Goal: Task Accomplishment & Management: Use online tool/utility

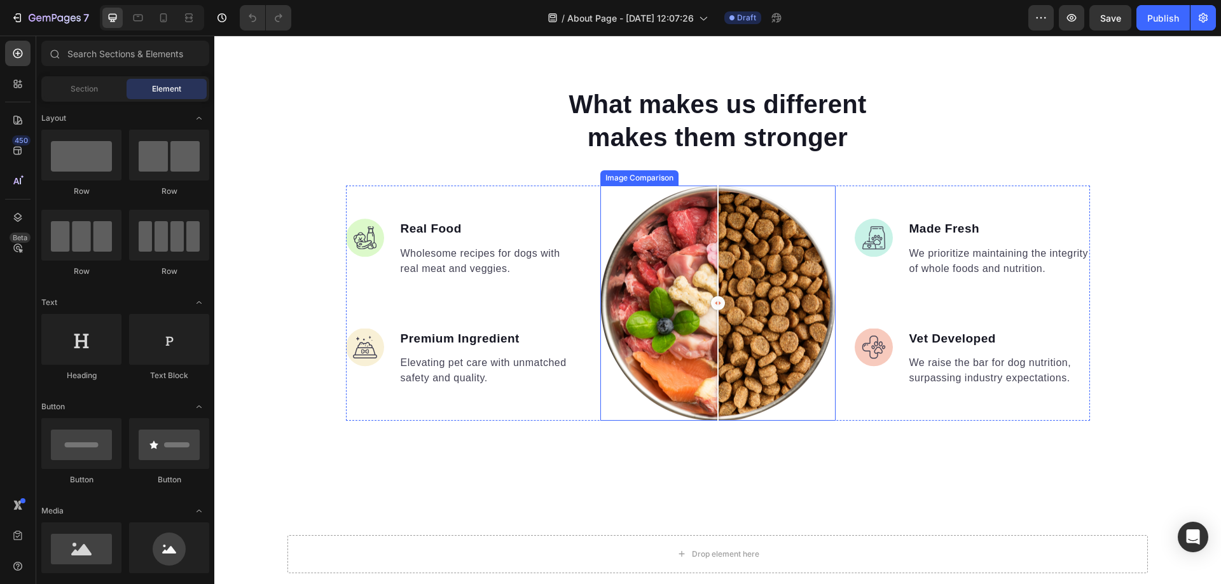
scroll to position [1060, 0]
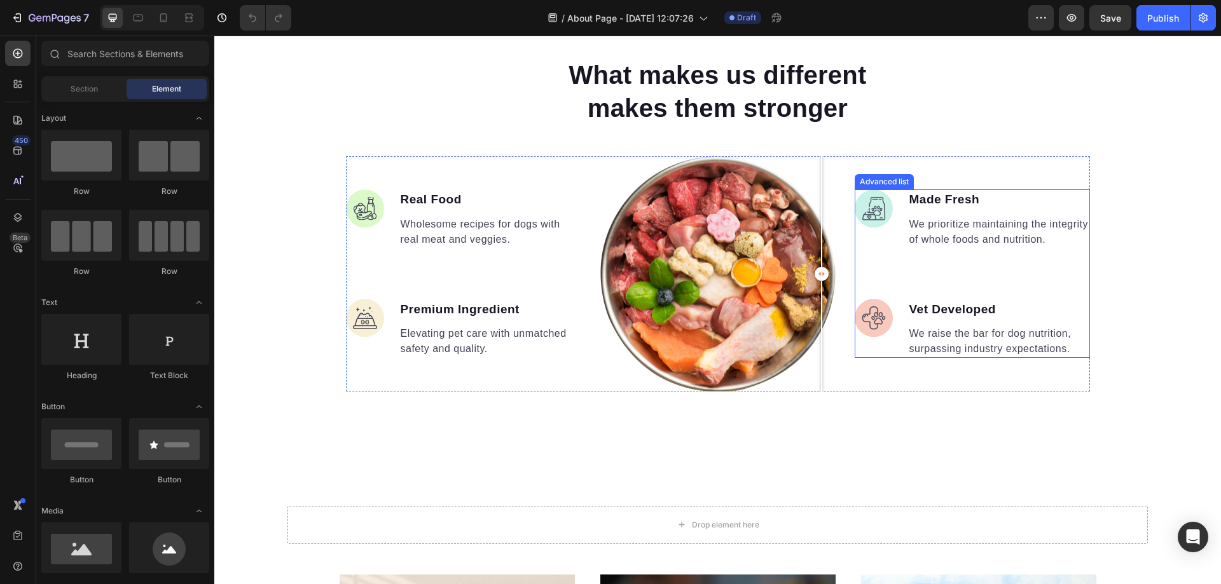
drag, startPoint x: 721, startPoint y: 269, endPoint x: 1130, endPoint y: 142, distance: 428.2
click at [910, 284] on div "Image Real Food Text block Wholesome recipes for dogs with real meat and veggie…" at bounding box center [718, 273] width 744 height 235
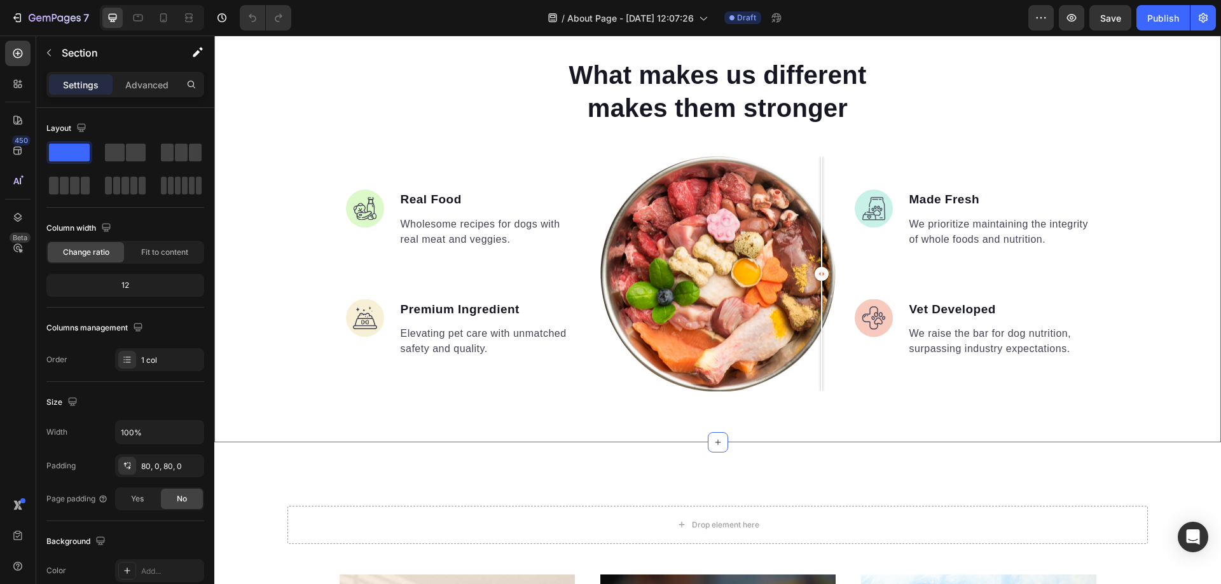
click at [1153, 105] on div "What makes us different makes them stronger Heading Image Real Food Text block …" at bounding box center [717, 224] width 1007 height 334
click at [184, 15] on icon at bounding box center [189, 17] width 13 height 13
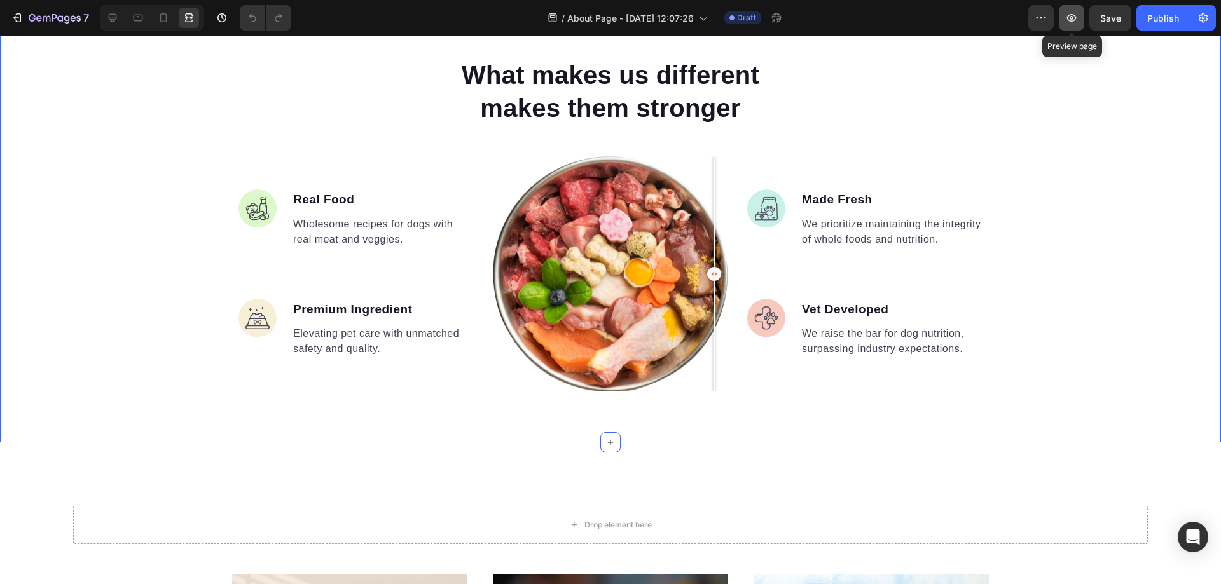
click at [1073, 15] on icon "button" at bounding box center [1072, 18] width 10 height 8
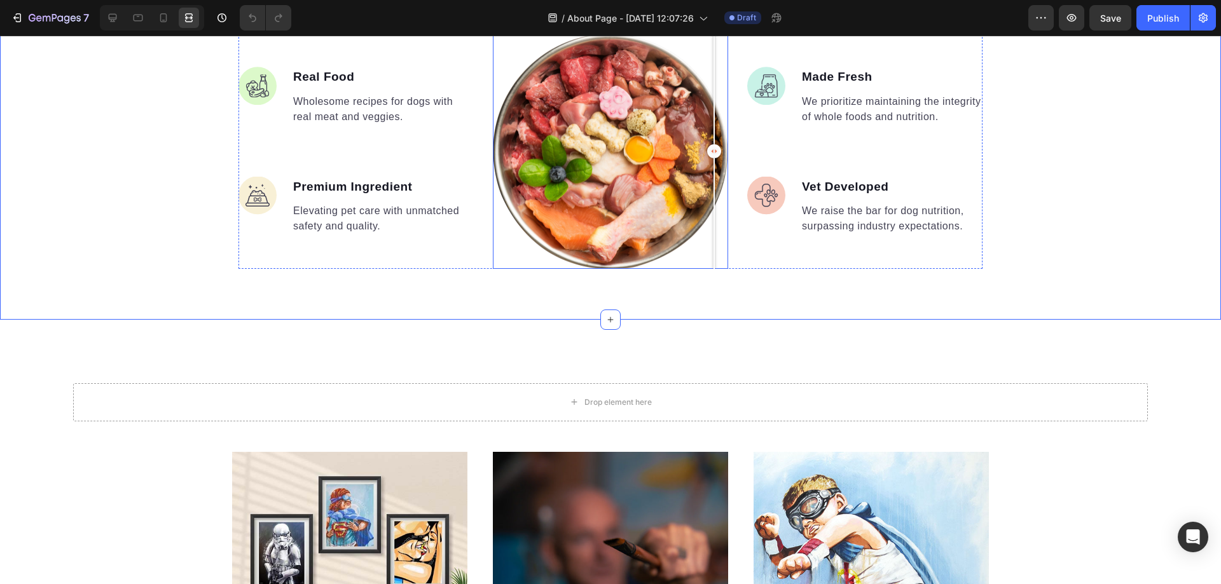
scroll to position [1272, 0]
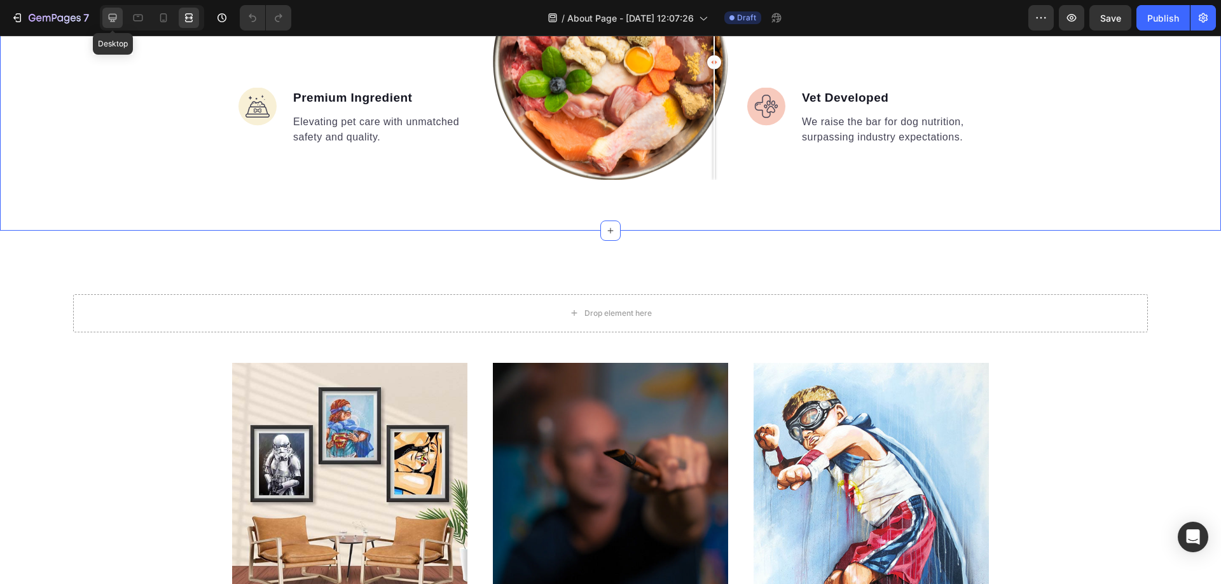
click at [120, 15] on div at bounding box center [112, 18] width 20 height 20
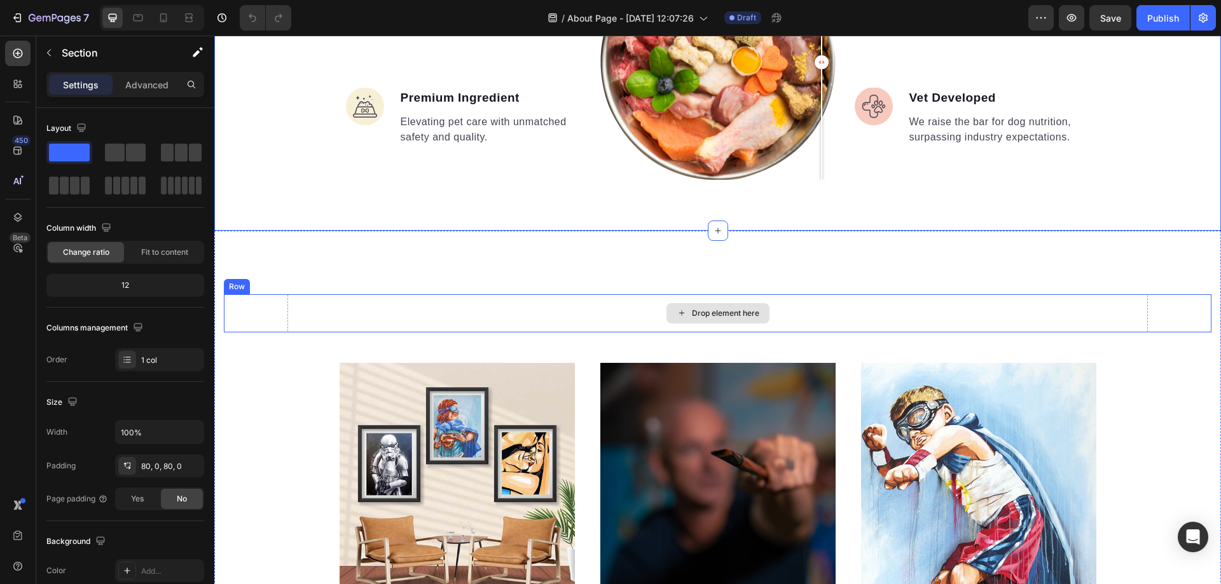
scroll to position [1484, 0]
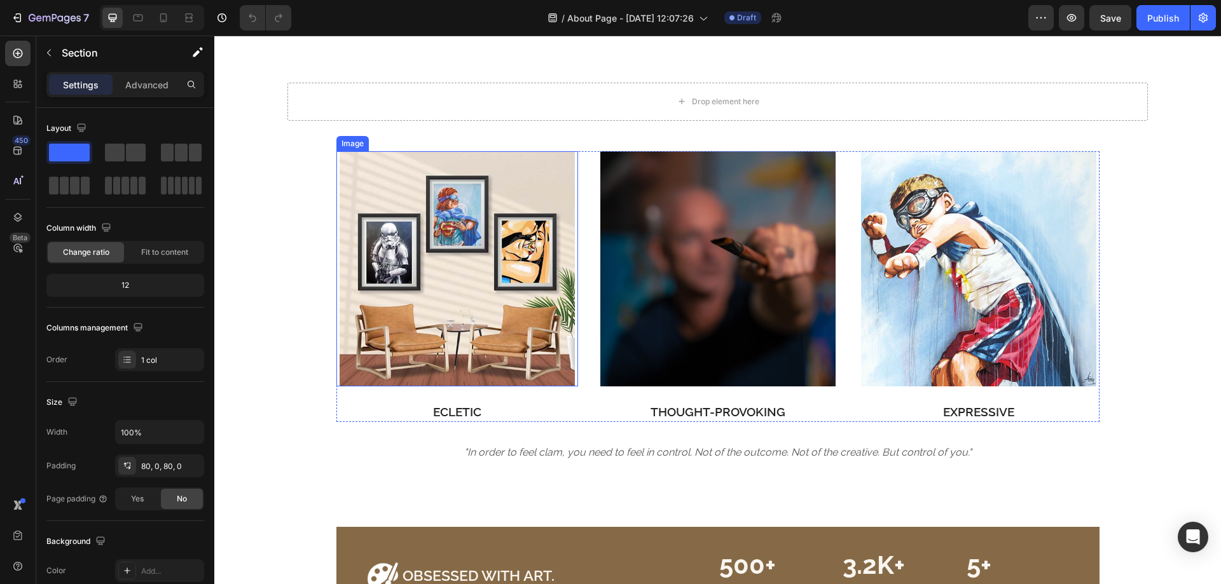
click at [475, 275] on img at bounding box center [457, 268] width 235 height 235
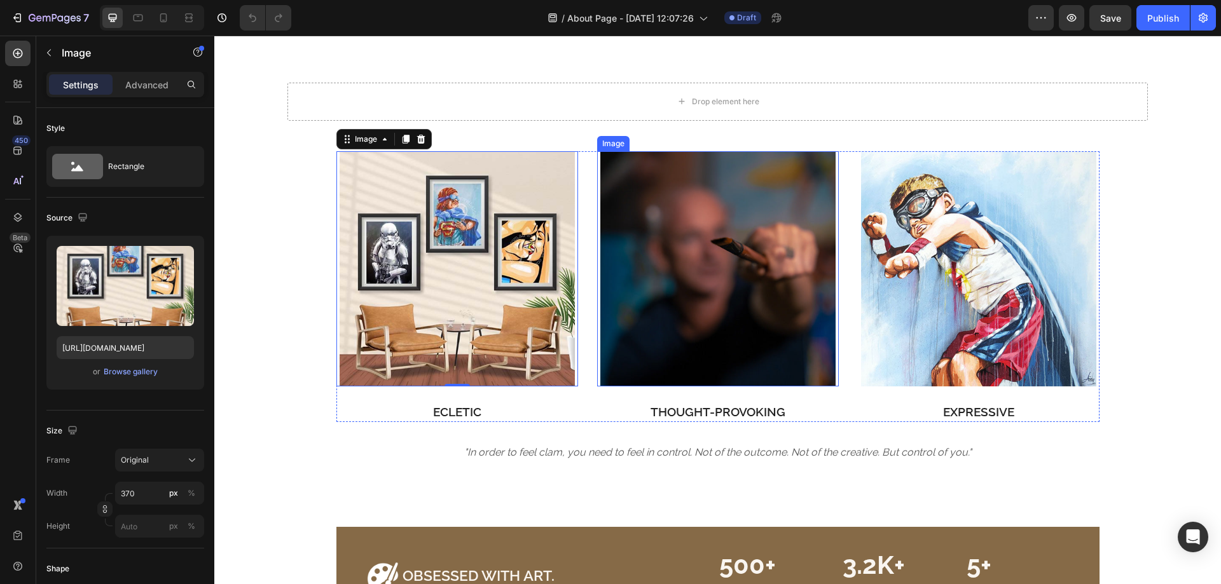
click at [694, 272] on img at bounding box center [717, 268] width 235 height 235
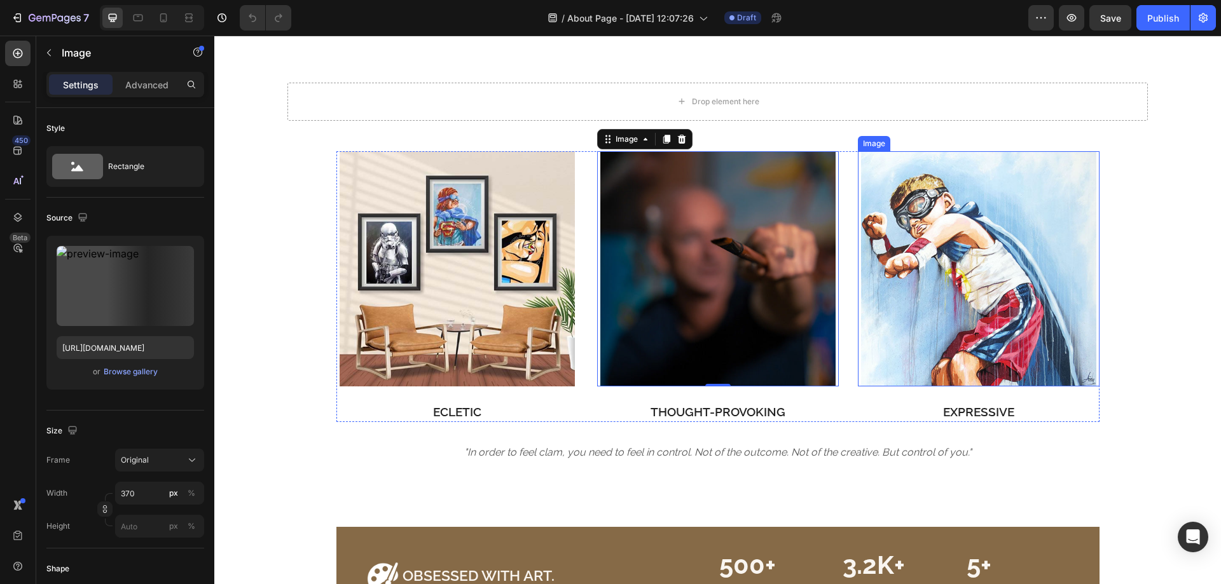
click at [891, 282] on img at bounding box center [978, 268] width 235 height 235
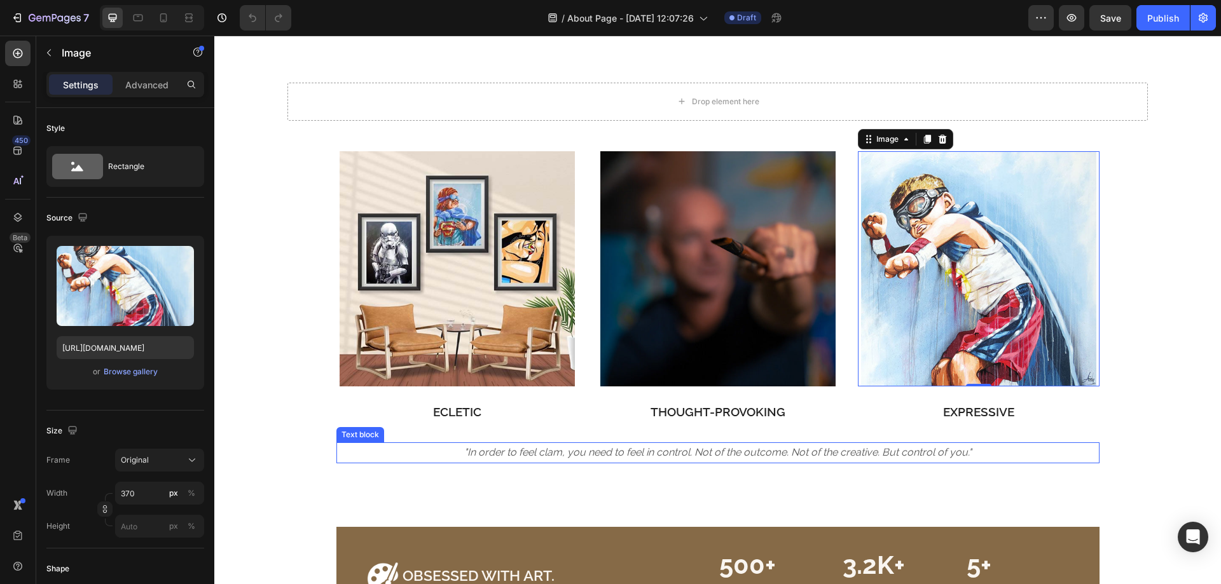
click at [600, 453] on icon ""In order to feel clam, you need to feel in control. Not of the outcome. Not of…" at bounding box center [717, 452] width 507 height 12
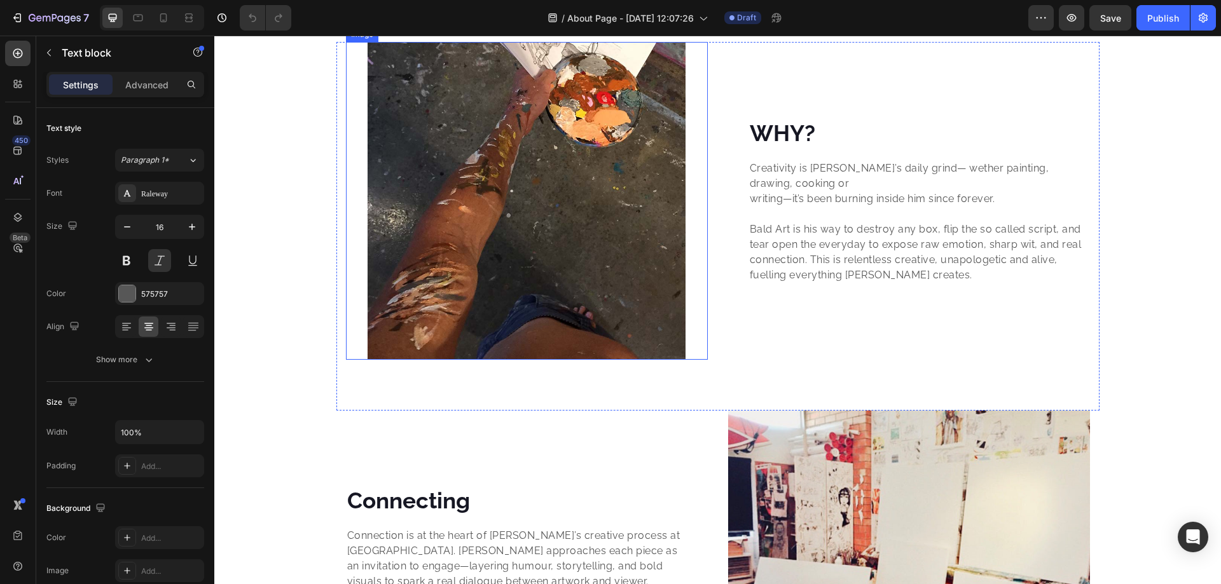
scroll to position [2332, 0]
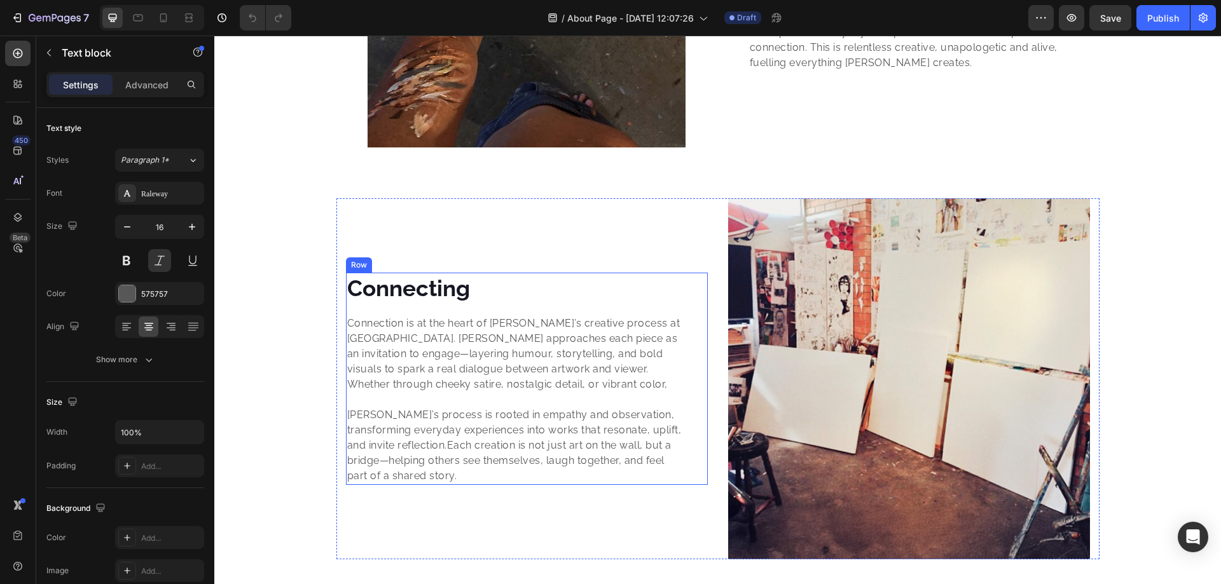
click at [867, 354] on img at bounding box center [909, 378] width 362 height 361
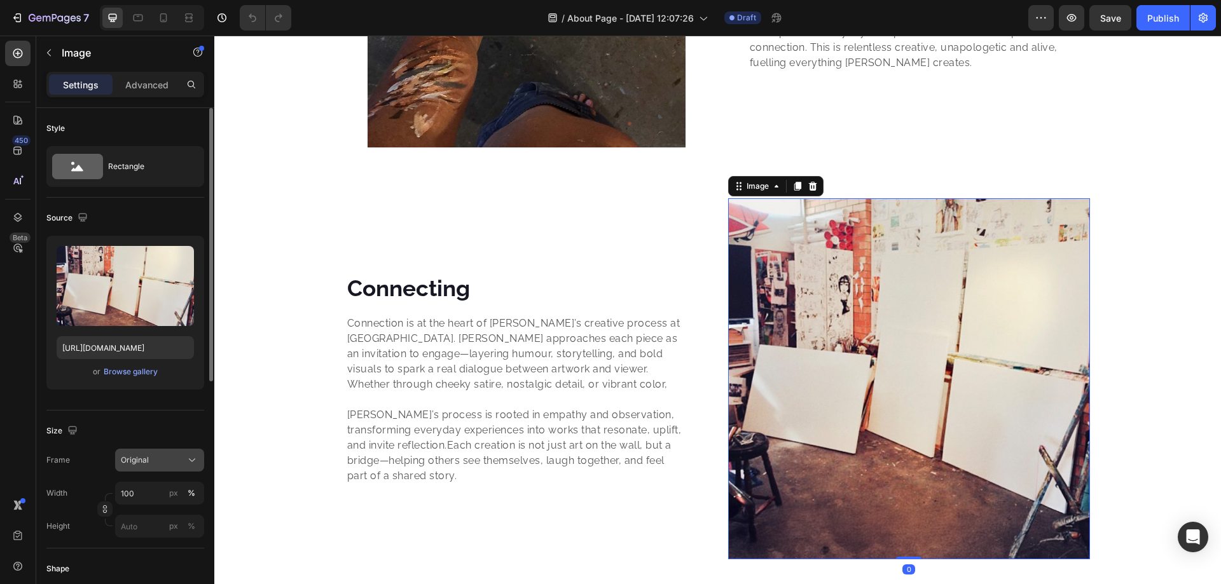
click at [145, 455] on span "Original" at bounding box center [135, 460] width 28 height 11
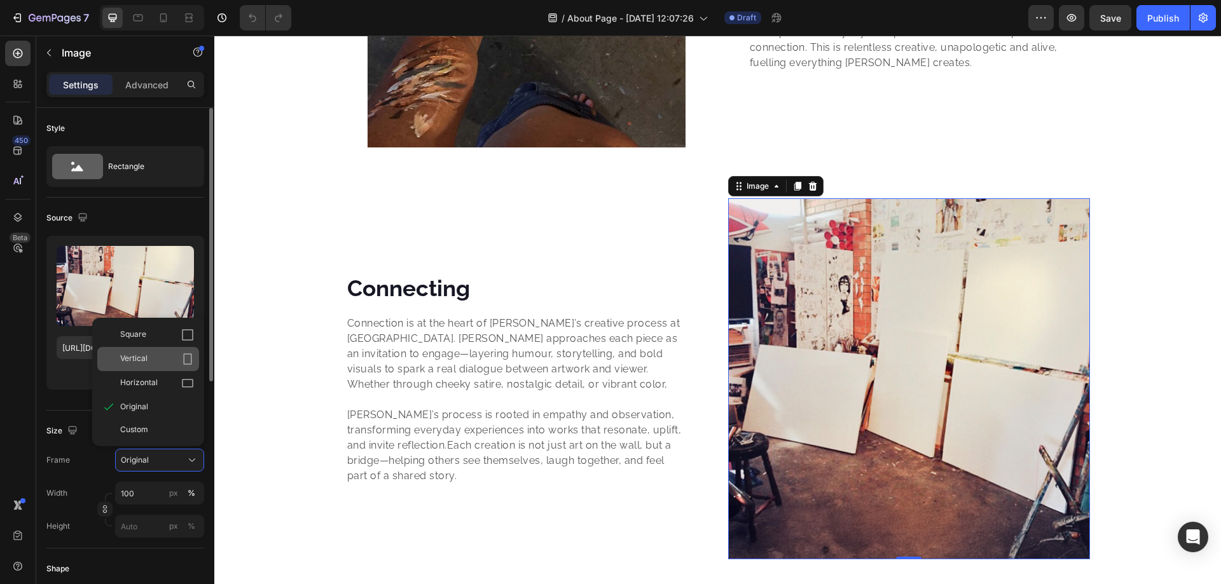
click at [167, 366] on div "Vertical" at bounding box center [148, 359] width 102 height 24
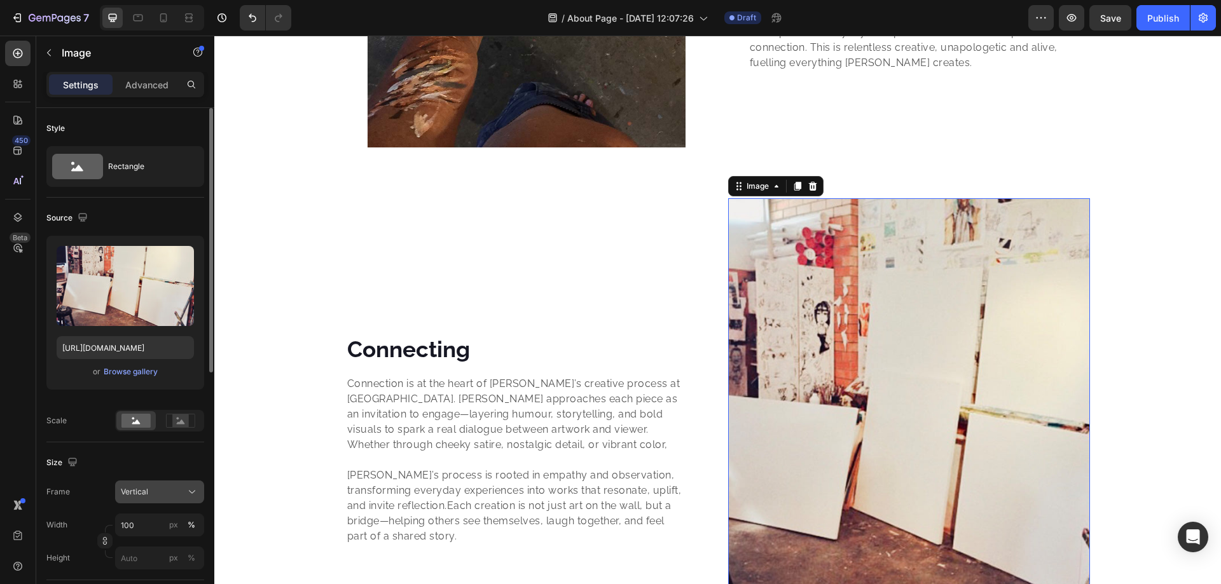
click at [152, 491] on div "Vertical" at bounding box center [152, 491] width 62 height 11
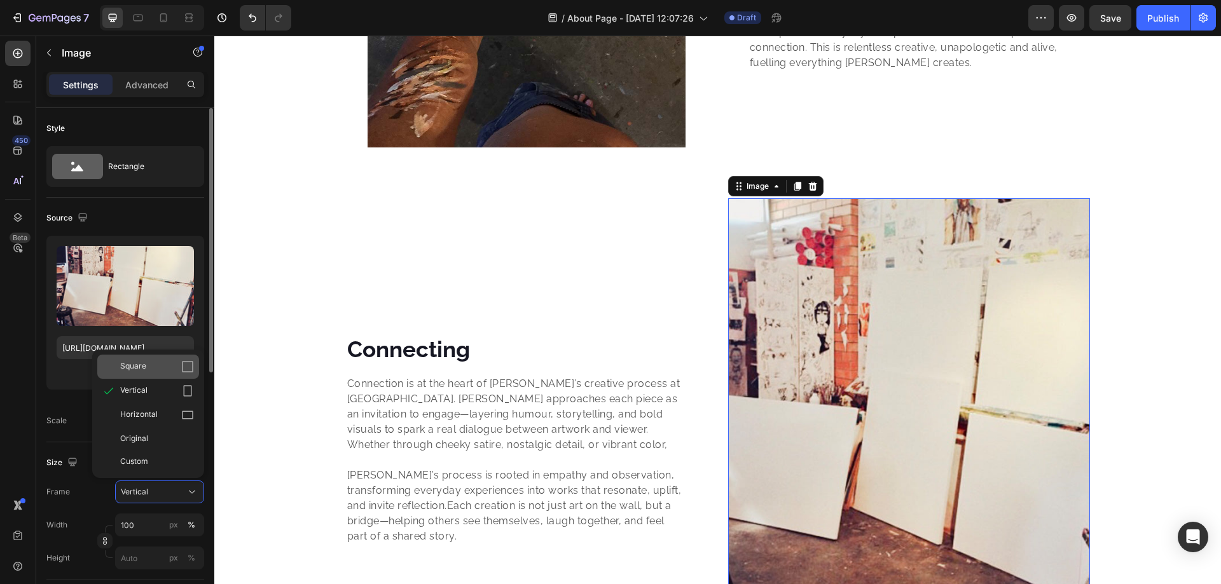
click at [169, 373] on div "Square" at bounding box center [157, 367] width 74 height 13
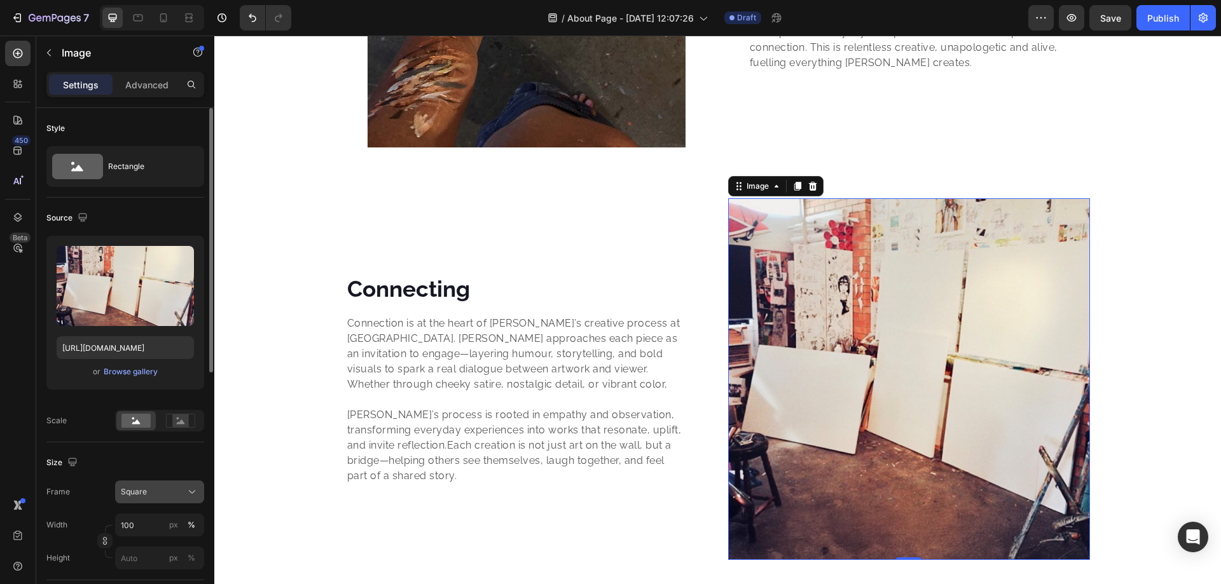
click at [154, 493] on div "Square" at bounding box center [152, 491] width 62 height 11
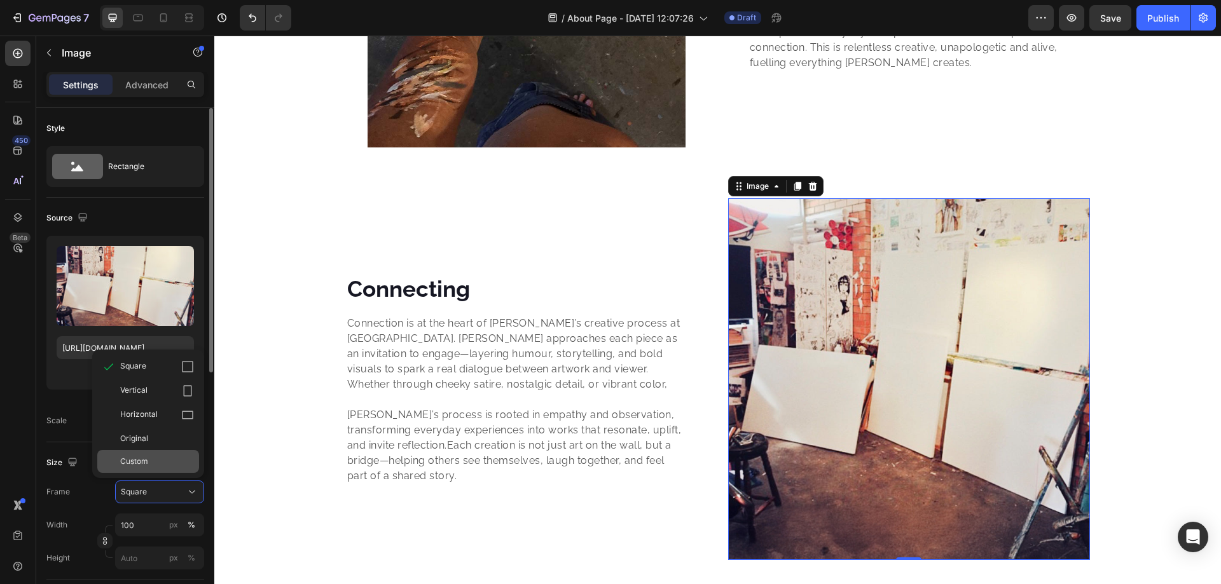
click at [154, 465] on div "Custom" at bounding box center [157, 461] width 74 height 11
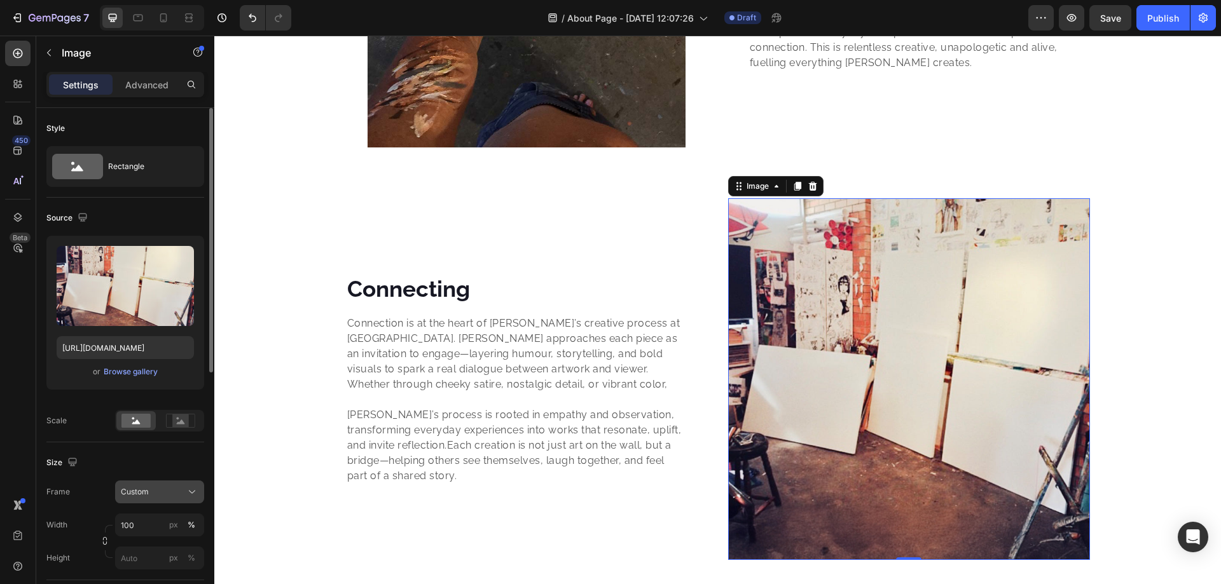
click at [156, 490] on div "Custom" at bounding box center [152, 491] width 62 height 11
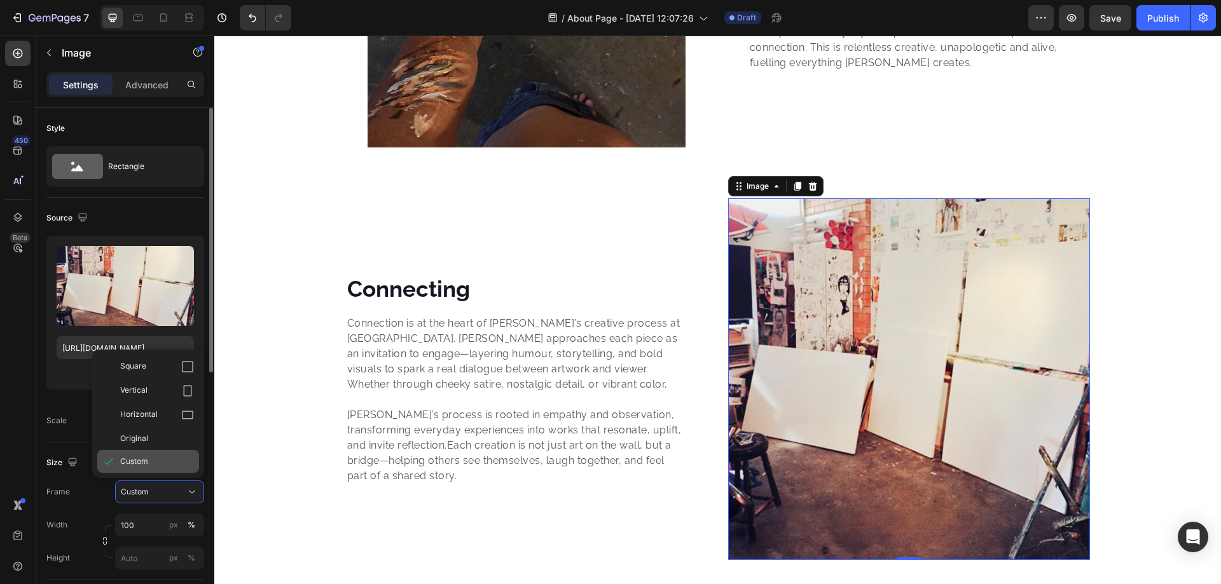
click at [153, 457] on div "Custom" at bounding box center [157, 461] width 74 height 11
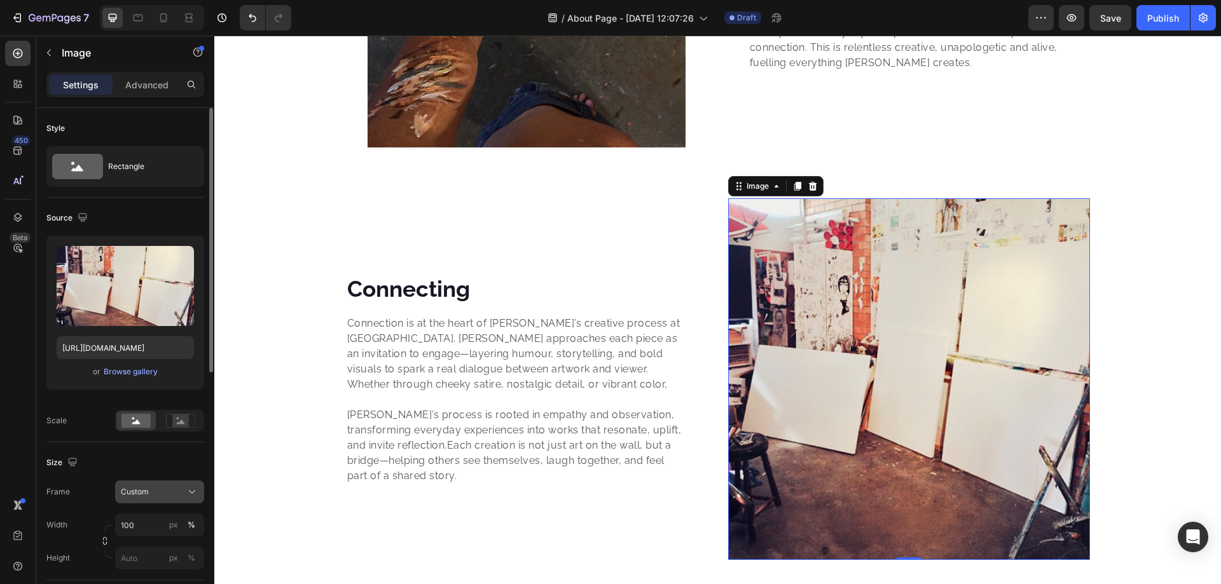
click at [156, 482] on button "Custom" at bounding box center [159, 492] width 89 height 23
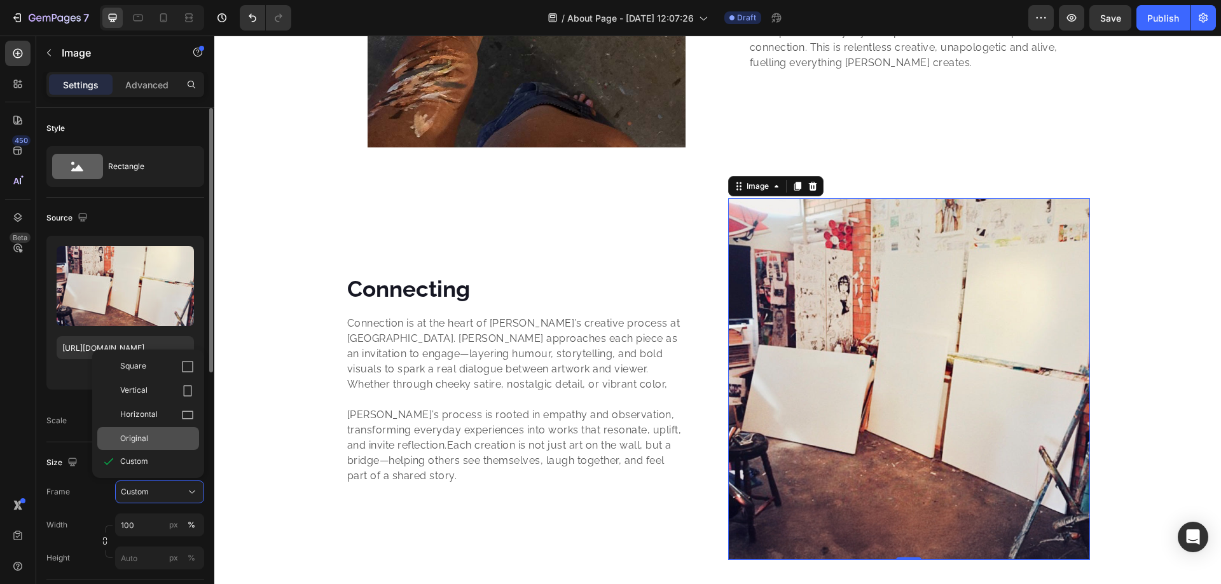
click at [153, 445] on div "Original" at bounding box center [148, 438] width 102 height 23
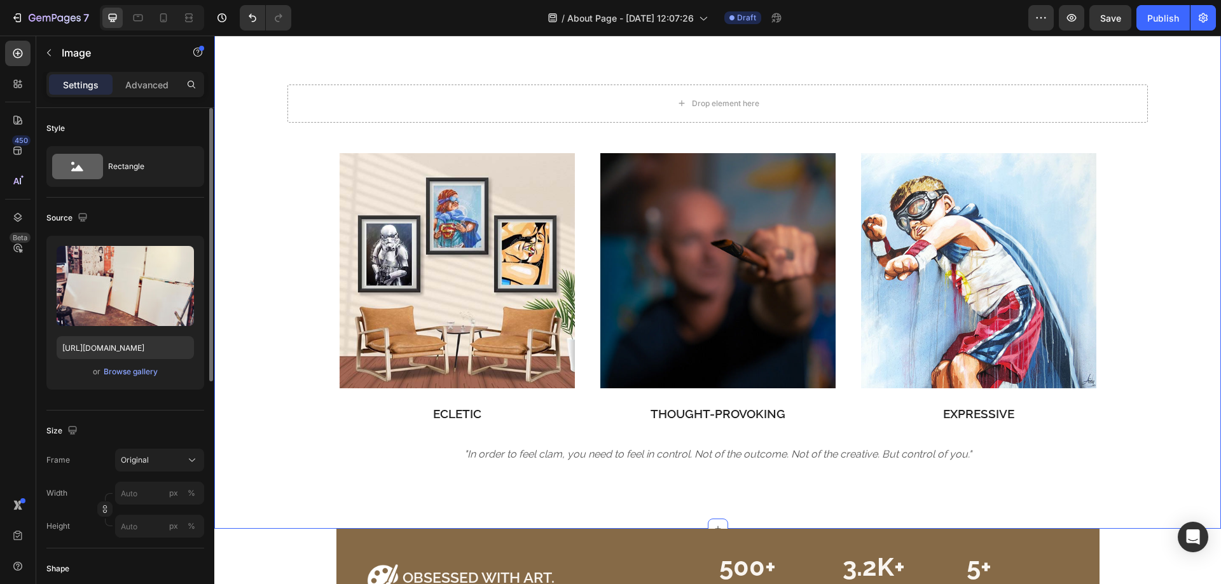
scroll to position [1517, 0]
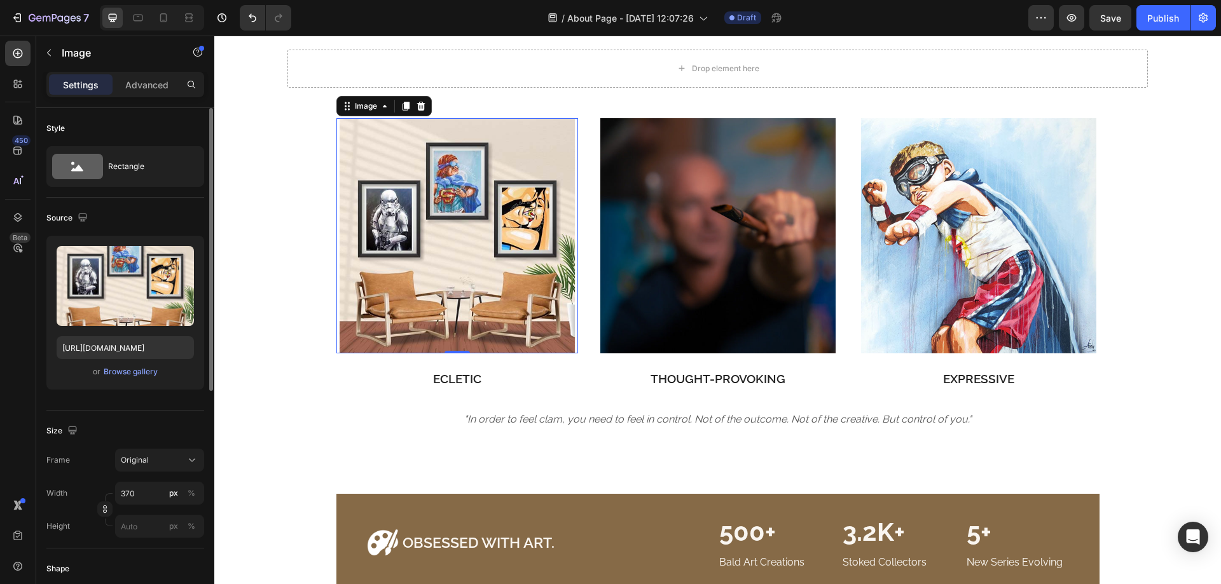
click at [499, 223] on img at bounding box center [457, 235] width 235 height 235
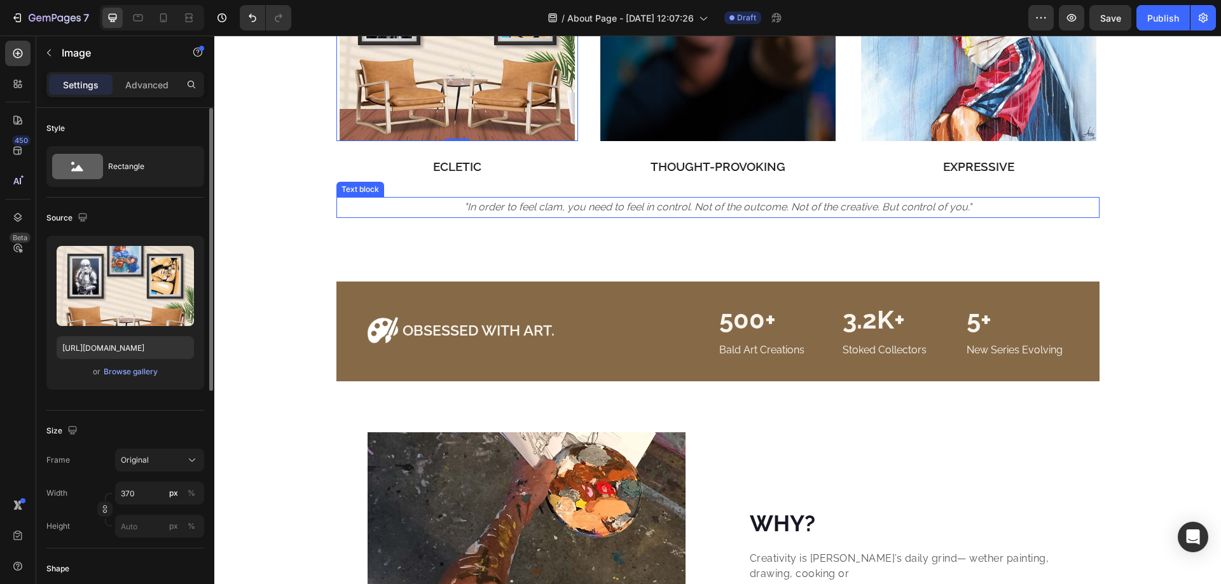
scroll to position [1941, 0]
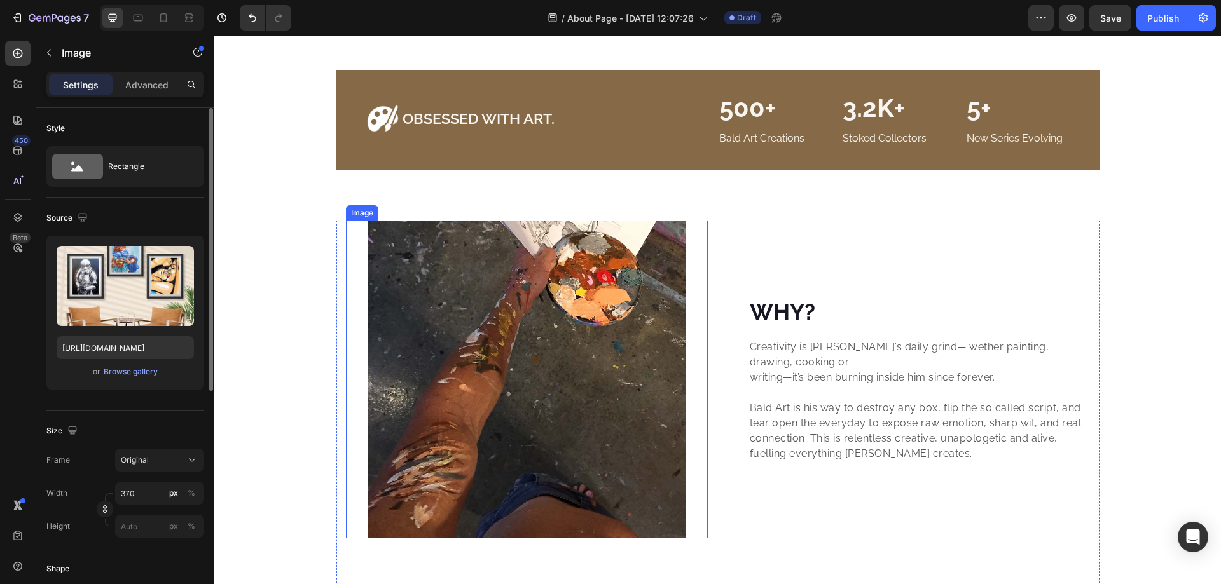
click at [503, 294] on img at bounding box center [527, 380] width 318 height 318
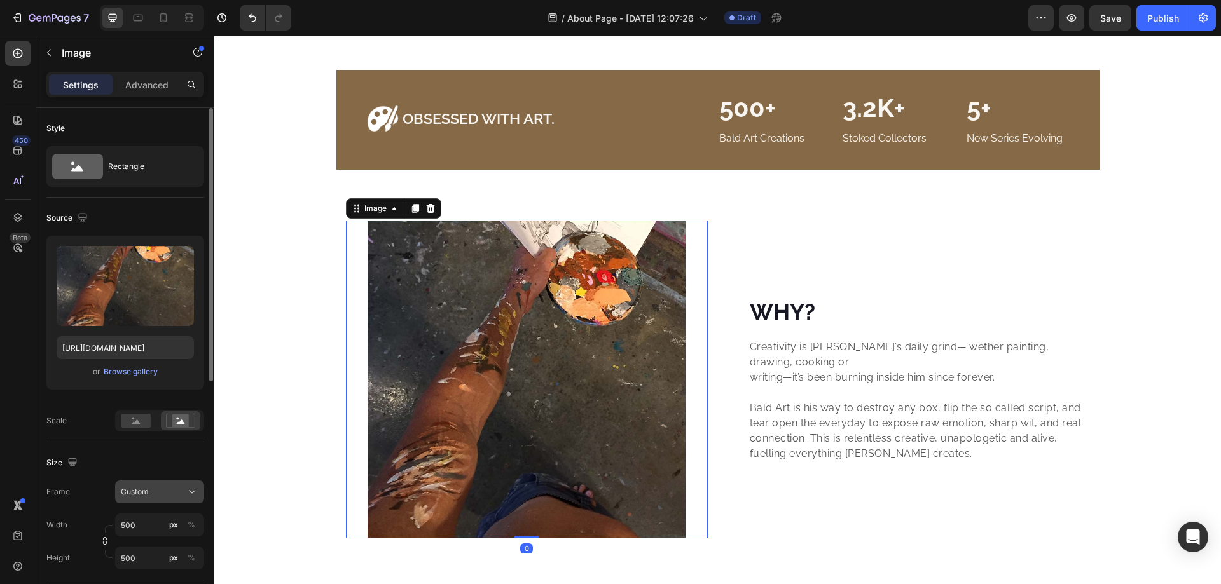
click at [142, 486] on span "Custom" at bounding box center [135, 491] width 28 height 11
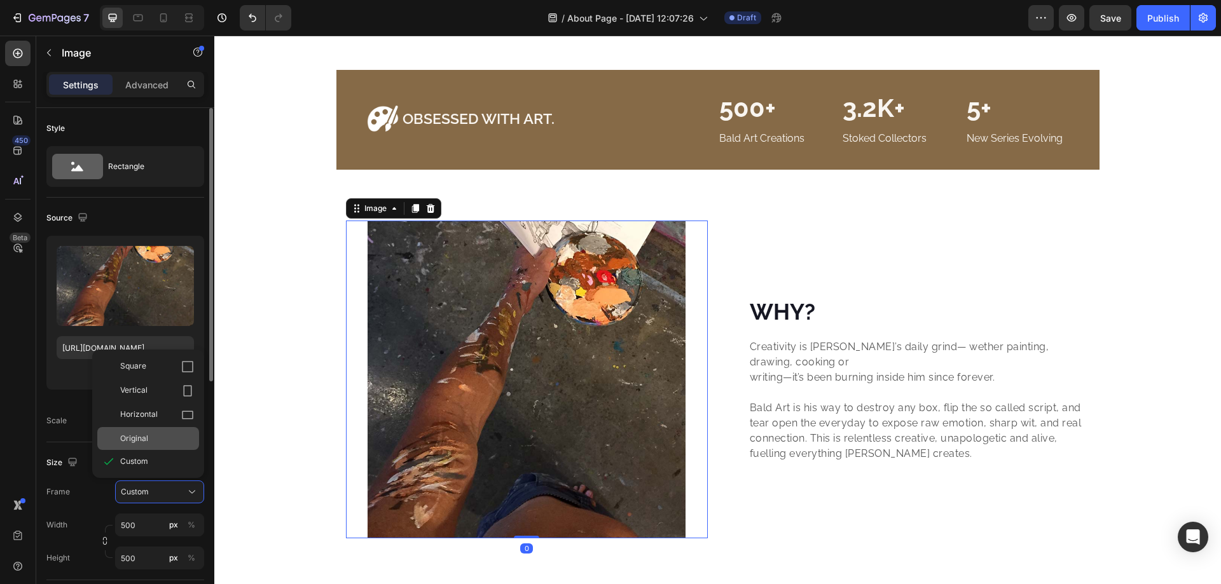
click at [145, 439] on span "Original" at bounding box center [134, 438] width 28 height 11
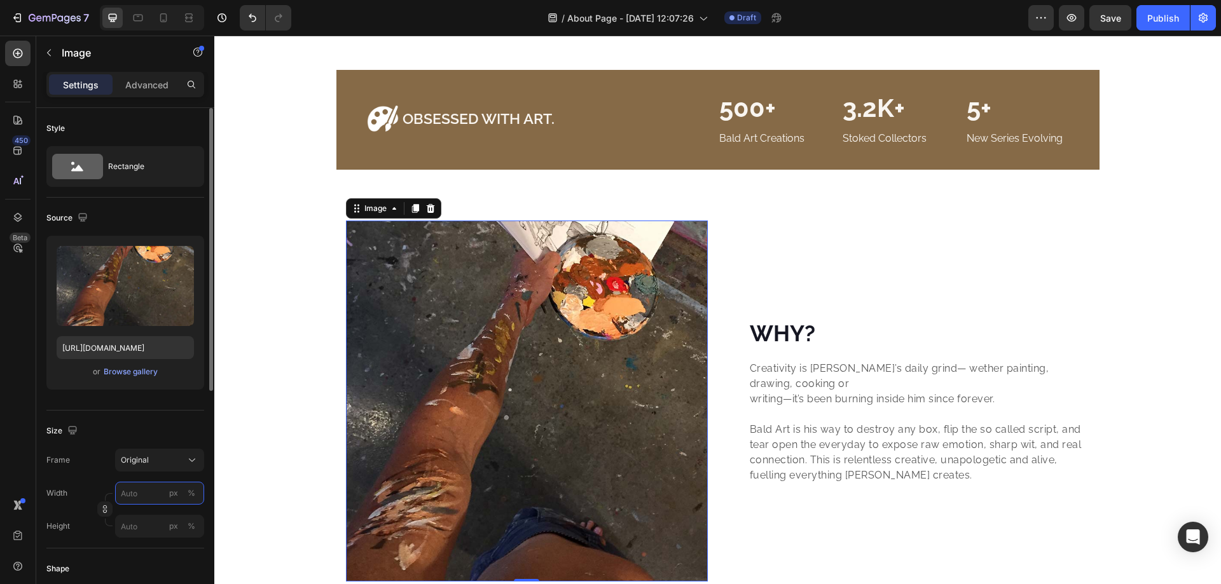
click at [146, 483] on input "px %" at bounding box center [159, 493] width 89 height 23
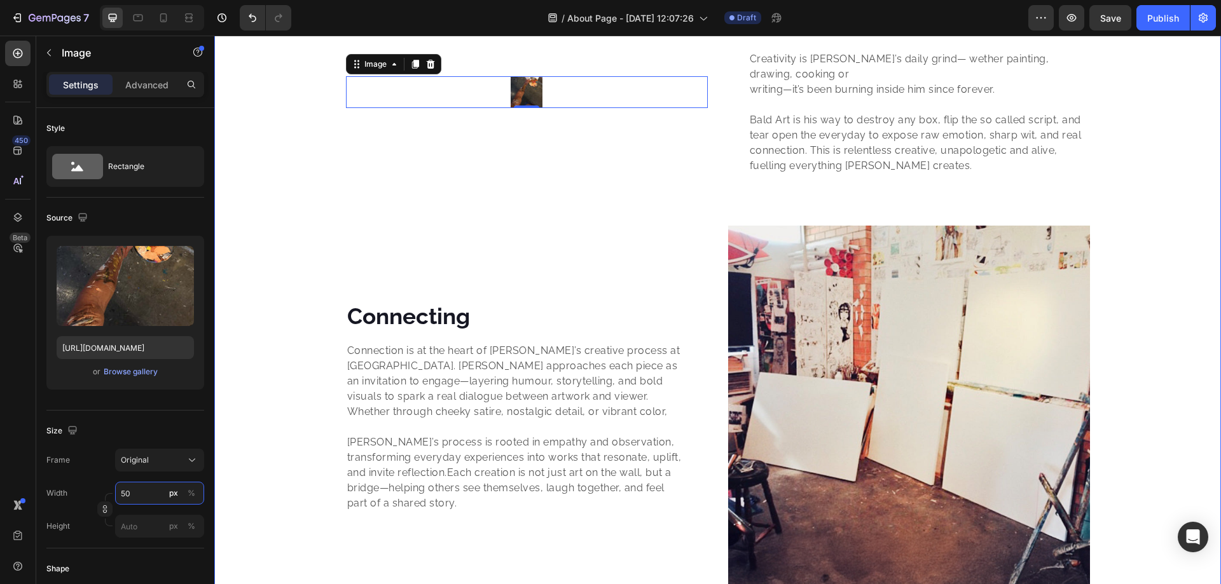
scroll to position [2139, 0]
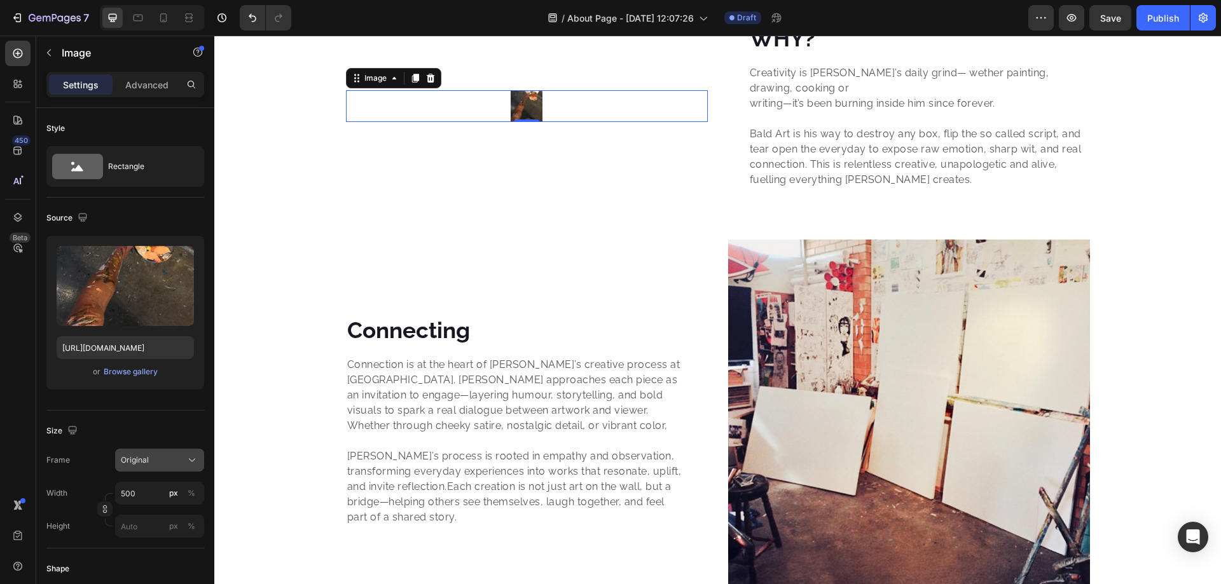
click at [170, 460] on div "Original" at bounding box center [152, 460] width 62 height 11
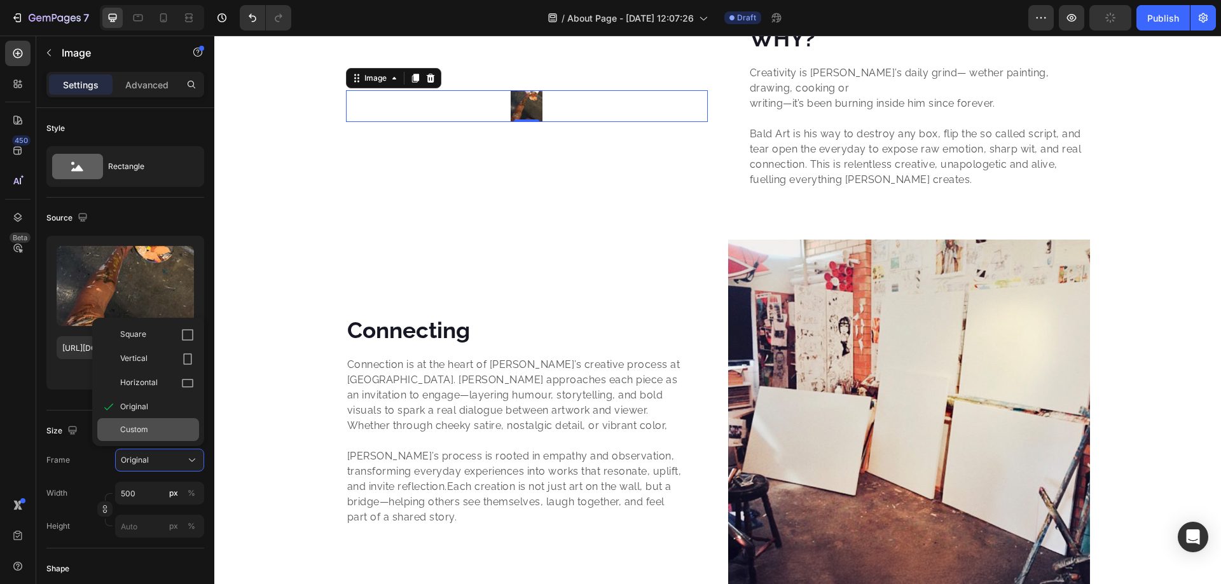
click at [169, 431] on div "Custom" at bounding box center [157, 429] width 74 height 11
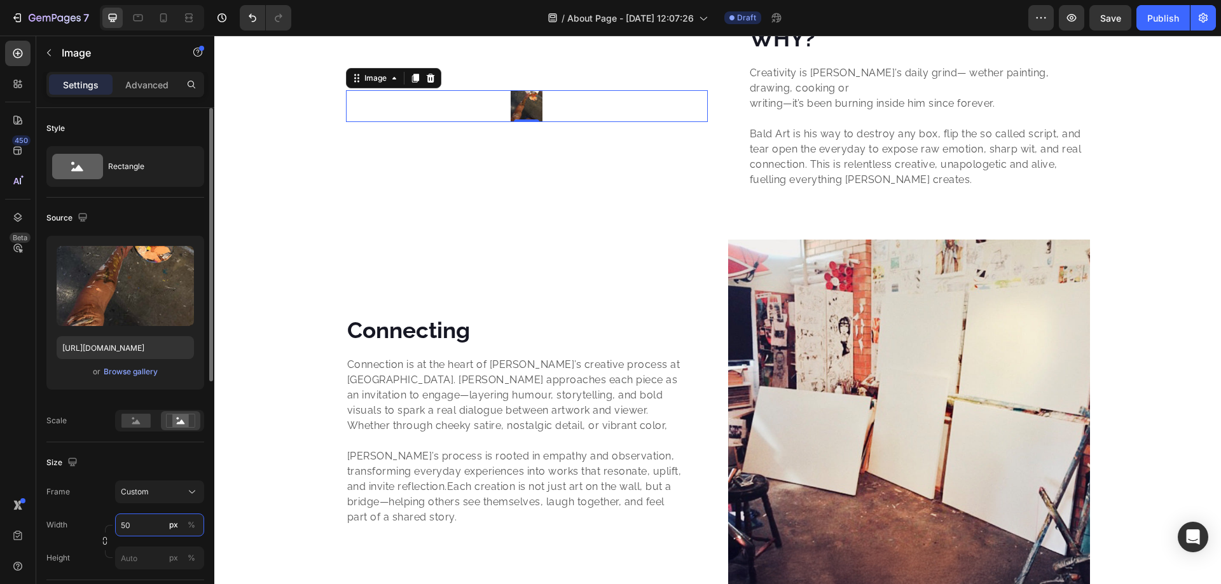
click at [156, 519] on input "50" at bounding box center [159, 525] width 89 height 23
type input "500"
click at [145, 556] on input "px %" at bounding box center [159, 558] width 89 height 23
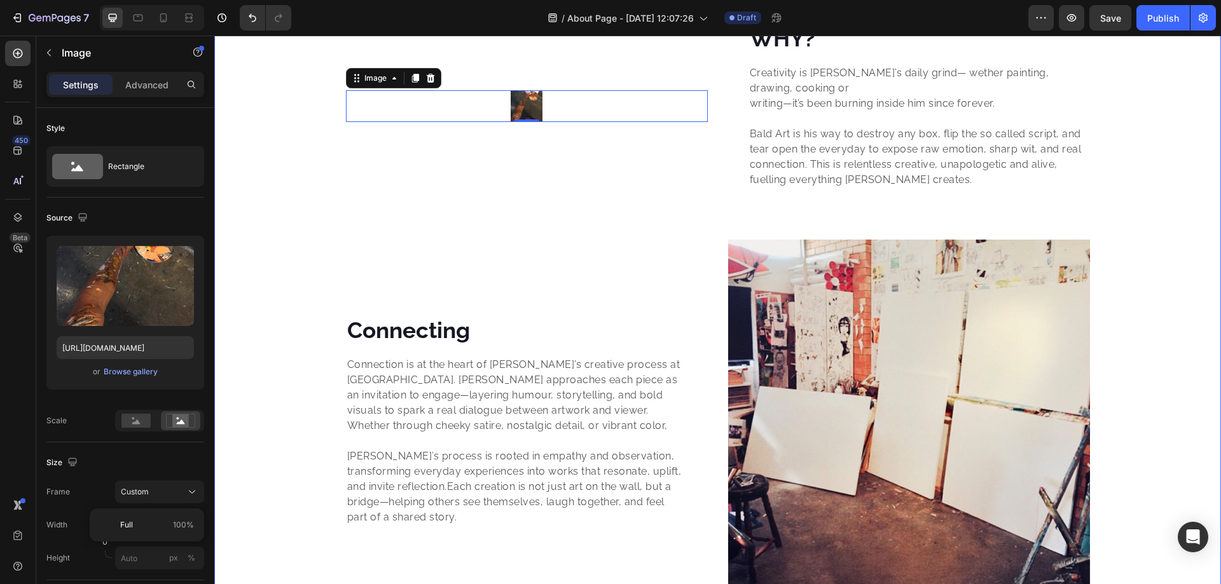
click at [1146, 186] on div "Image 0 WHY? Heading Creativity is Andy’s daily grind— wether painting, drawing…" at bounding box center [717, 312] width 1007 height 579
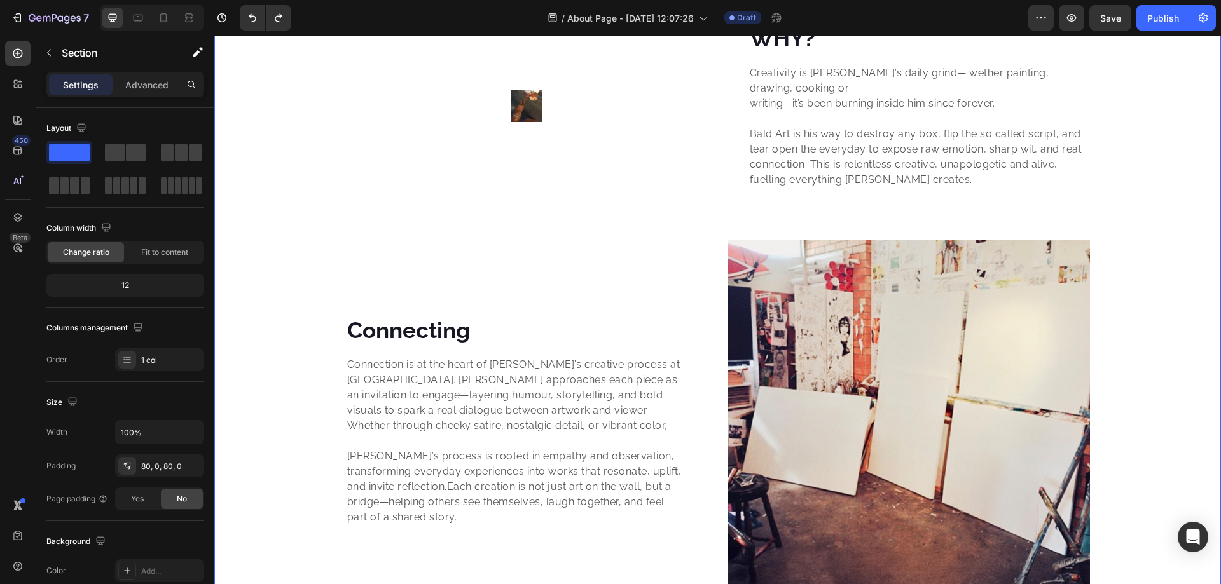
click at [299, 143] on div "Image WHY? Heading Creativity is Andy’s daily grind— wether painting, drawing, …" at bounding box center [717, 312] width 1007 height 579
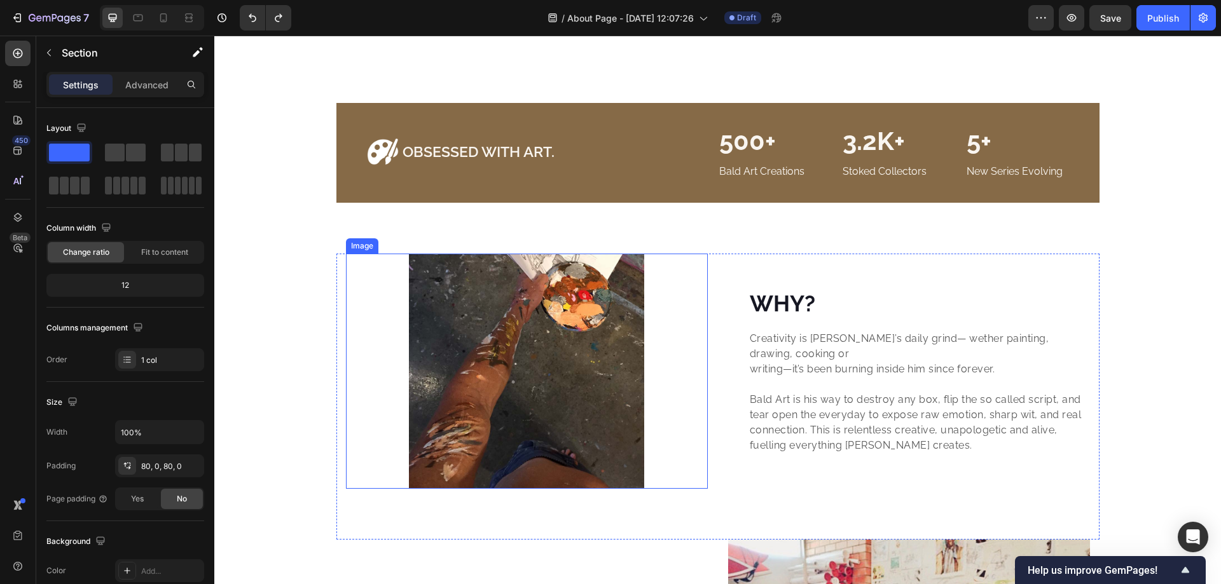
scroll to position [2119, 0]
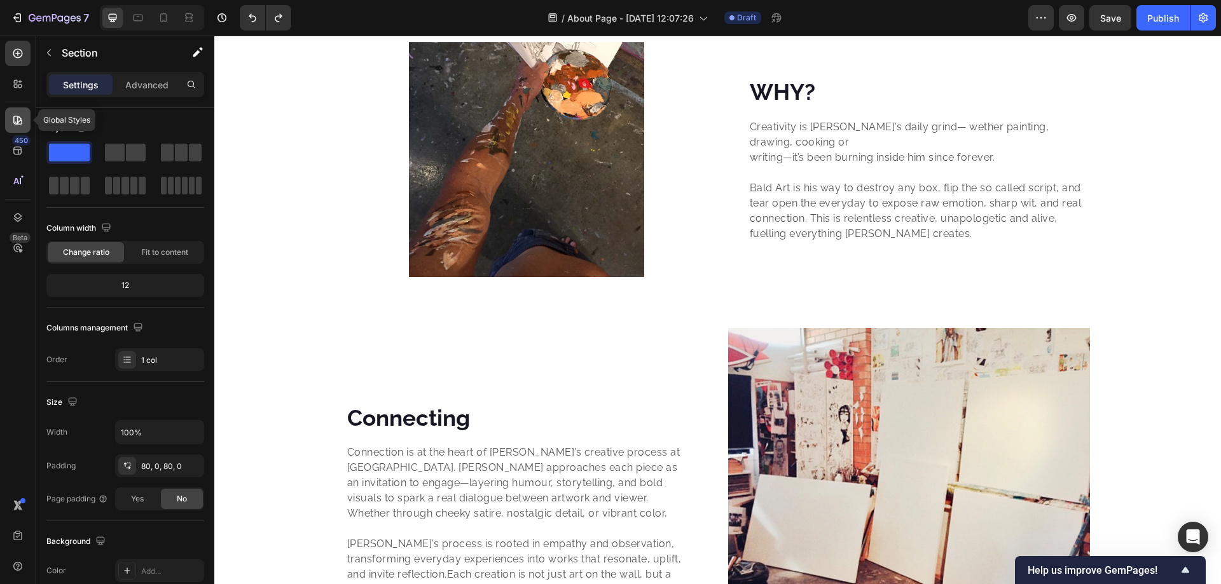
click at [18, 113] on div at bounding box center [17, 119] width 25 height 25
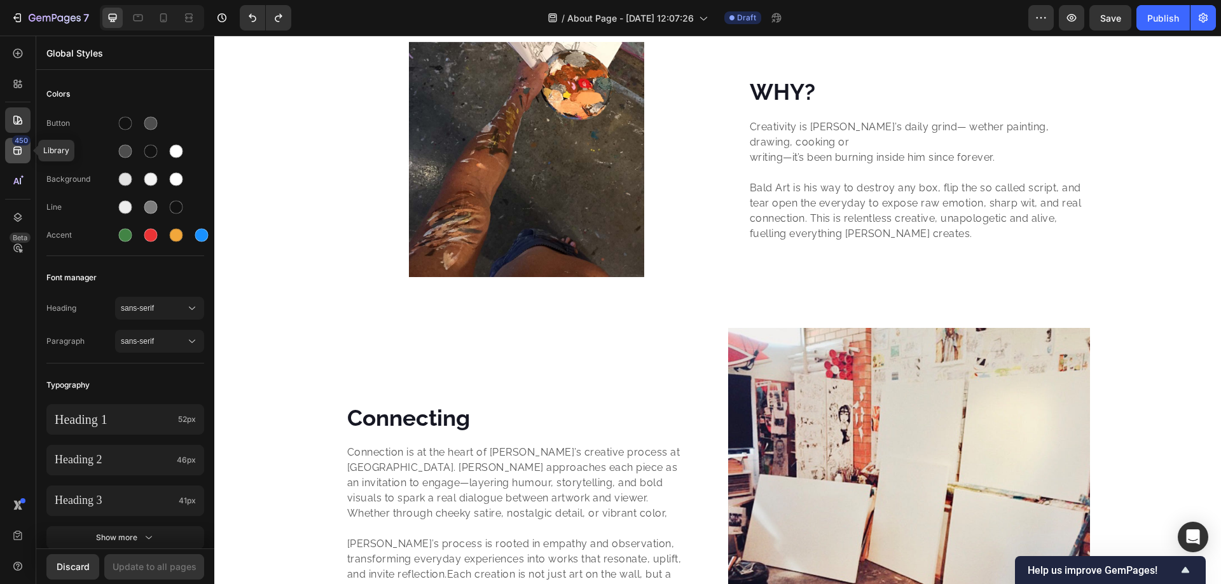
click at [11, 151] on icon at bounding box center [17, 150] width 13 height 13
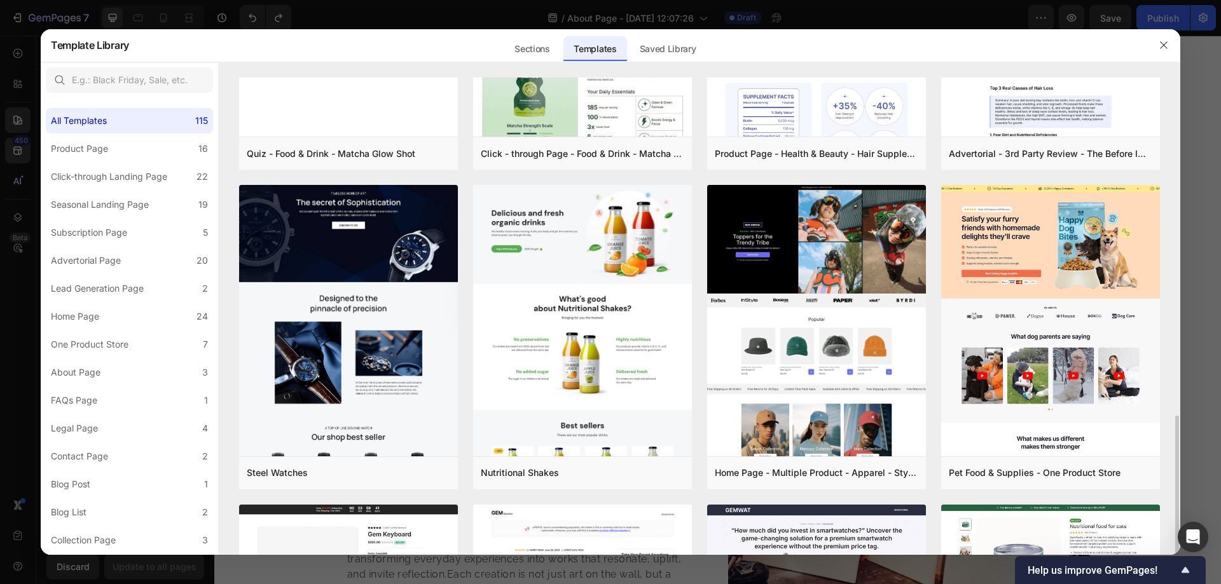
scroll to position [424, 0]
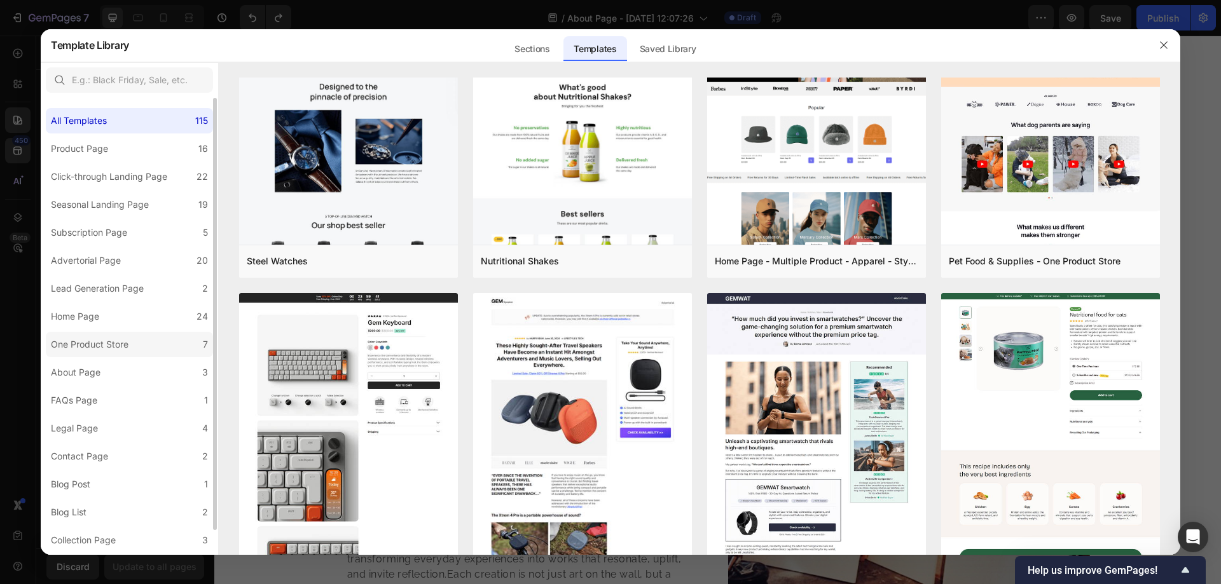
click at [103, 344] on div "One Product Store" at bounding box center [90, 344] width 78 height 15
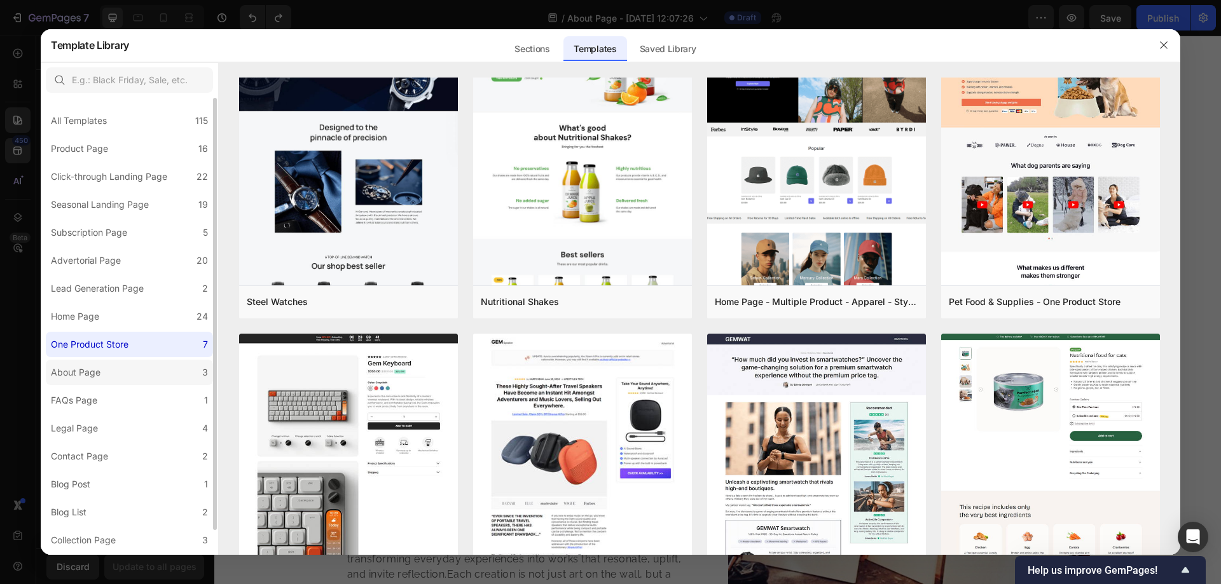
scroll to position [0, 0]
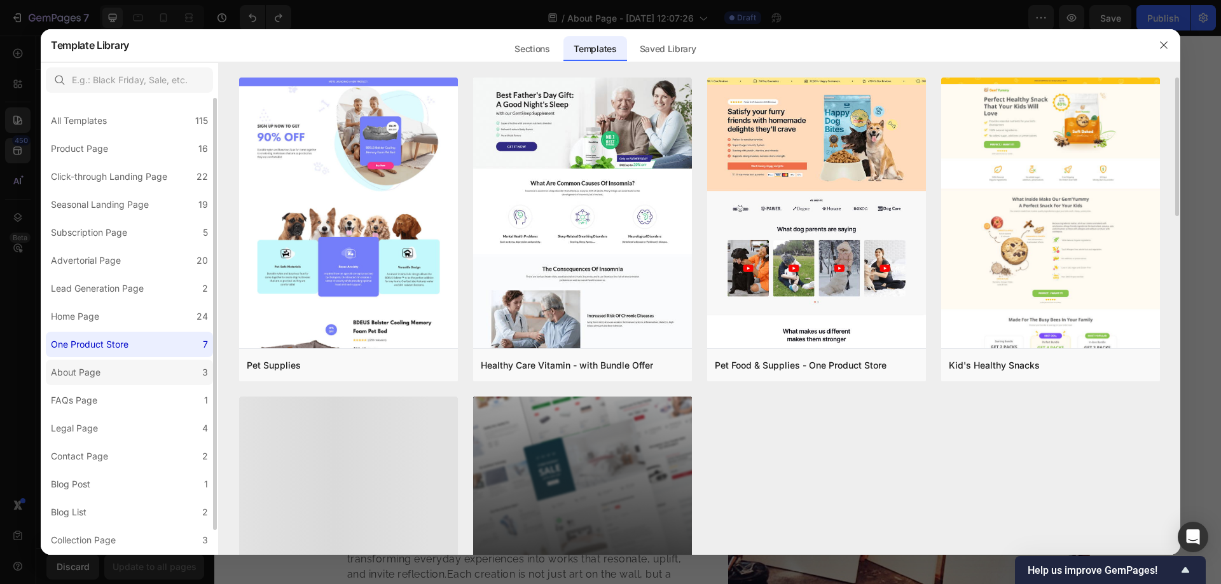
click at [103, 370] on div "About Page" at bounding box center [78, 372] width 55 height 15
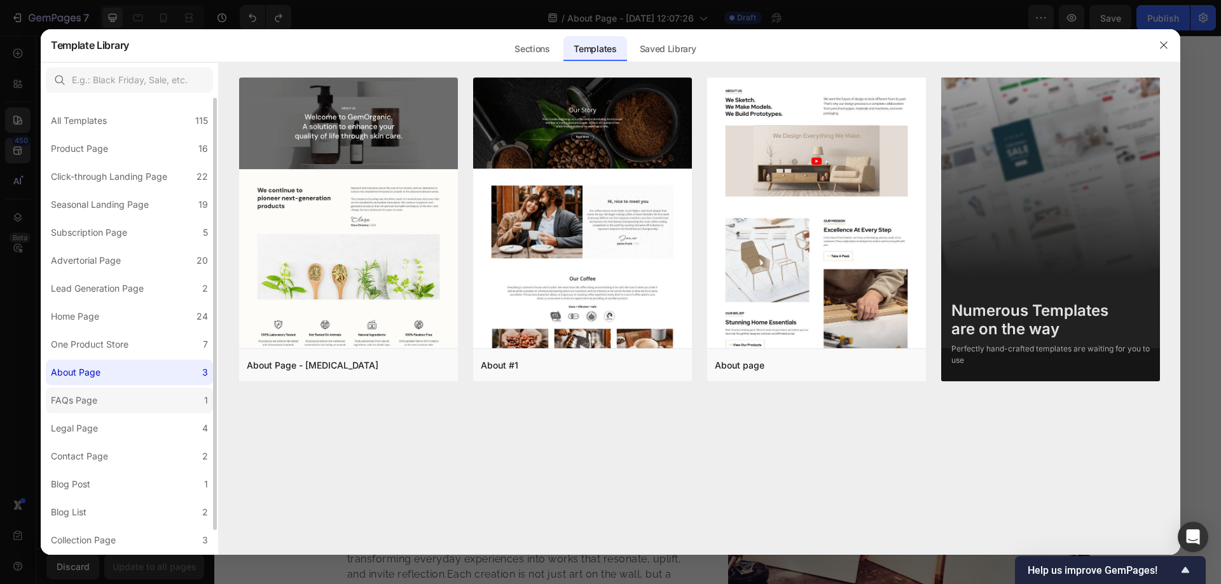
click at [104, 401] on label "FAQs Page 1" at bounding box center [129, 400] width 167 height 25
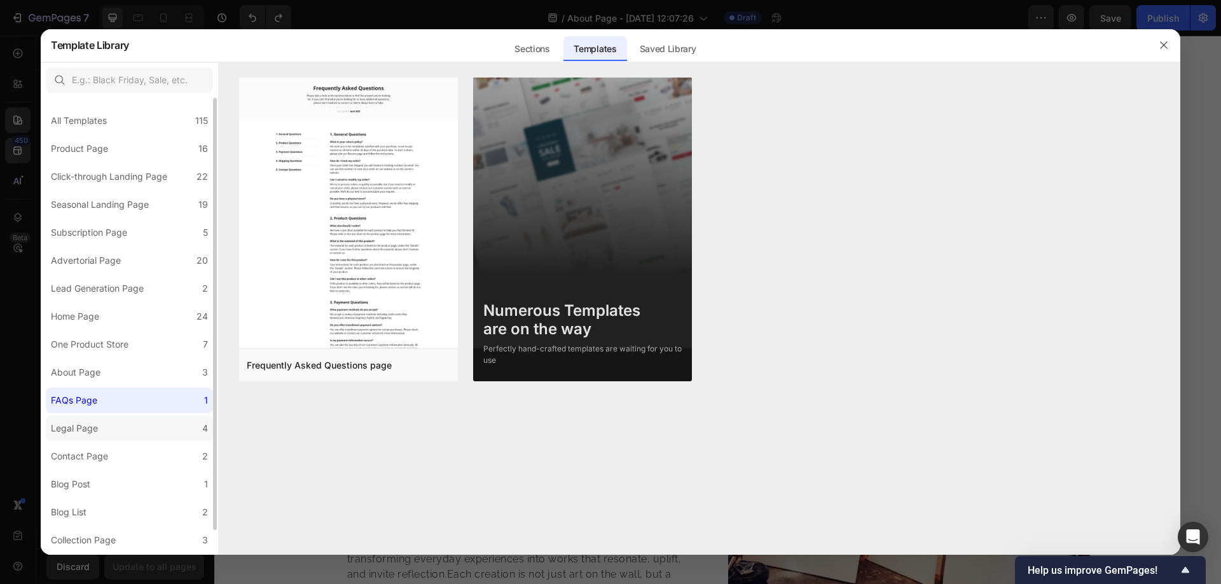
click at [96, 437] on label "Legal Page 4" at bounding box center [129, 428] width 167 height 25
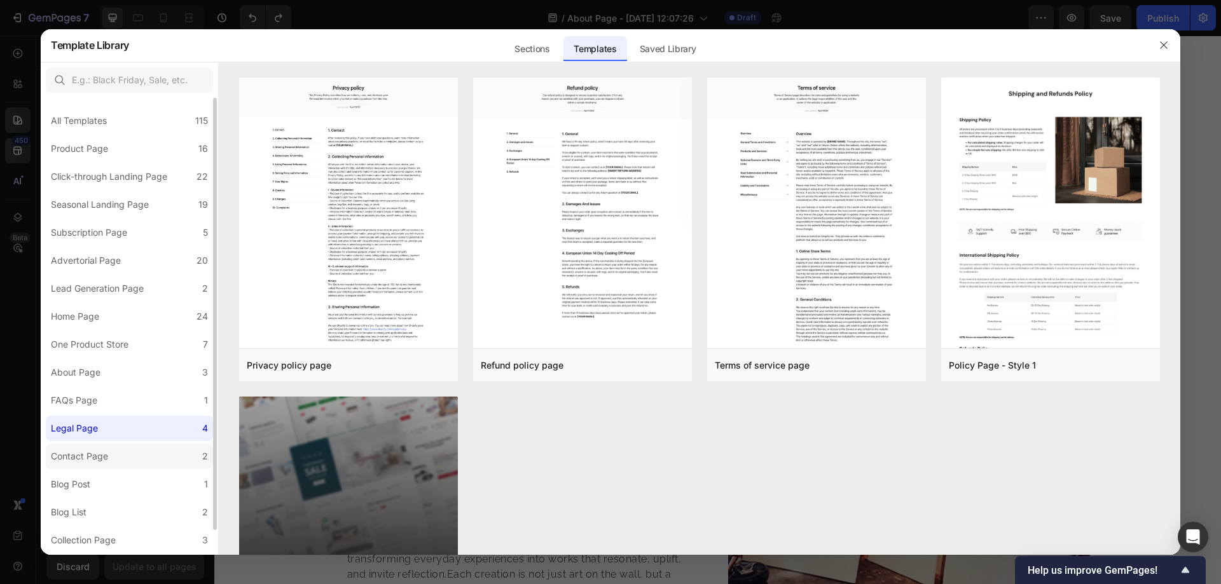
click at [110, 455] on div "Contact Page" at bounding box center [82, 456] width 62 height 15
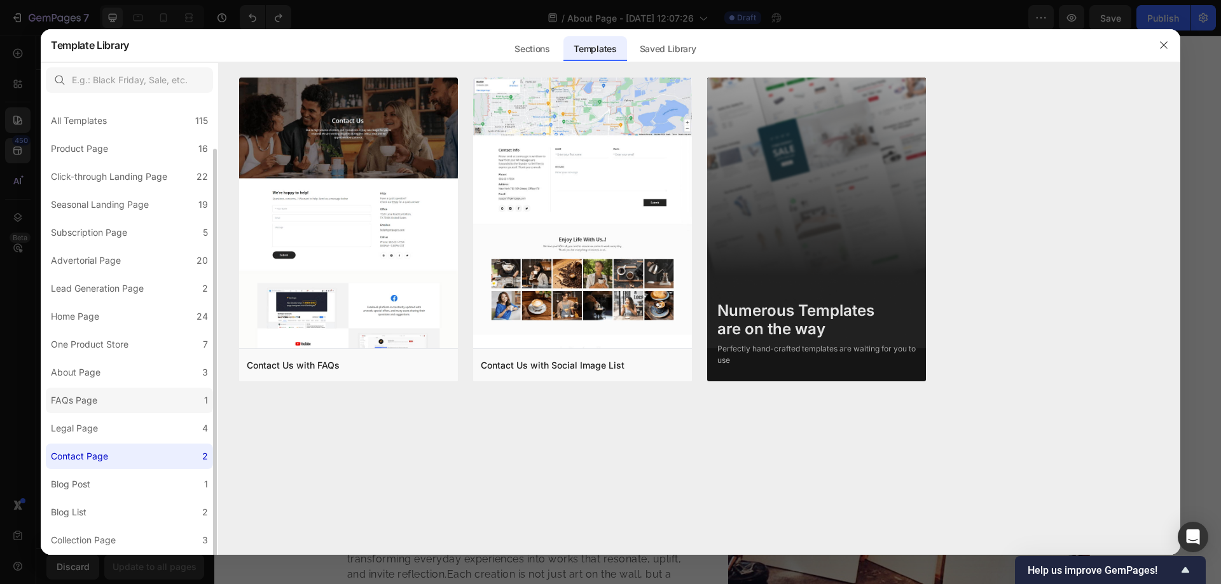
scroll to position [26, 0]
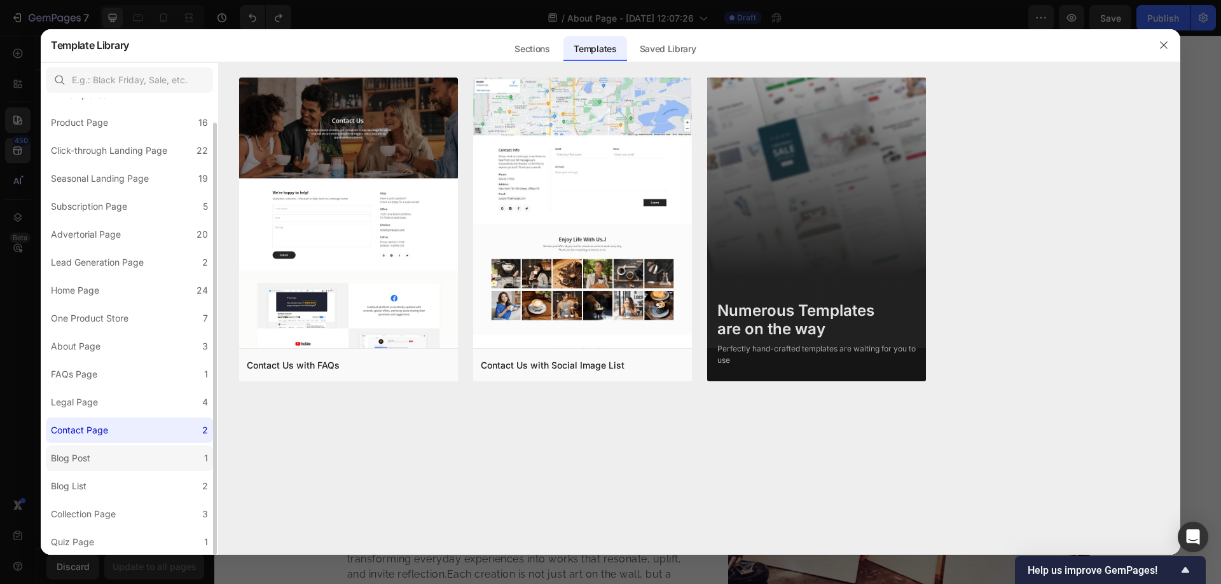
click at [90, 462] on div "Blog Post" at bounding box center [70, 458] width 39 height 15
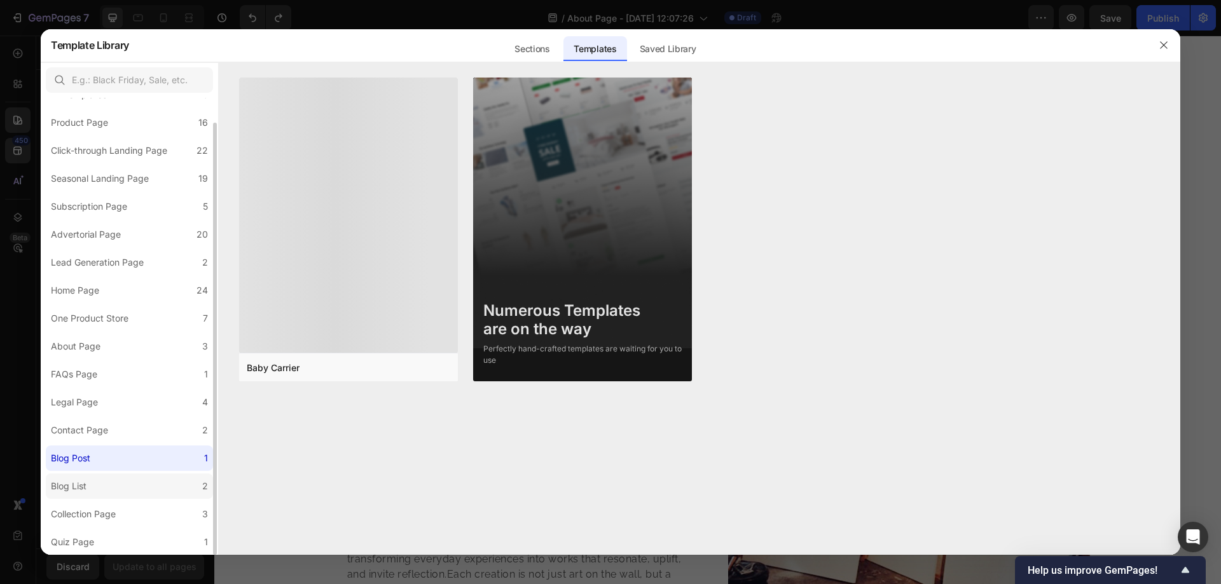
click at [116, 475] on label "Blog List 2" at bounding box center [129, 486] width 167 height 25
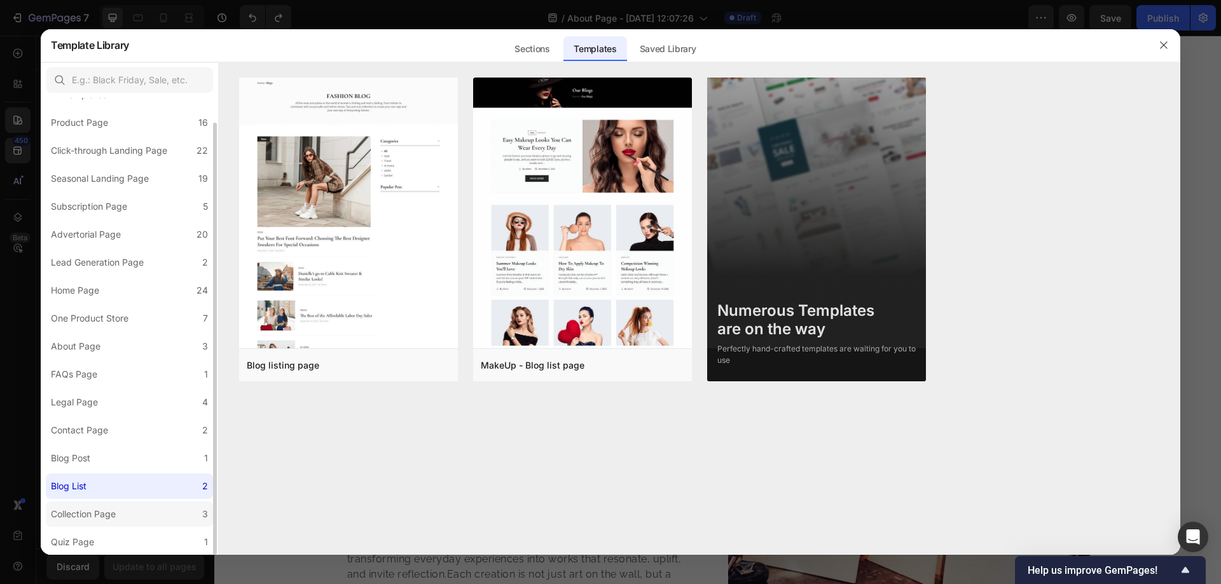
click at [116, 505] on label "Collection Page 3" at bounding box center [129, 514] width 167 height 25
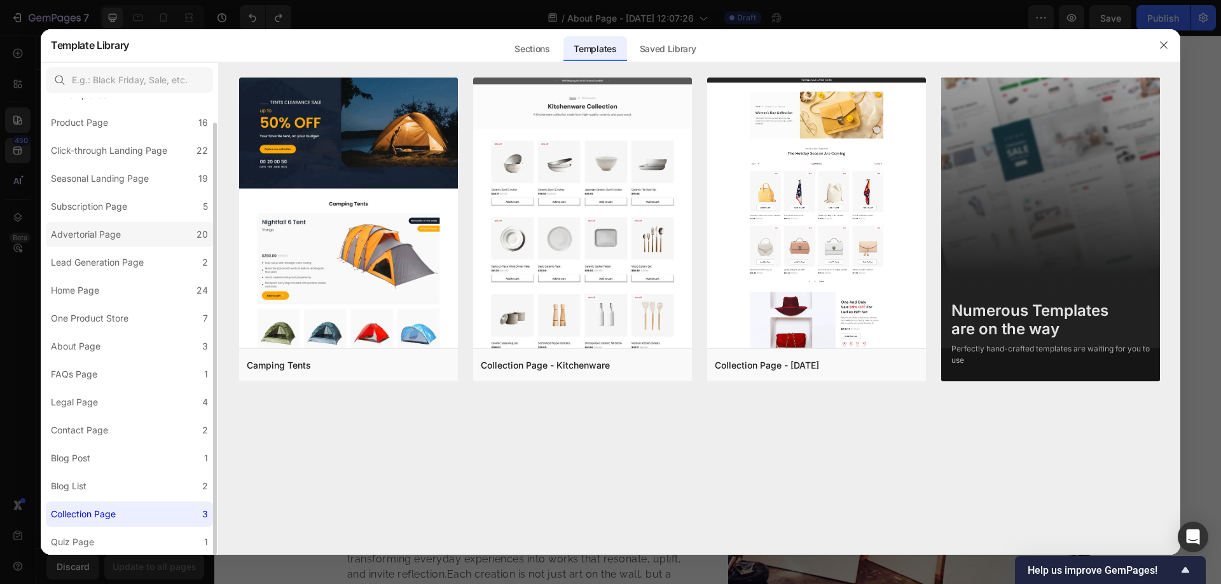
click at [108, 223] on label "Advertorial Page 20" at bounding box center [129, 234] width 167 height 25
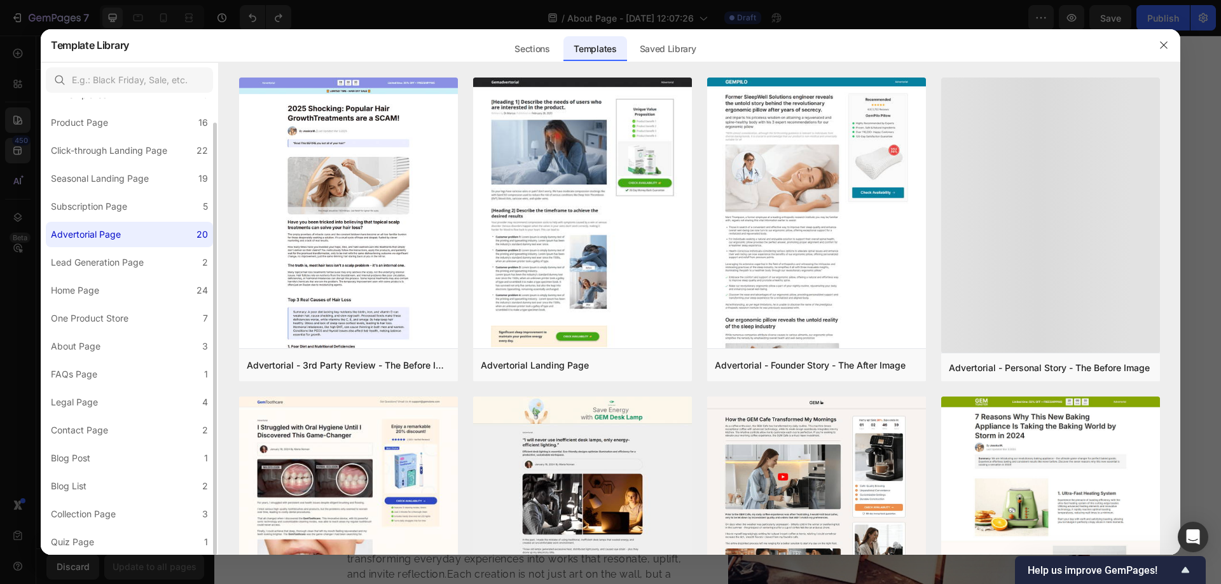
click at [113, 248] on div "All Templates 115 Product Page 16 Click-through Landing Page 22 Seasonal Landin…" at bounding box center [129, 313] width 177 height 483
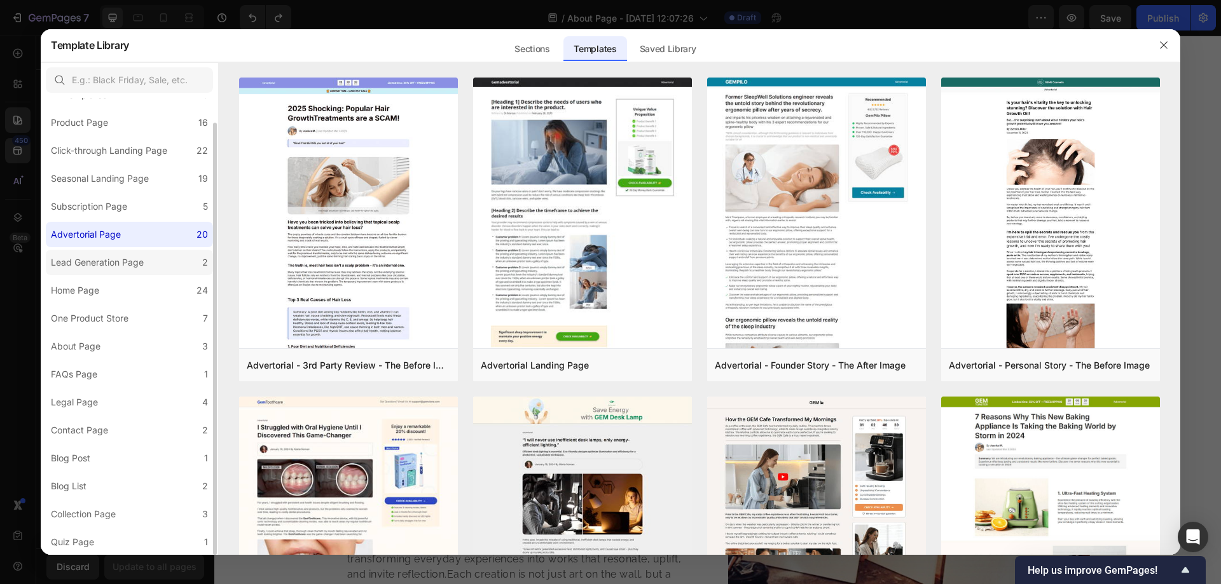
click at [116, 253] on label "Lead Generation Page 2" at bounding box center [129, 262] width 167 height 25
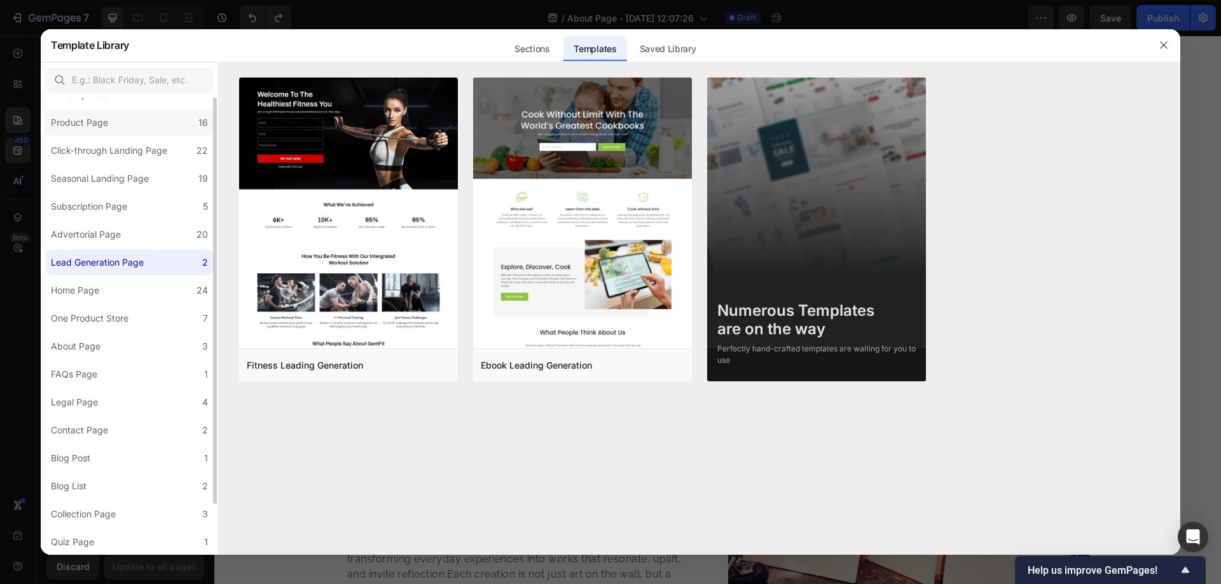
scroll to position [0, 0]
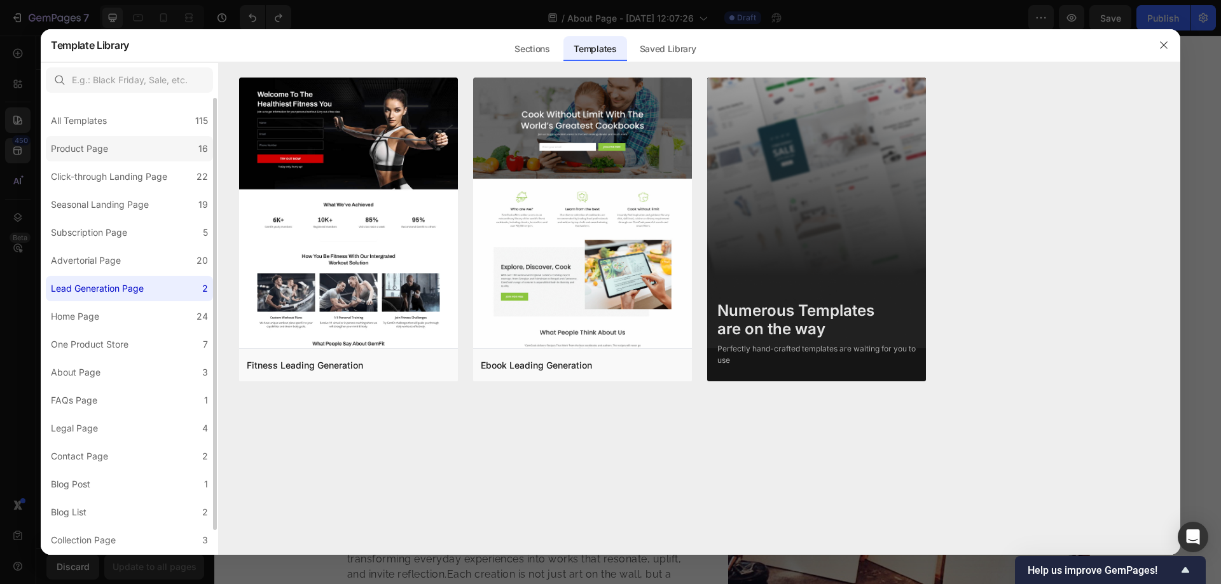
click at [113, 141] on label "Product Page 16" at bounding box center [129, 148] width 167 height 25
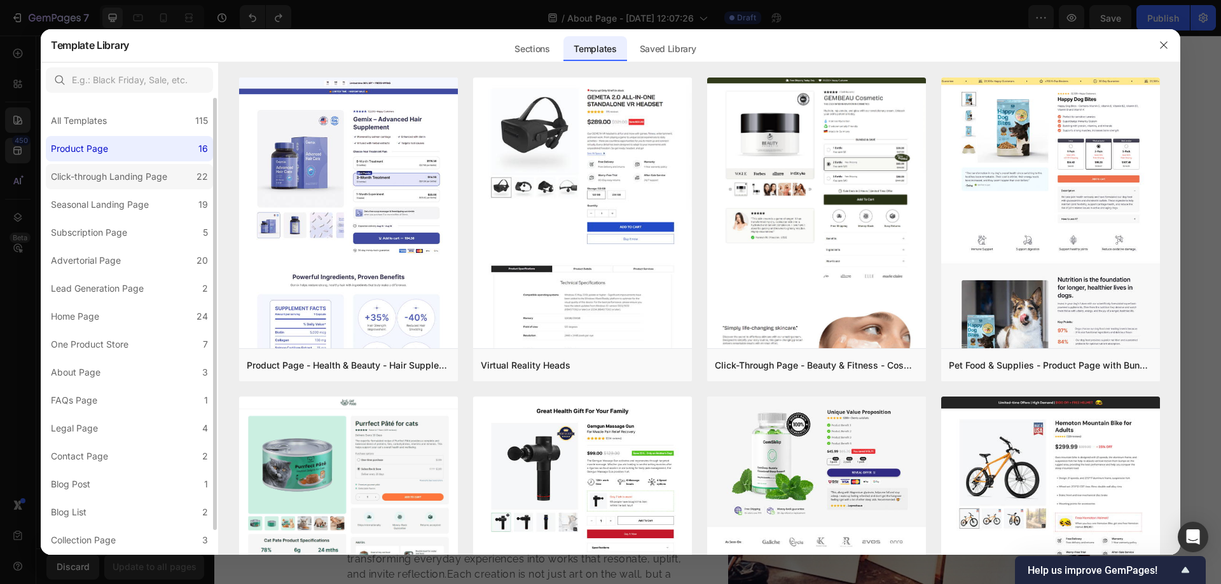
click at [114, 174] on div "Click-through Landing Page" at bounding box center [109, 176] width 116 height 15
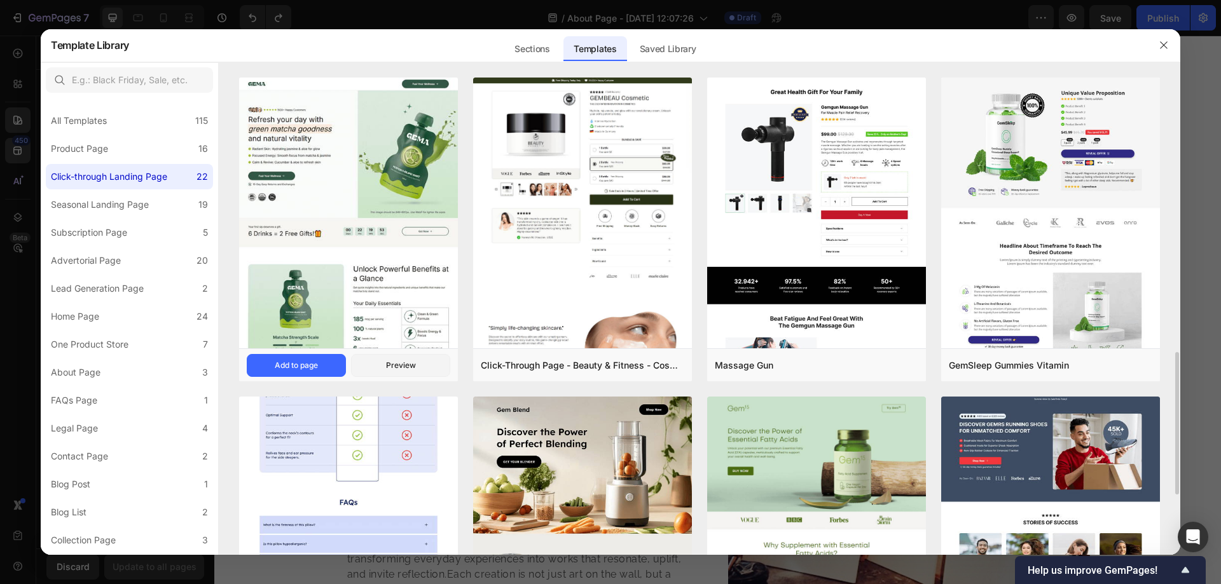
scroll to position [212, 0]
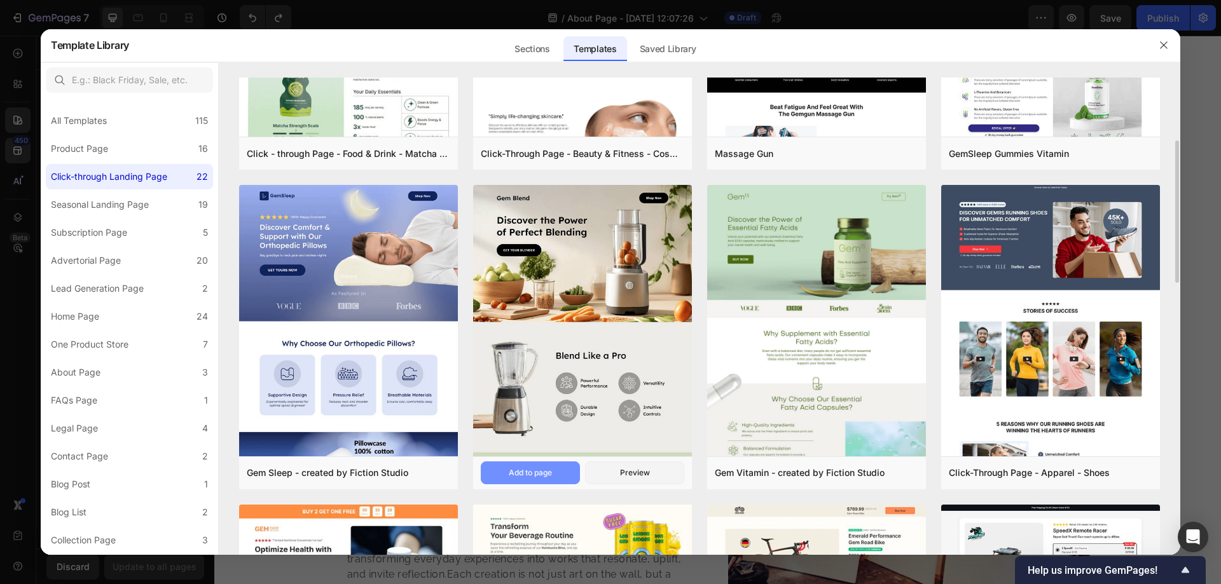
click at [558, 474] on button "Add to page" at bounding box center [530, 473] width 99 height 23
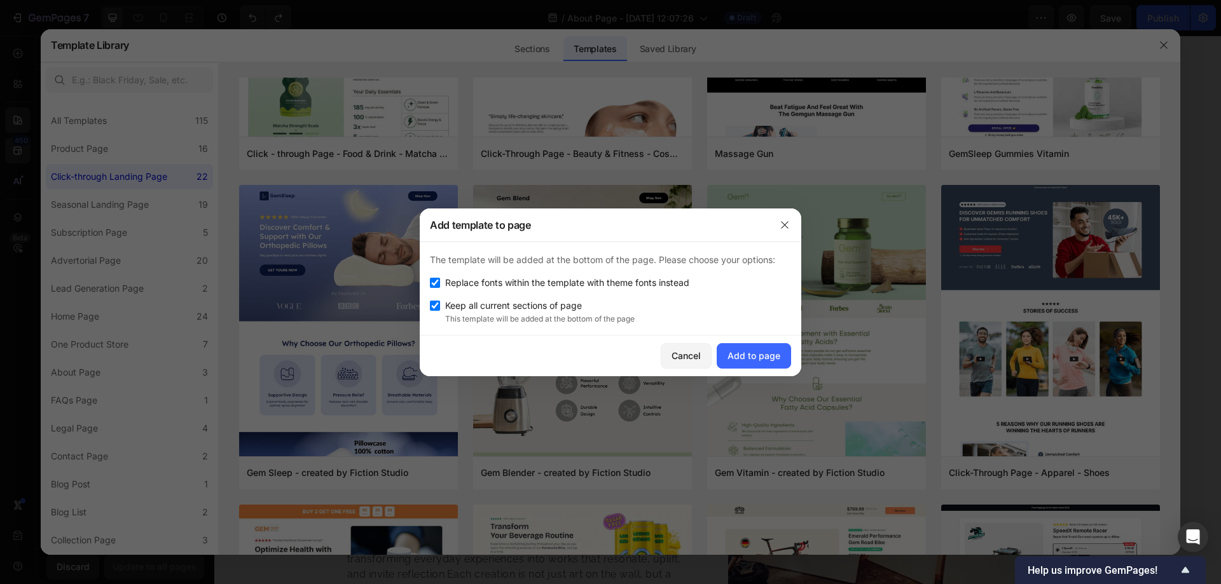
click at [472, 287] on span "Replace fonts within the template with theme fonts instead" at bounding box center [567, 282] width 244 height 15
checkbox input "false"
click at [743, 352] on div "Add to page" at bounding box center [753, 355] width 53 height 13
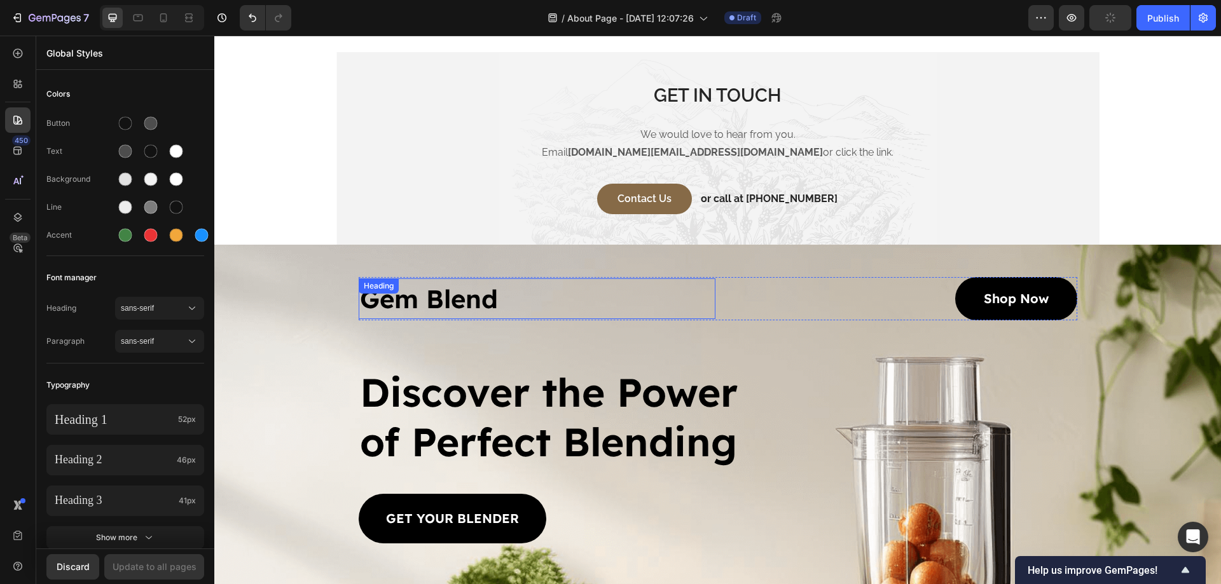
scroll to position [3157, 0]
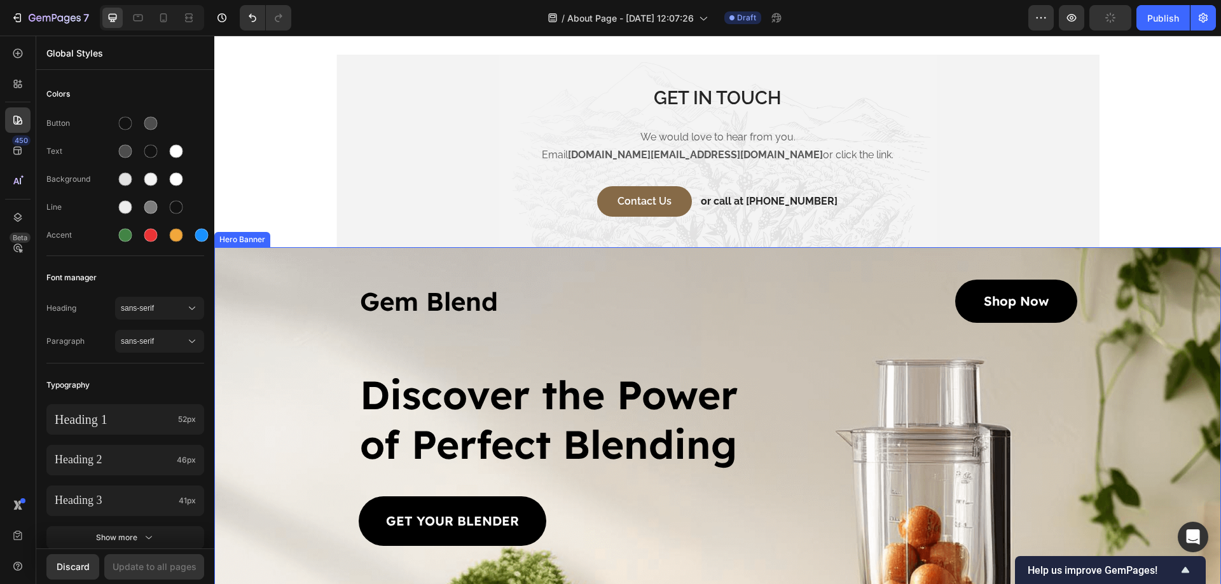
click at [296, 276] on div "Background Image" at bounding box center [717, 562] width 1007 height 631
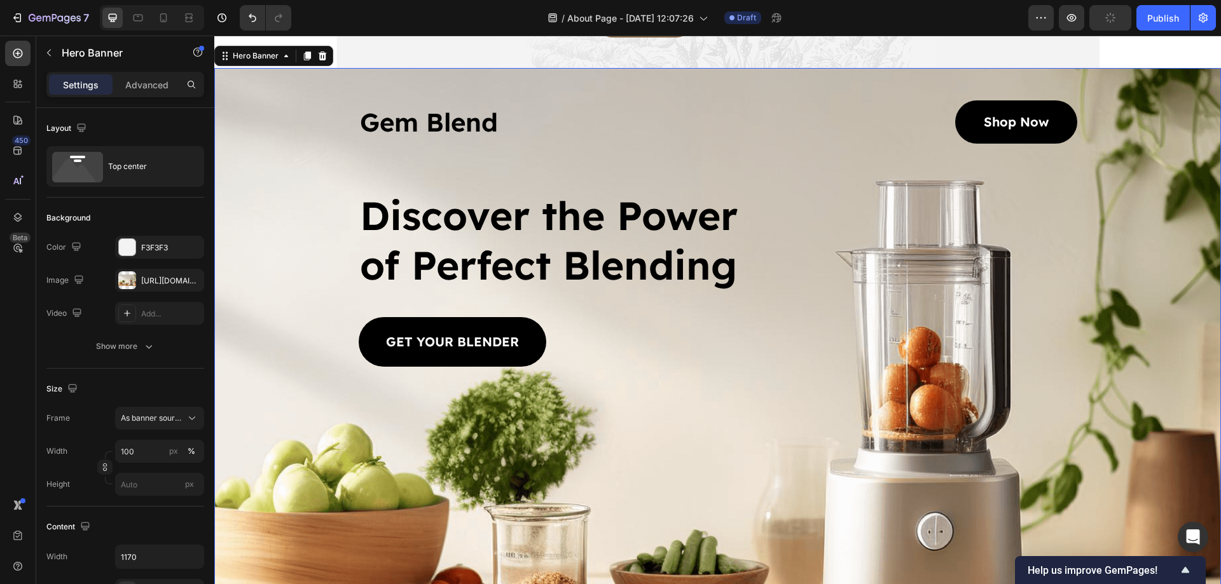
scroll to position [3368, 0]
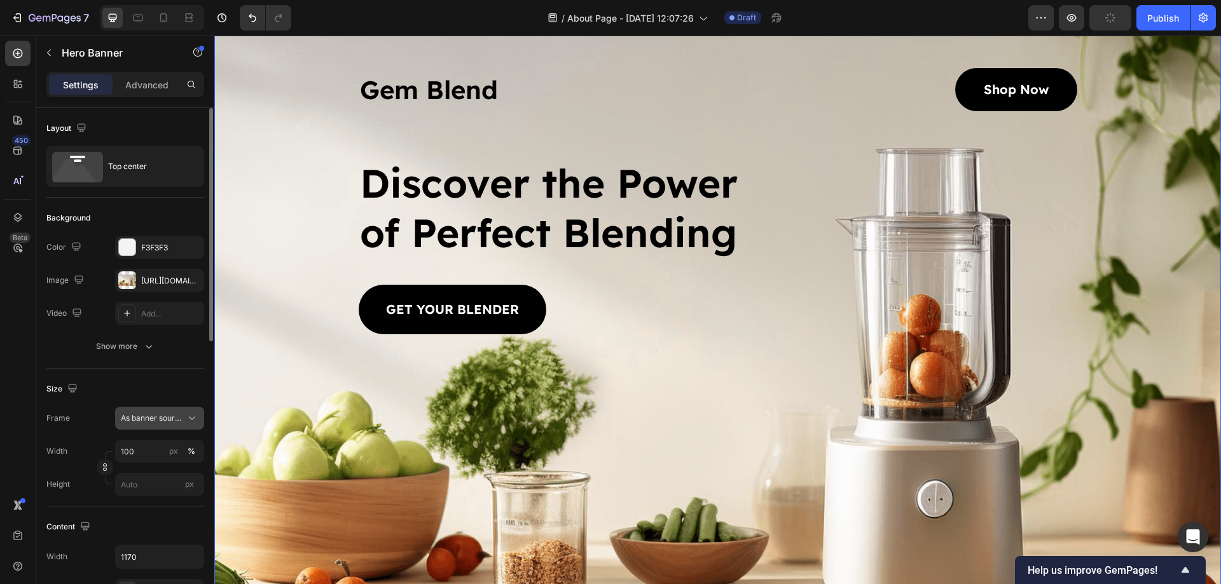
click at [169, 419] on span "As banner source" at bounding box center [152, 418] width 62 height 11
click at [153, 472] on div "Custom" at bounding box center [157, 471] width 74 height 11
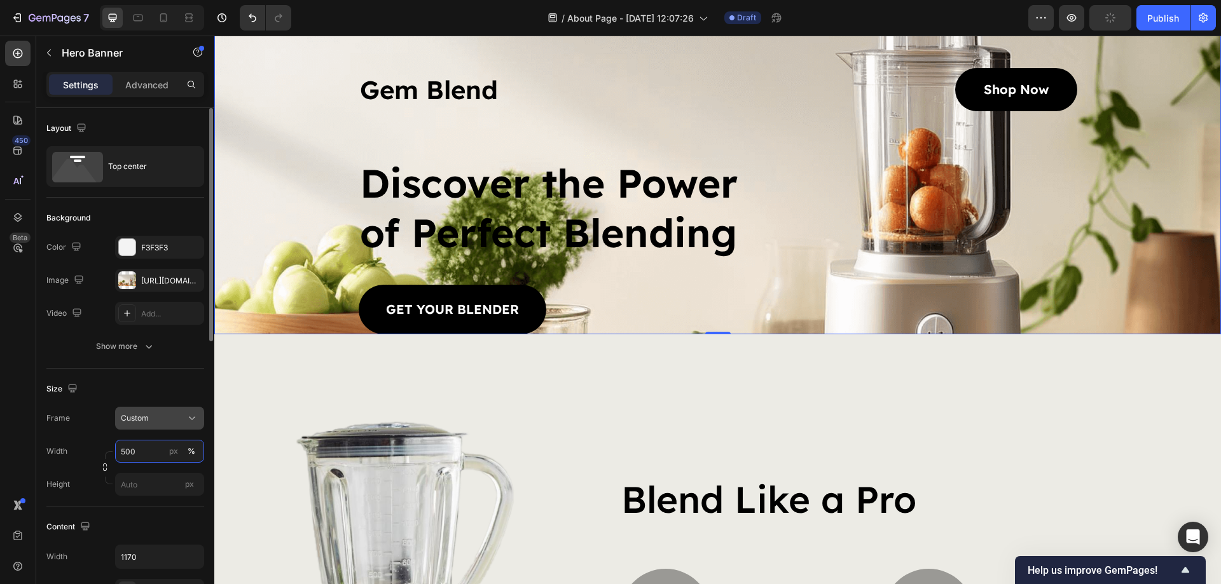
type input "500"
click at [162, 427] on button "Custom" at bounding box center [159, 418] width 89 height 23
click at [165, 446] on span "As banner source" at bounding box center [151, 448] width 63 height 11
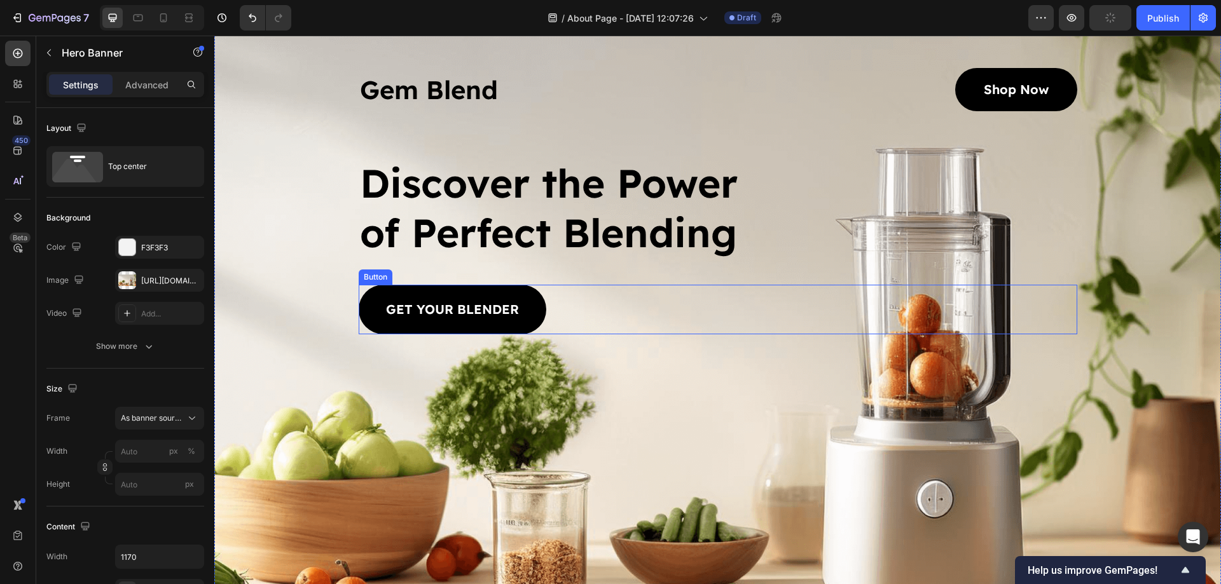
scroll to position [3581, 0]
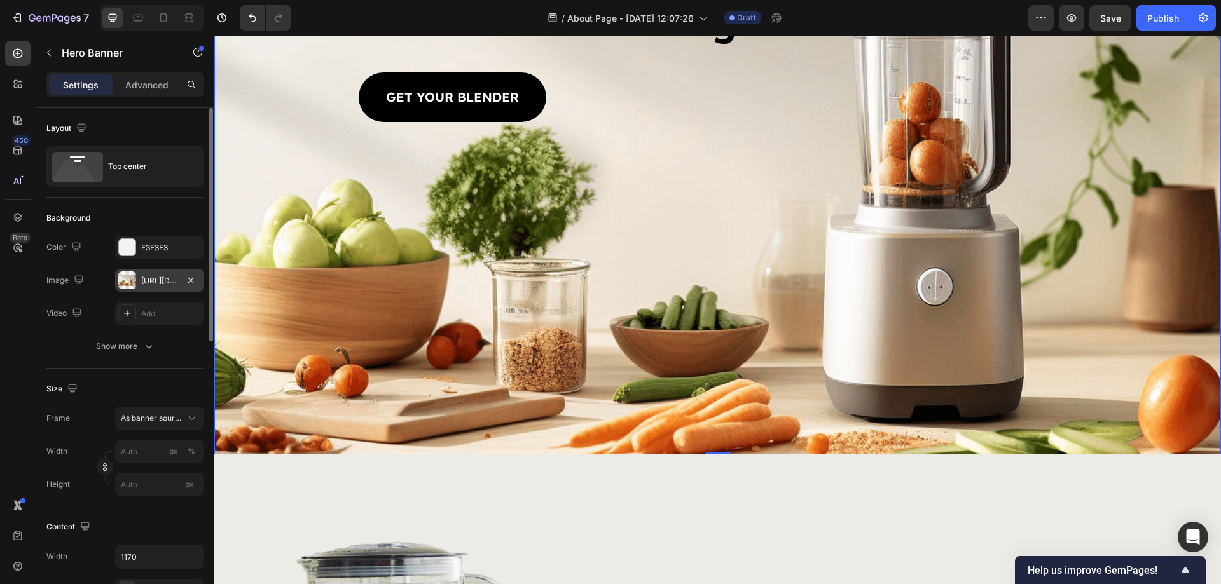
click at [156, 274] on div "https://cdn.shopify.com/s/files/1/2005/9307/files/gempages_432750572815254551-4…" at bounding box center [159, 280] width 89 height 23
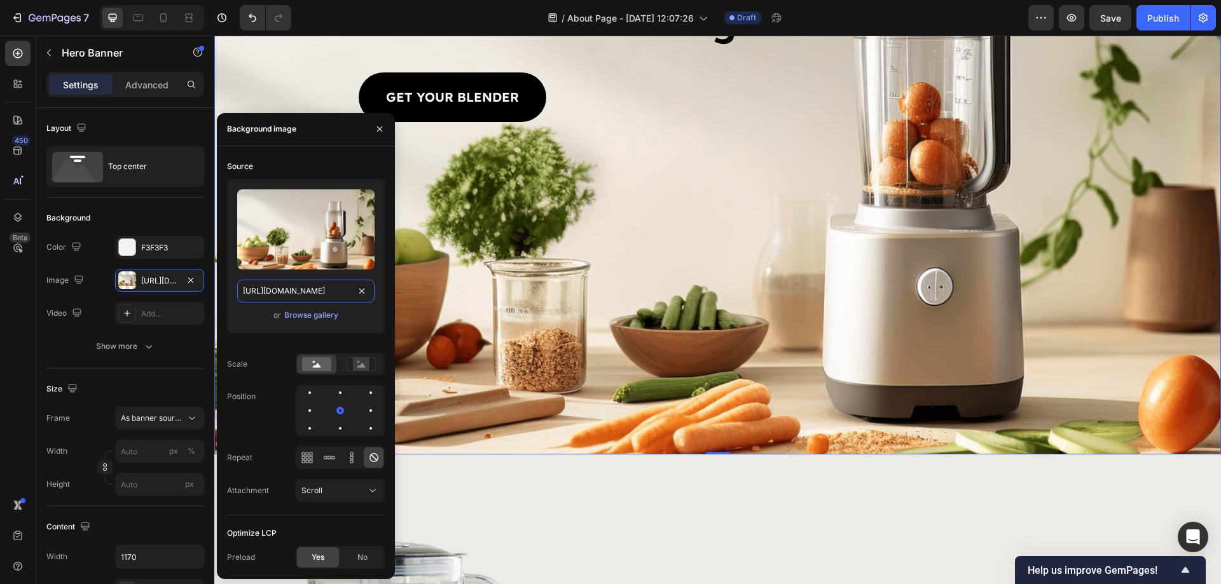
click at [302, 285] on input "https://cdn.shopify.com/s/files/1/2005/9307/files/gempages_432750572815254551-4…" at bounding box center [305, 291] width 137 height 23
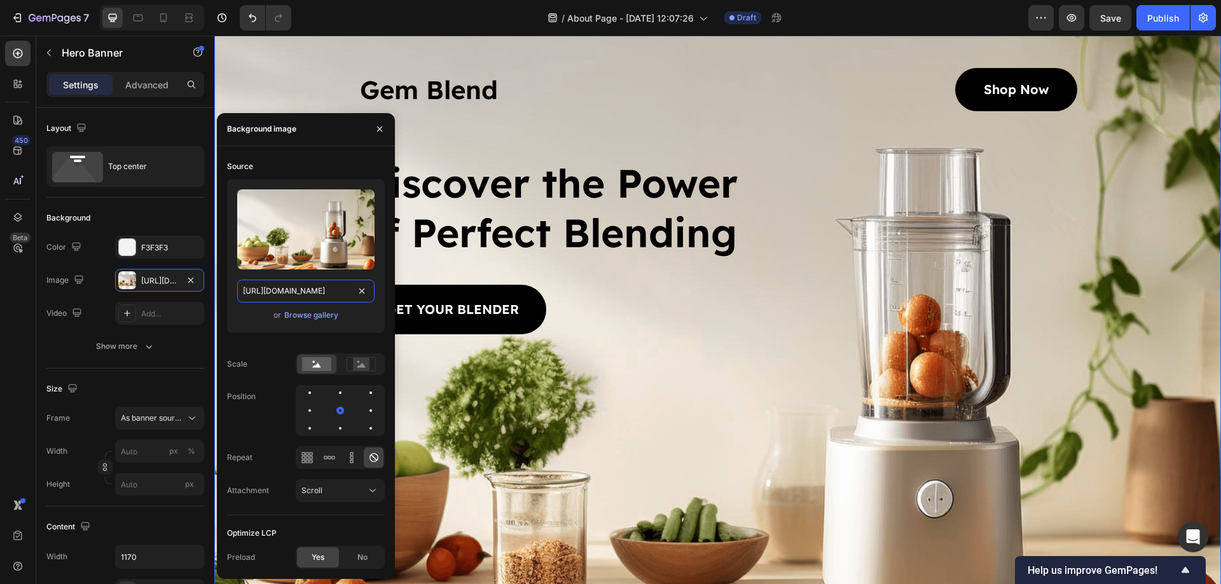
click at [298, 283] on input "https://cdn.shopify.com/s/files/1/2005/9307/files/gempages_432750572815254551-4…" at bounding box center [305, 291] width 137 height 23
paste input "782/3792/files/caravan.jpg?v=1757647647"
type input "https://cdn.shopify.com/s/files/1/2782/3792/files/caravan.jpg?v=1757647647"
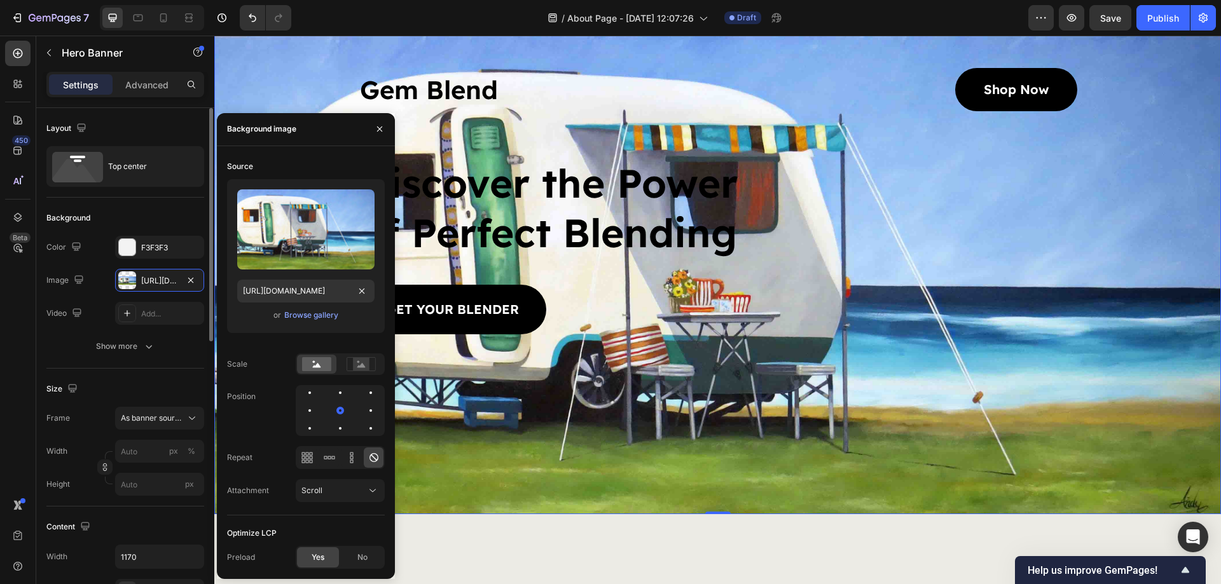
scroll to position [0, 0]
click at [169, 215] on div "Background" at bounding box center [125, 218] width 158 height 20
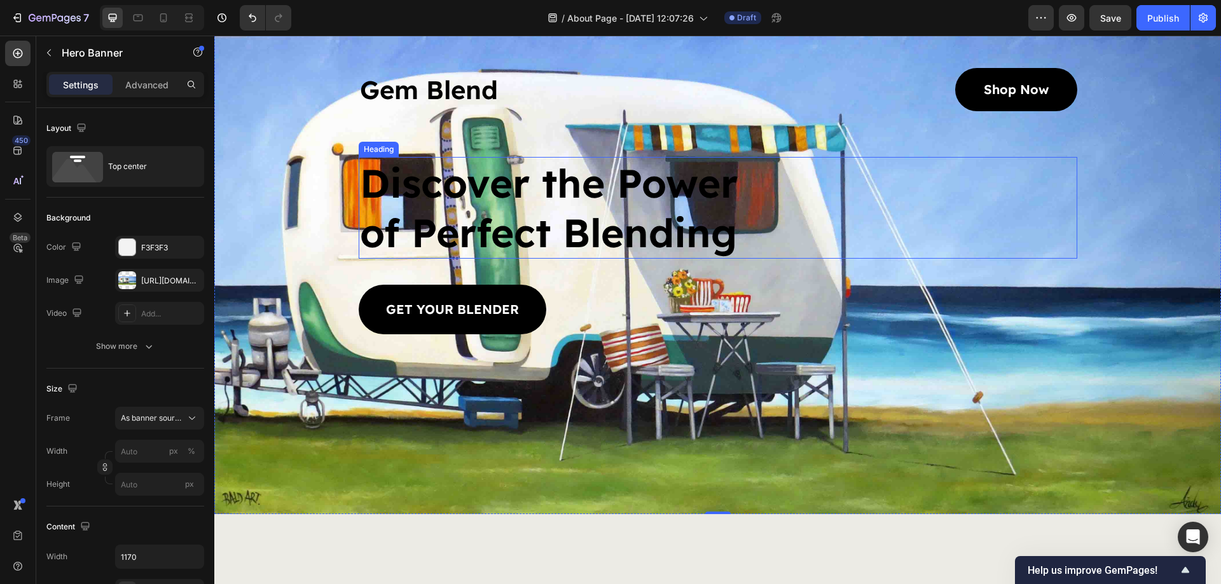
click at [425, 157] on h2 "Discover the Power of Perfect Blending" at bounding box center [555, 208] width 393 height 102
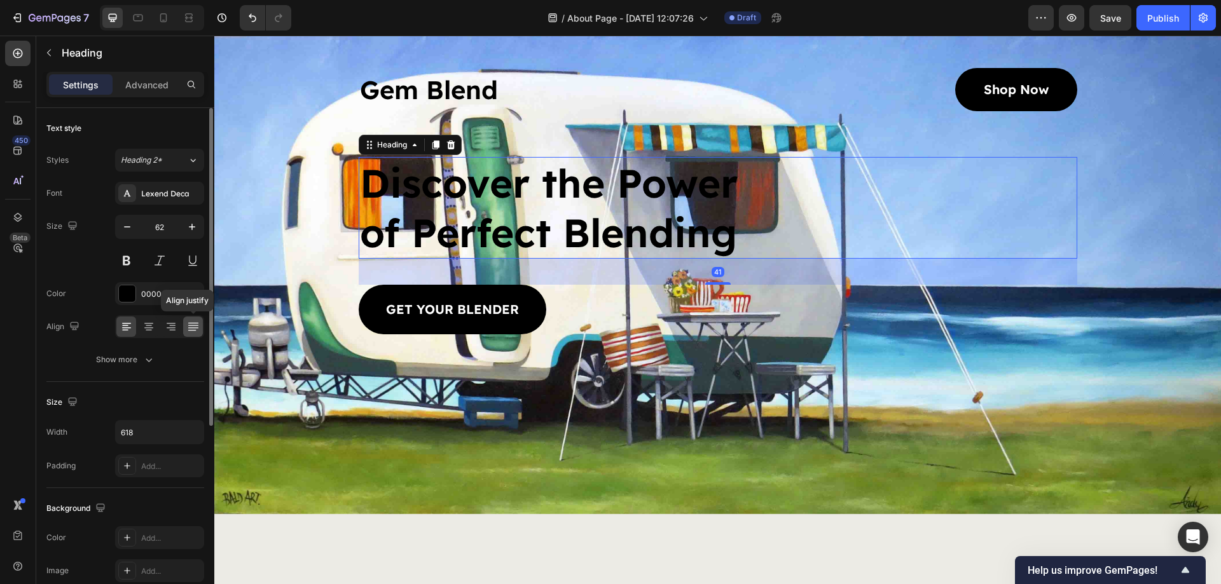
click at [186, 333] on div at bounding box center [193, 327] width 20 height 20
click at [165, 327] on icon at bounding box center [171, 326] width 13 height 13
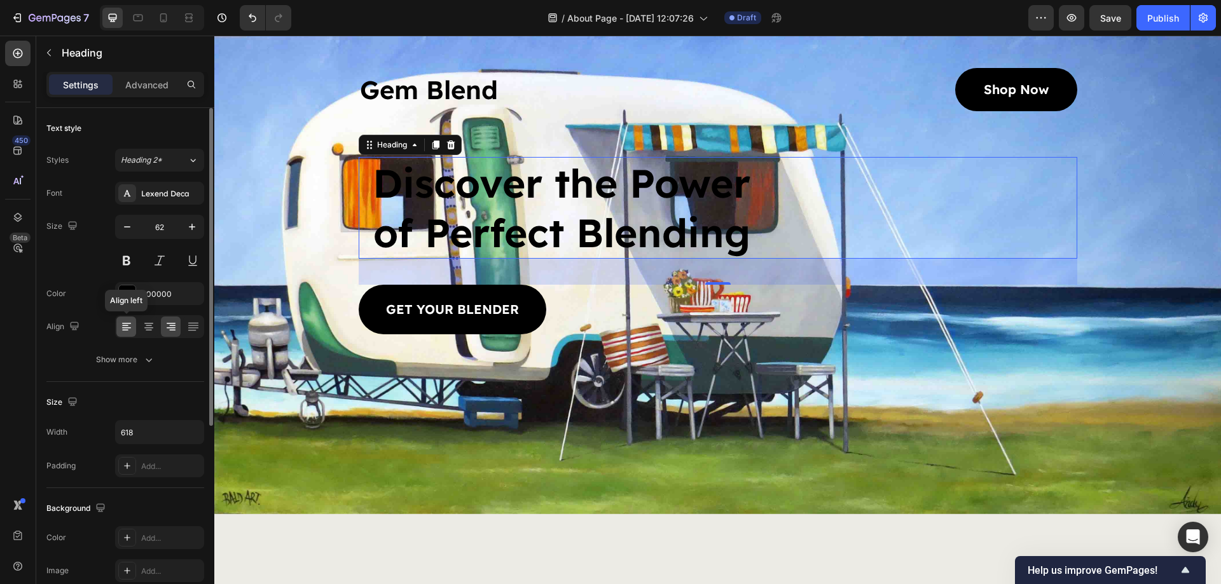
click at [126, 327] on icon at bounding box center [126, 326] width 13 height 13
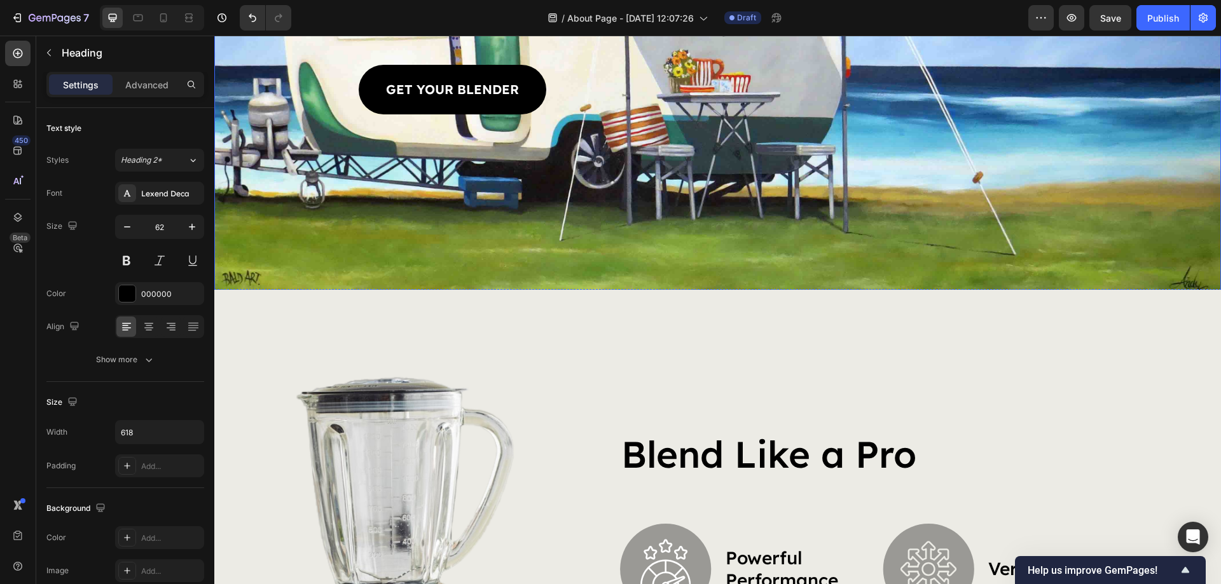
scroll to position [3581, 0]
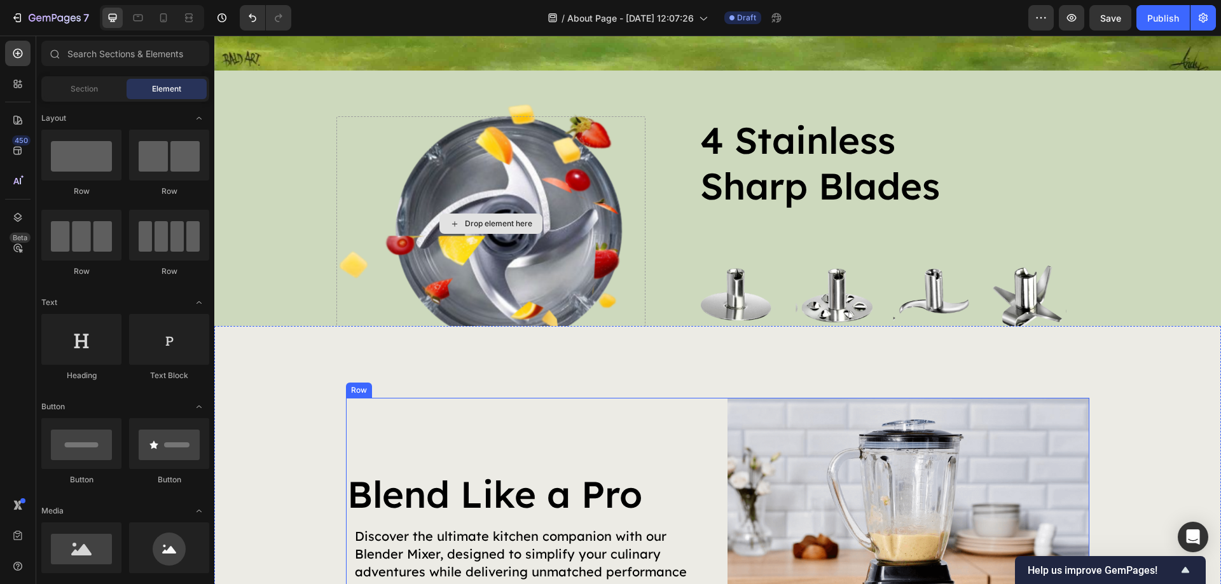
scroll to position [3793, 0]
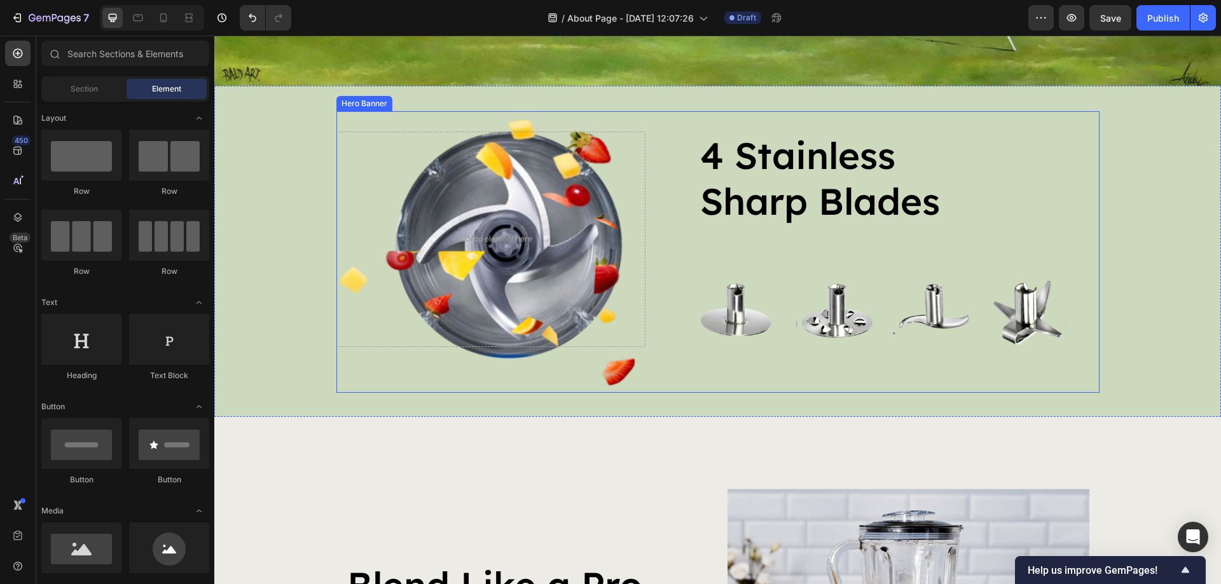
click at [953, 110] on div "4 stainless sharp blades Heading Image Image Image Image Row Row Drop element h…" at bounding box center [717, 251] width 1007 height 331
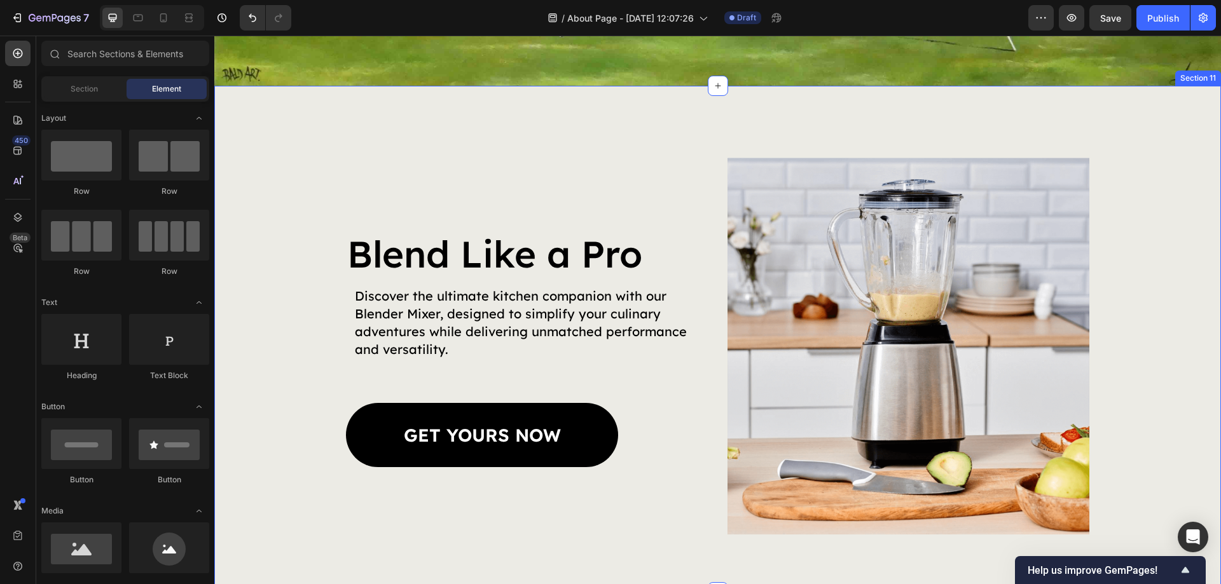
click at [555, 122] on div "Blend Like a Pro Heading Discover the ultimate kitchen companion with our Blend…" at bounding box center [717, 339] width 1007 height 507
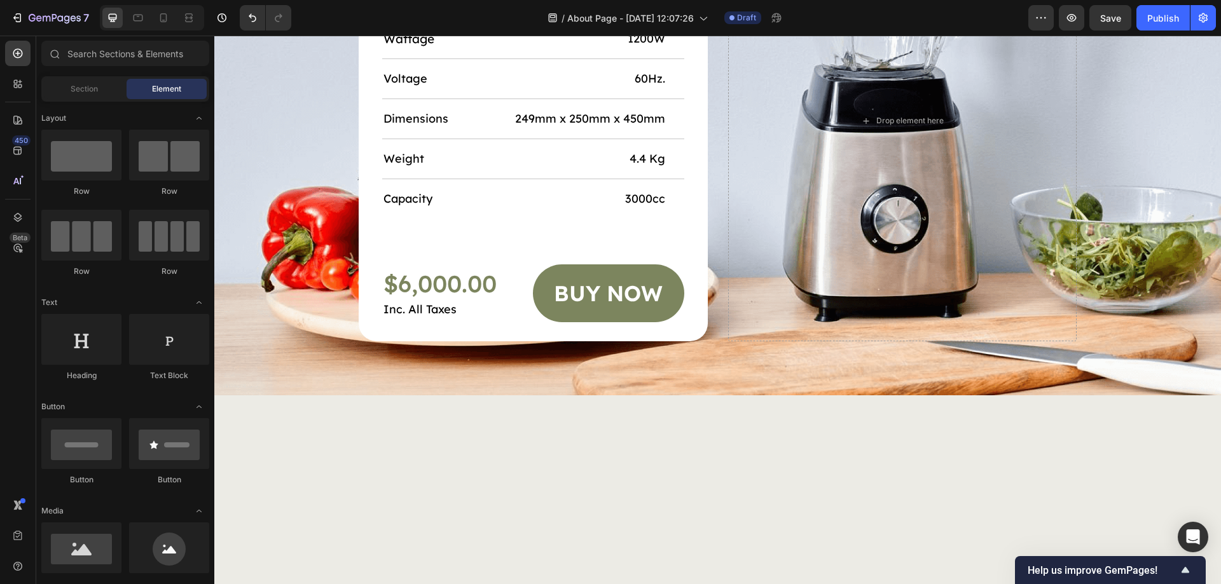
scroll to position [5488, 0]
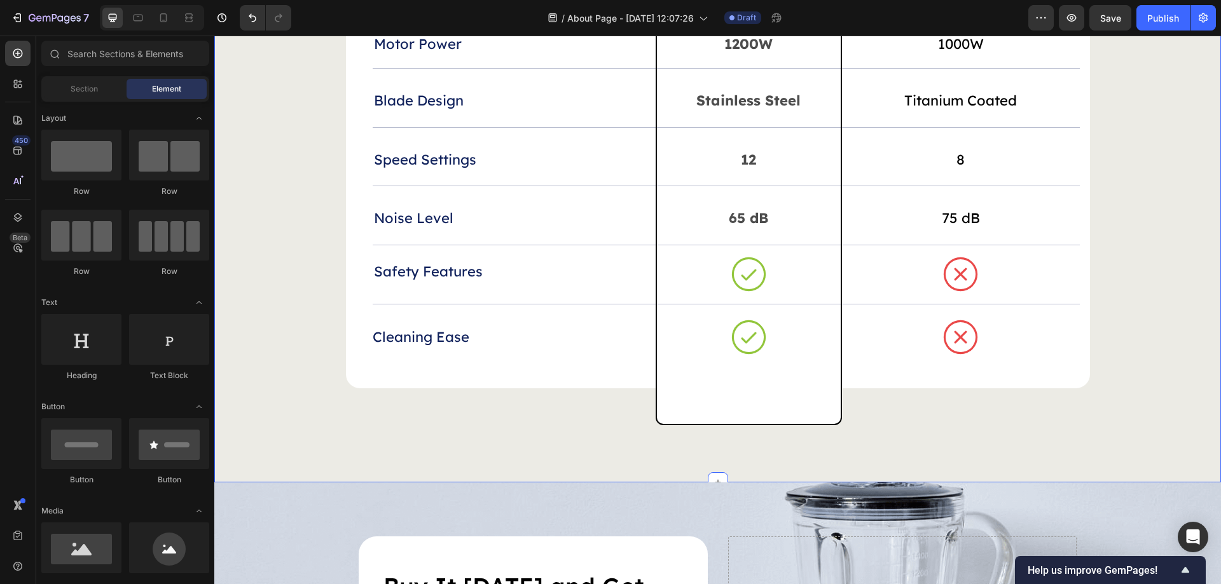
click at [276, 301] on div "We don’t stress about the competition Heading Drop element here Gem Blend Text …" at bounding box center [717, 135] width 981 height 582
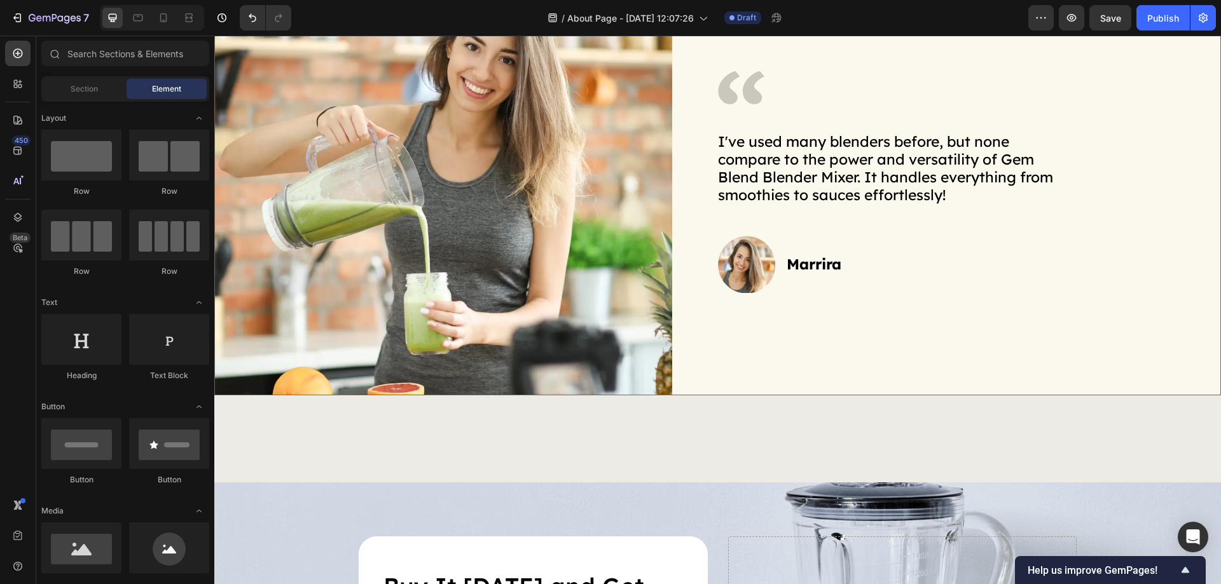
scroll to position [4580, 0]
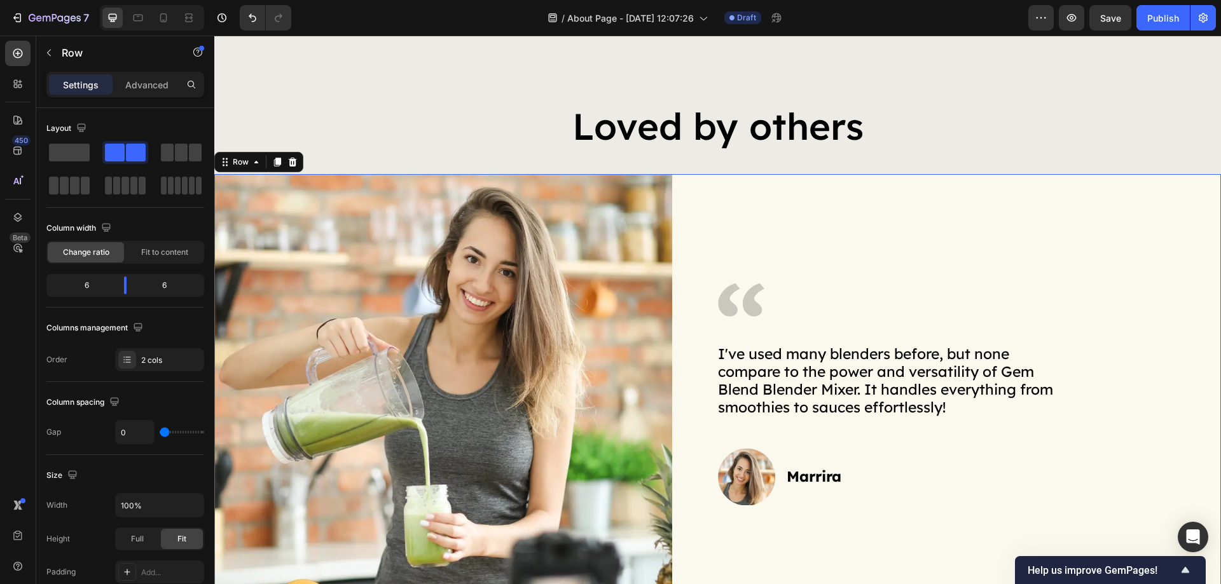
click at [761, 306] on div "Icon I've used many blenders before, but none compare to the power and versatil…" at bounding box center [970, 391] width 504 height 434
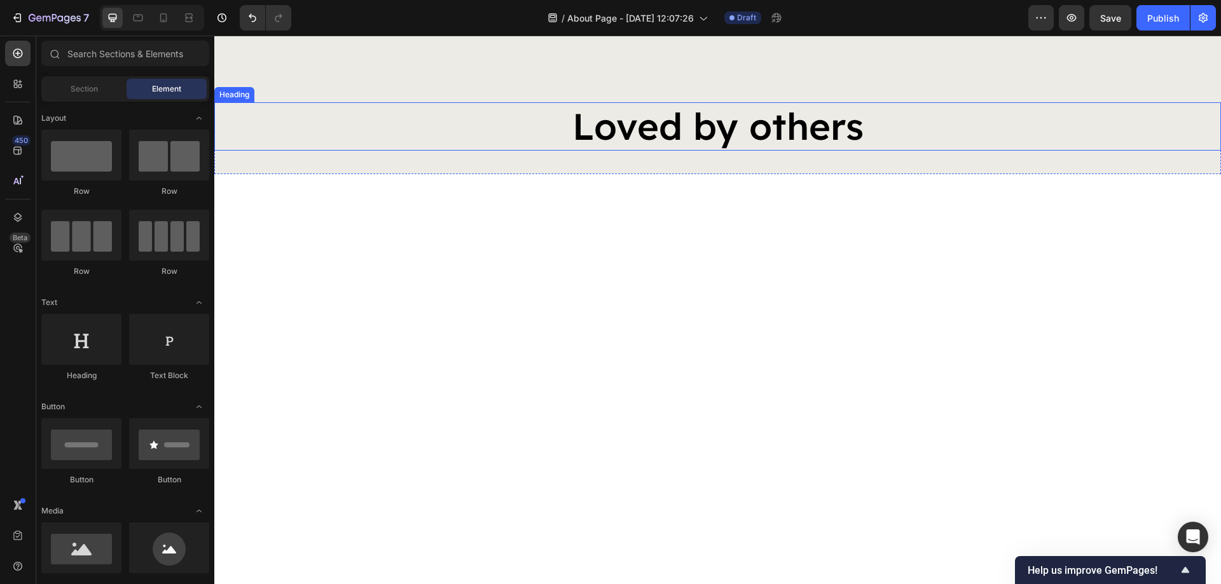
click at [483, 151] on h2 "Loved by others" at bounding box center [717, 126] width 763 height 48
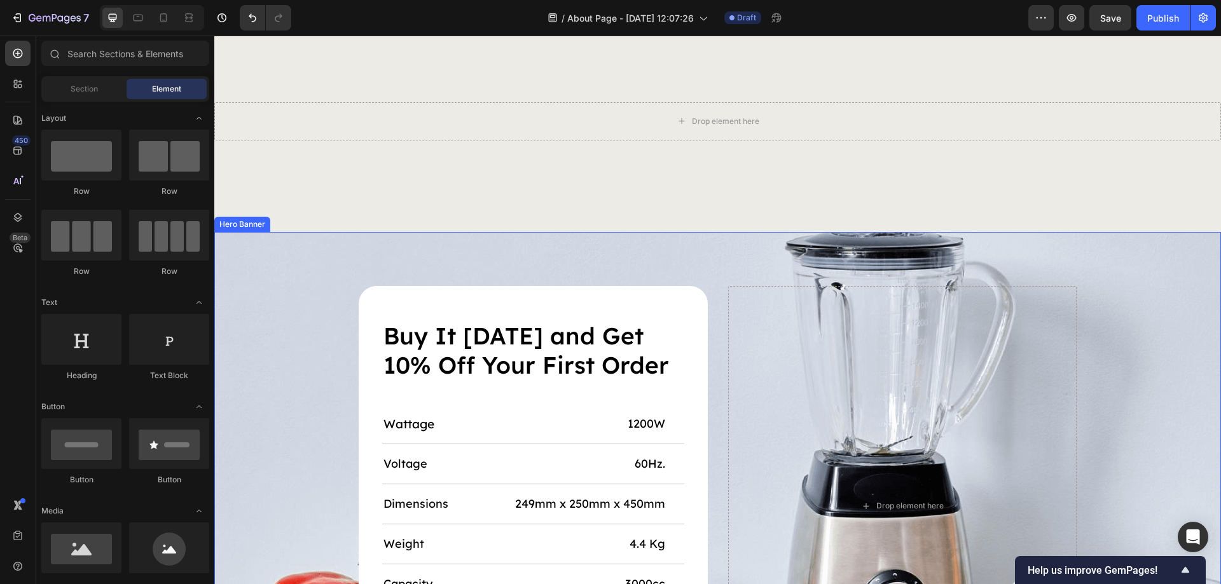
click at [425, 245] on div "Background Image" at bounding box center [717, 506] width 1007 height 549
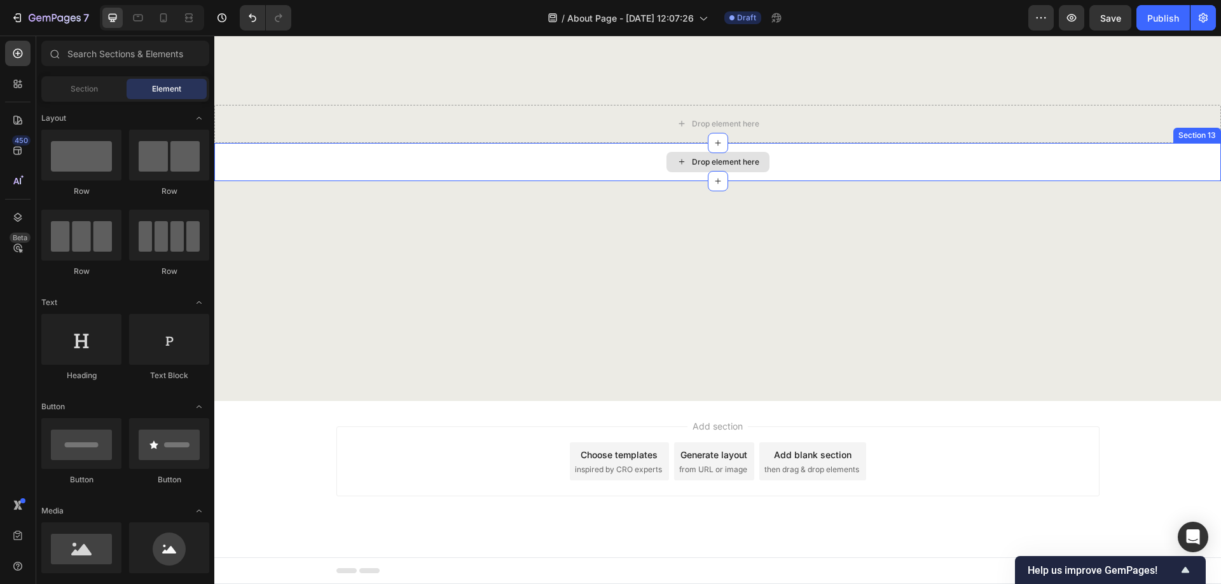
scroll to position [4669, 0]
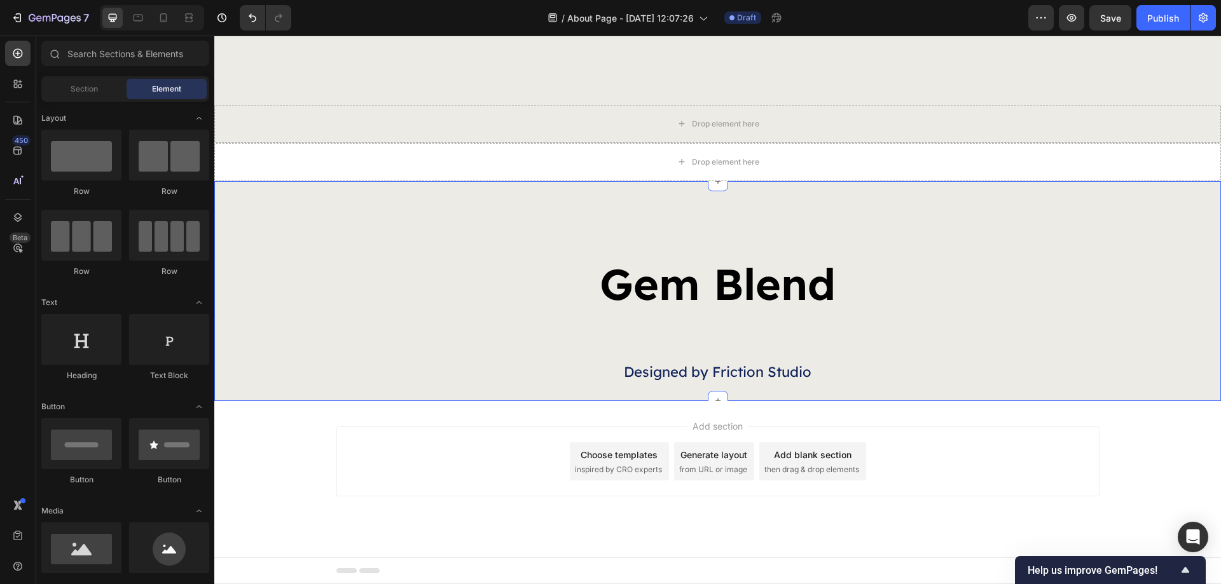
click at [502, 207] on div "Gem Blend Heading Designed by Friction Studio Text Block Row Section 14" at bounding box center [717, 291] width 1007 height 221
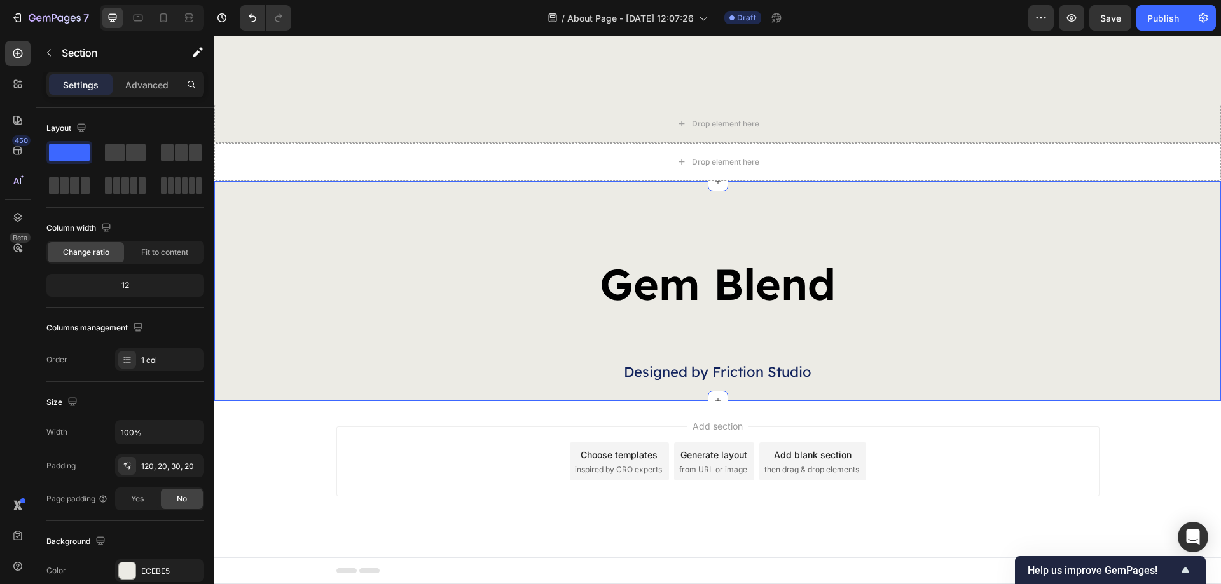
scroll to position [4449, 0]
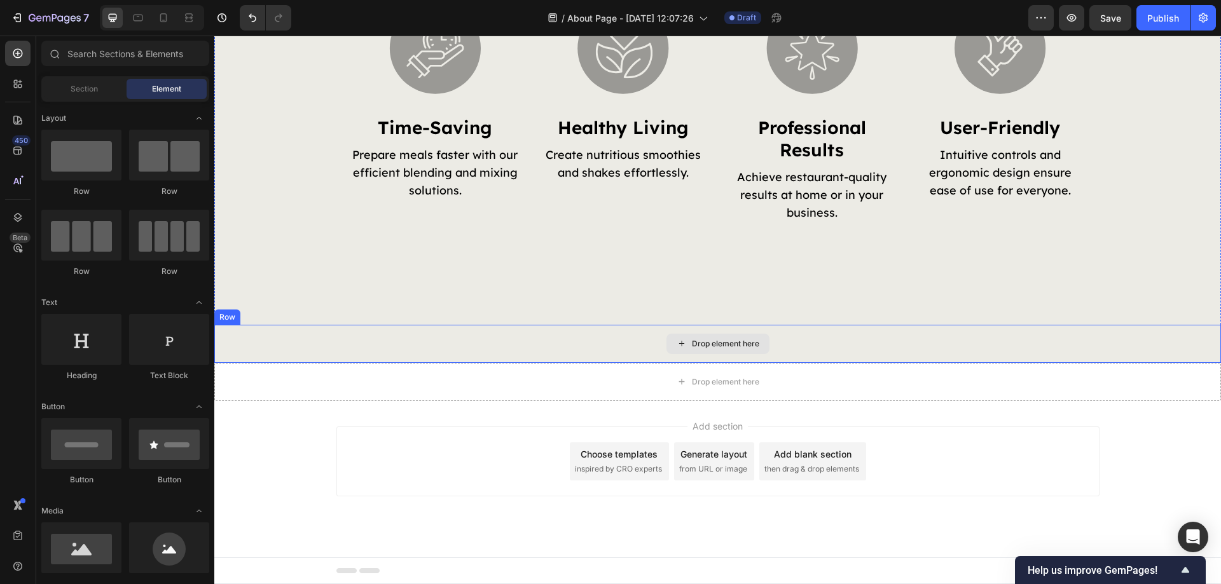
click at [518, 328] on div "Drop element here" at bounding box center [717, 344] width 1007 height 38
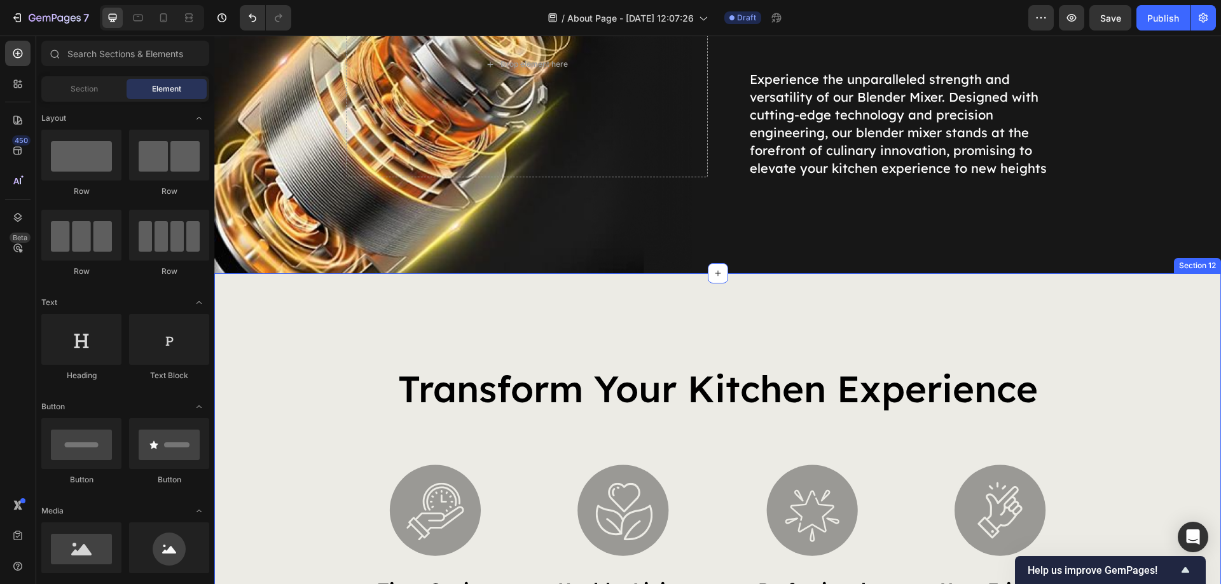
click at [402, 309] on div "transform your kitchen experience Heading Image time-saving Heading Prepare mea…" at bounding box center [717, 530] width 1007 height 514
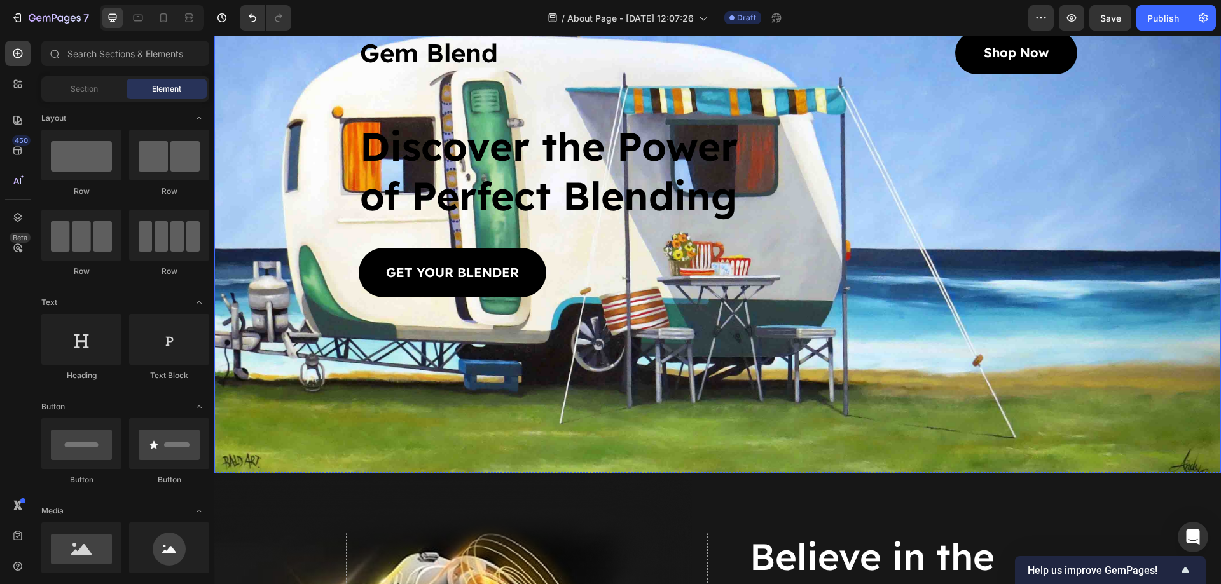
scroll to position [3261, 0]
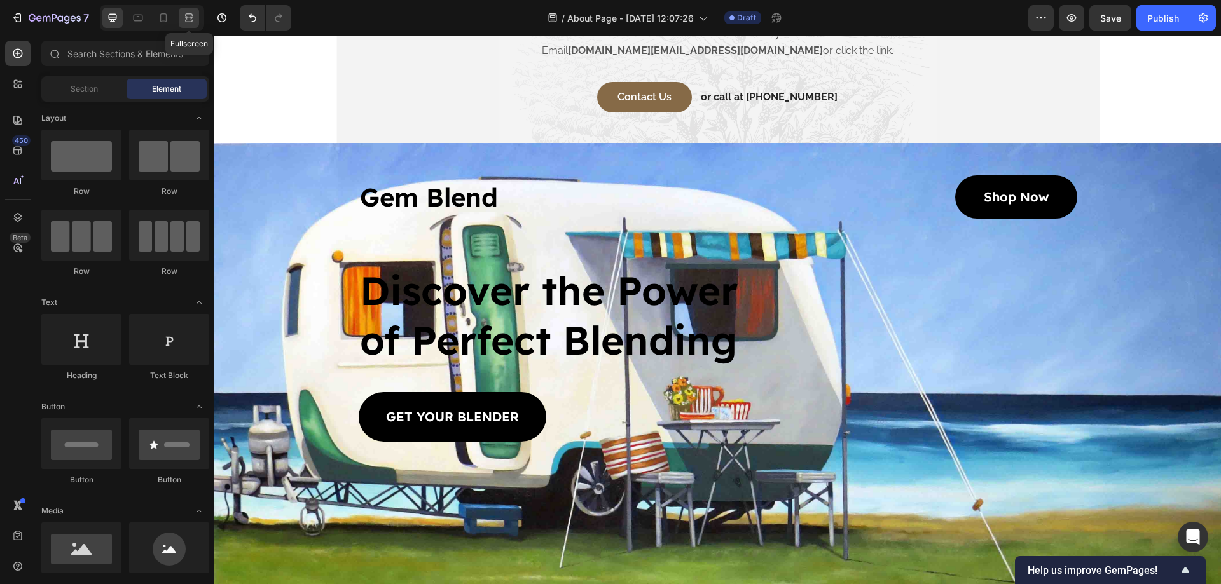
click at [189, 16] on icon at bounding box center [189, 17] width 13 height 13
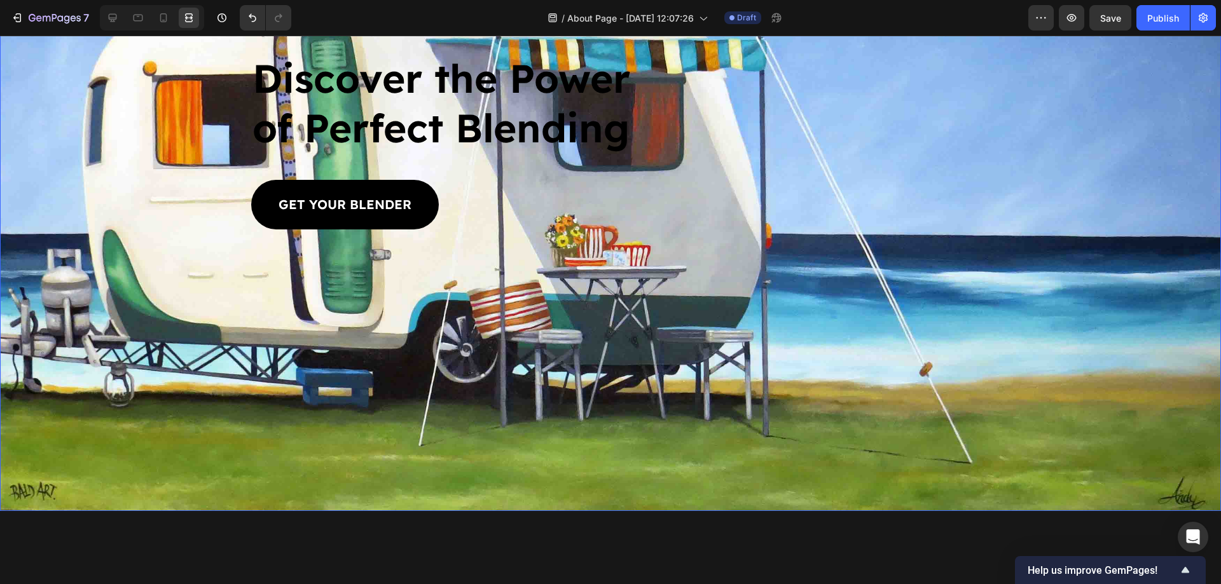
scroll to position [3261, 0]
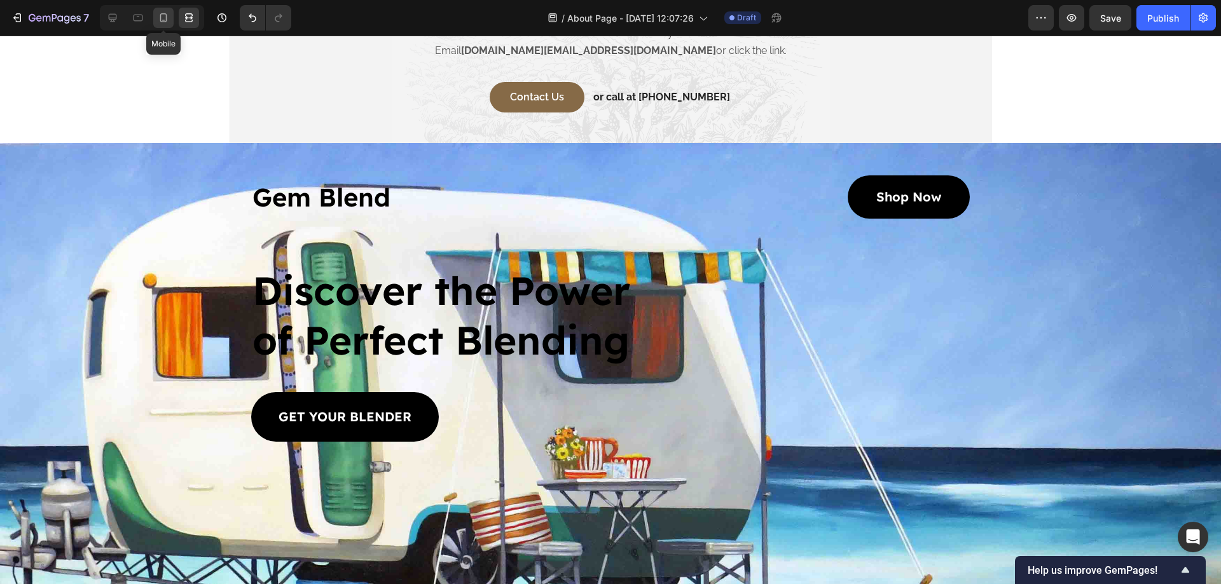
click at [158, 15] on icon at bounding box center [163, 17] width 13 height 13
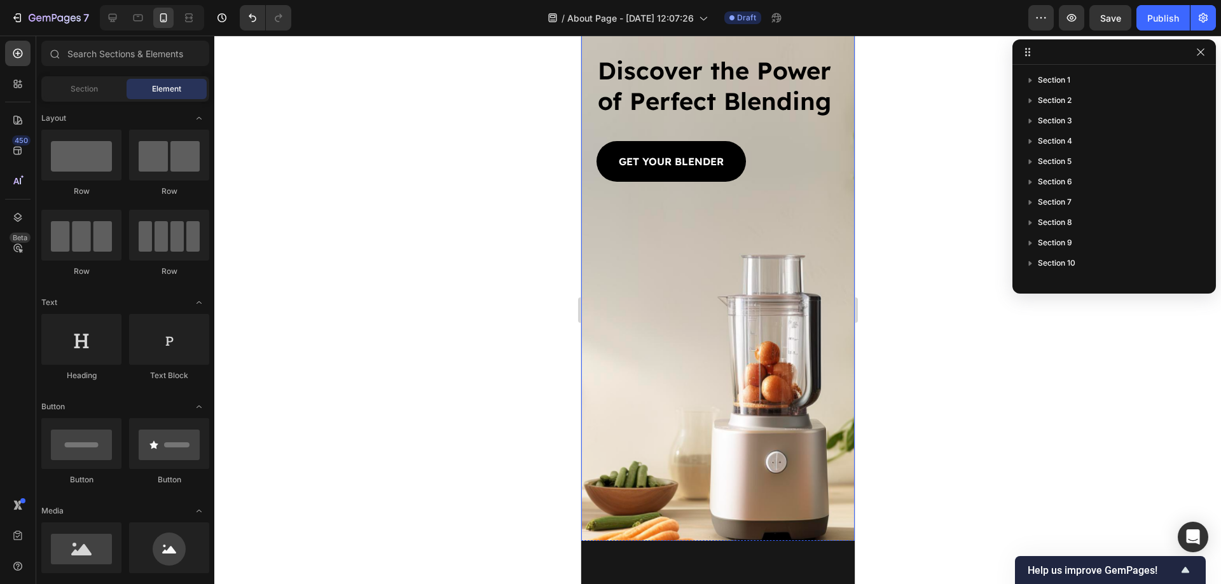
scroll to position [3452, 0]
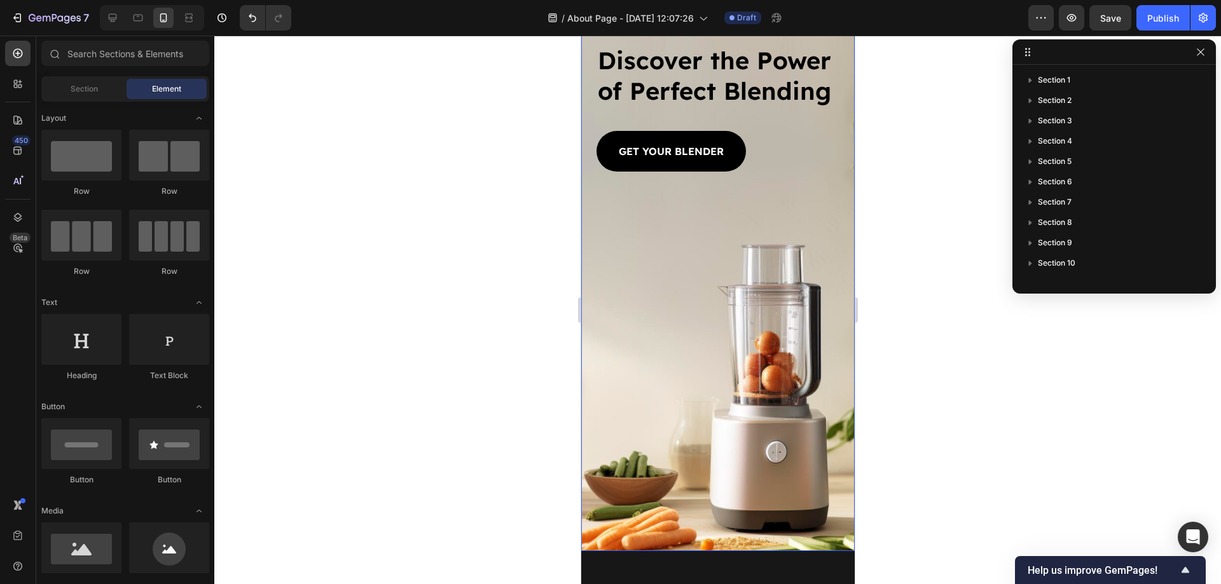
click at [628, 286] on div "Background Image" at bounding box center [717, 256] width 273 height 590
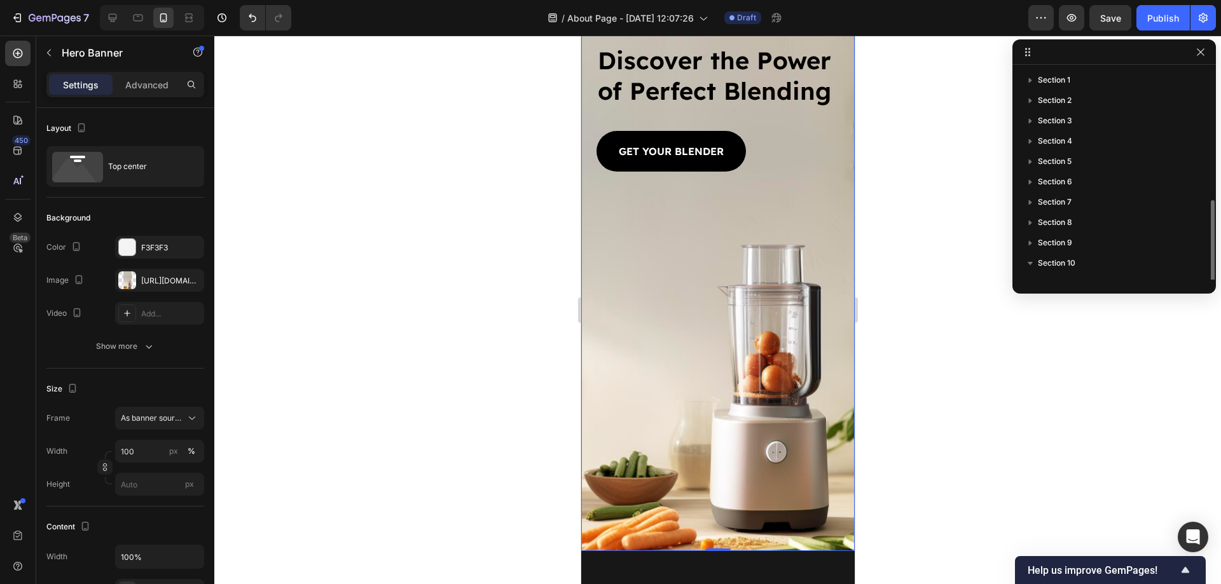
scroll to position [75, 0]
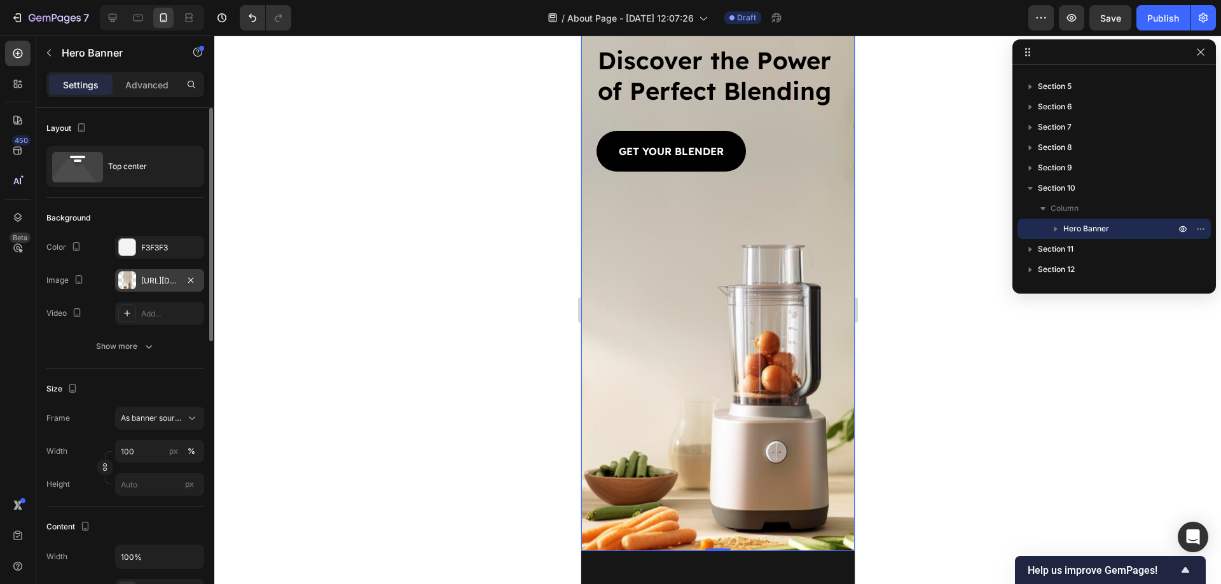
click at [159, 280] on div "https://cdn.shopify.com/s/files/1/0584/5516/2998/files/gempages_520930469076796…" at bounding box center [159, 280] width 37 height 11
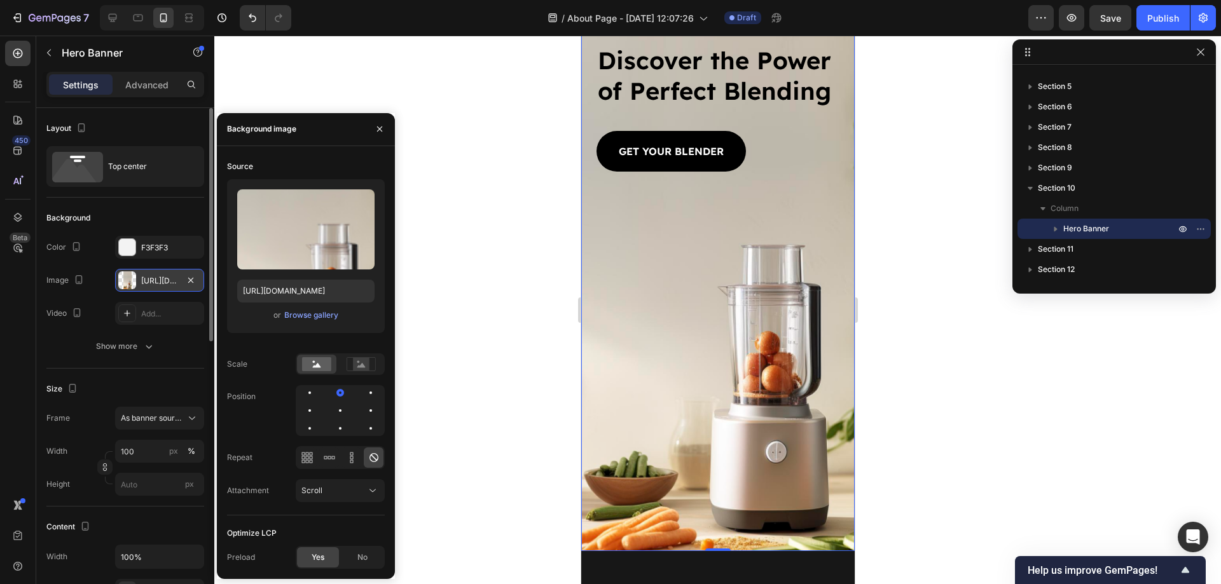
click at [159, 280] on div "https://cdn.shopify.com/s/files/1/0584/5516/2998/files/gempages_520930469076796…" at bounding box center [159, 280] width 37 height 11
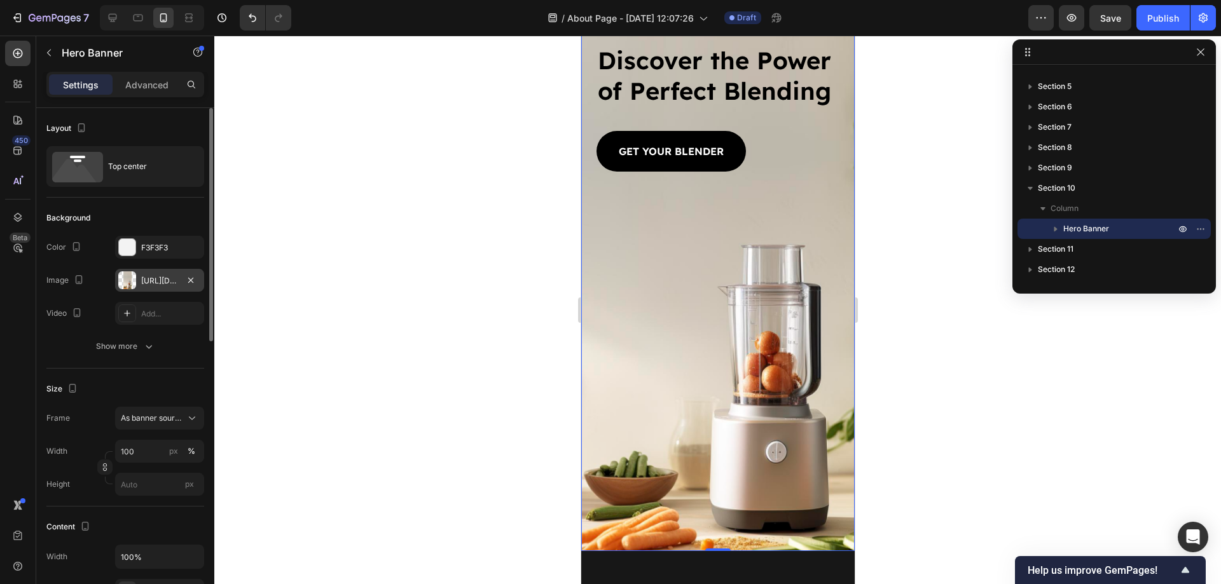
click at [159, 279] on div "https://cdn.shopify.com/s/files/1/0584/5516/2998/files/gempages_520930469076796…" at bounding box center [159, 280] width 37 height 11
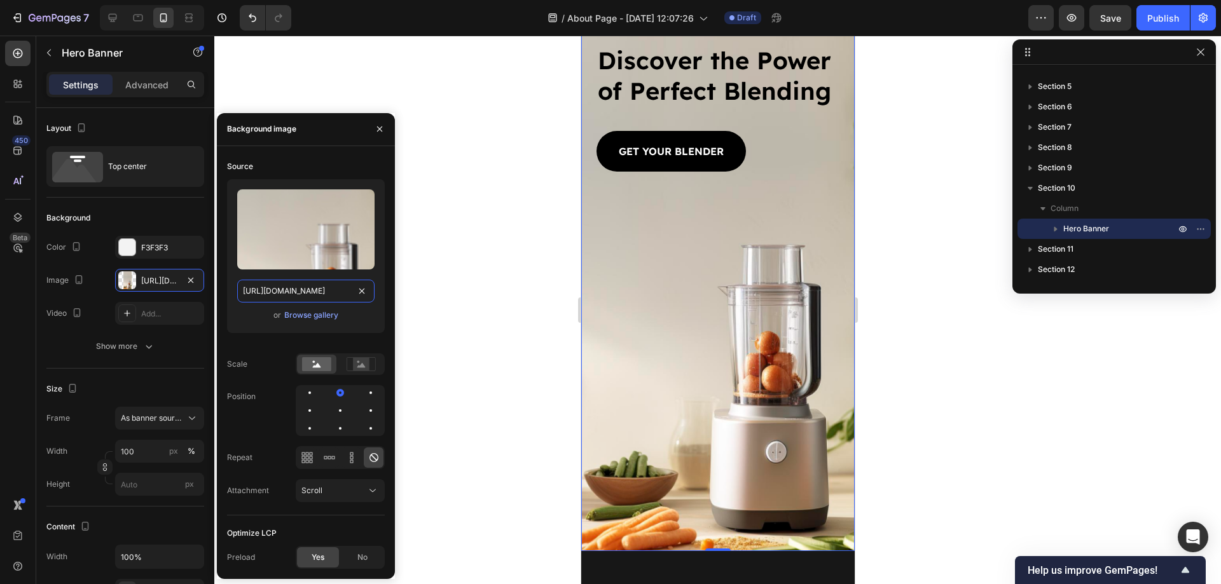
click at [289, 287] on input "https://cdn.shopify.com/s/files/1/0584/5516/2998/files/gempages_520930469076796…" at bounding box center [305, 291] width 137 height 23
paste input "2782/3792/files/caravan.jpg?v=1757647647"
type input "https://cdn.shopify.com/s/files/1/2782/3792/files/caravan.jpg?v=1757647647"
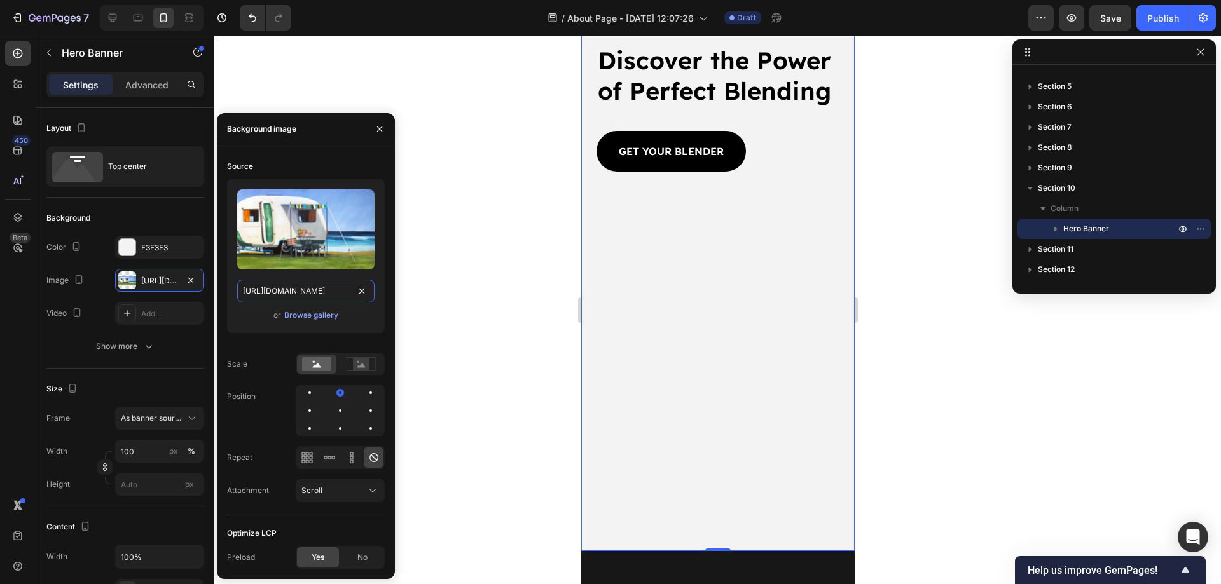
scroll to position [0, 172]
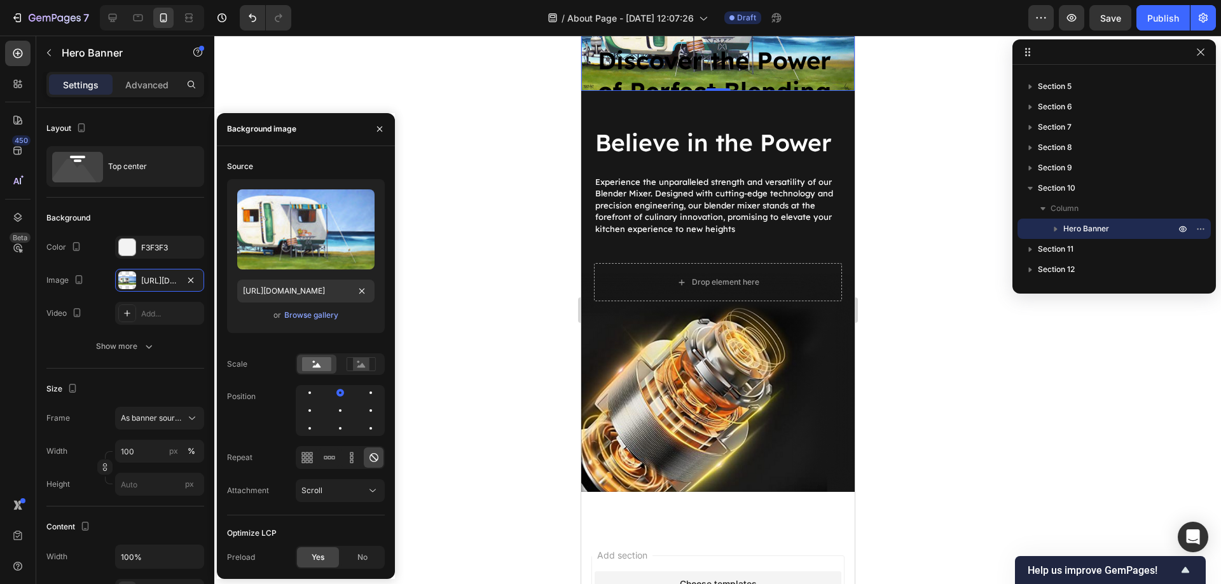
click at [474, 244] on div at bounding box center [717, 310] width 1007 height 549
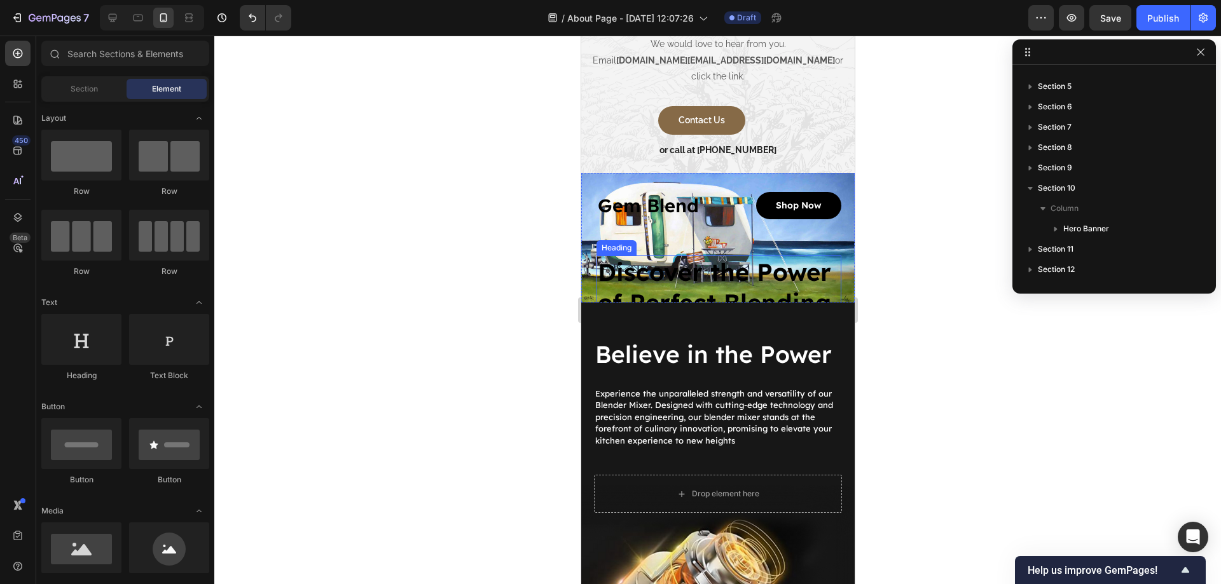
scroll to position [3028, 0]
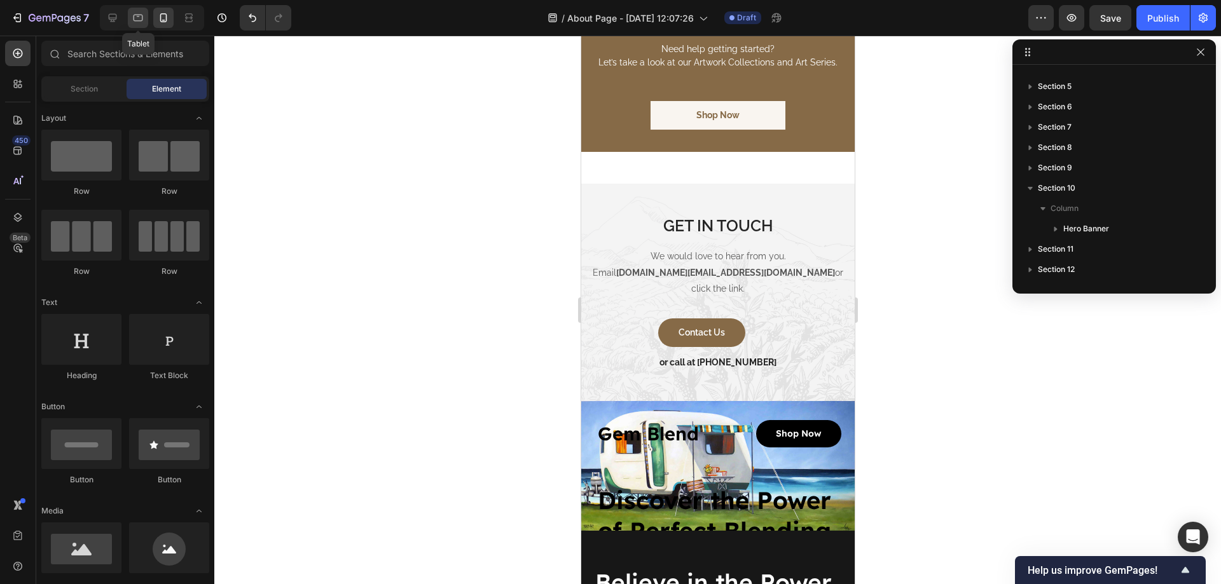
click at [141, 11] on div at bounding box center [138, 18] width 20 height 20
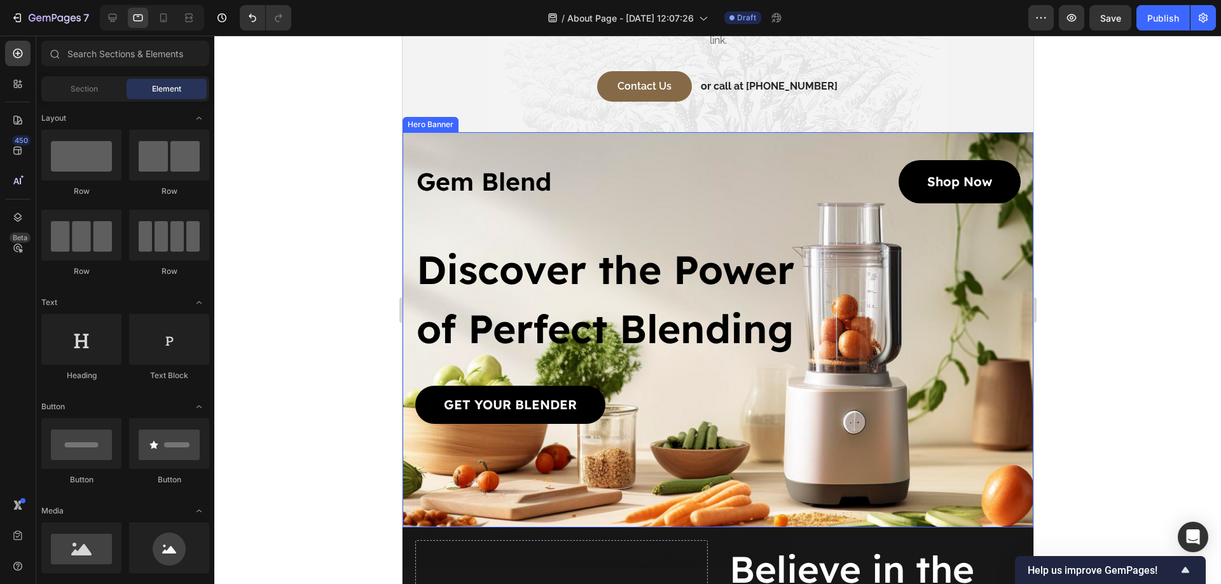
scroll to position [3231, 0]
click at [591, 132] on div "Gem Blend Heading Shop Now Button Row Discover the Power of Perfect Blending He…" at bounding box center [717, 278] width 631 height 292
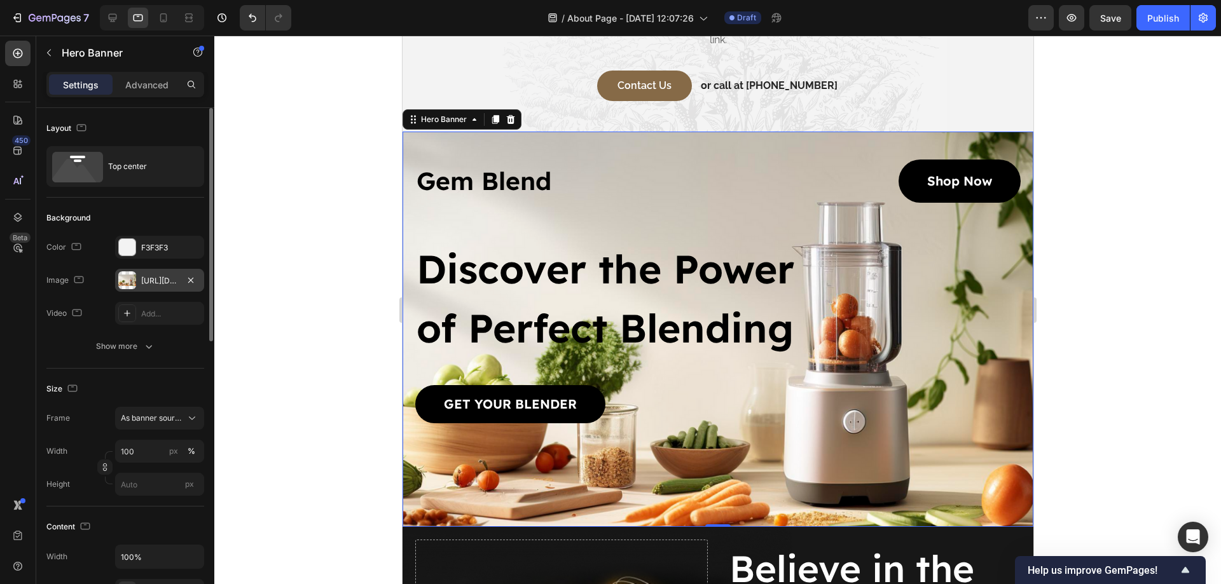
click at [165, 280] on div "https://cdn.shopify.com/s/files/1/0584/5516/2998/files/gempages_520930469076796…" at bounding box center [159, 280] width 37 height 11
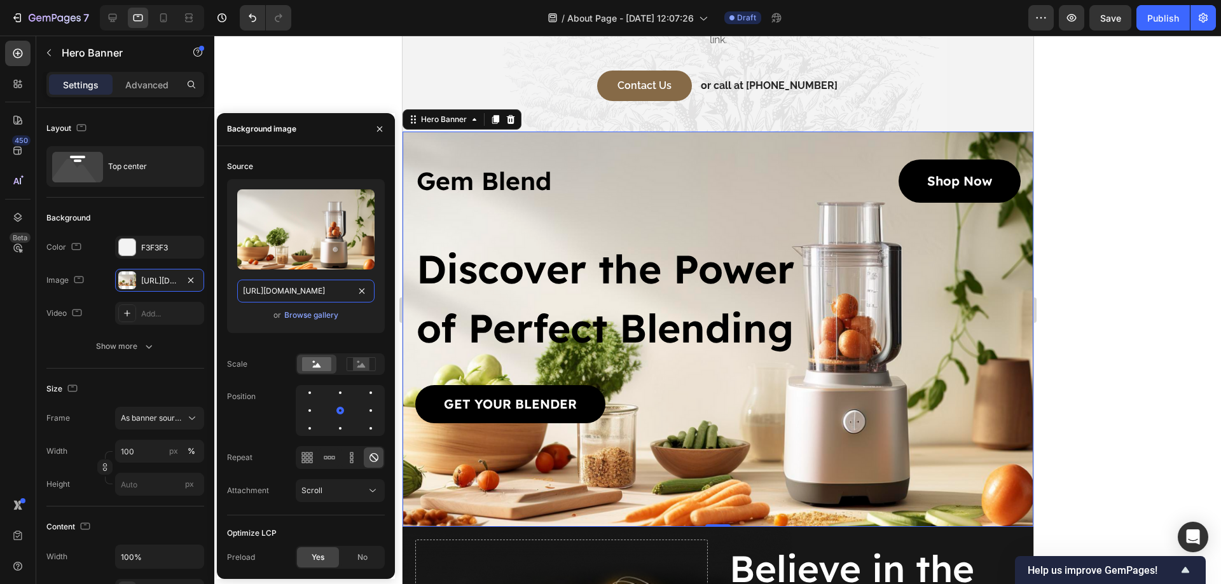
click at [299, 295] on input "https://cdn.shopify.com/s/files/1/0584/5516/2998/files/gempages_520930469076796…" at bounding box center [305, 291] width 137 height 23
paste input "2782/3792/files/caravan.jpg?v=1757647647"
type input "https://cdn.shopify.com/s/files/1/2782/3792/files/caravan.jpg?v=1757647647"
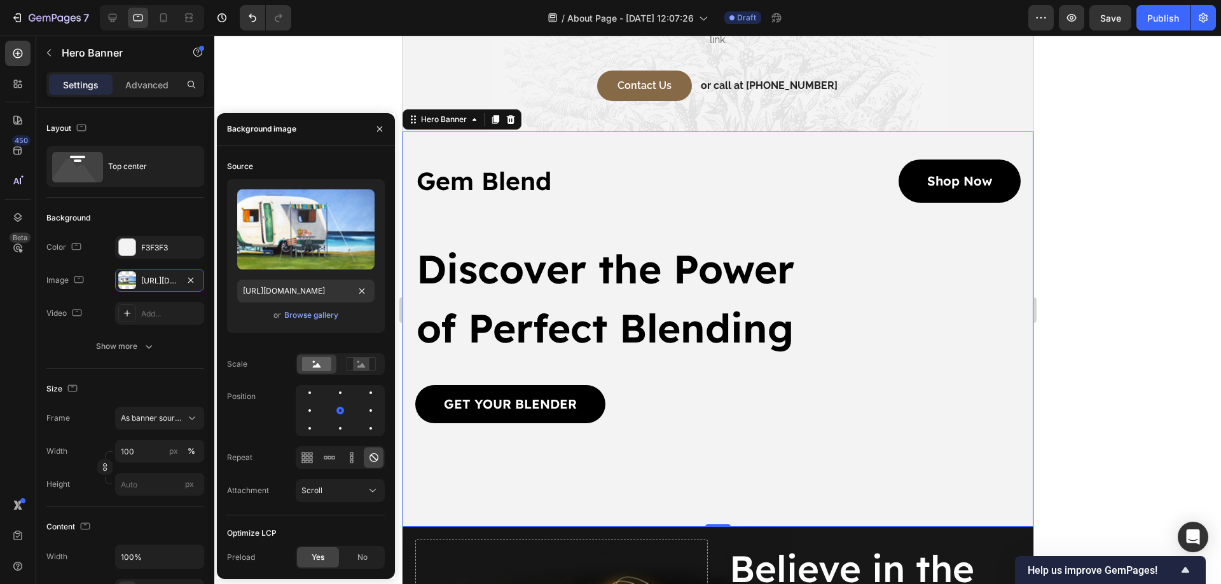
scroll to position [0, 0]
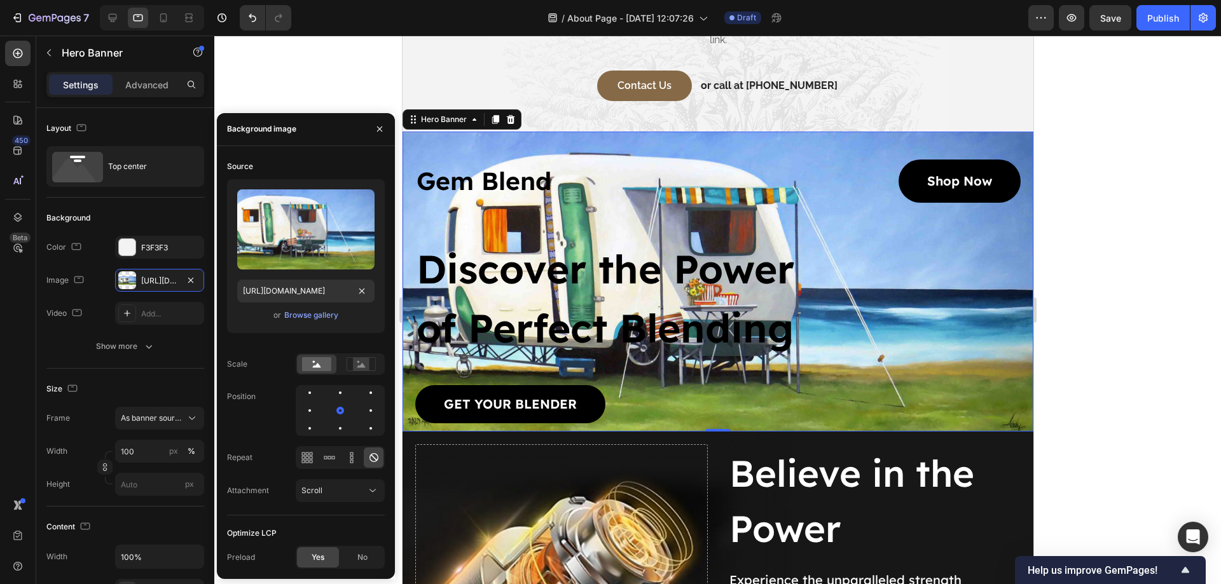
click at [329, 78] on div at bounding box center [717, 310] width 1007 height 549
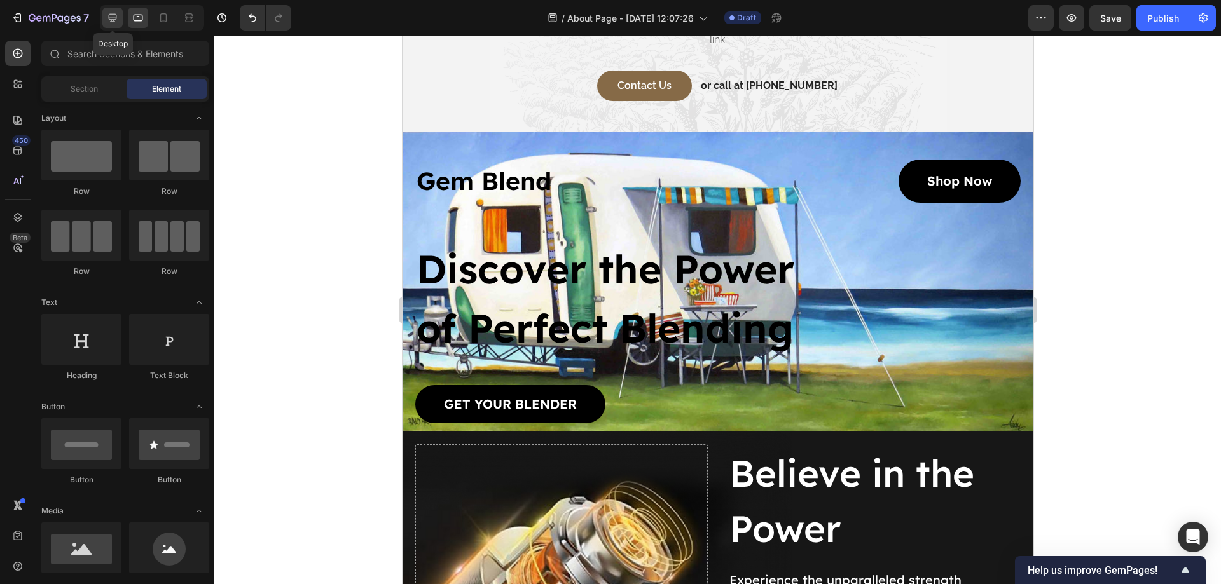
click at [117, 23] on icon at bounding box center [112, 17] width 13 height 13
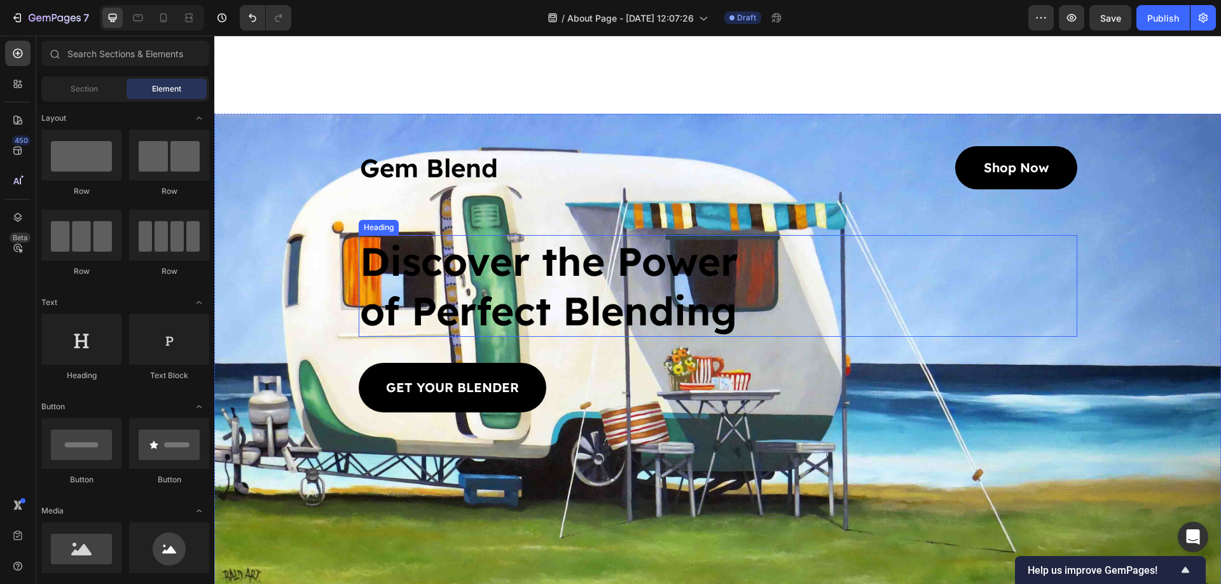
scroll to position [3443, 0]
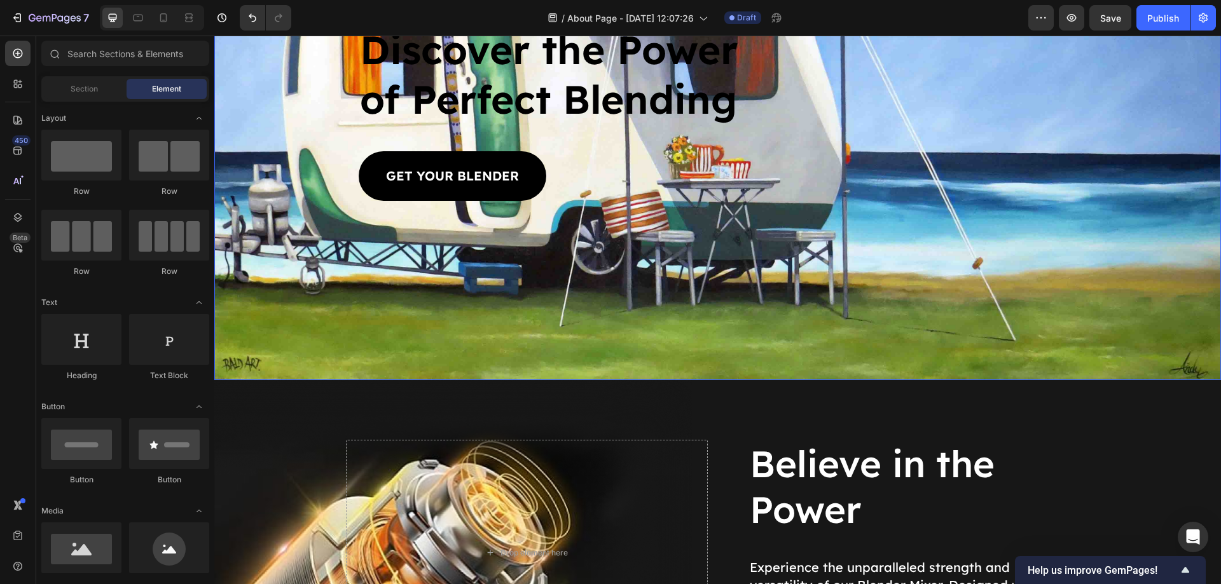
click at [990, 213] on div "Background Image" at bounding box center [717, 141] width 1007 height 479
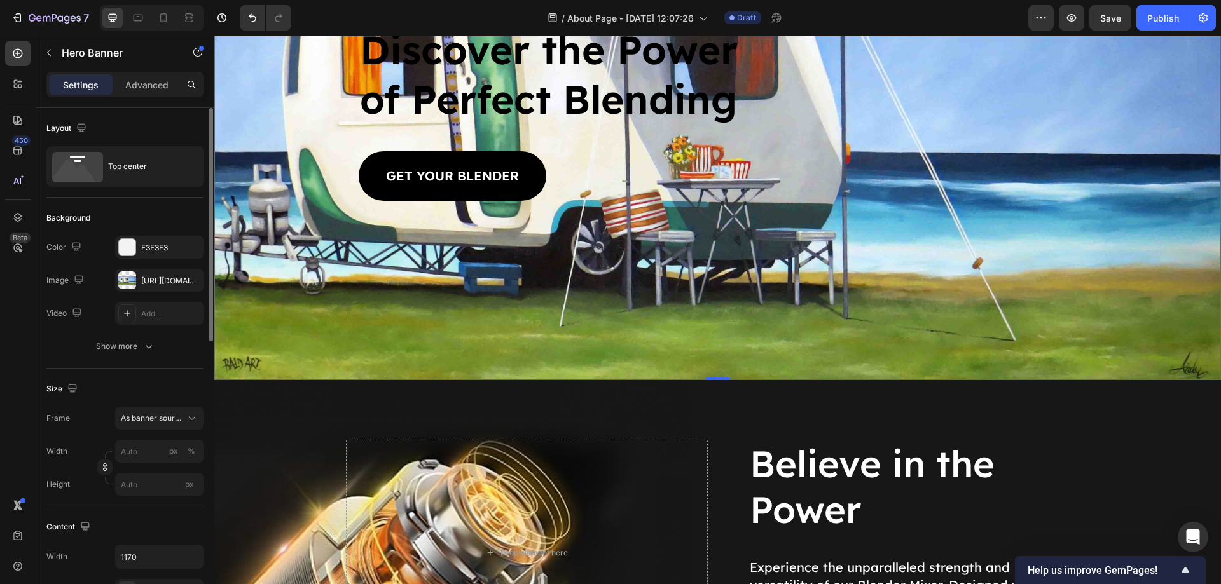
scroll to position [212, 0]
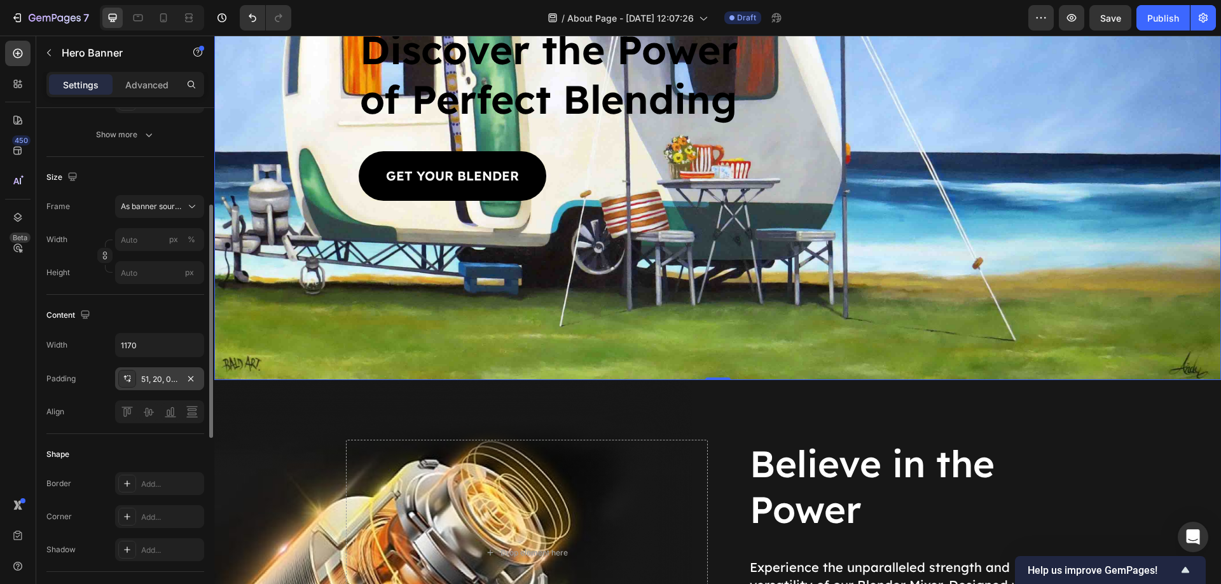
click at [171, 387] on div "51, 20, 0, 20" at bounding box center [159, 379] width 89 height 23
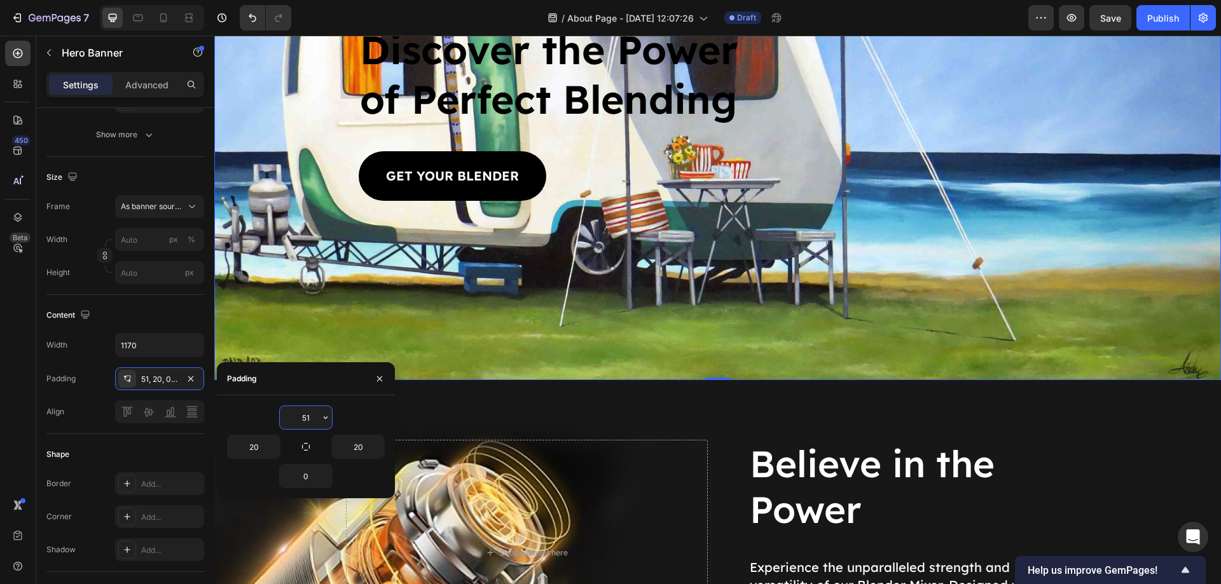
click at [305, 415] on input "51" at bounding box center [306, 417] width 52 height 23
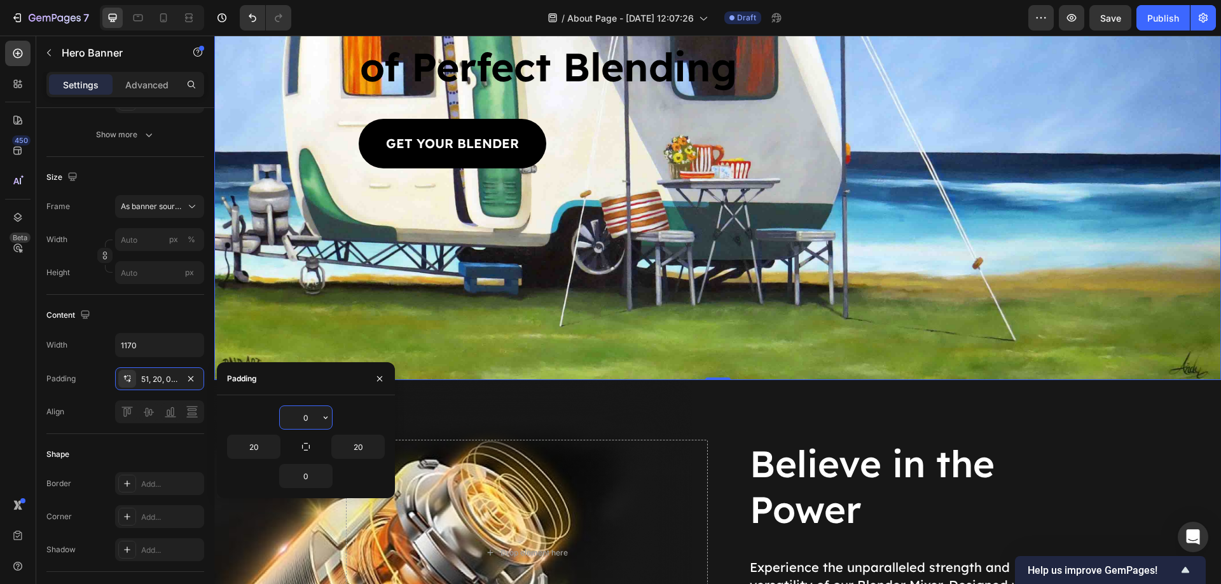
click at [308, 410] on input "0" at bounding box center [306, 417] width 52 height 23
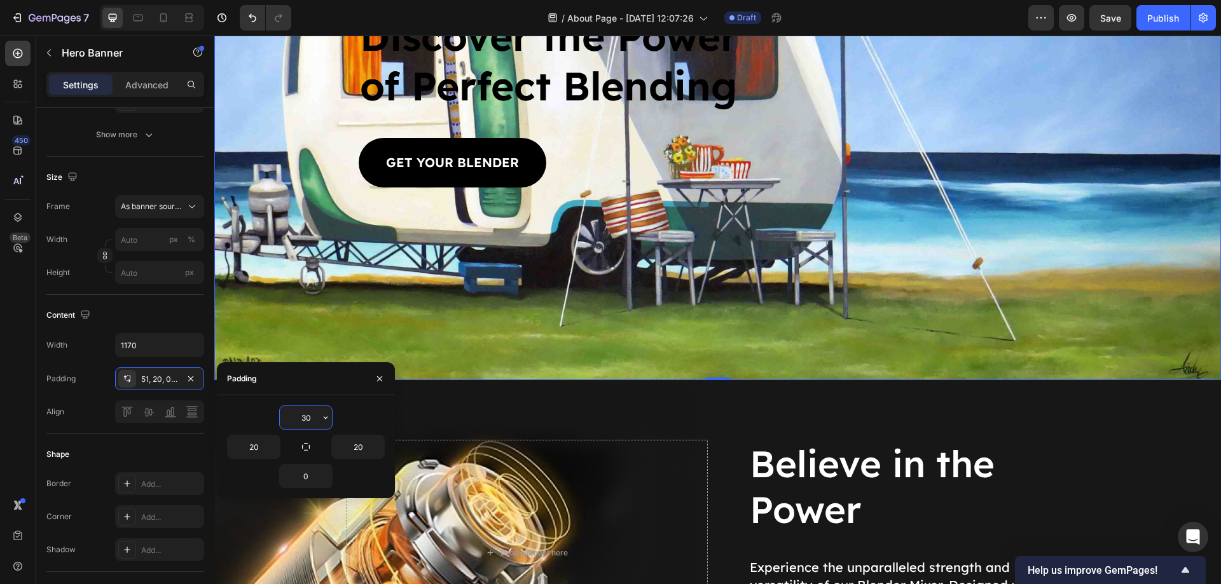
type input "300"
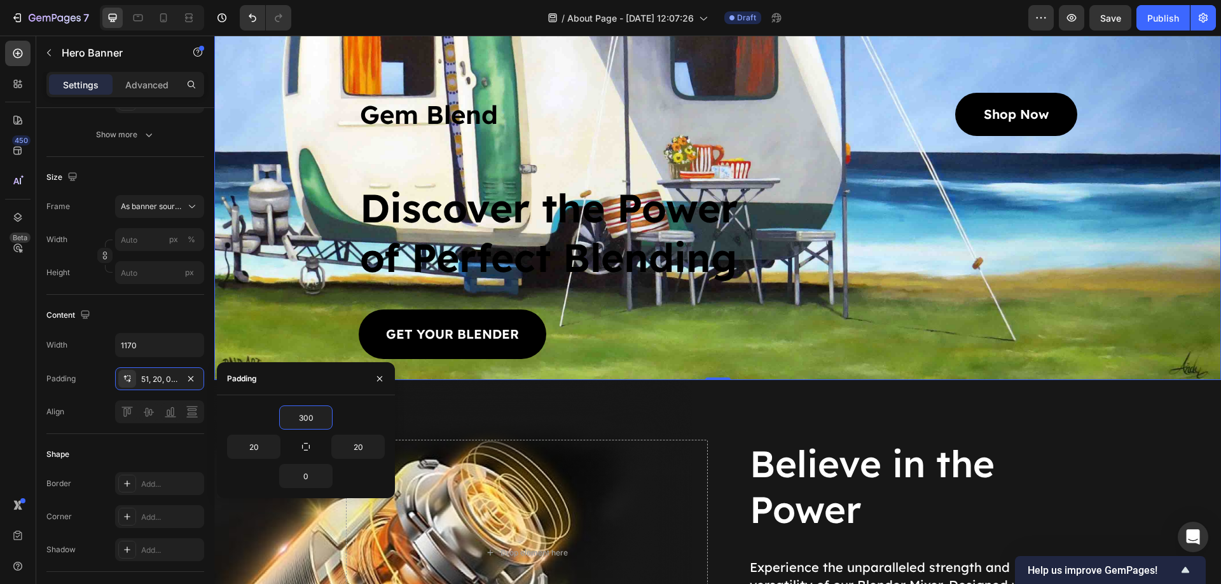
click at [316, 269] on div "Background Image" at bounding box center [717, 141] width 1007 height 479
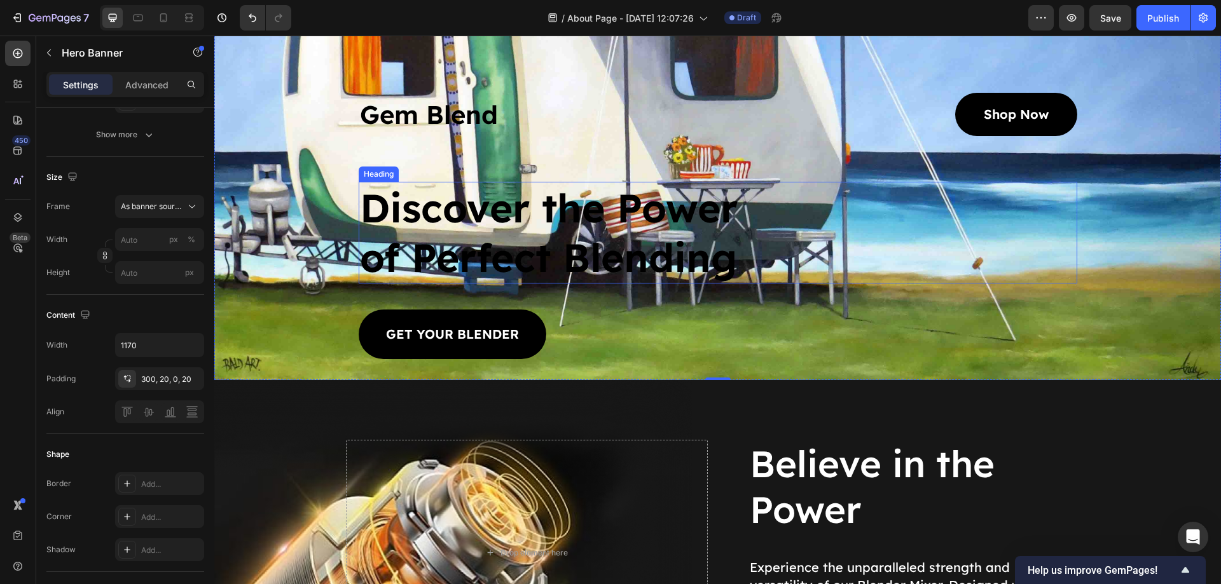
scroll to position [3231, 0]
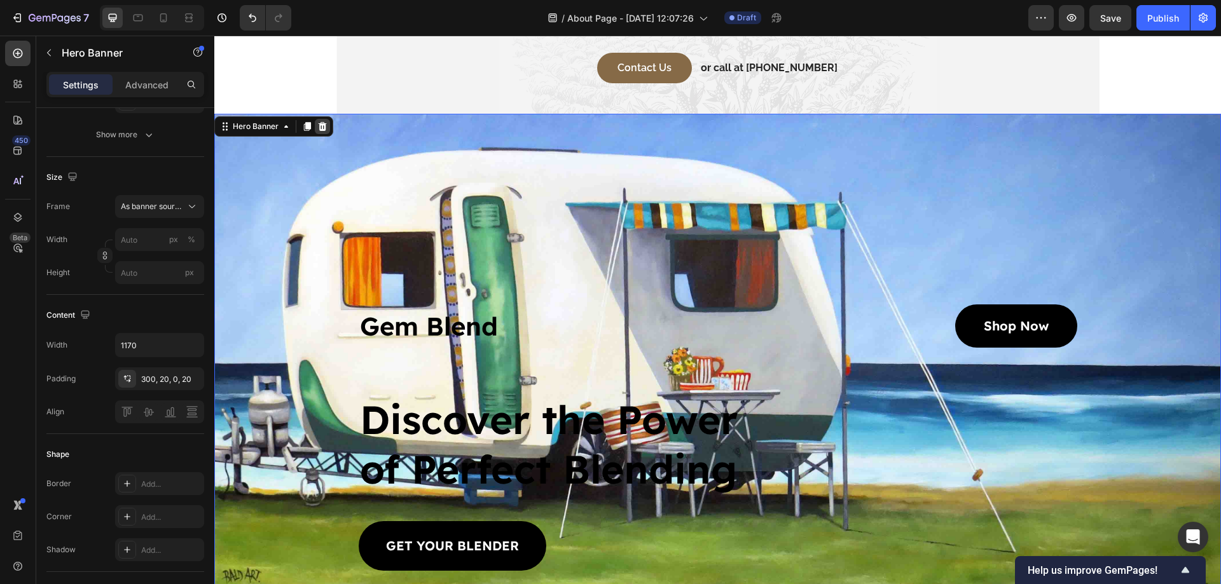
click at [323, 124] on icon at bounding box center [323, 126] width 8 height 9
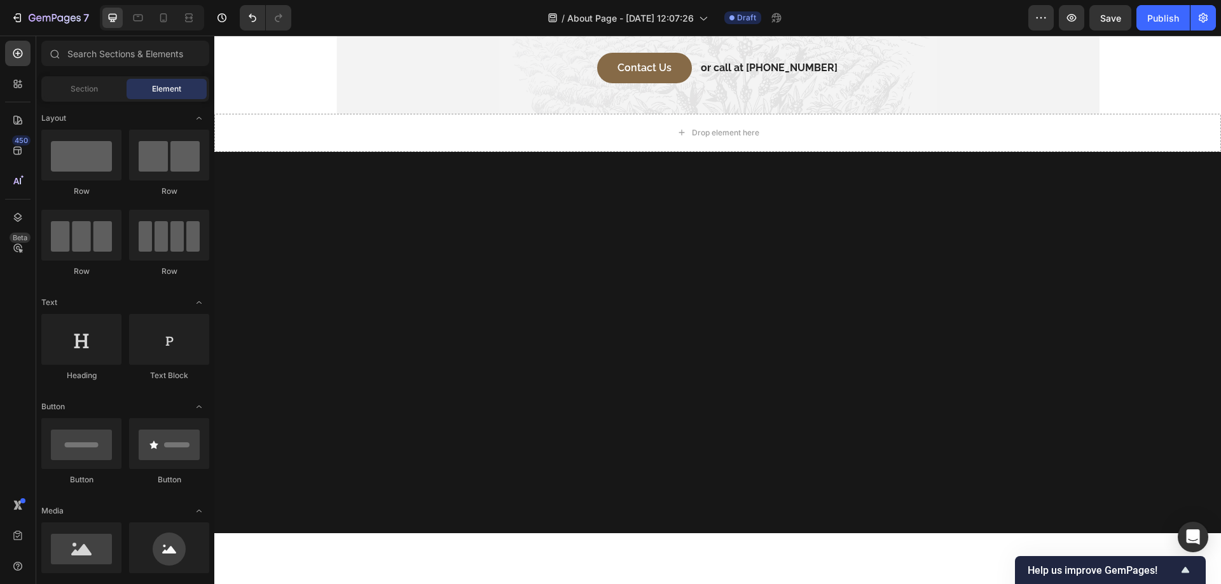
click at [460, 196] on div at bounding box center [717, 343] width 1007 height 382
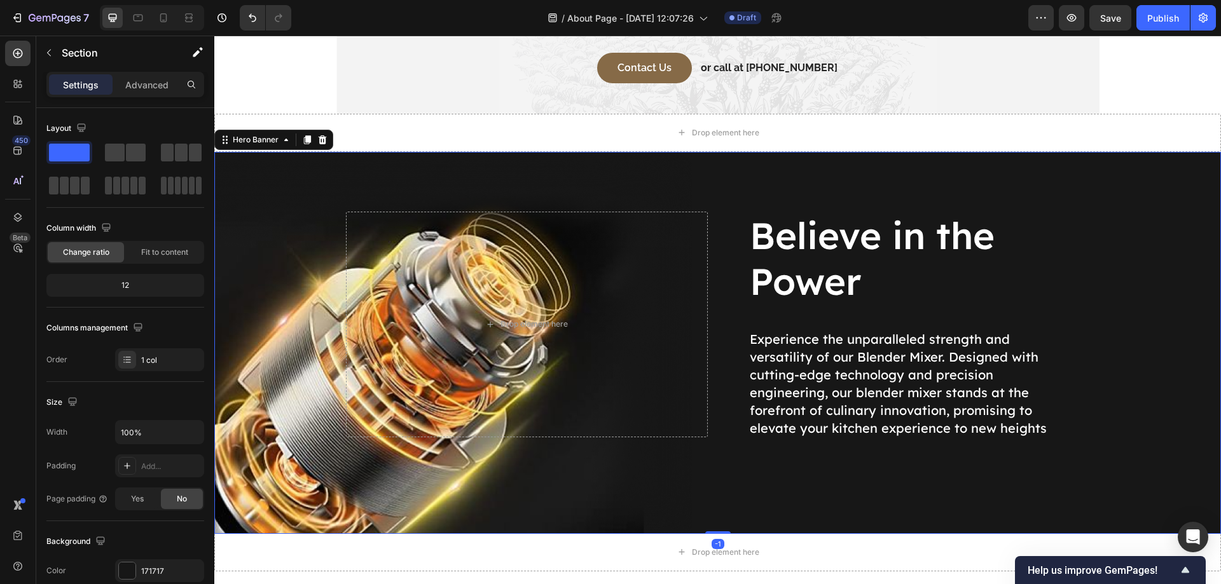
click at [451, 169] on div "Believe in the Power Heading Experience the unparalleled strength and versatili…" at bounding box center [718, 343] width 744 height 382
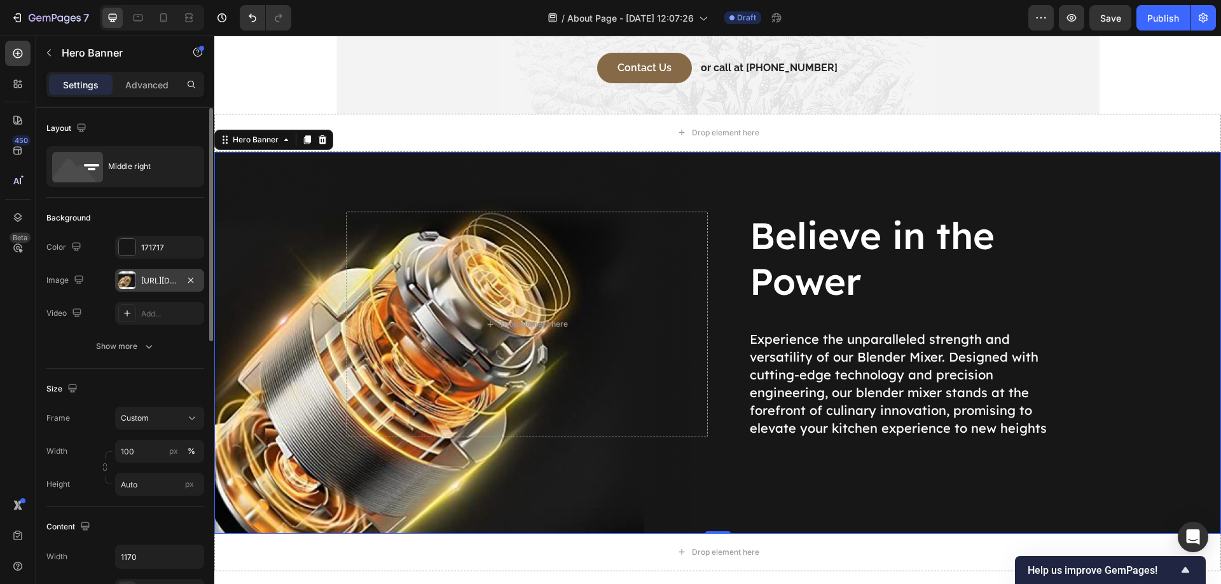
click at [160, 275] on div "https://cdn.shopify.com/s/files/1/2005/9307/files/gempages_432750572815254551-2…" at bounding box center [159, 280] width 37 height 11
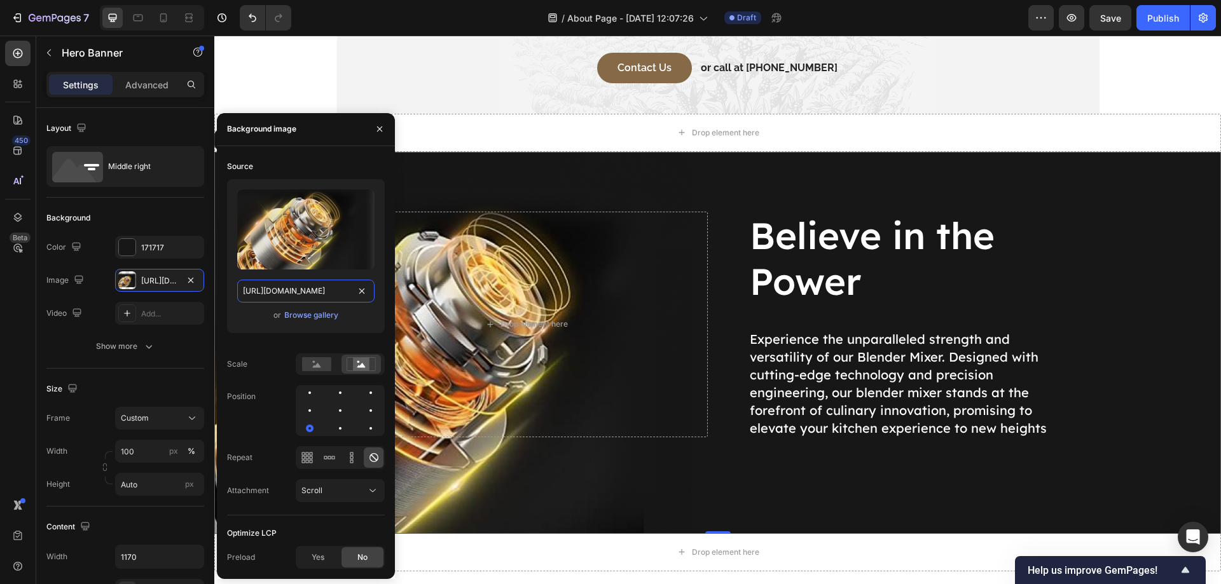
click at [307, 293] on input "https://cdn.shopify.com/s/files/1/2005/9307/files/gempages_432750572815254551-2…" at bounding box center [305, 291] width 137 height 23
paste input "782/3792/files/caravan.jpg?v=1757647647"
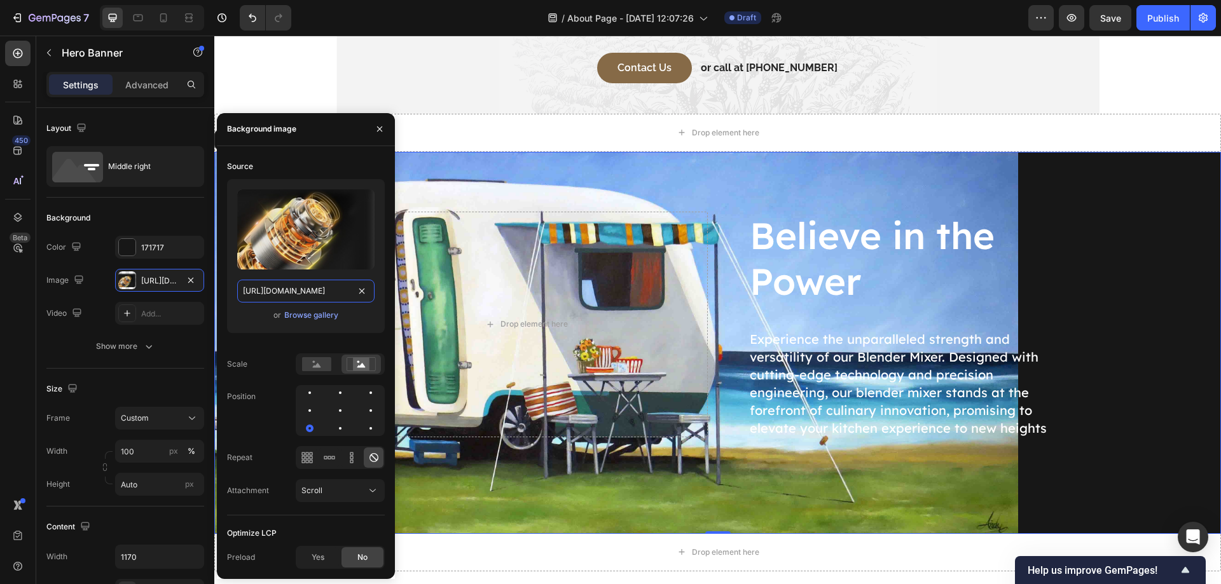
scroll to position [0, 172]
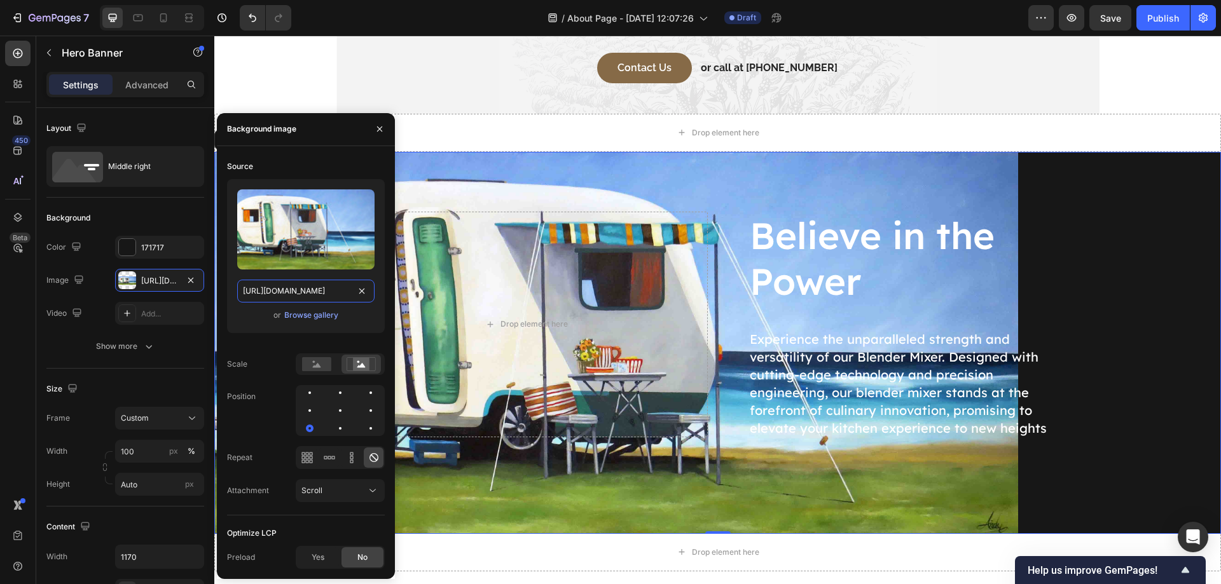
click at [307, 293] on input "https://cdn.shopify.com/s/files/1/2782/3792/files/caravan.jpg?v=1757647647" at bounding box center [305, 291] width 137 height 23
type input "0"
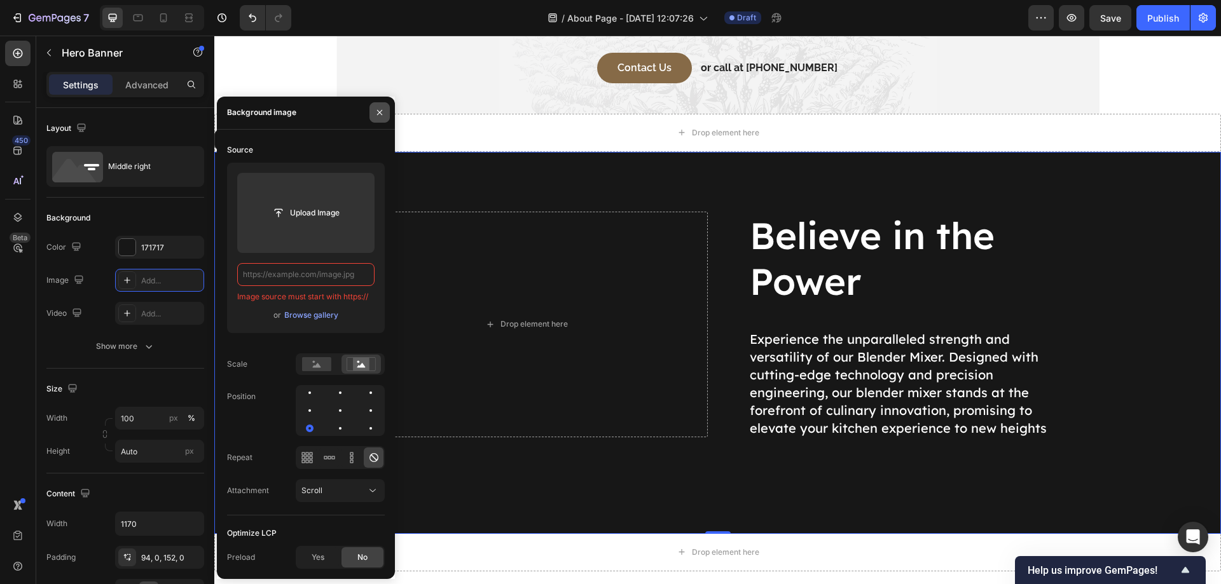
drag, startPoint x: 375, startPoint y: 111, endPoint x: 382, endPoint y: 234, distance: 123.6
click at [375, 111] on icon "button" at bounding box center [380, 112] width 10 height 10
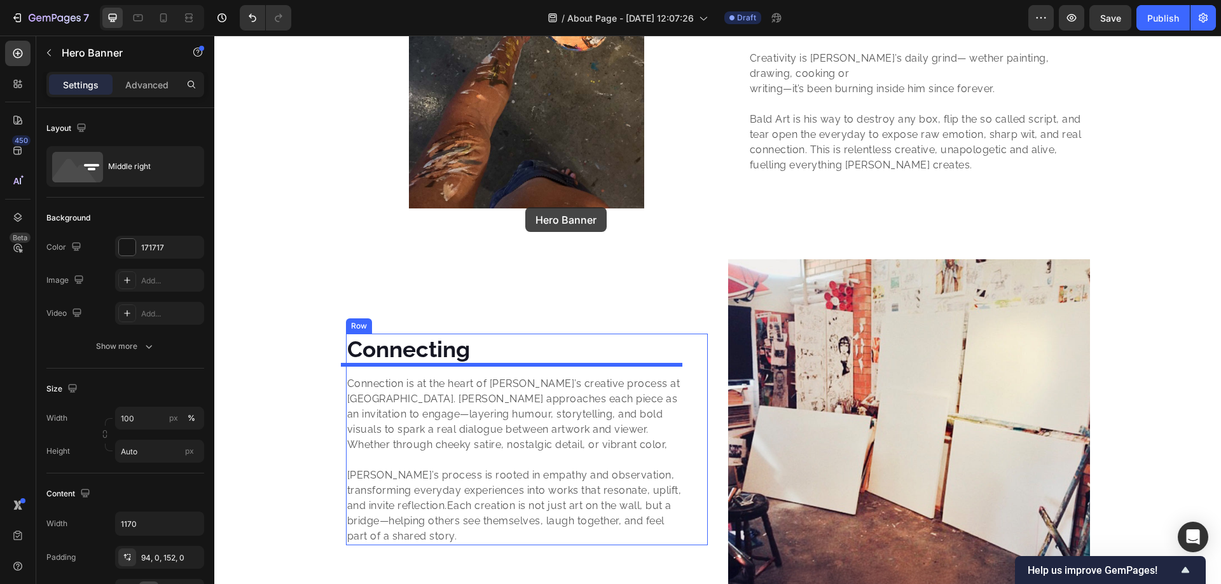
scroll to position [2171, 0]
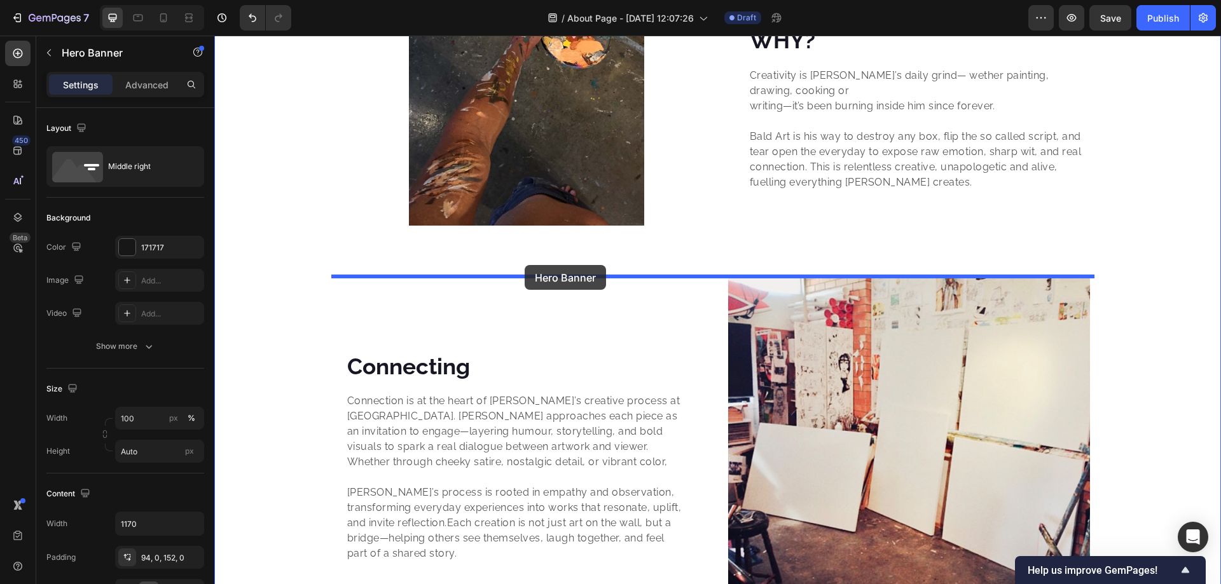
drag, startPoint x: 516, startPoint y: 173, endPoint x: 525, endPoint y: 265, distance: 92.6
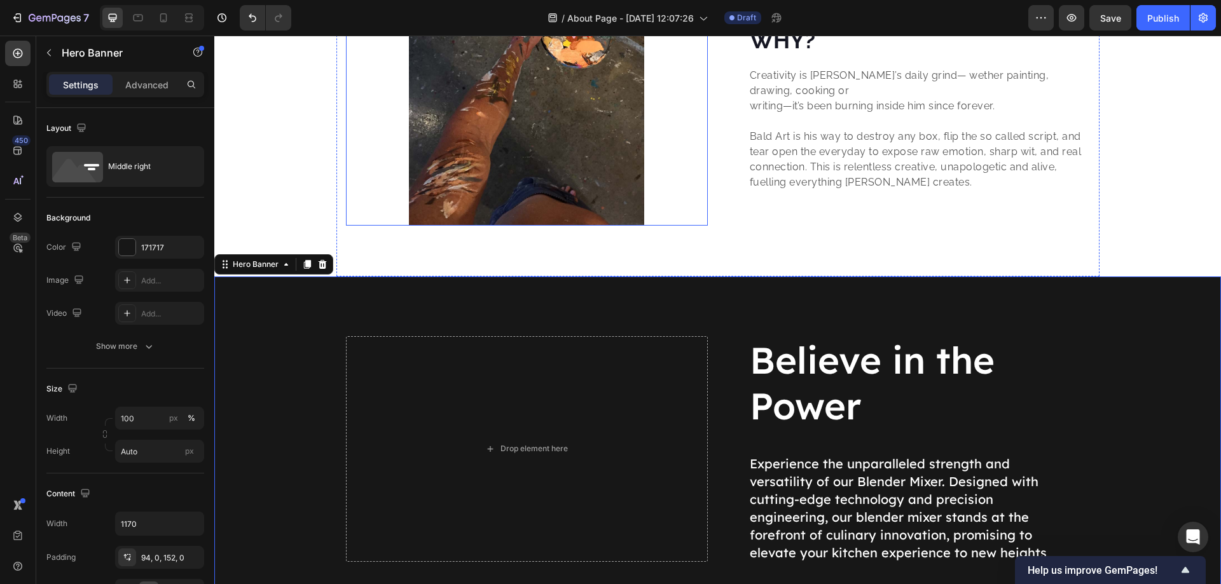
click at [530, 137] on img at bounding box center [526, 107] width 235 height 235
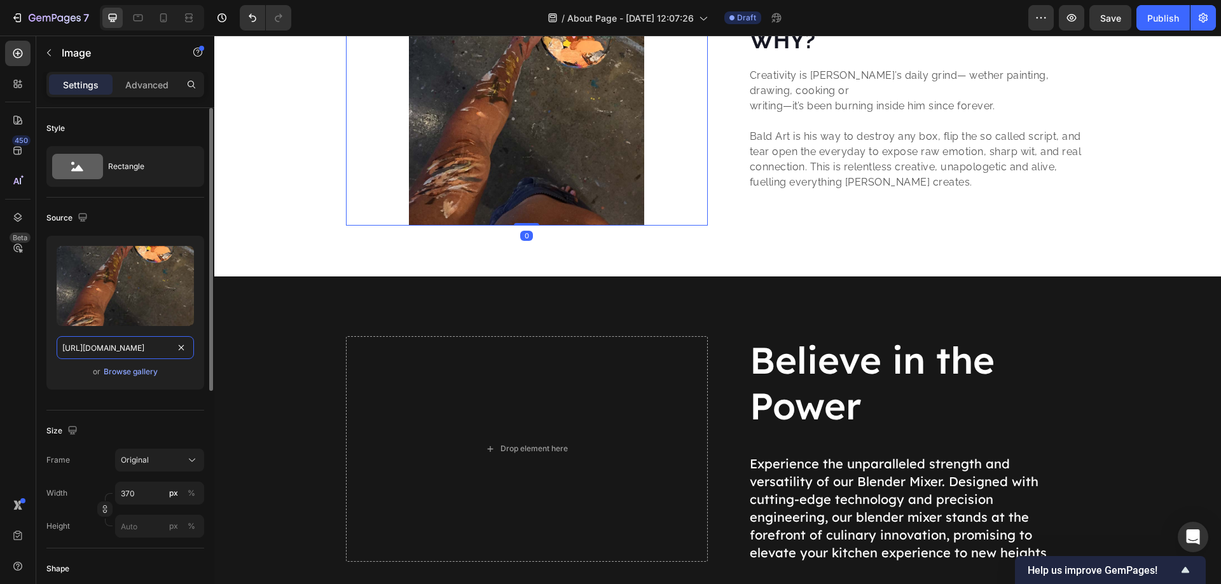
click at [141, 347] on input "https://cdn.shopify.com/s/files/1/2782/3792/files/brush_stroke.jpg?v=1757637024" at bounding box center [125, 347] width 137 height 23
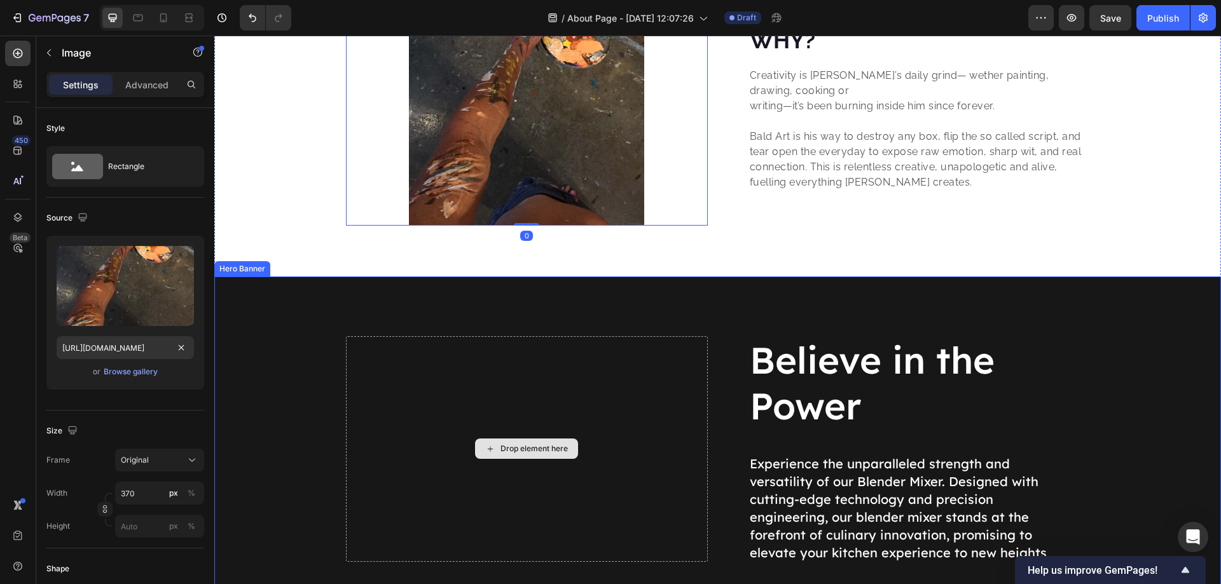
click at [458, 376] on div "Drop element here" at bounding box center [527, 449] width 362 height 226
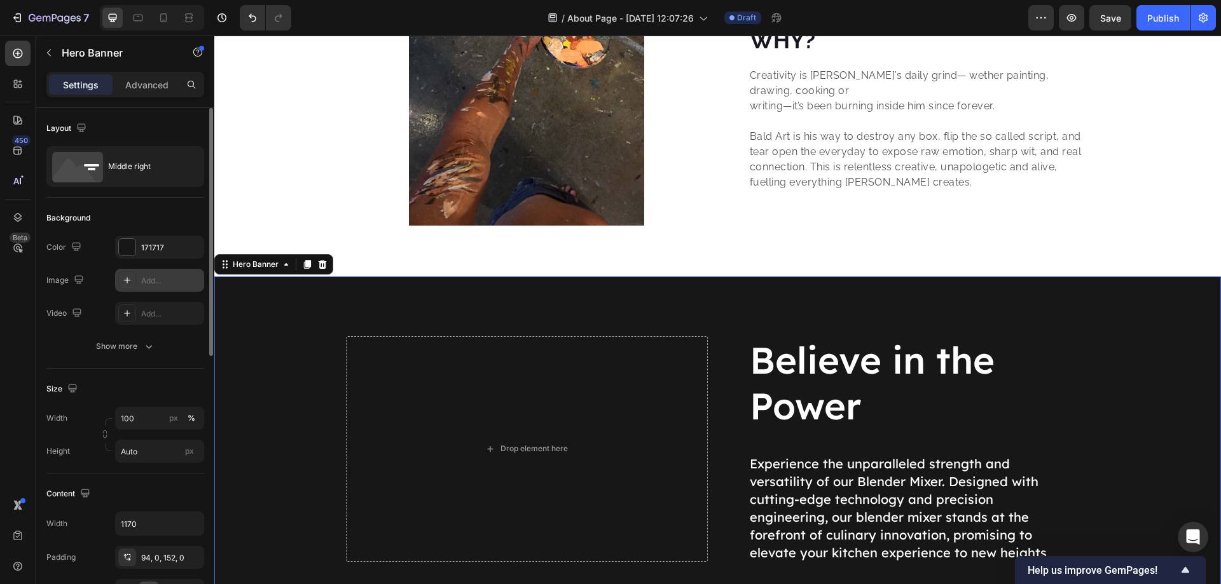
click at [160, 278] on div "Add..." at bounding box center [171, 280] width 60 height 11
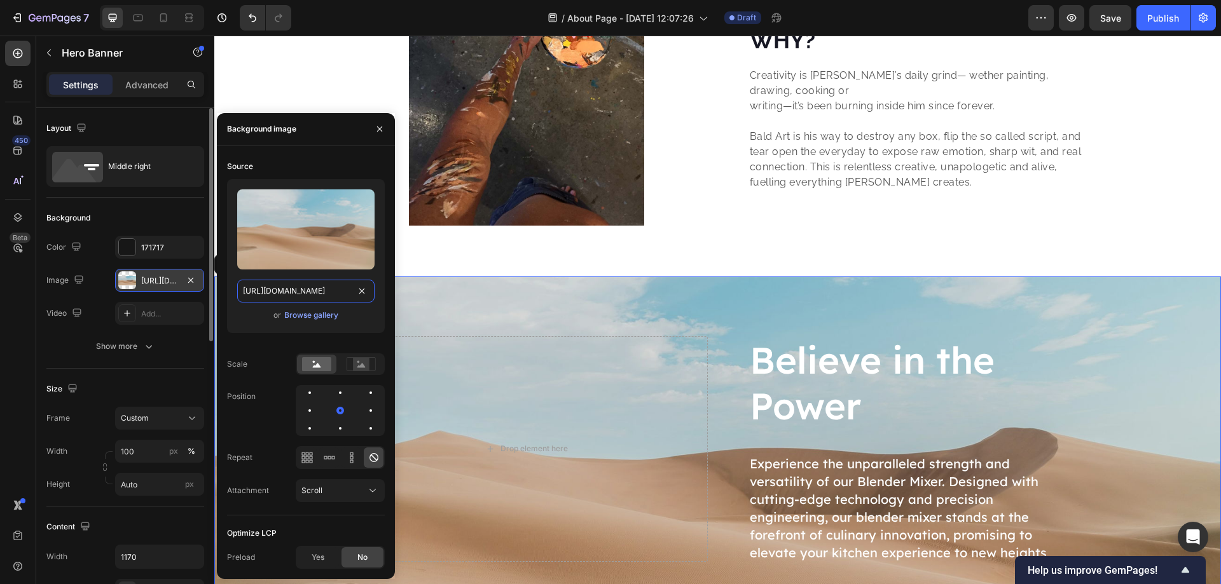
click at [275, 288] on input "https://cdn.shopify.com/s/files/1/2005/9307/files/background_settings.jpg" at bounding box center [305, 291] width 137 height 23
paste input "782/3792/files/brush_stroke.jpg?v=1757637024"
type input "https://cdn.shopify.com/s/files/1/2782/3792/files/brush_stroke.jpg?v=1757637024"
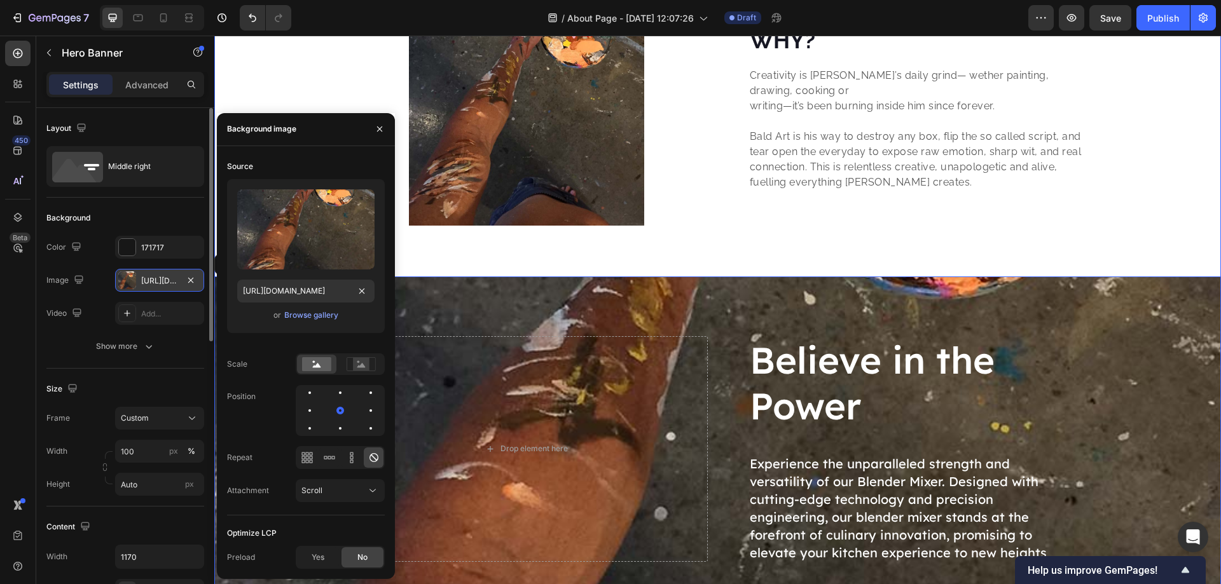
click at [286, 91] on div "Image WHY? Heading Creativity is Andy’s daily grind— wether painting, drawing, …" at bounding box center [717, 504] width 1007 height 1029
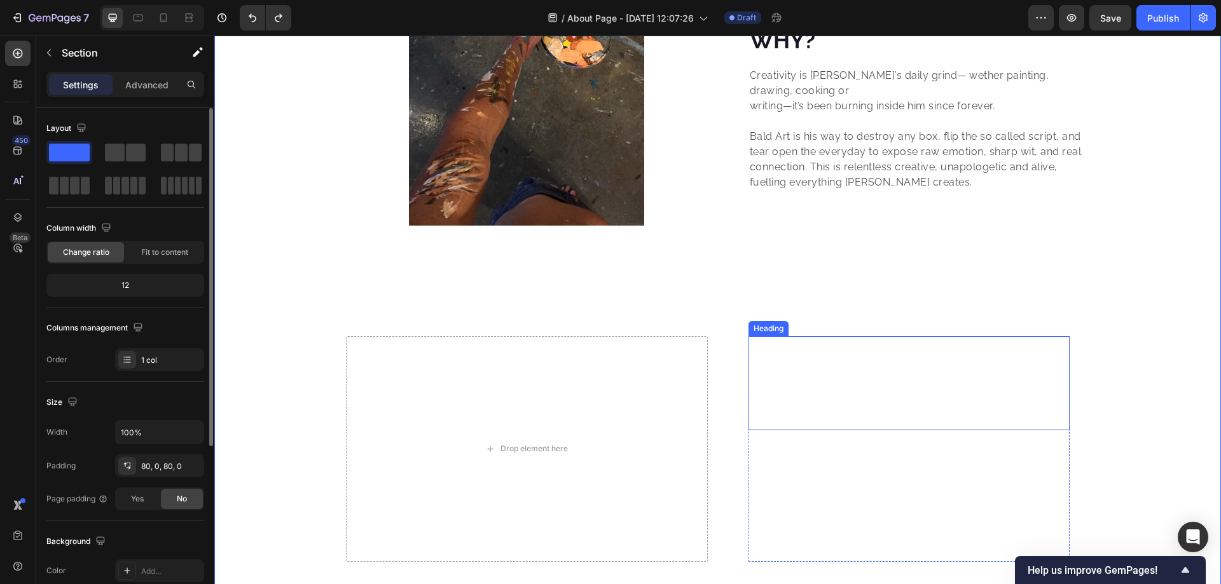
scroll to position [2383, 0]
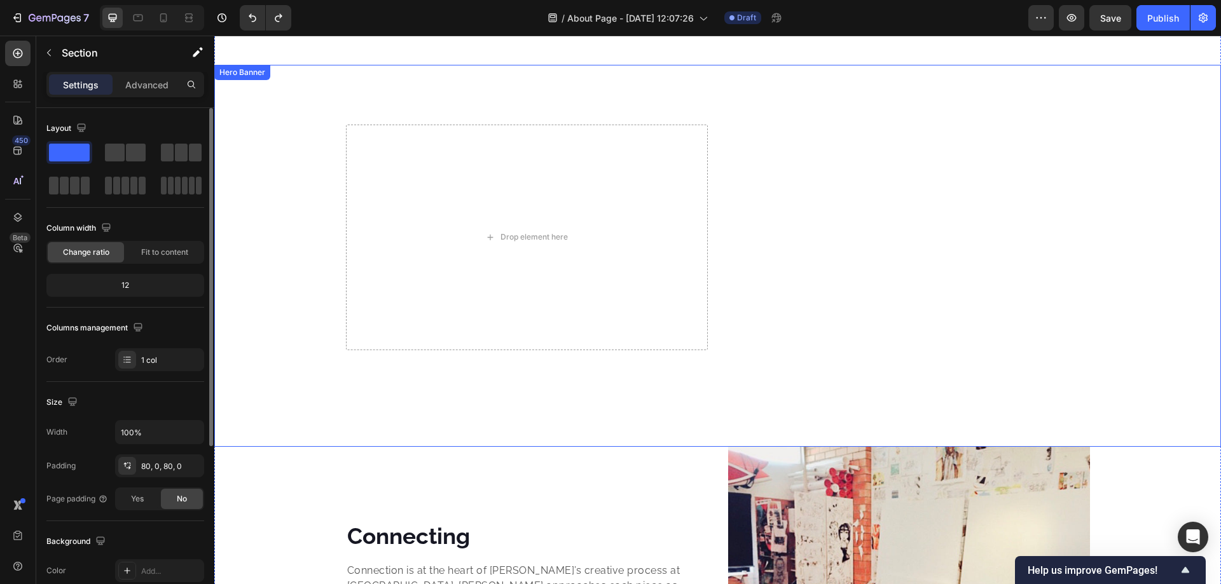
click at [313, 278] on div "Background Image" at bounding box center [717, 256] width 1007 height 382
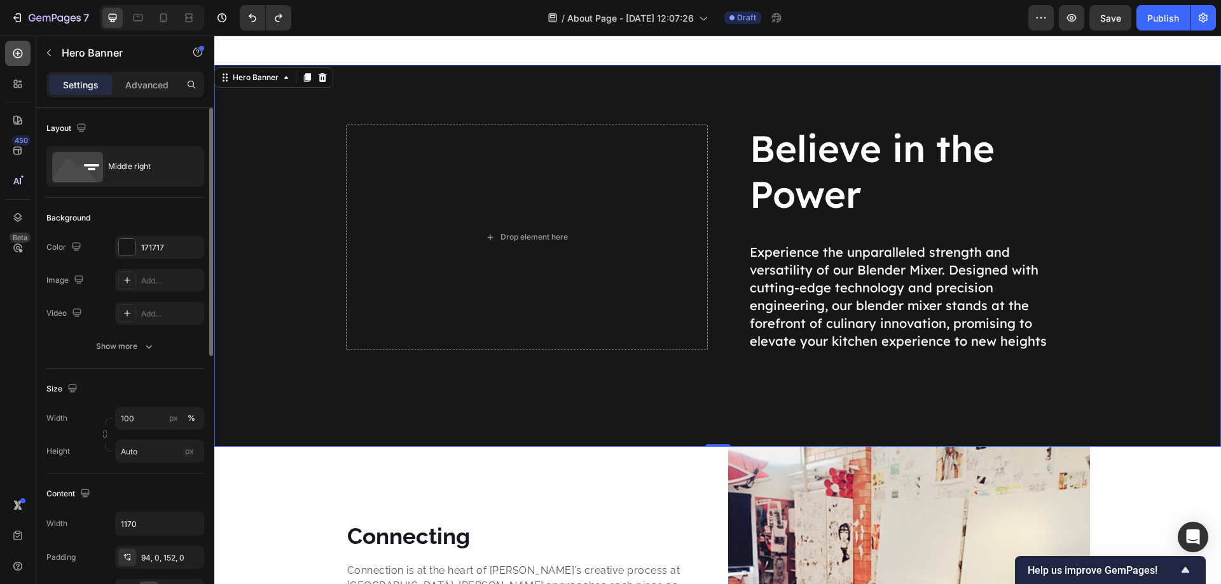
click at [23, 42] on div at bounding box center [17, 53] width 25 height 25
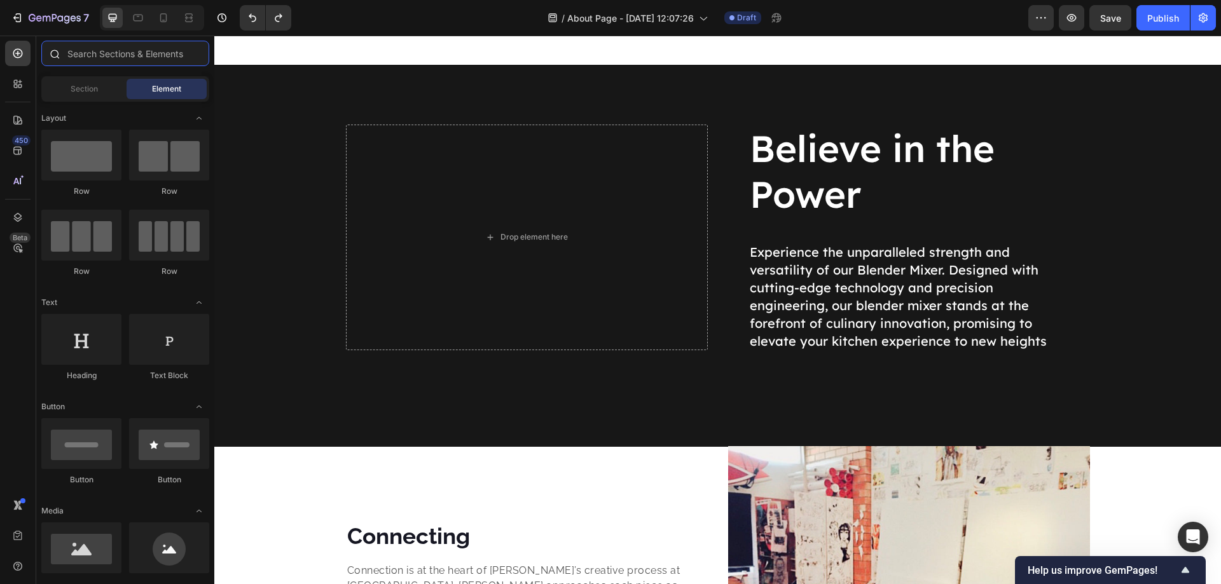
click at [120, 52] on input "text" at bounding box center [125, 53] width 168 height 25
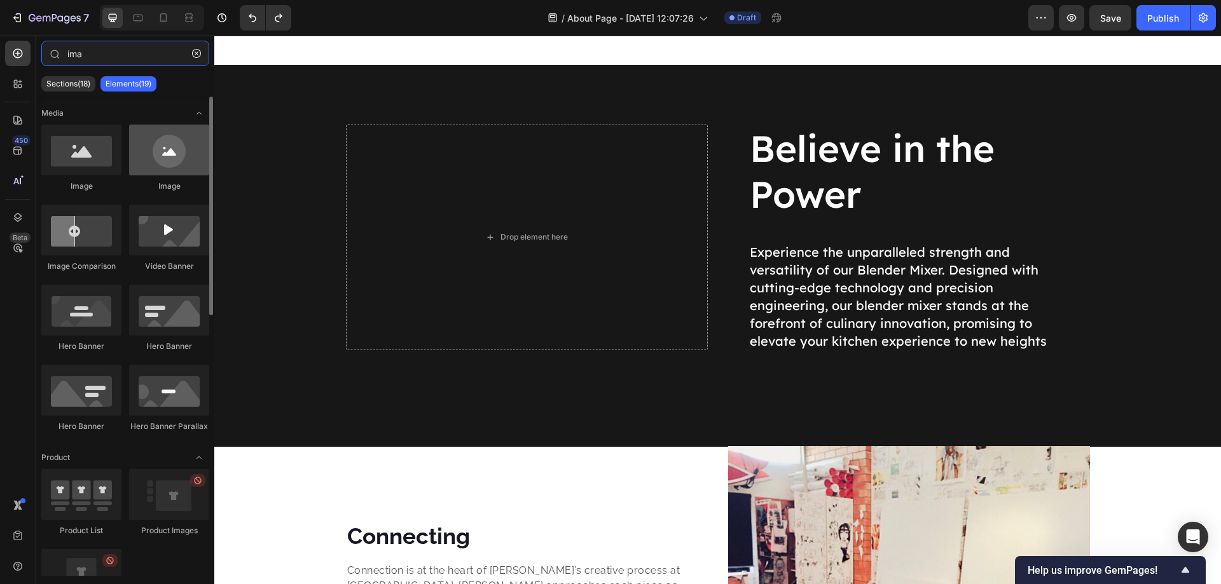
type input "ima"
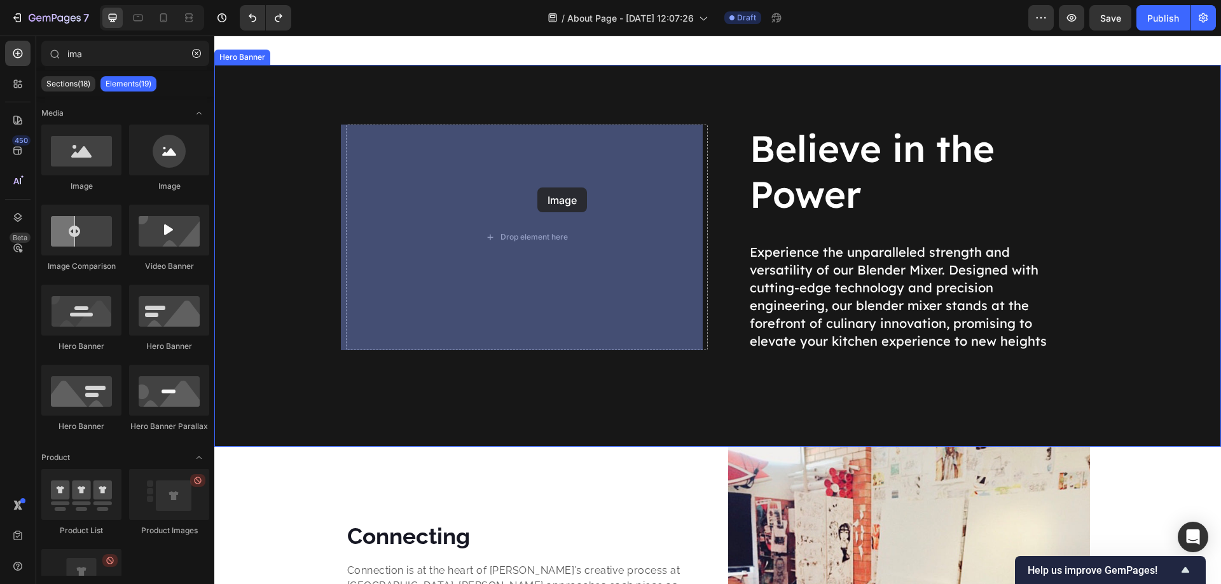
drag, startPoint x: 381, startPoint y: 200, endPoint x: 537, endPoint y: 189, distance: 156.8
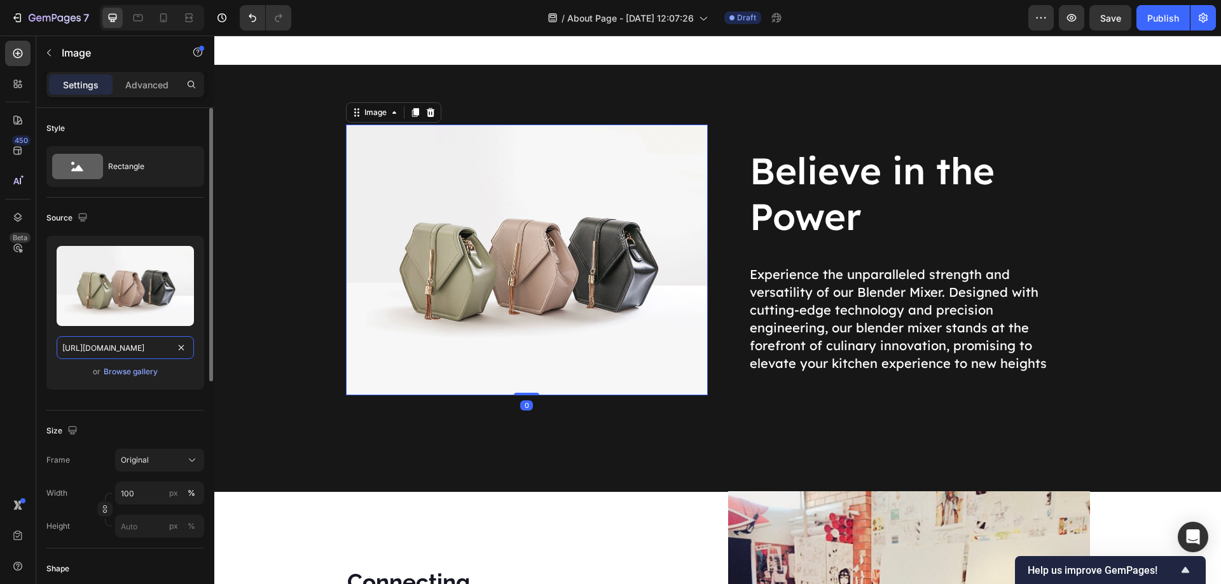
click at [120, 345] on input "https://cdn.shopify.com/s/files/1/2005/9307/files/image_demo.jpg" at bounding box center [125, 347] width 137 height 23
paste input "782/3792/files/brush_stroke.jpg?v=1757637024"
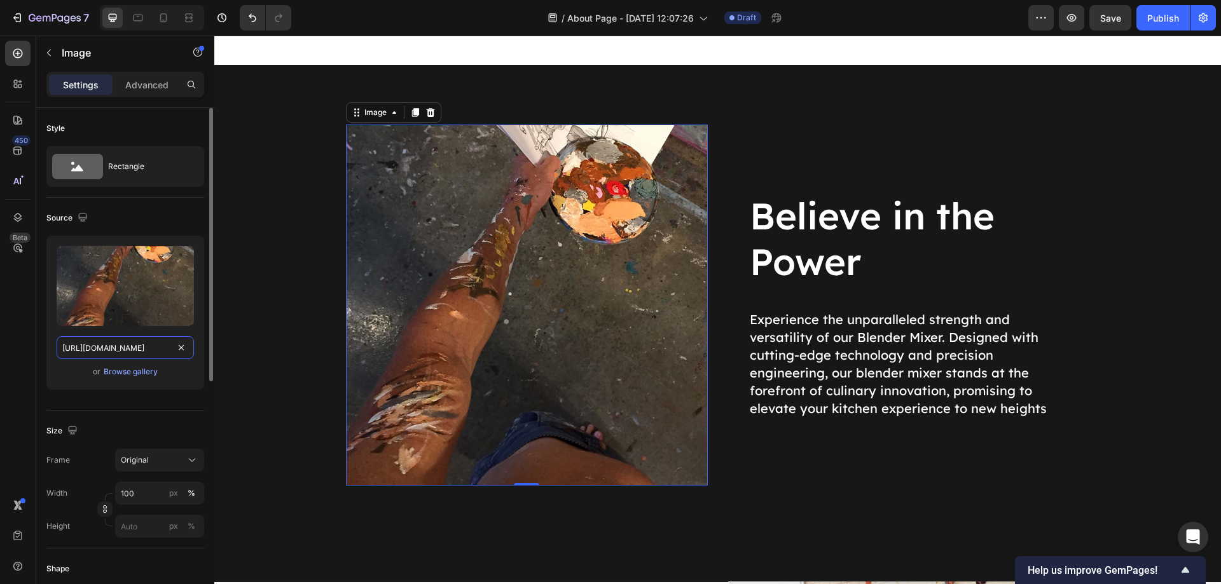
type input "https://cdn.shopify.com/s/files/1/2782/3792/files/brush_stroke.jpg?v=1757637024"
click at [165, 416] on div "Size Frame Original Width 100 px % Height px %" at bounding box center [125, 480] width 158 height 138
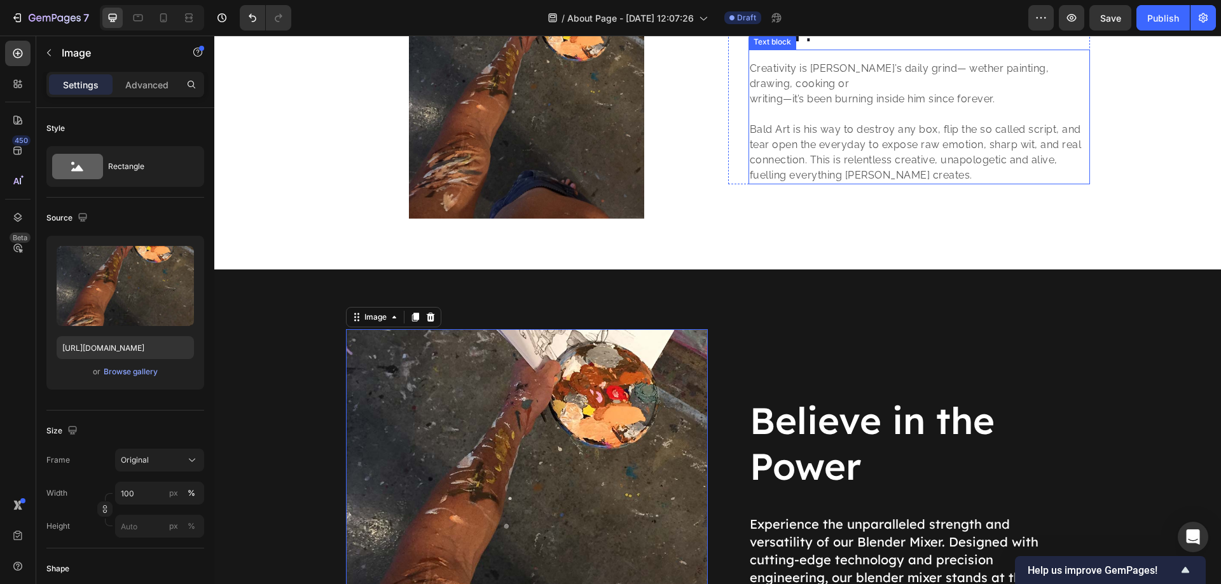
scroll to position [2383, 0]
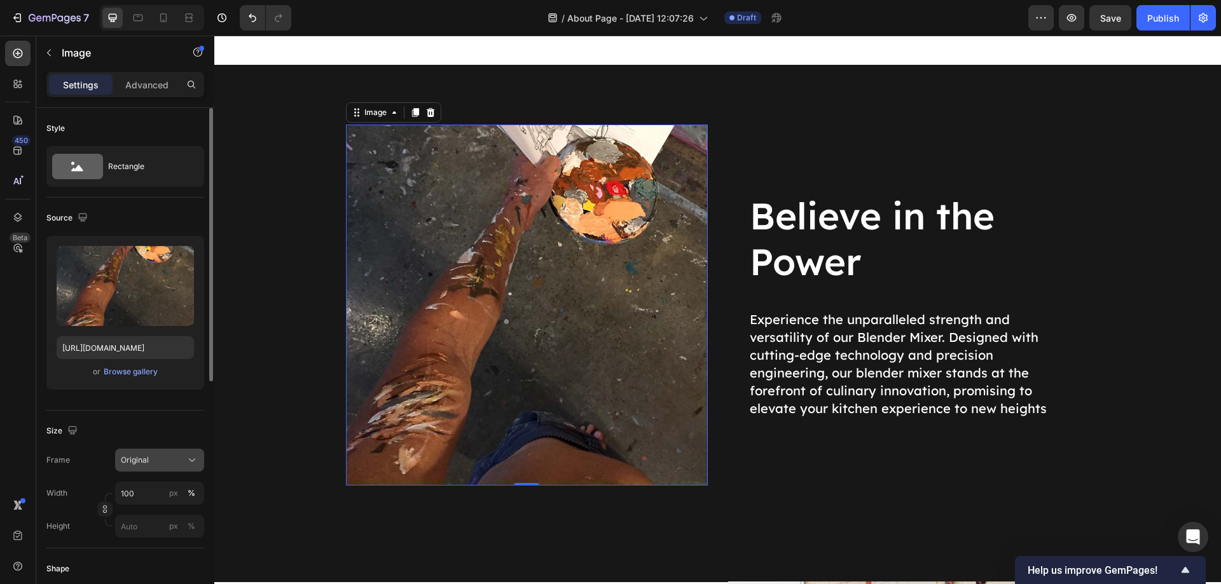
click at [156, 471] on button "Original" at bounding box center [159, 460] width 89 height 23
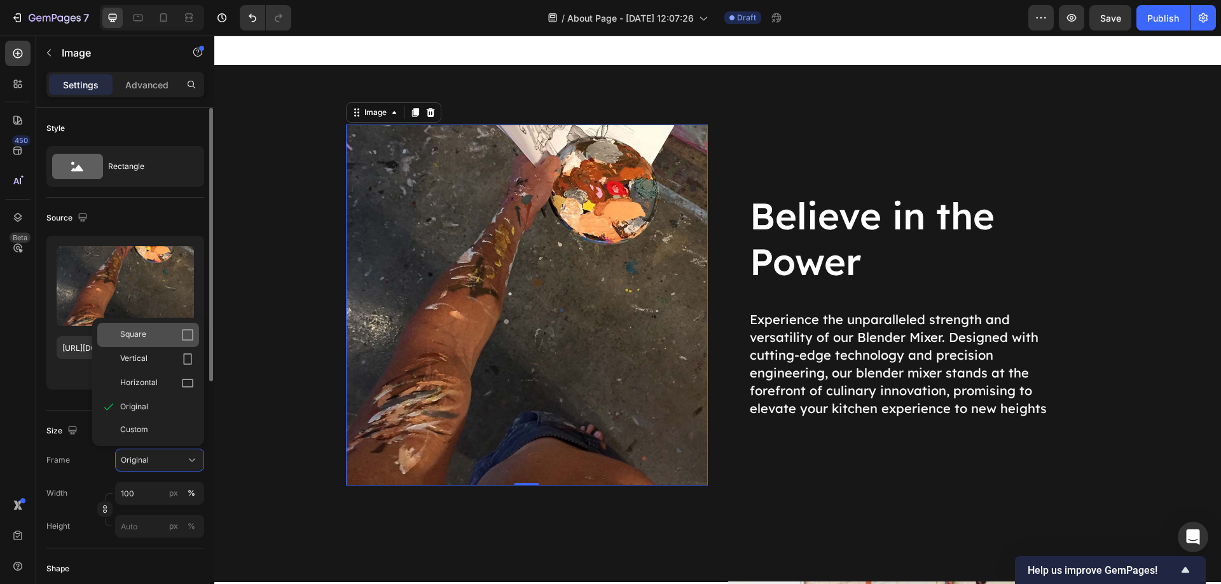
click at [154, 341] on div "Square" at bounding box center [157, 335] width 74 height 13
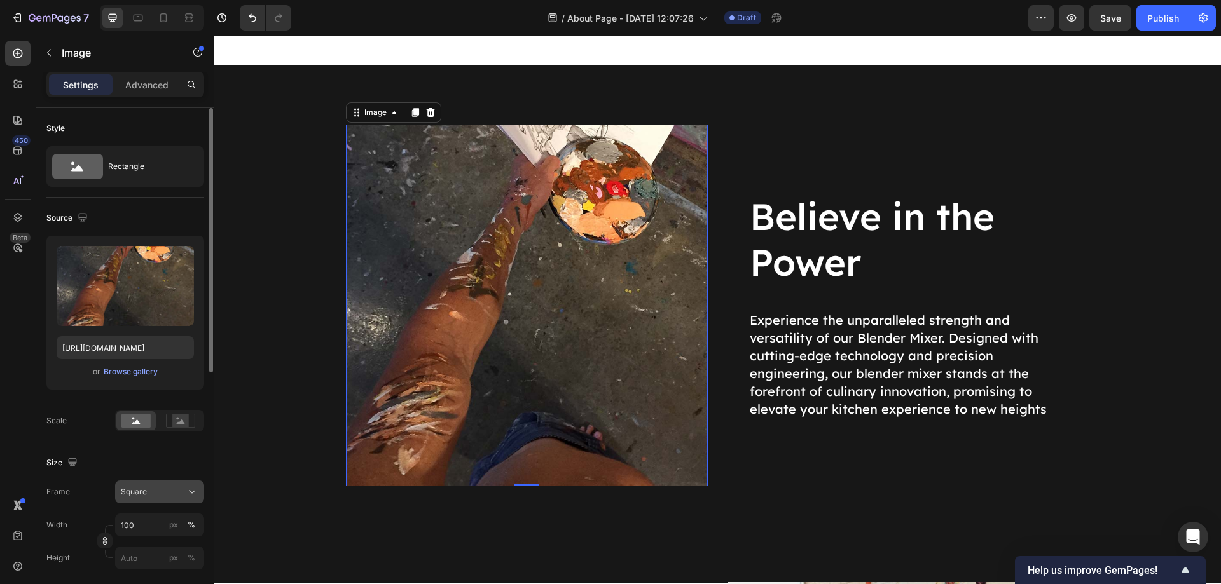
click at [147, 495] on div "Square" at bounding box center [152, 491] width 62 height 11
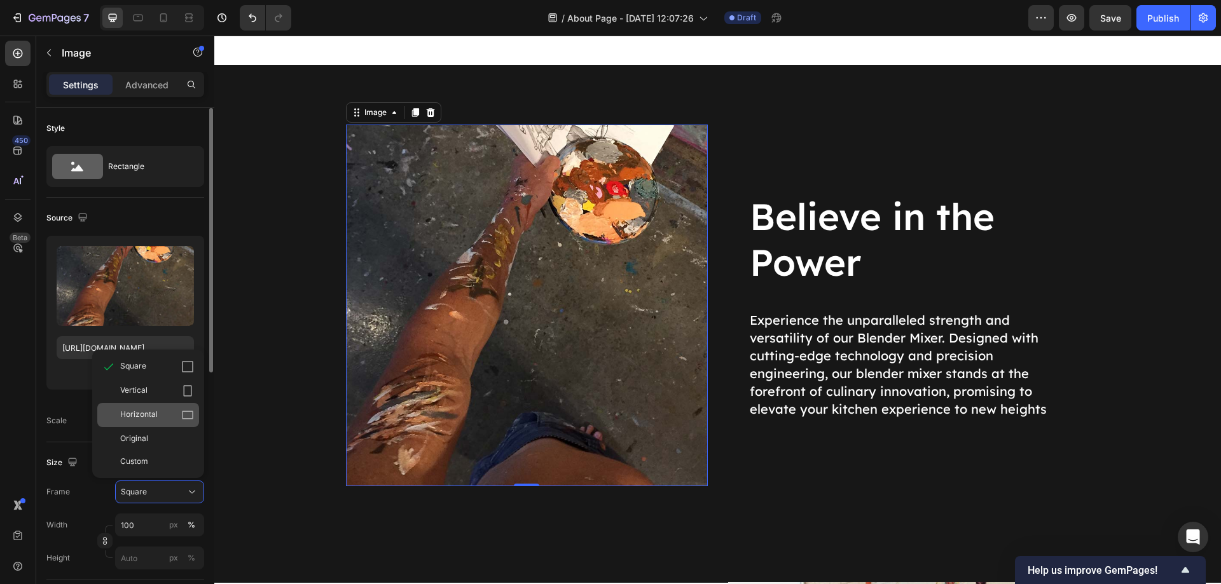
click at [160, 419] on div "Horizontal" at bounding box center [157, 415] width 74 height 13
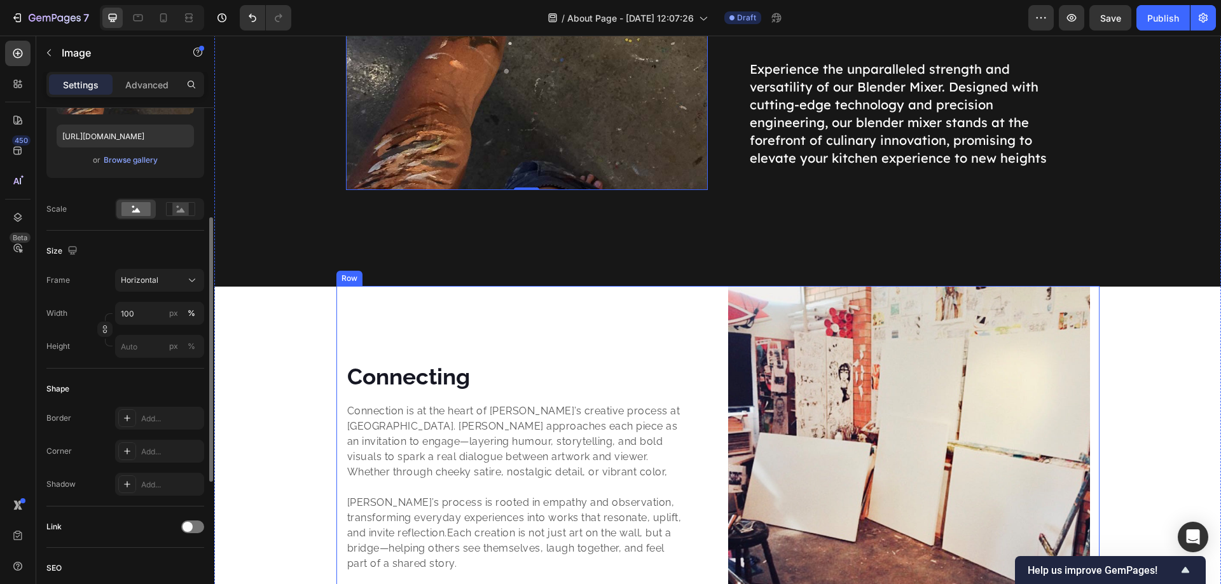
scroll to position [2595, 0]
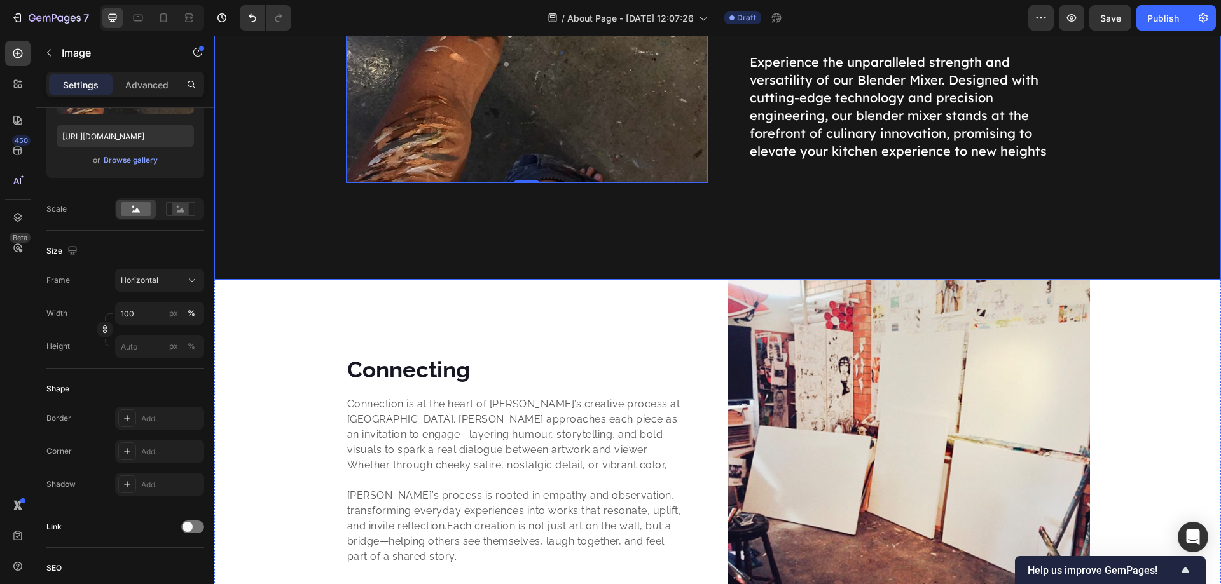
click at [319, 212] on div "Background Image" at bounding box center [717, 66] width 1007 height 428
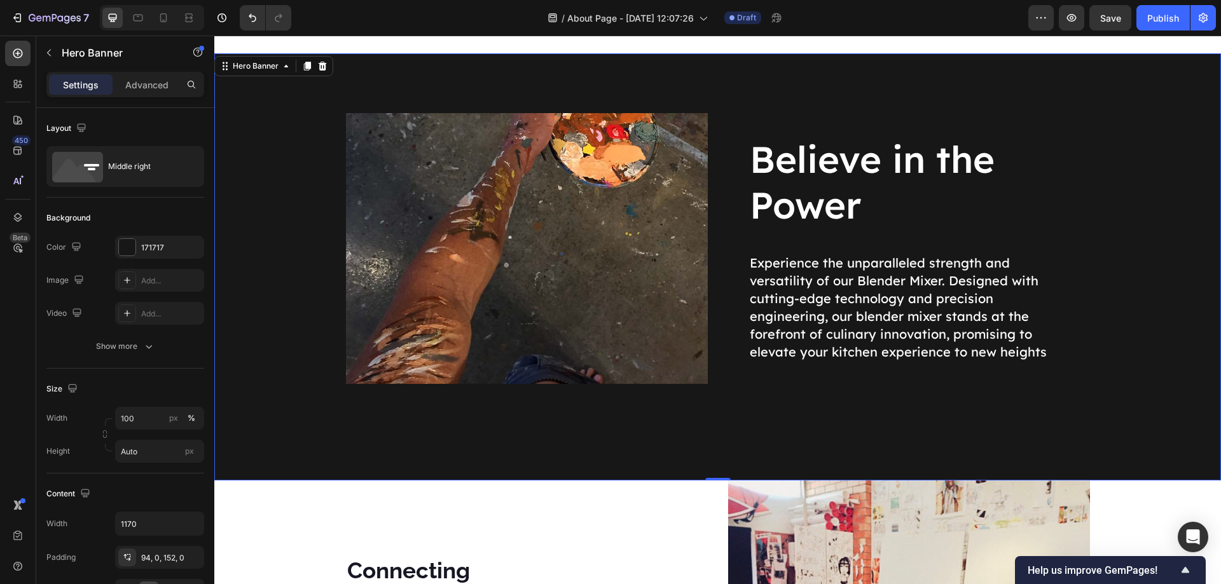
scroll to position [2383, 0]
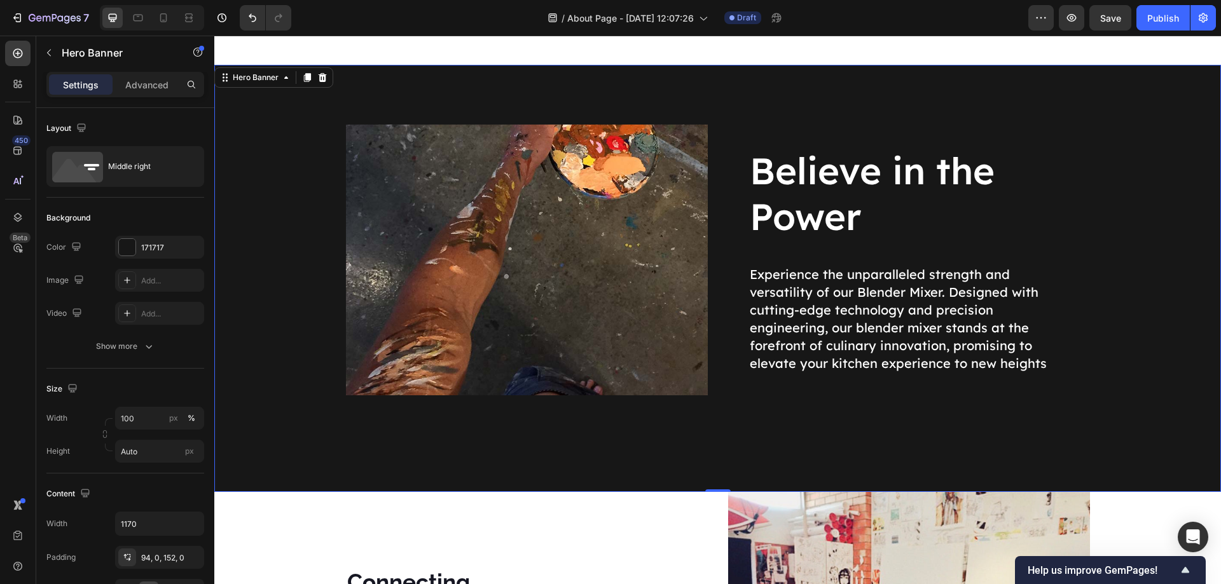
click at [291, 277] on div "Background Image" at bounding box center [717, 279] width 1007 height 428
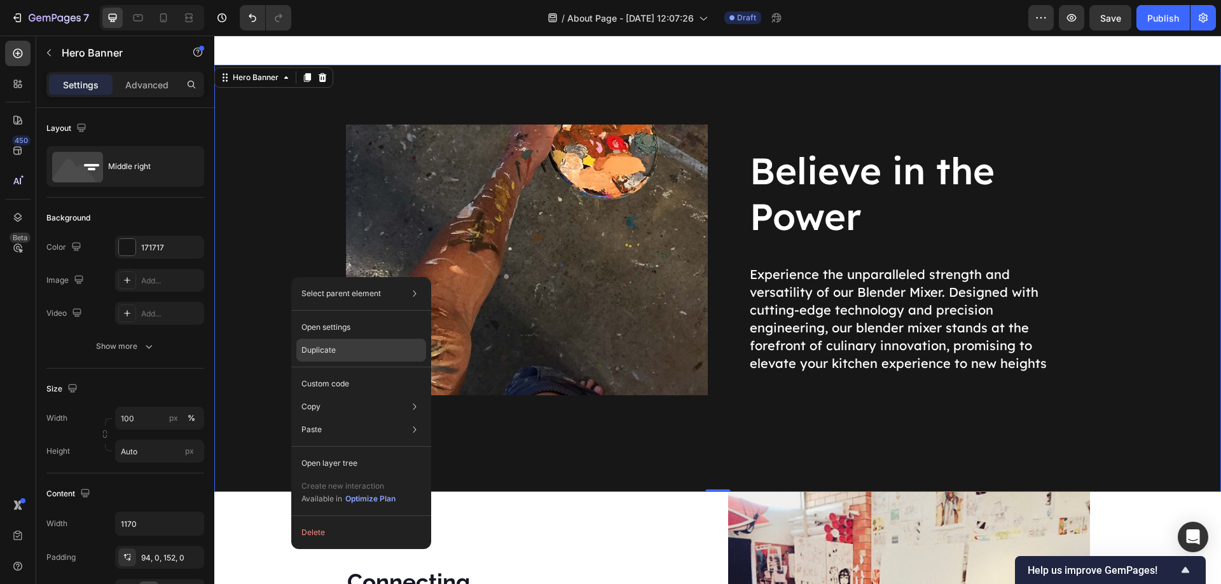
click at [350, 347] on div "Duplicate" at bounding box center [361, 350] width 130 height 23
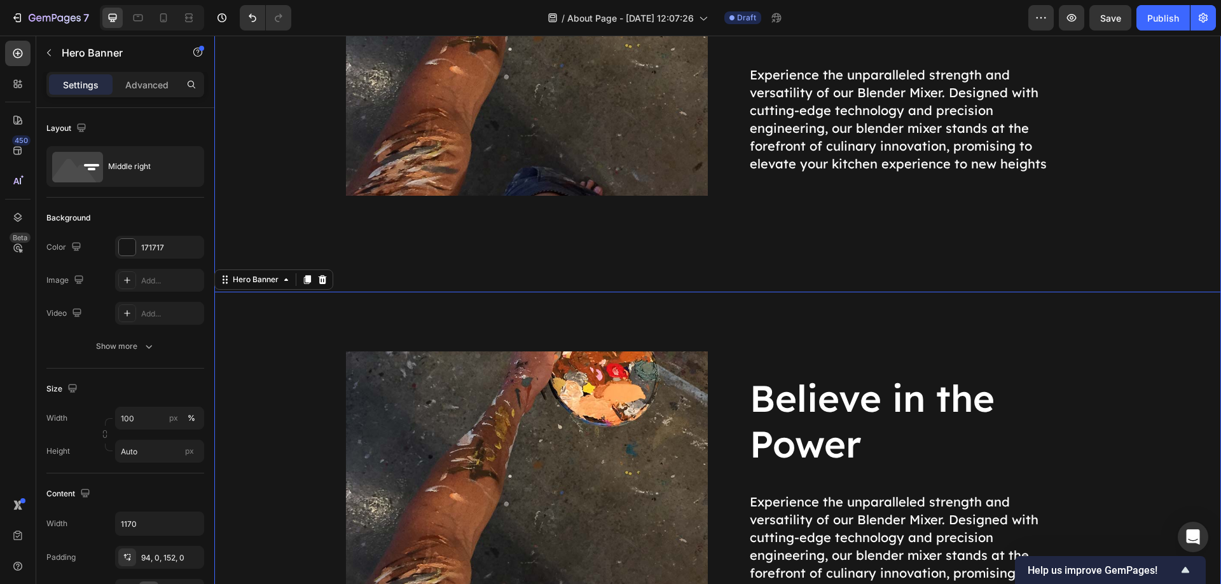
scroll to position [2158, 0]
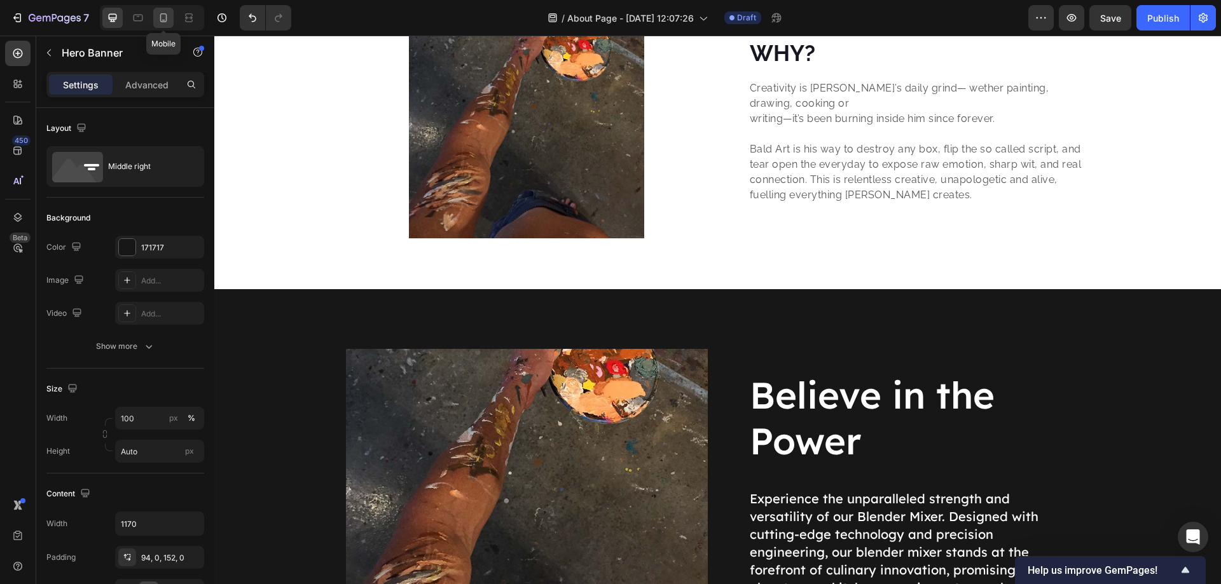
click at [155, 19] on div at bounding box center [163, 18] width 20 height 20
type input "631"
type input "100%"
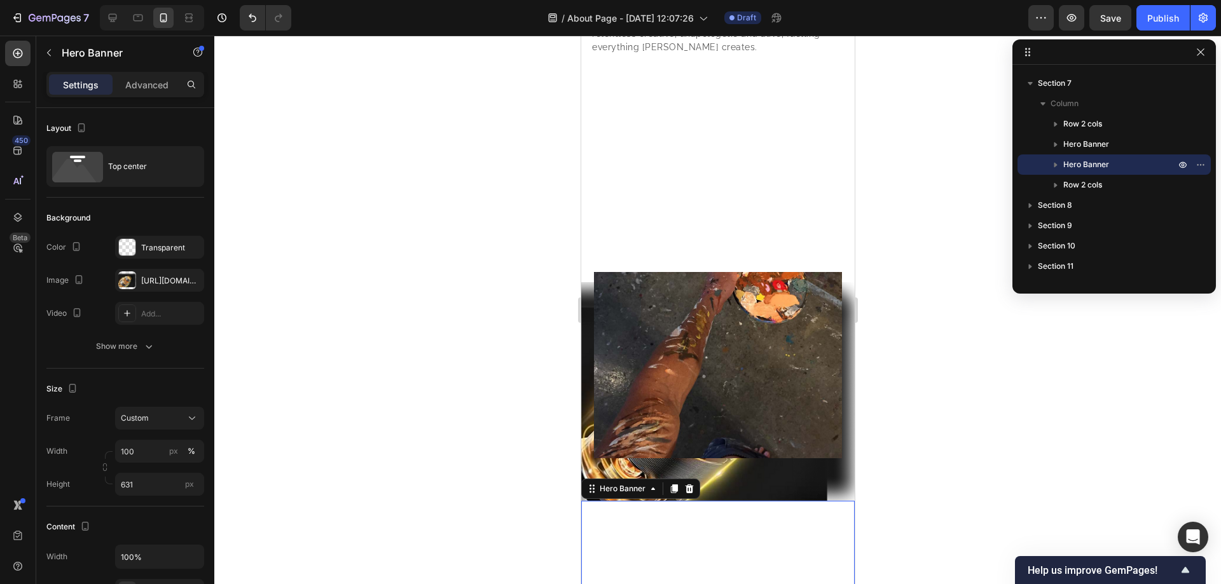
scroll to position [2507, 0]
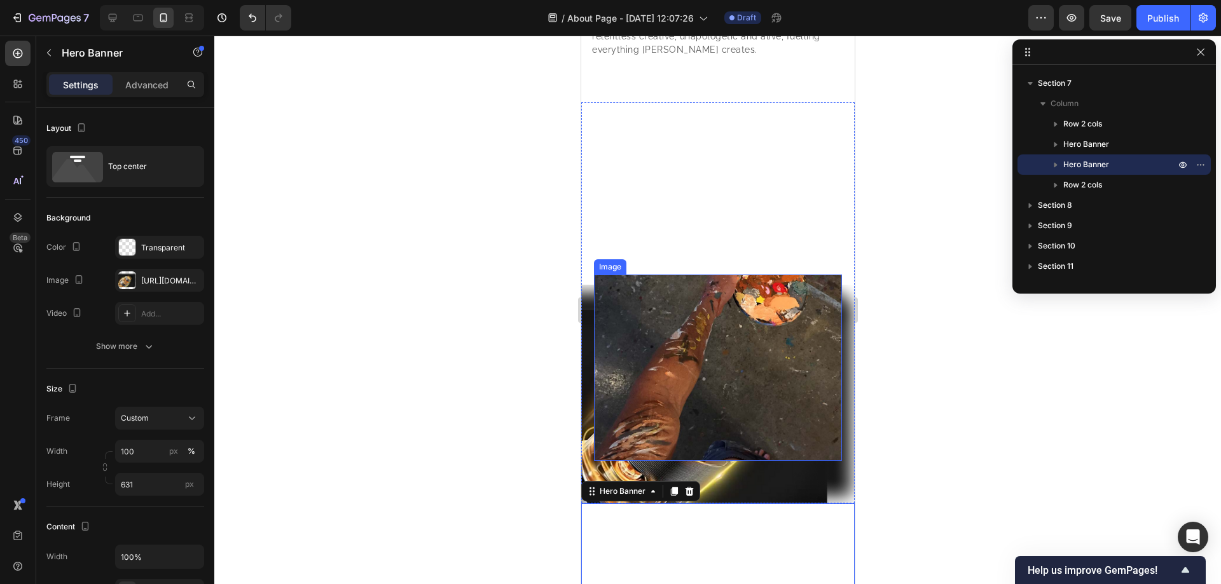
click at [469, 243] on div at bounding box center [717, 310] width 1007 height 549
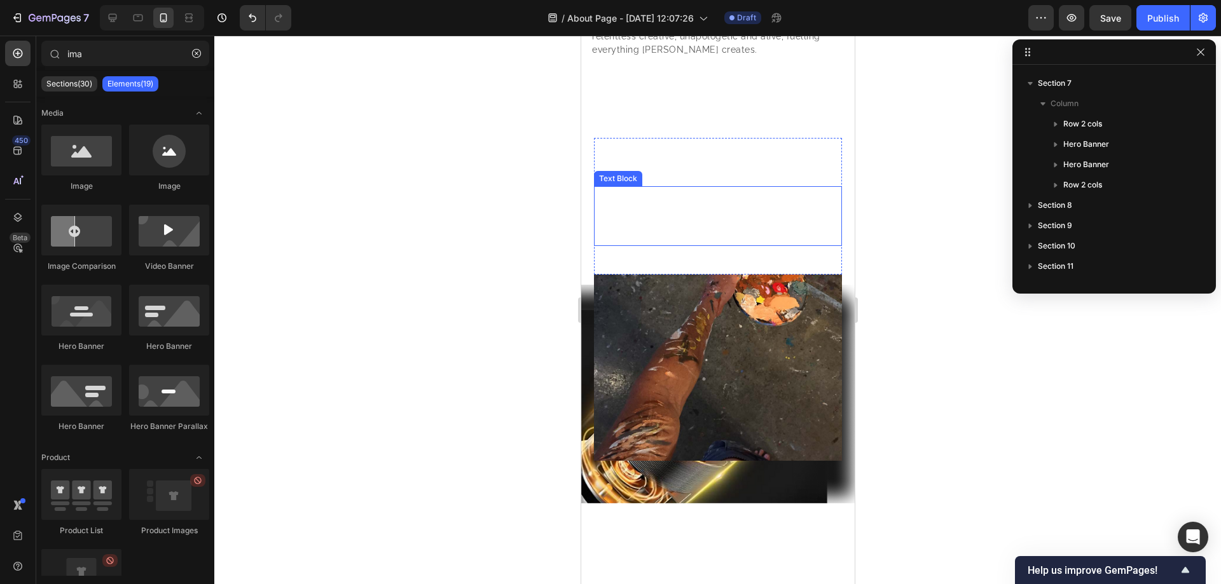
click at [689, 211] on p "Experience the unparalleled strength and versatility of our Blender Mixer. Desi…" at bounding box center [717, 217] width 245 height 59
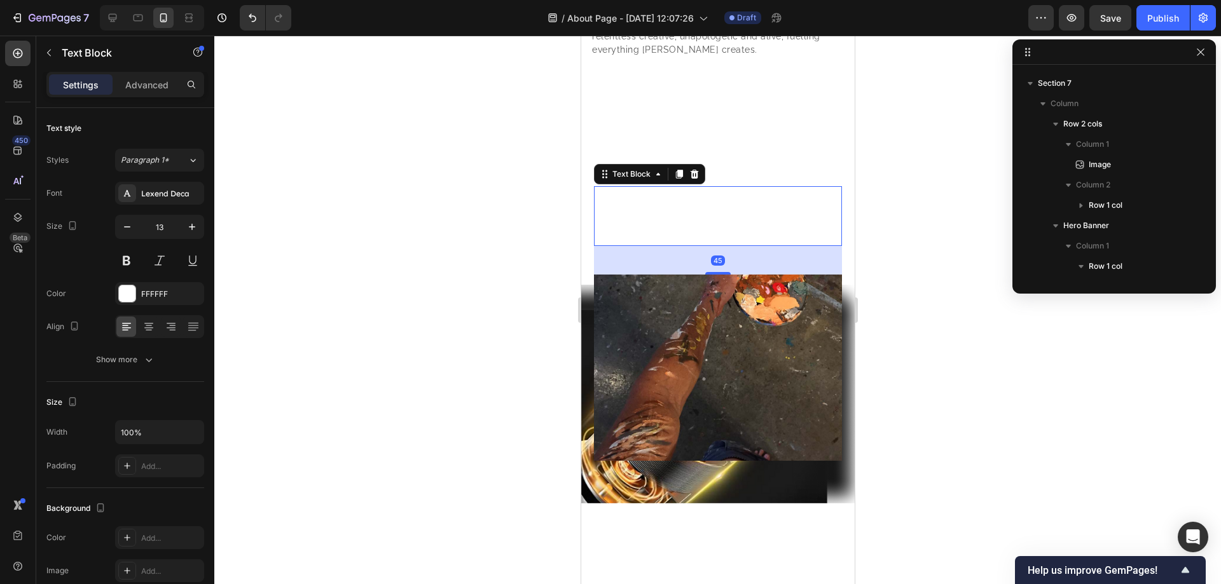
scroll to position [282, 0]
click at [114, 17] on icon at bounding box center [112, 17] width 13 height 13
type input "20"
type input "Auto"
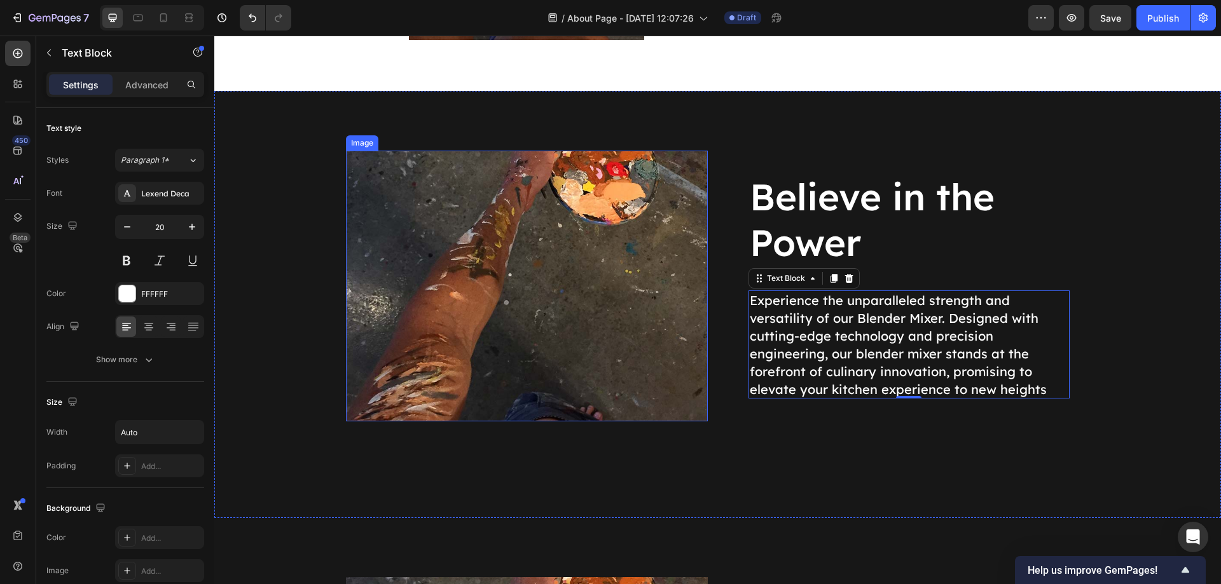
scroll to position [2355, 0]
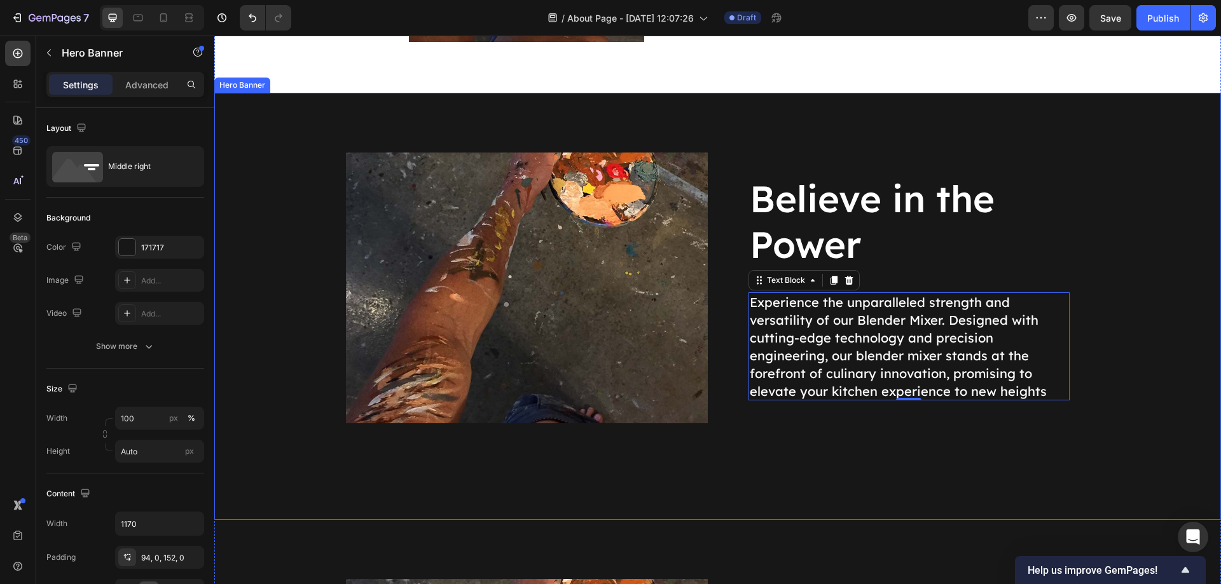
click at [753, 119] on div "Believe in the Power Heading Experience the unparalleled strength and versatili…" at bounding box center [718, 307] width 744 height 428
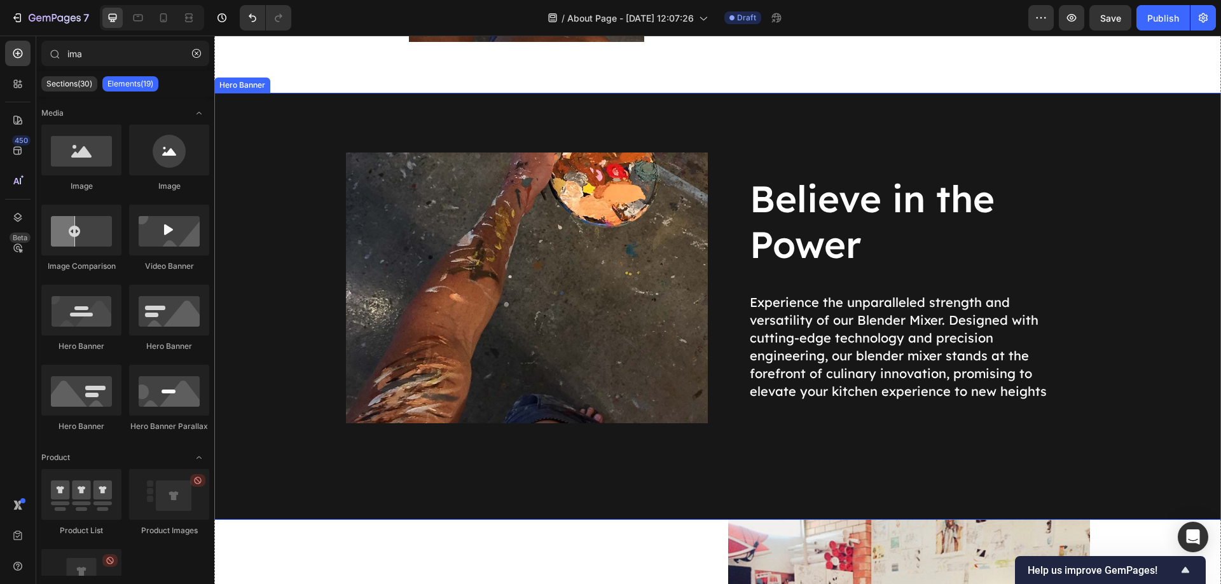
click at [752, 119] on div "Believe in the Power Heading Experience the unparalleled strength and versatili…" at bounding box center [718, 307] width 744 height 428
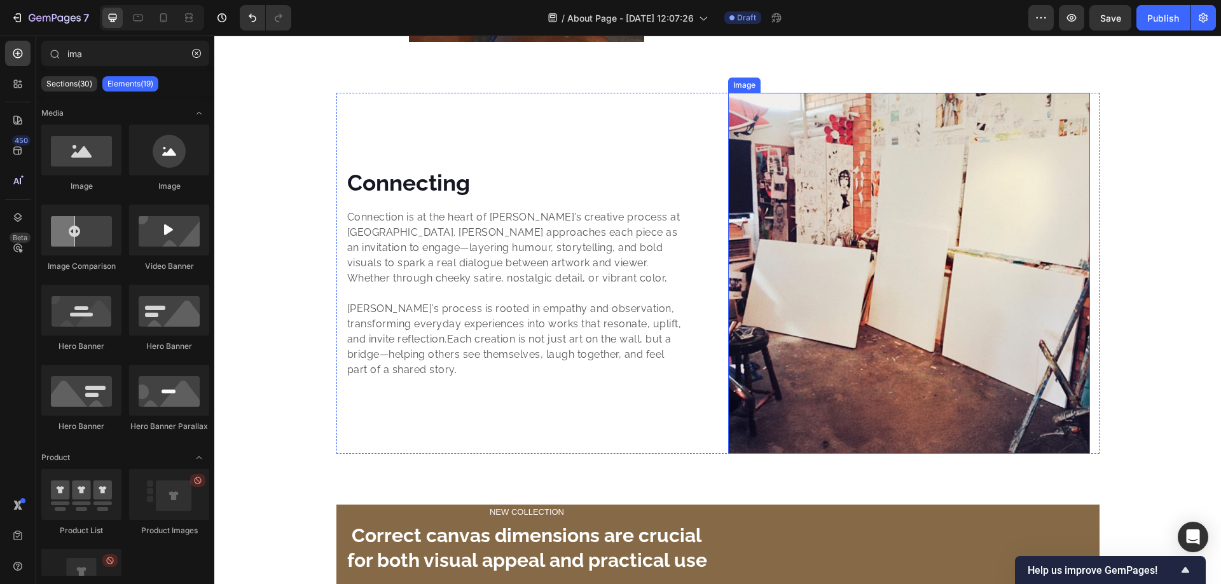
scroll to position [2567, 0]
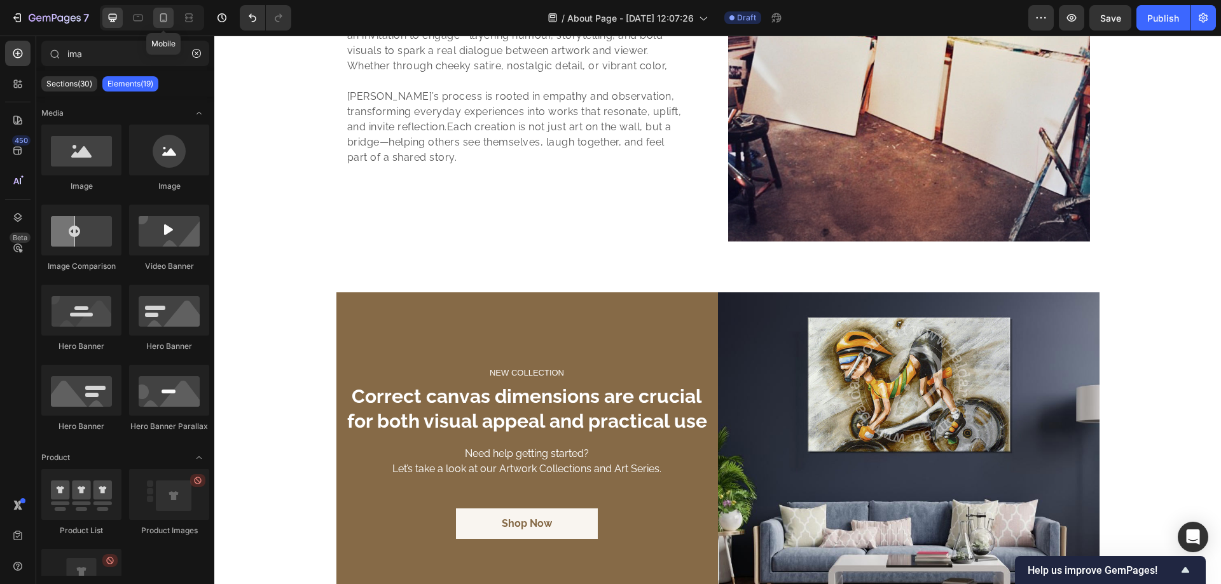
click at [163, 21] on icon at bounding box center [163, 17] width 13 height 13
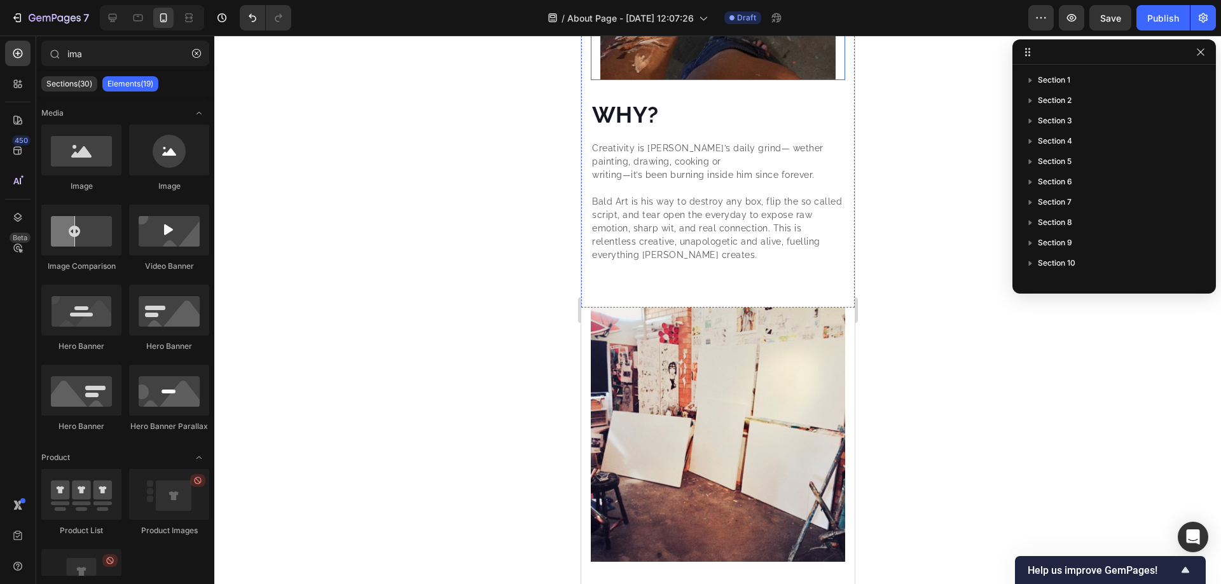
scroll to position [2307, 0]
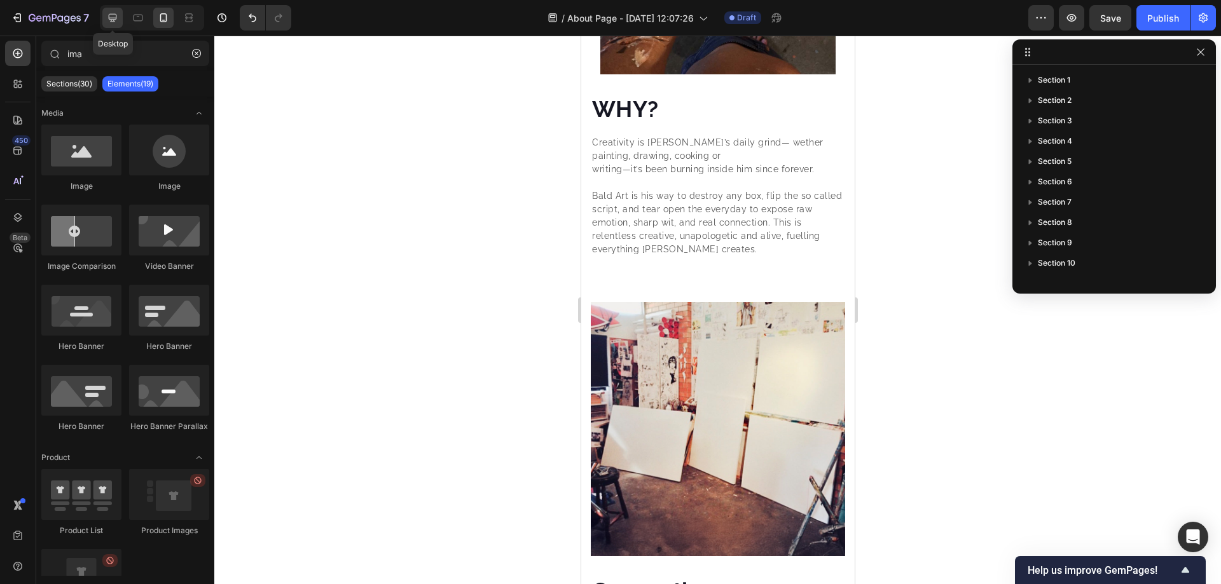
click at [118, 13] on icon at bounding box center [112, 17] width 13 height 13
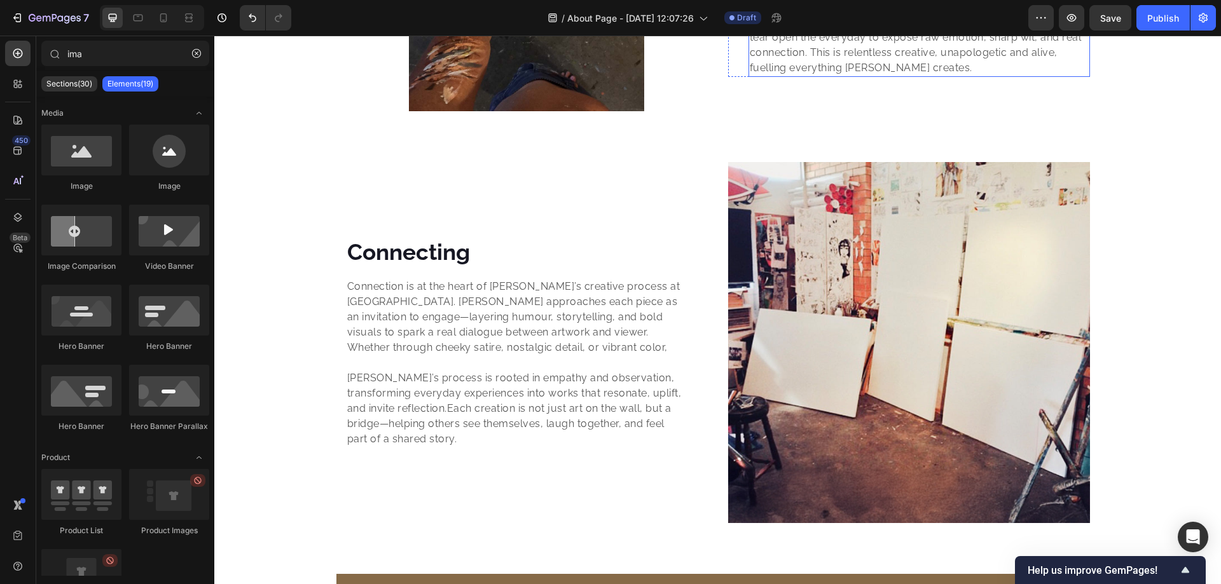
scroll to position [2307, 0]
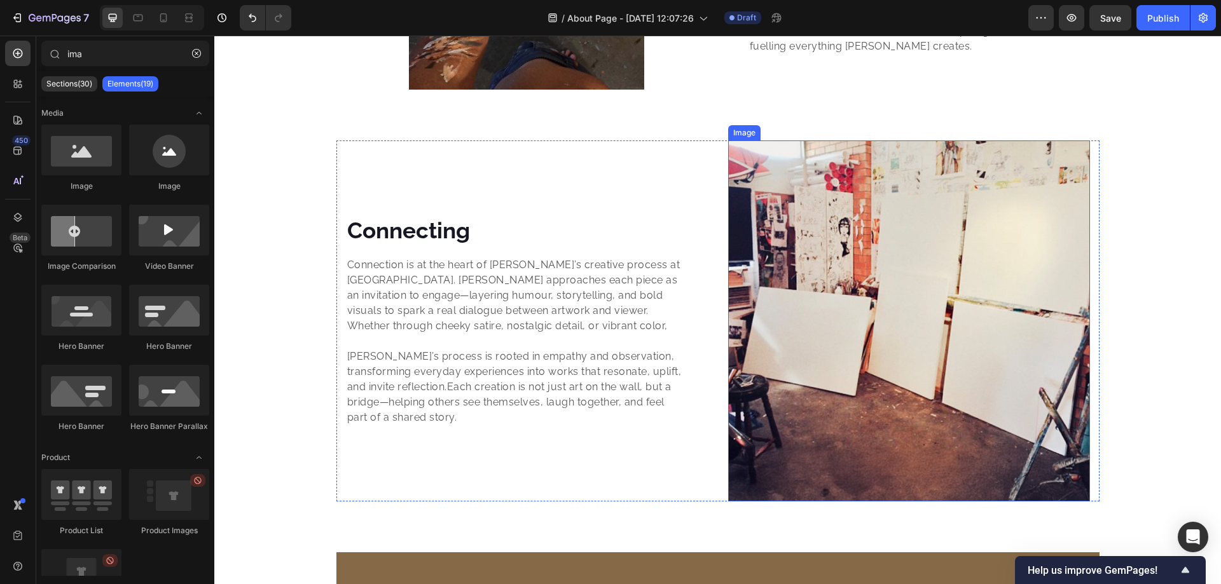
click at [953, 219] on img at bounding box center [909, 321] width 362 height 361
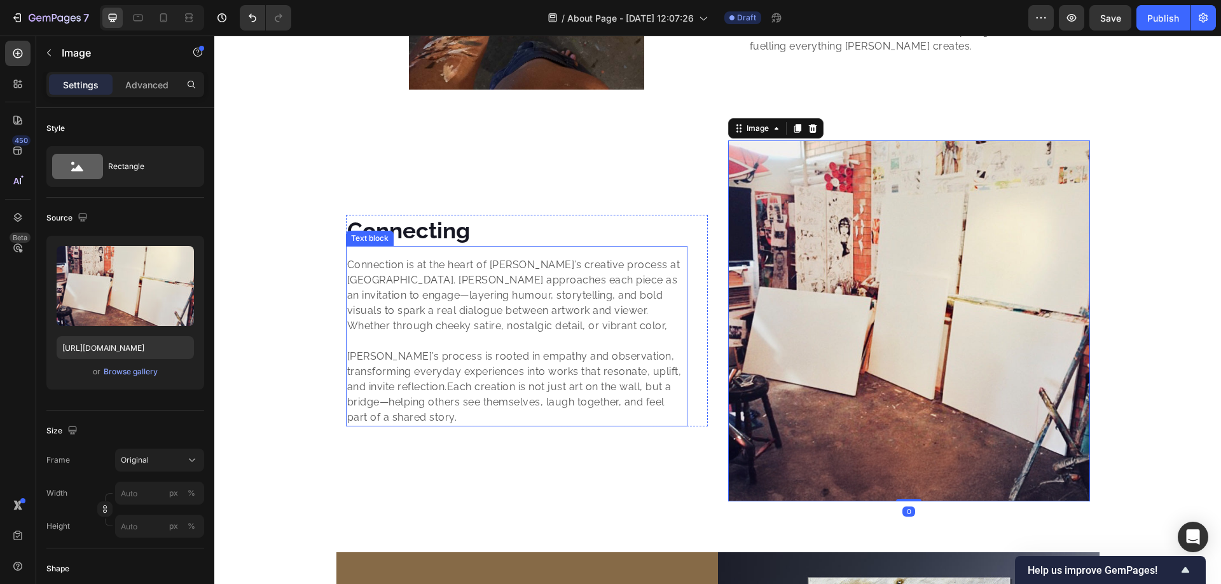
scroll to position [2095, 0]
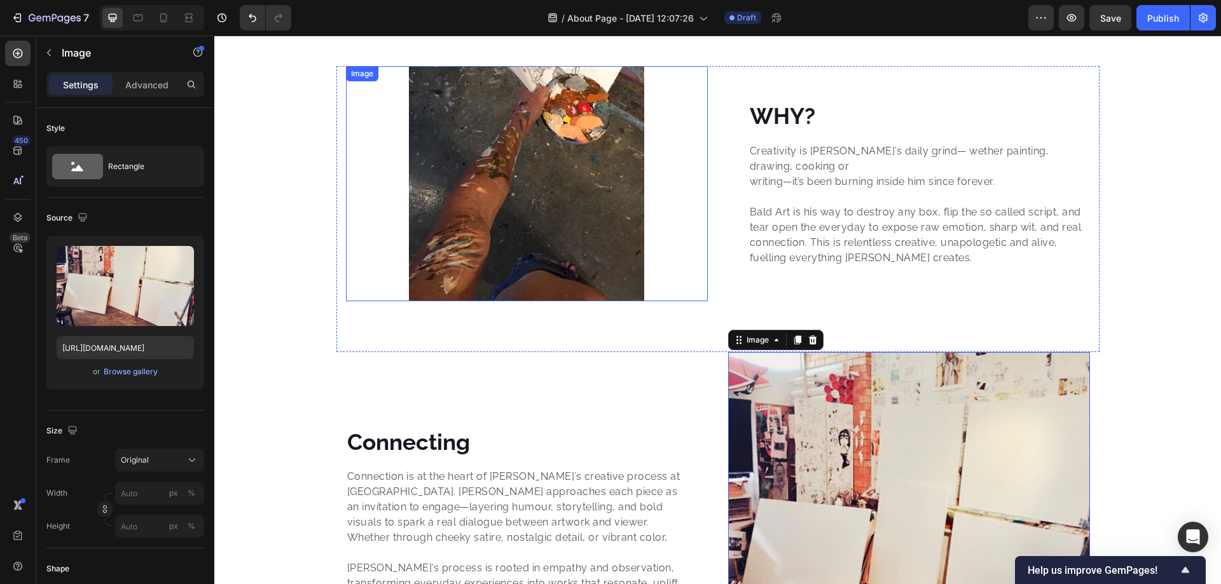
click at [519, 186] on img at bounding box center [526, 183] width 235 height 235
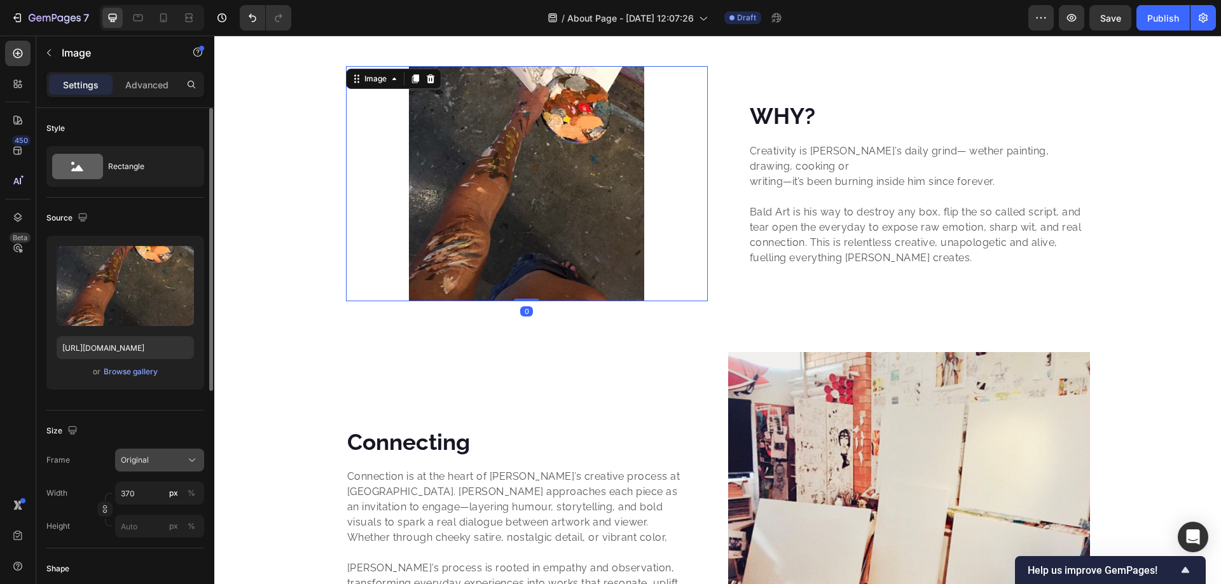
click at [153, 459] on div "Original" at bounding box center [152, 460] width 62 height 11
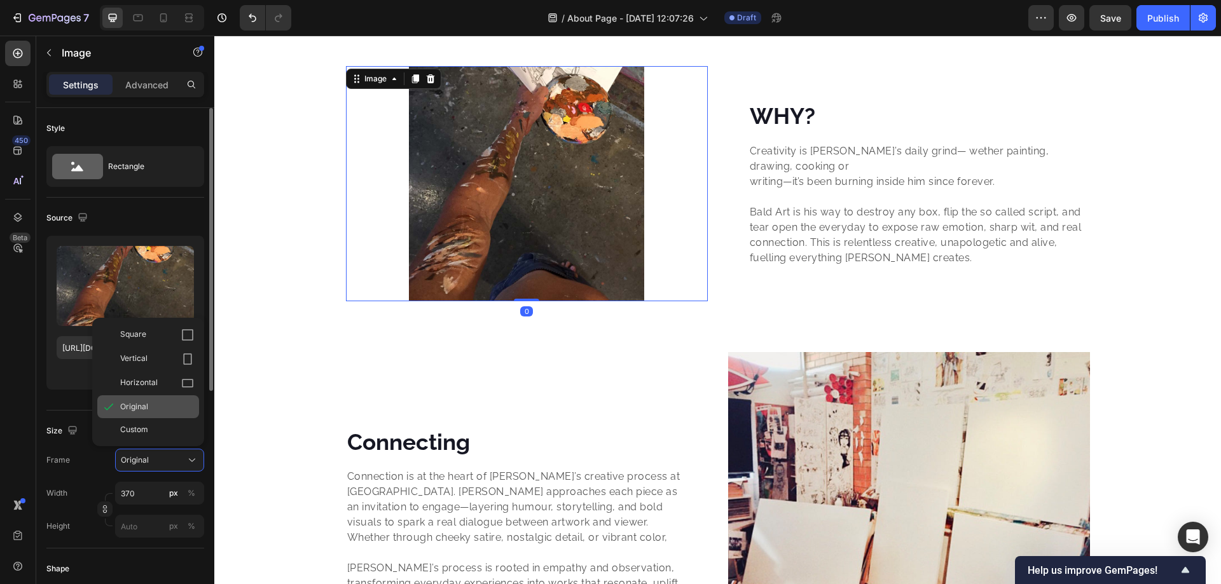
click at [151, 410] on div "Original" at bounding box center [157, 406] width 74 height 11
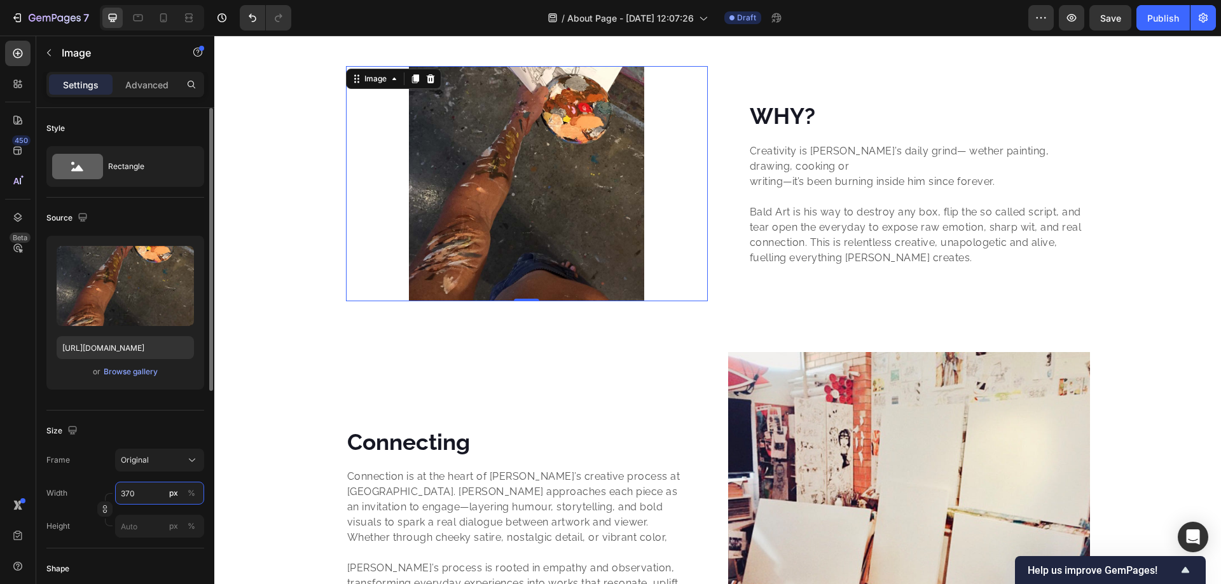
click at [150, 488] on input "370" at bounding box center [159, 493] width 89 height 23
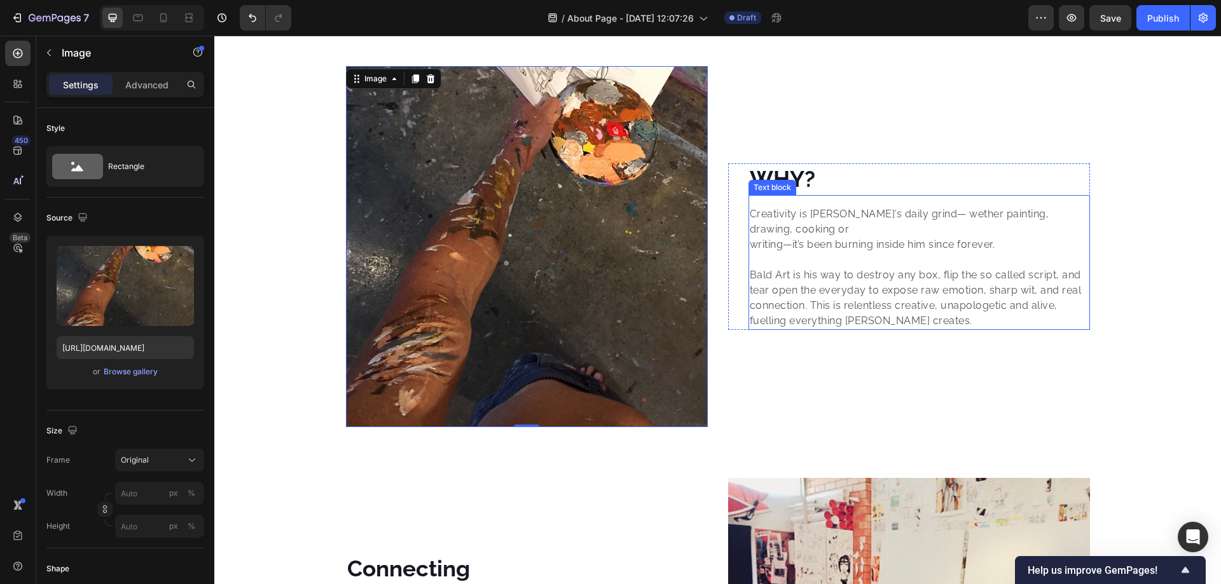
click at [882, 272] on p "Bald Art is his way to destroy any box, flip the so called script, and tear ope…" at bounding box center [919, 298] width 339 height 61
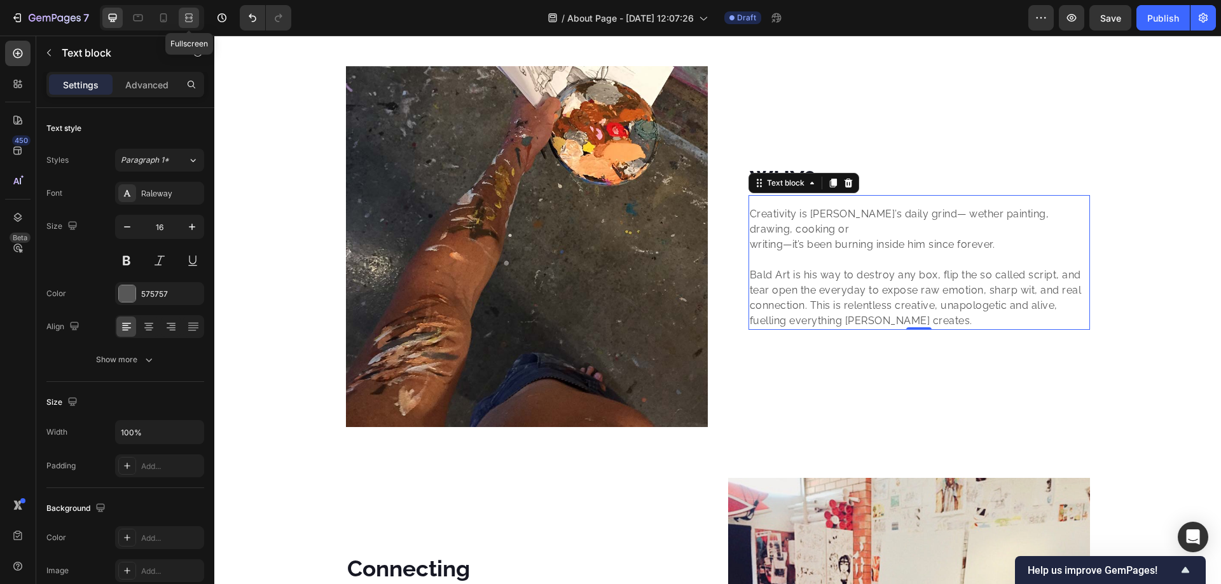
click at [186, 13] on icon at bounding box center [189, 17] width 13 height 13
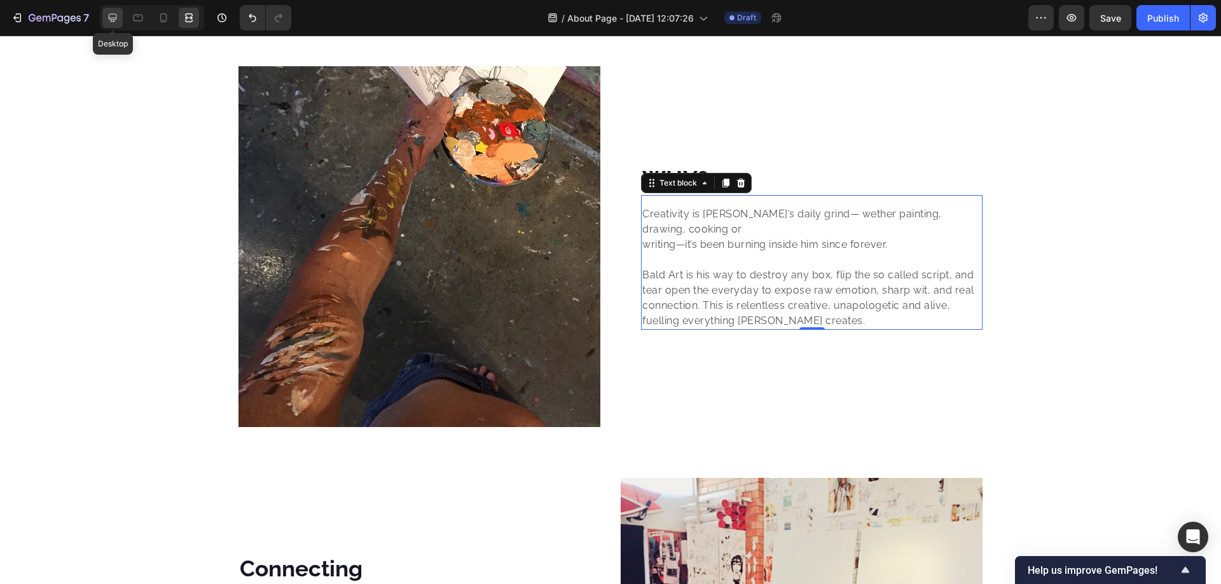
click at [110, 22] on icon at bounding box center [112, 17] width 13 height 13
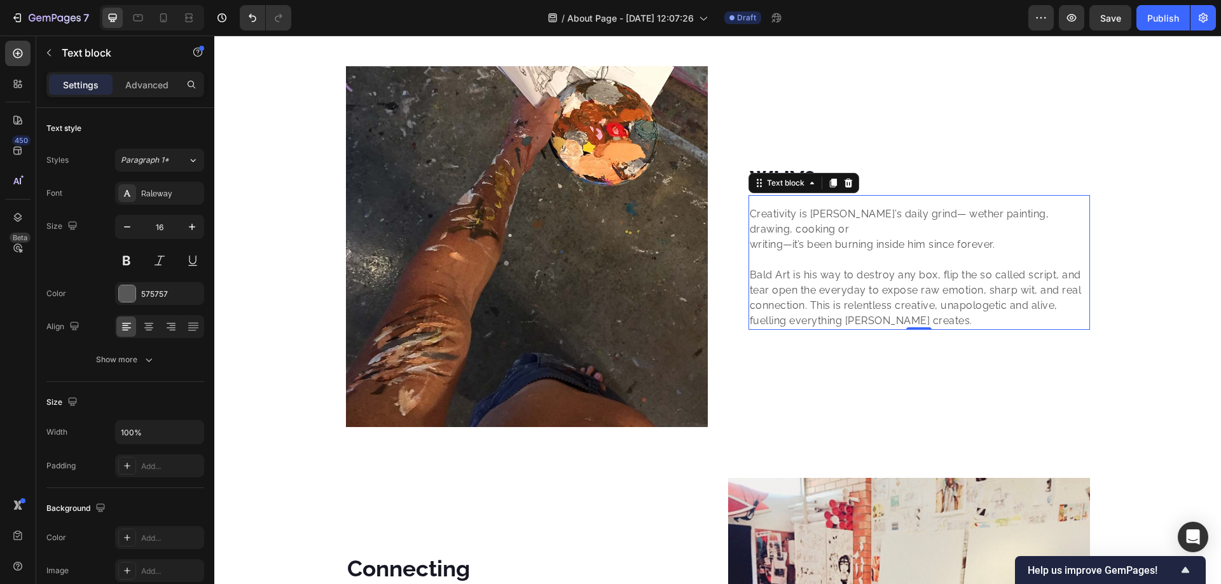
click at [834, 244] on p "writing—it’s been burning inside him since forever." at bounding box center [919, 244] width 339 height 15
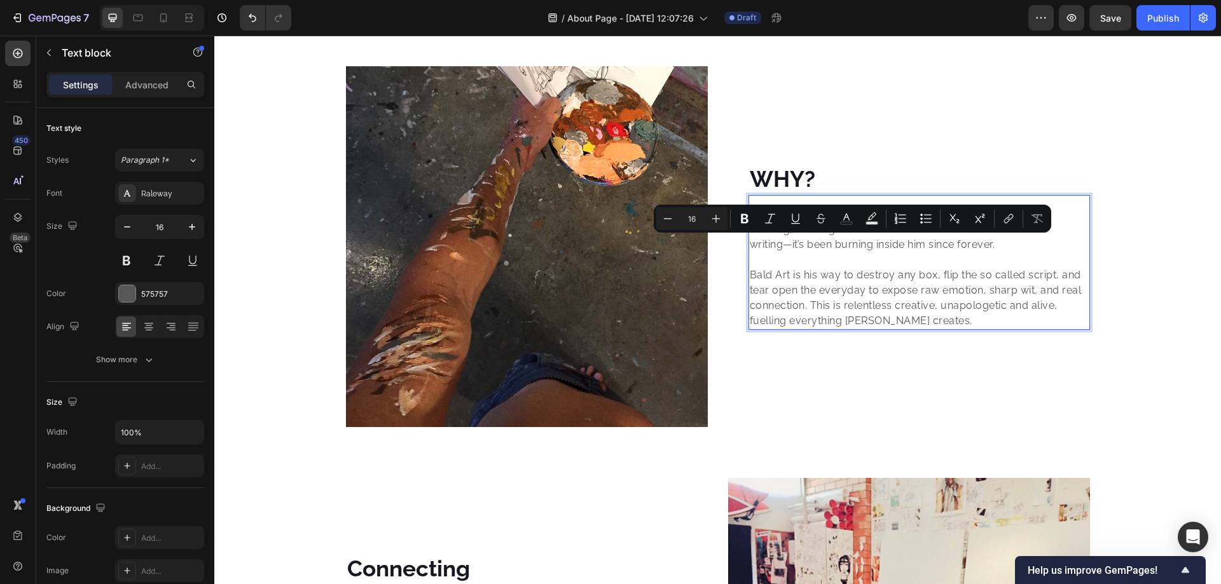
click at [752, 241] on p "writing—it’s been burning inside him since forever." at bounding box center [919, 244] width 339 height 15
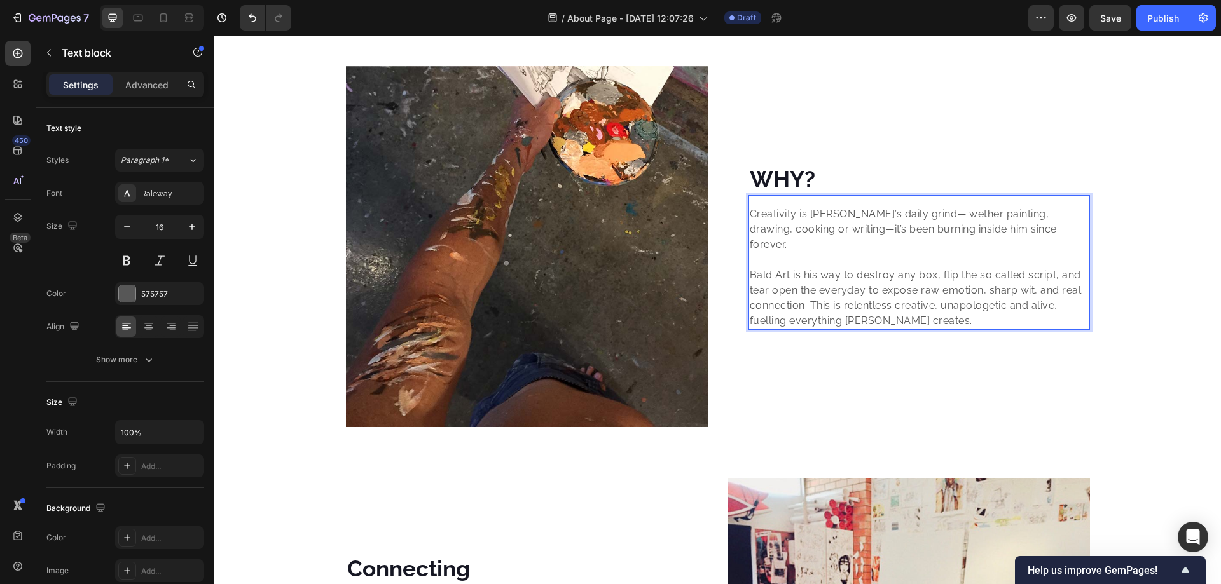
scroll to position [2103, 0]
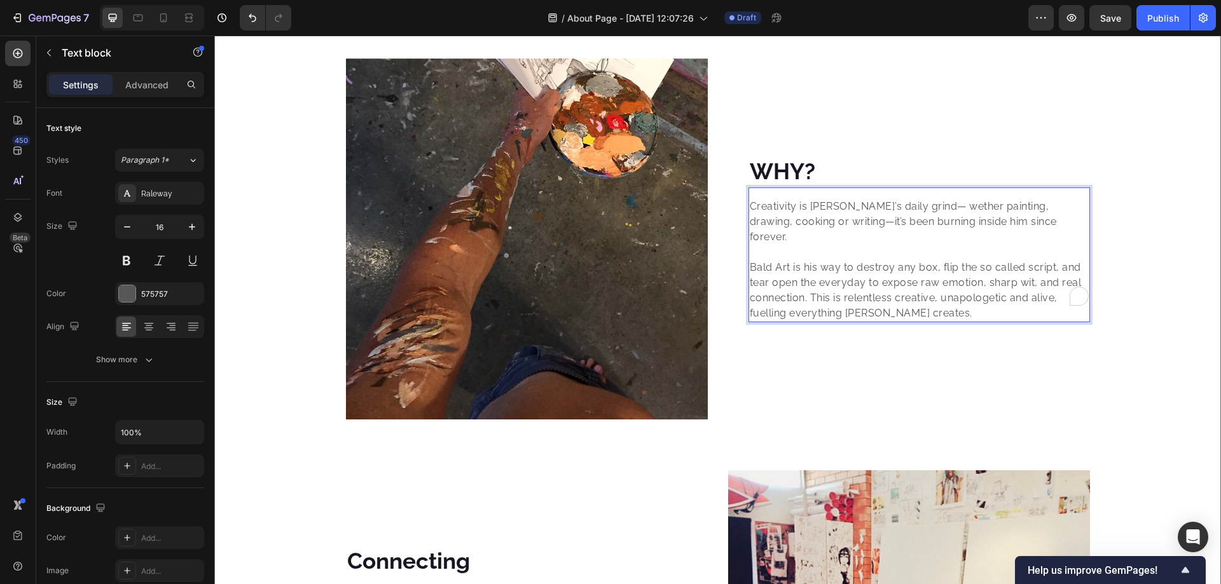
click at [1159, 196] on div "Image WHY? Heading Creativity is Andy’s daily grind— wether painting, drawing, …" at bounding box center [717, 446] width 1007 height 774
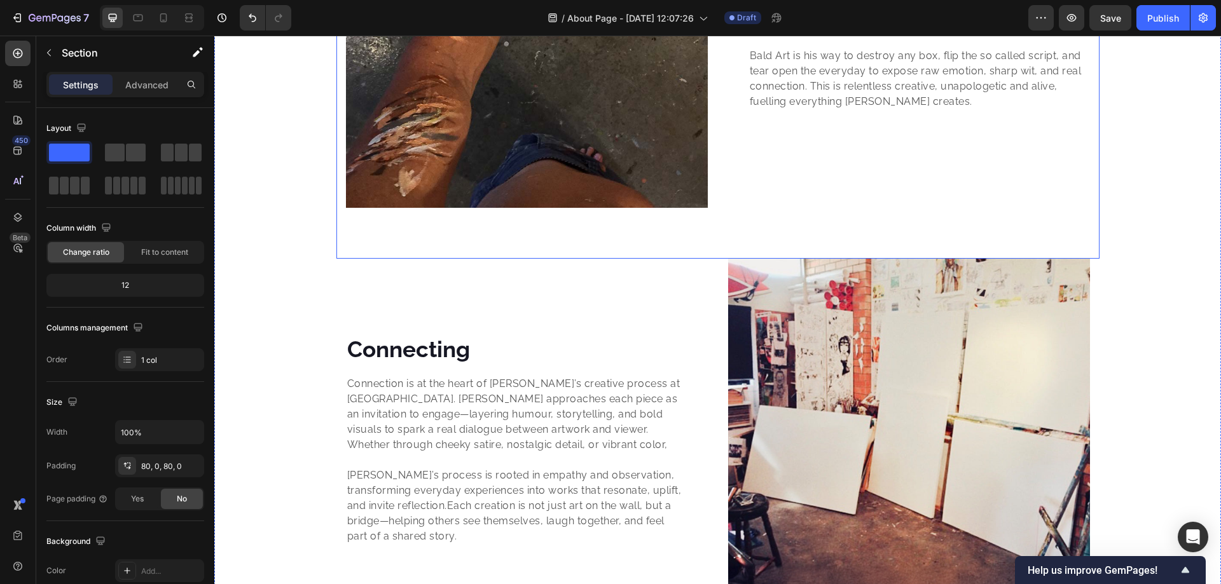
scroll to position [2527, 0]
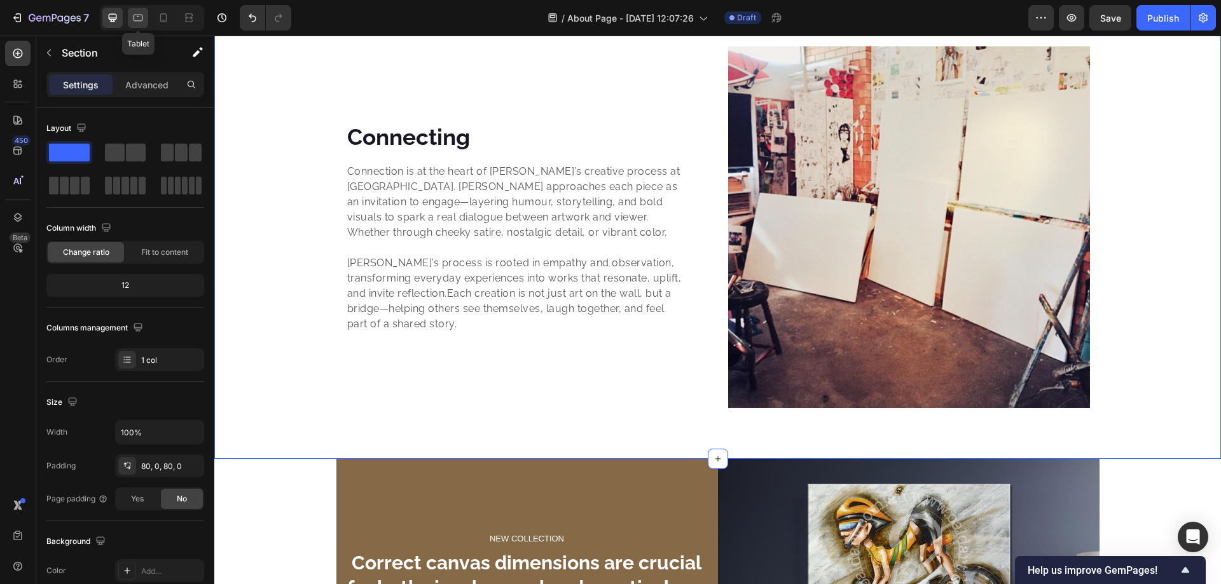
click at [139, 17] on icon at bounding box center [138, 17] width 13 height 13
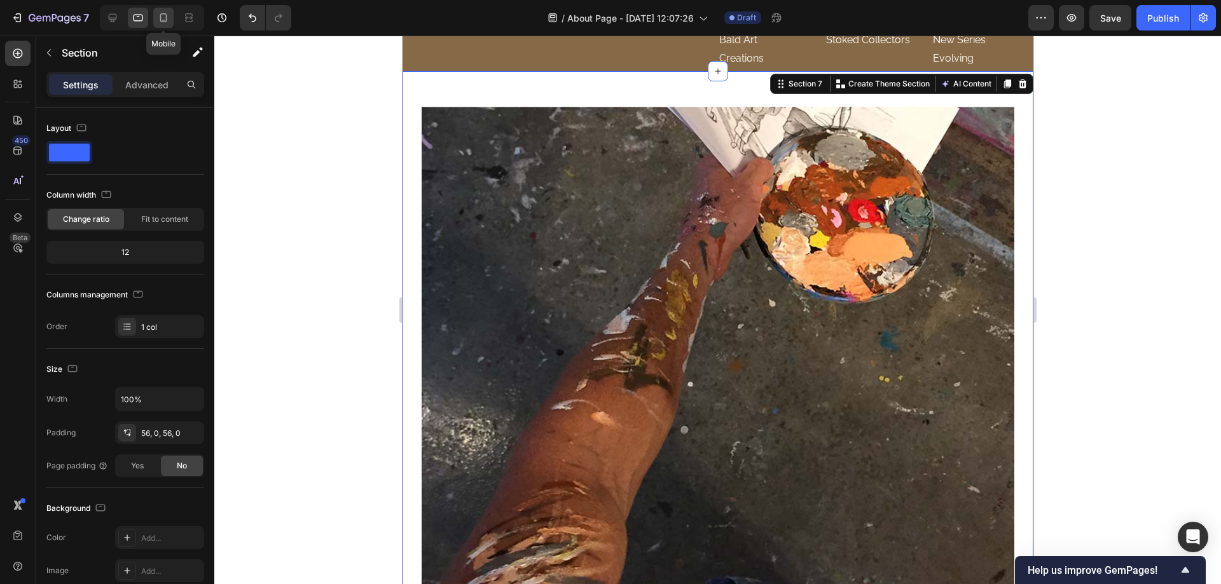
scroll to position [2030, 0]
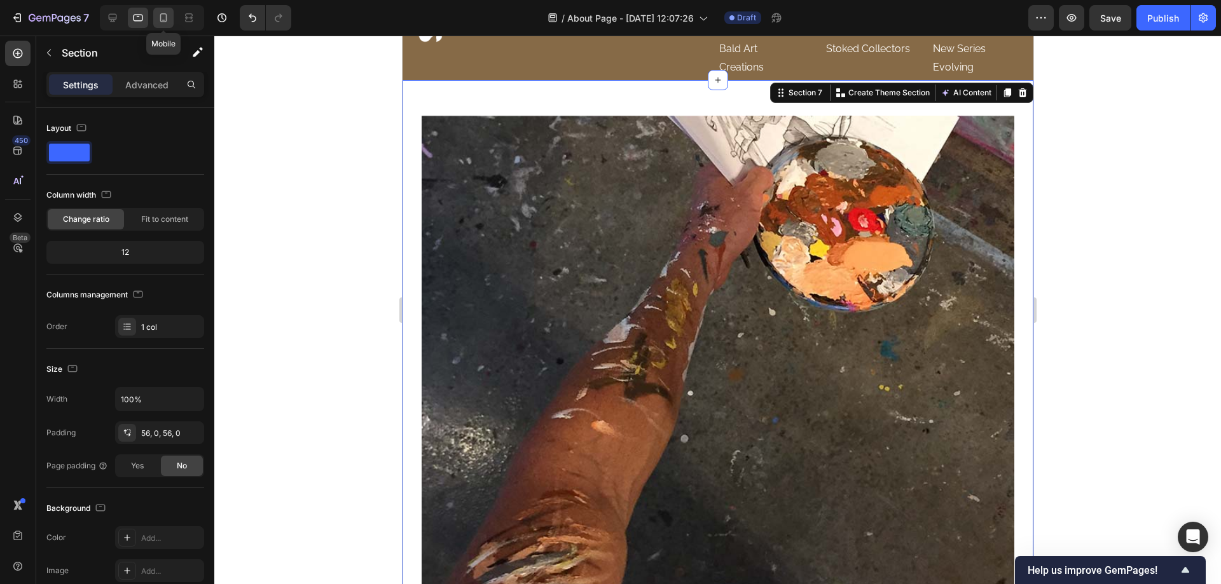
click at [162, 20] on icon at bounding box center [163, 17] width 13 height 13
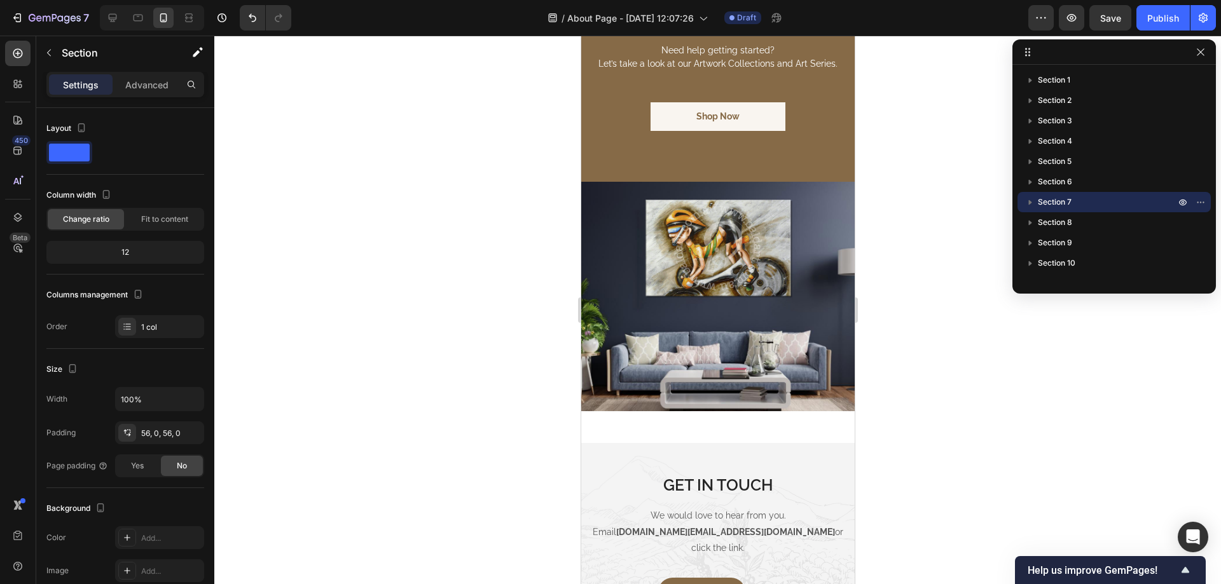
scroll to position [3744, 0]
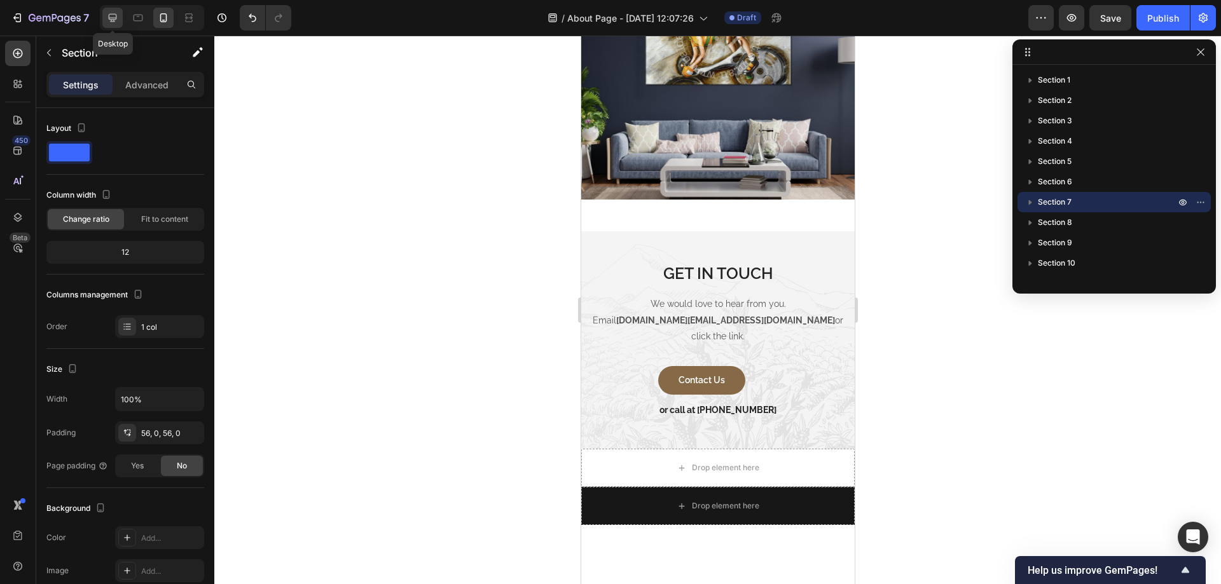
click at [117, 18] on icon at bounding box center [112, 17] width 13 height 13
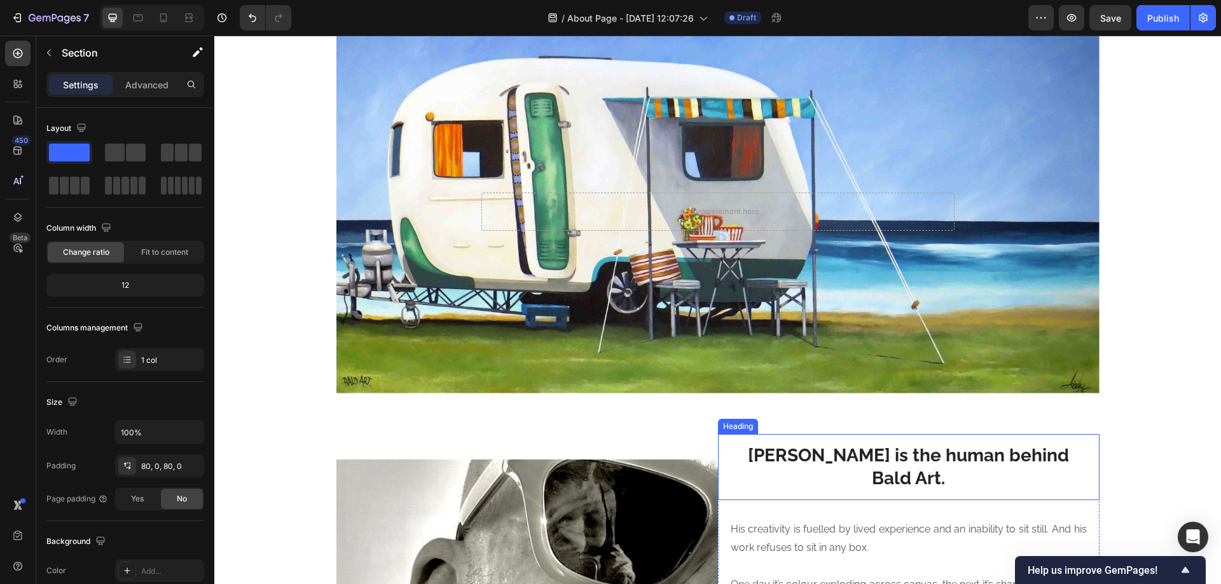
scroll to position [83, 0]
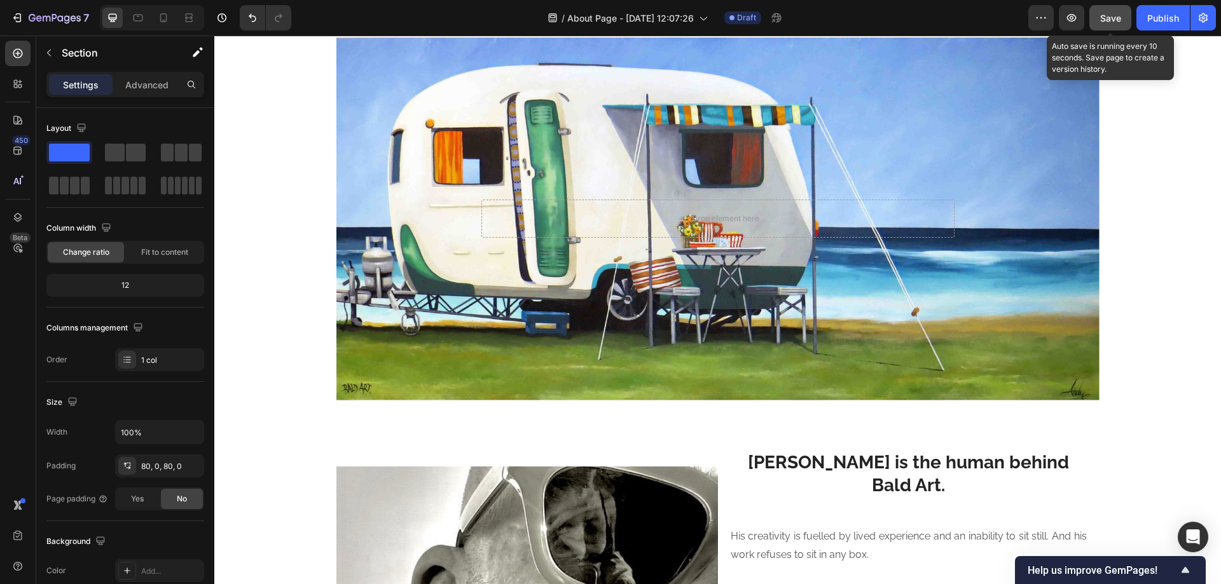
click at [1105, 20] on span "Save" at bounding box center [1110, 18] width 21 height 11
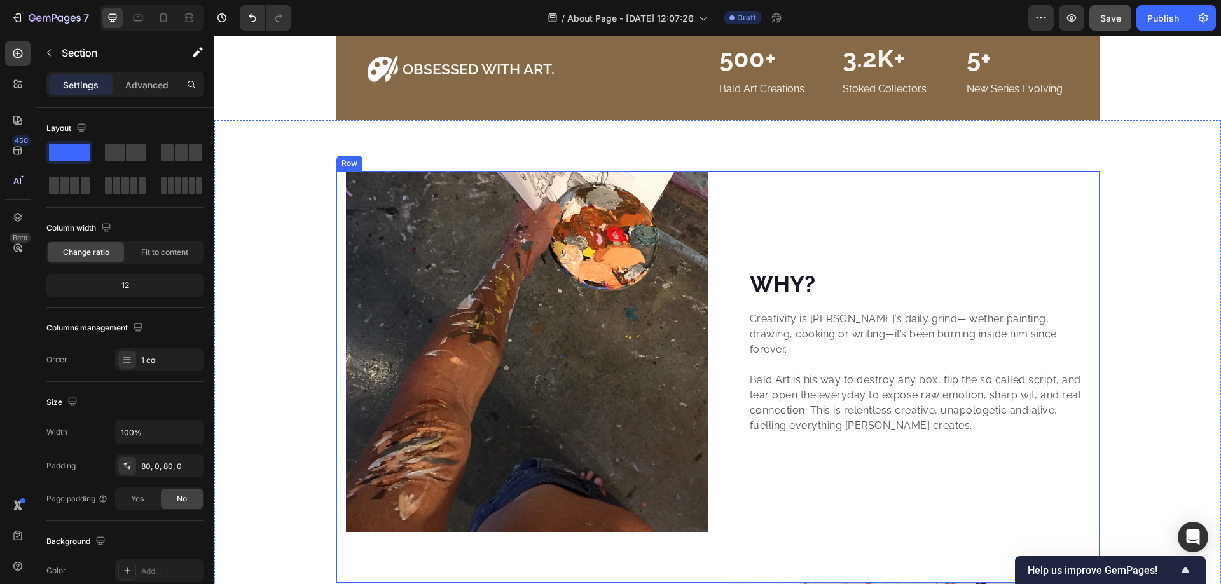
scroll to position [1778, 0]
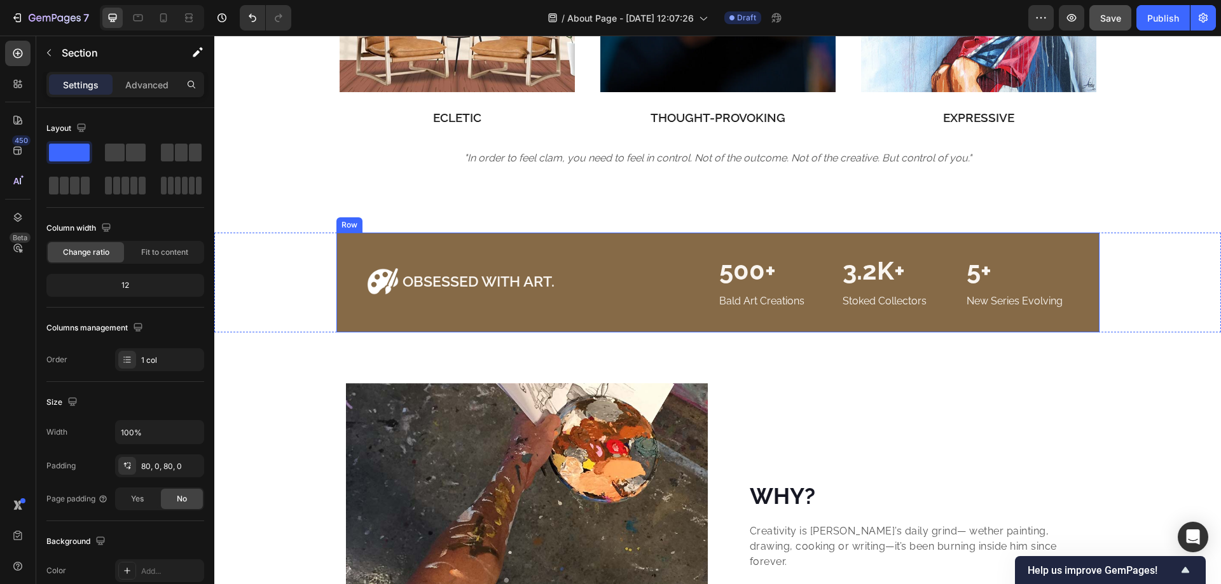
click at [520, 247] on div "Image OBSESSED WITH ART. Heading Row 500+ Heading Bald Art Creations Text block…" at bounding box center [717, 283] width 763 height 100
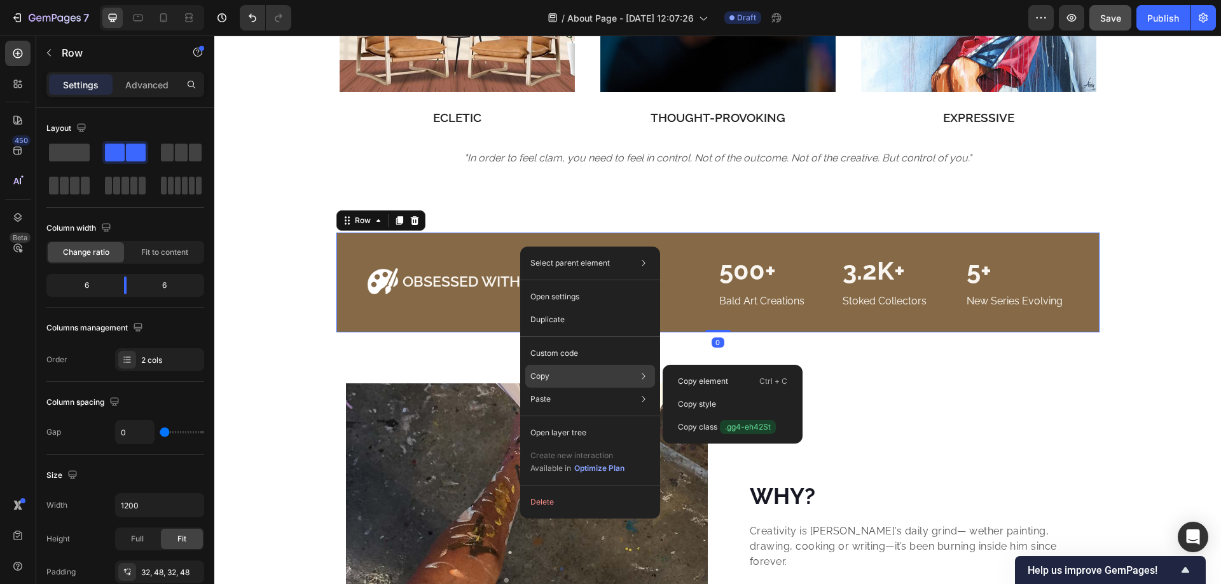
click at [590, 385] on div "Copy Copy element Ctrl + C Copy style Copy class .gg4-eh42St" at bounding box center [590, 376] width 130 height 23
click at [701, 383] on p "Copy element" at bounding box center [703, 381] width 50 height 11
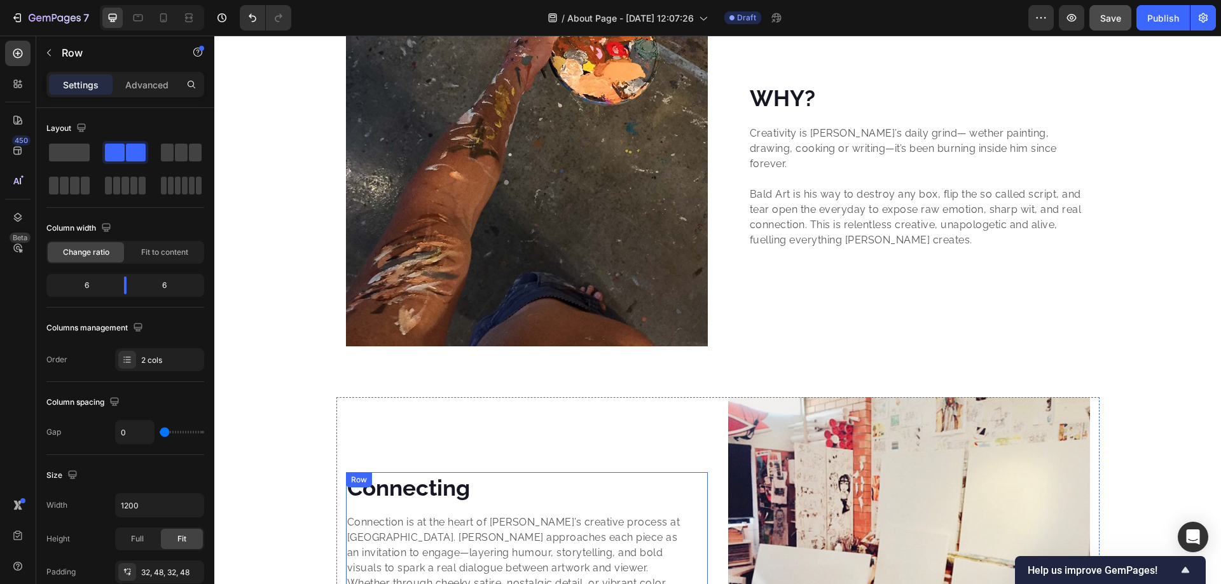
scroll to position [1990, 0]
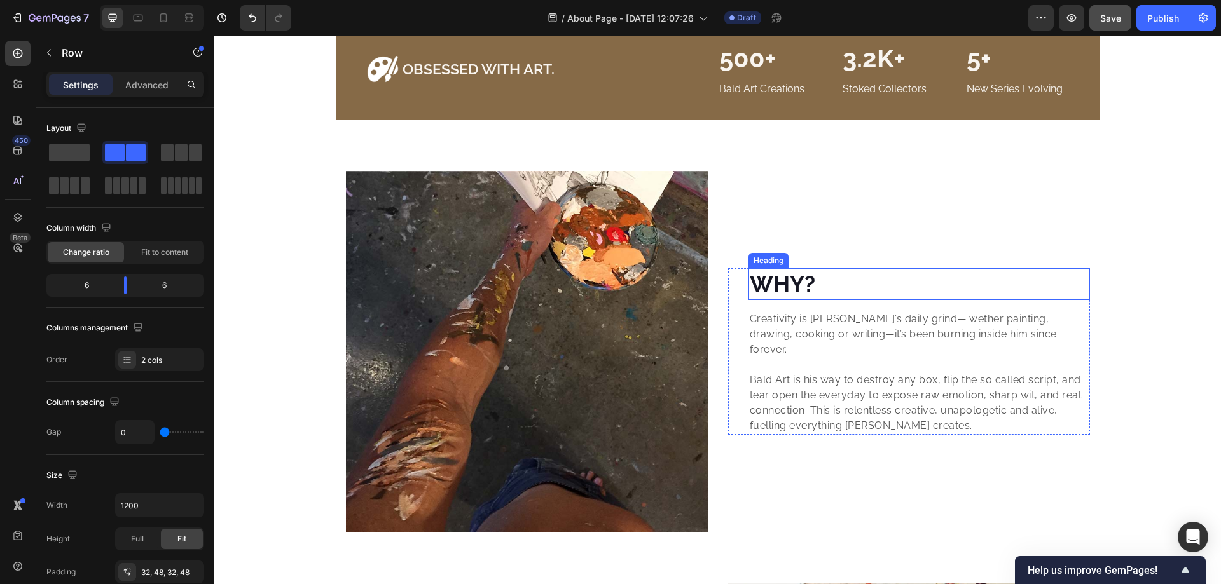
click at [789, 285] on h2 "WHY?" at bounding box center [918, 284] width 341 height 32
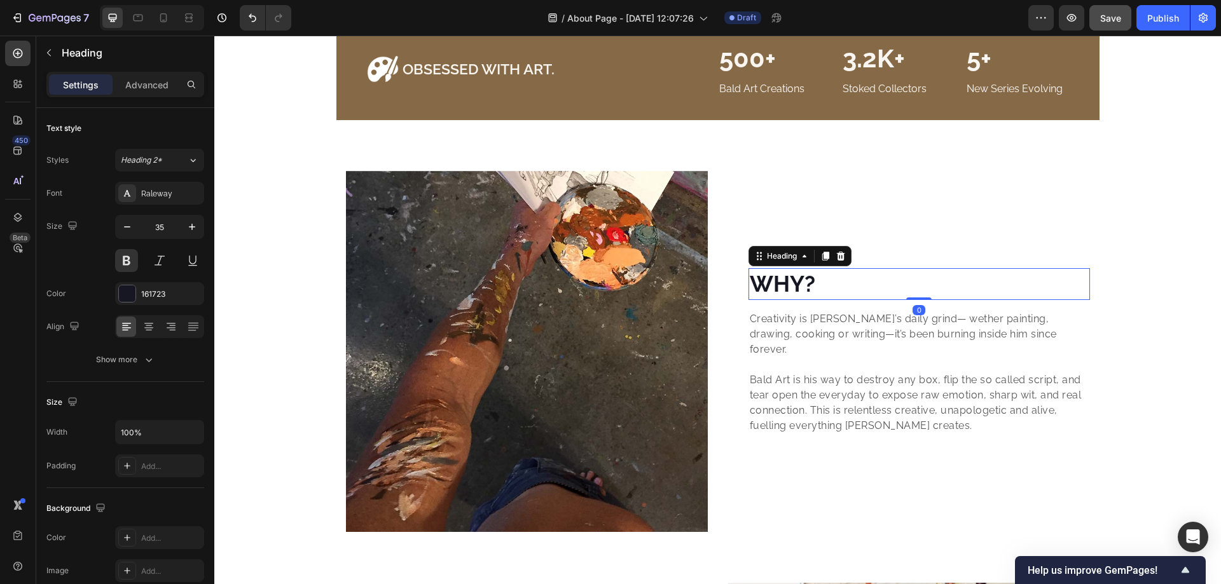
click at [801, 289] on h2 "WHY?" at bounding box center [918, 284] width 341 height 32
click at [801, 289] on p "WHY?" at bounding box center [919, 284] width 339 height 29
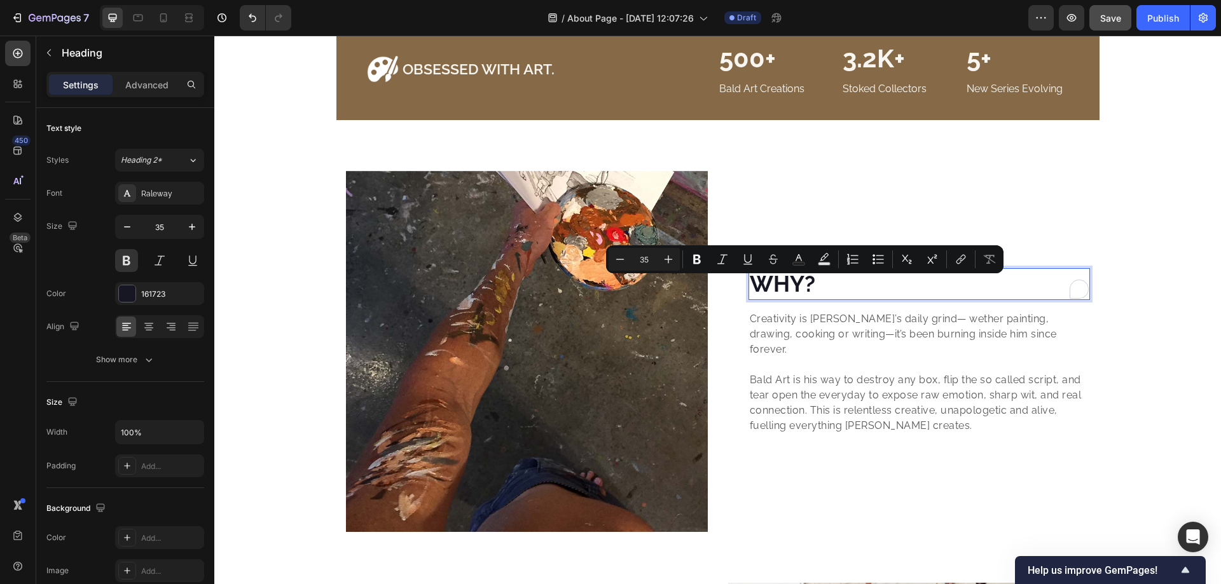
click at [773, 289] on p "WHY?" at bounding box center [919, 284] width 339 height 29
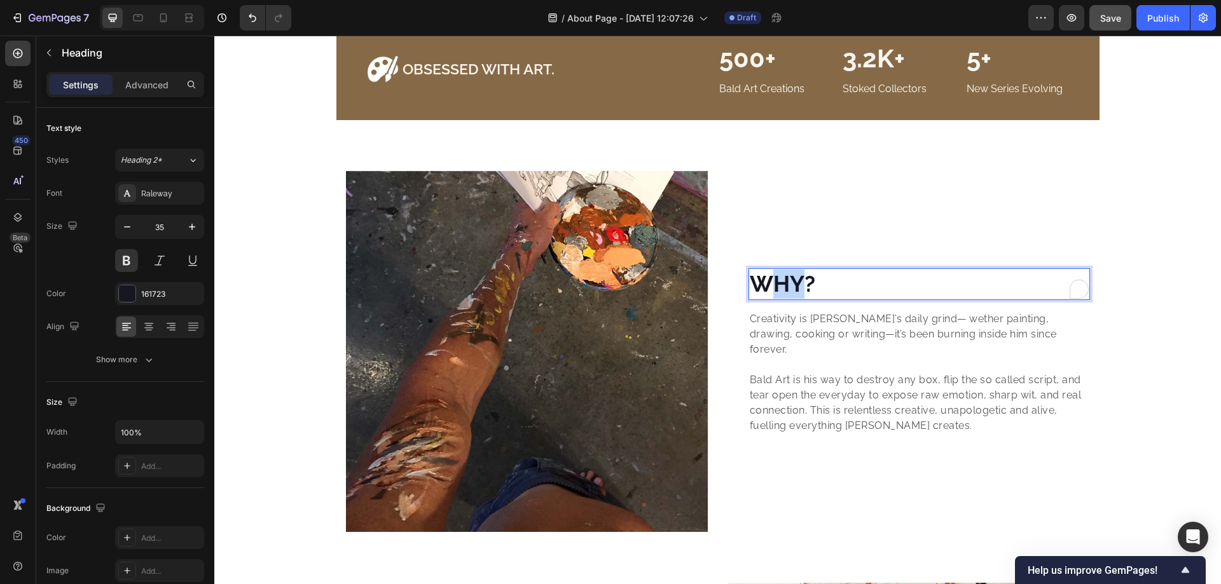
drag, startPoint x: 785, startPoint y: 293, endPoint x: 794, endPoint y: 294, distance: 8.9
click at [794, 294] on p "WHY?" at bounding box center [919, 284] width 339 height 29
click at [787, 251] on div "Why? Heading 0 Creativity is Andy’s daily grind— wether painting, drawing, cook…" at bounding box center [909, 351] width 362 height 361
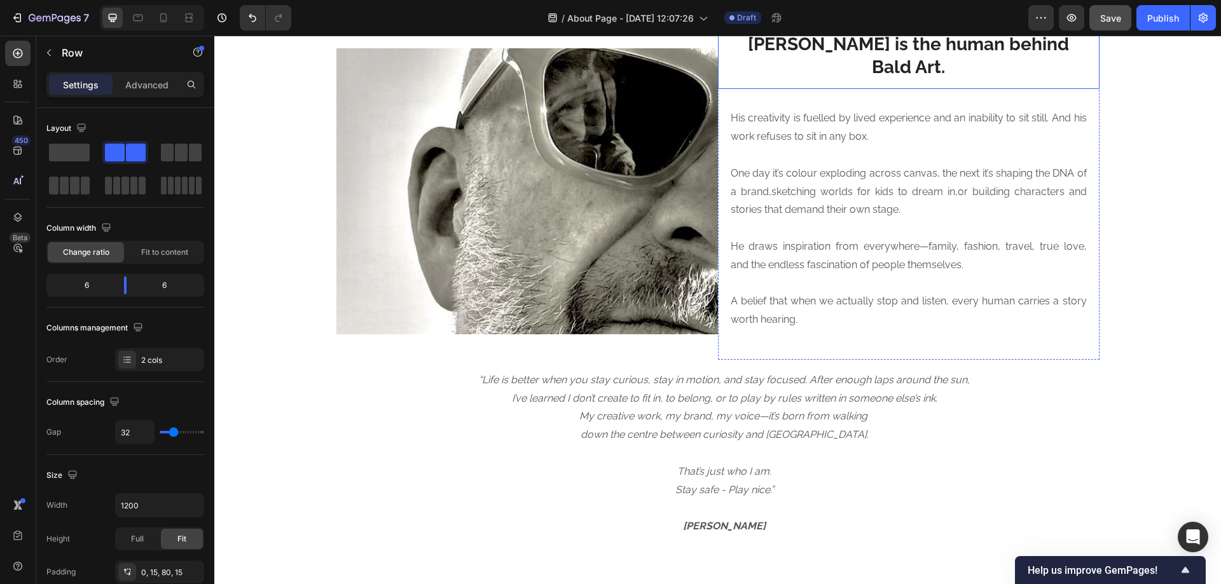
scroll to position [294, 0]
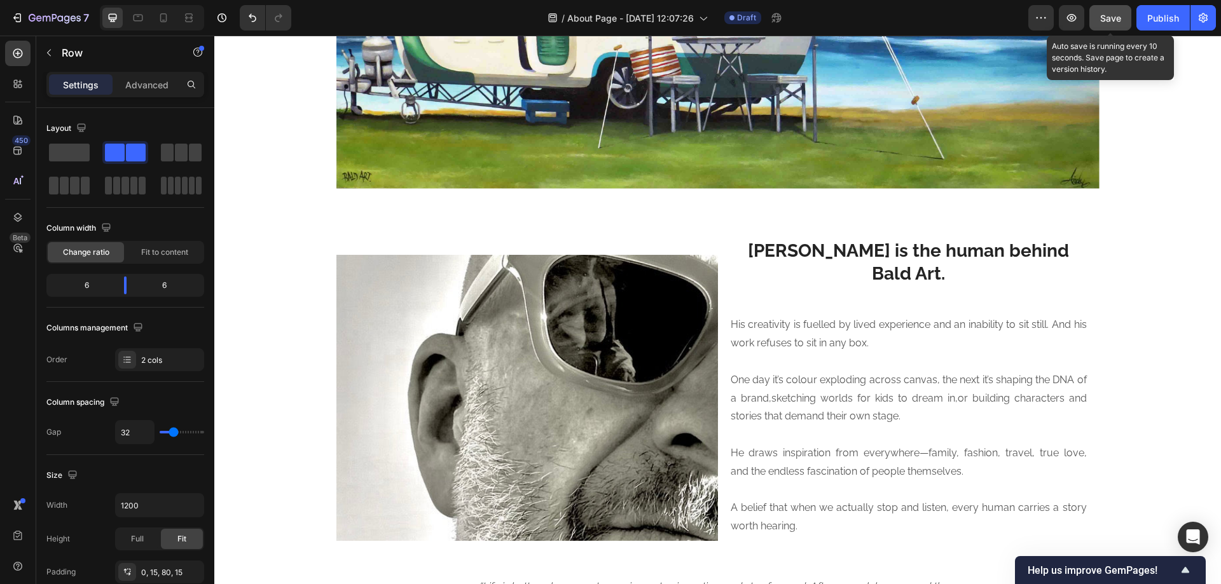
click at [1098, 20] on button "Save" at bounding box center [1110, 17] width 42 height 25
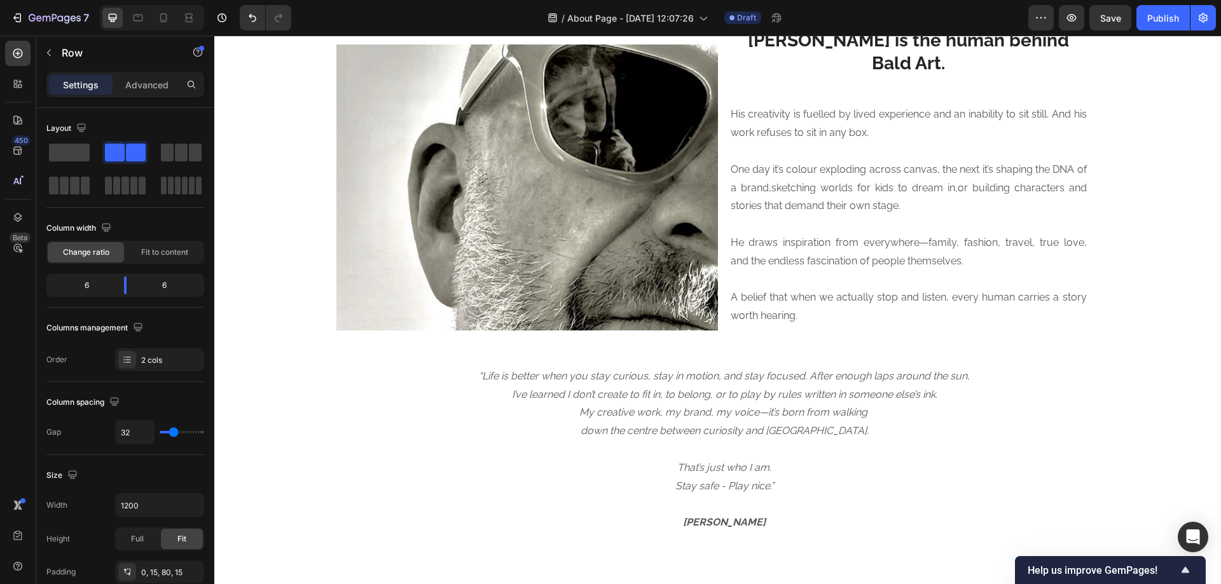
scroll to position [212, 0]
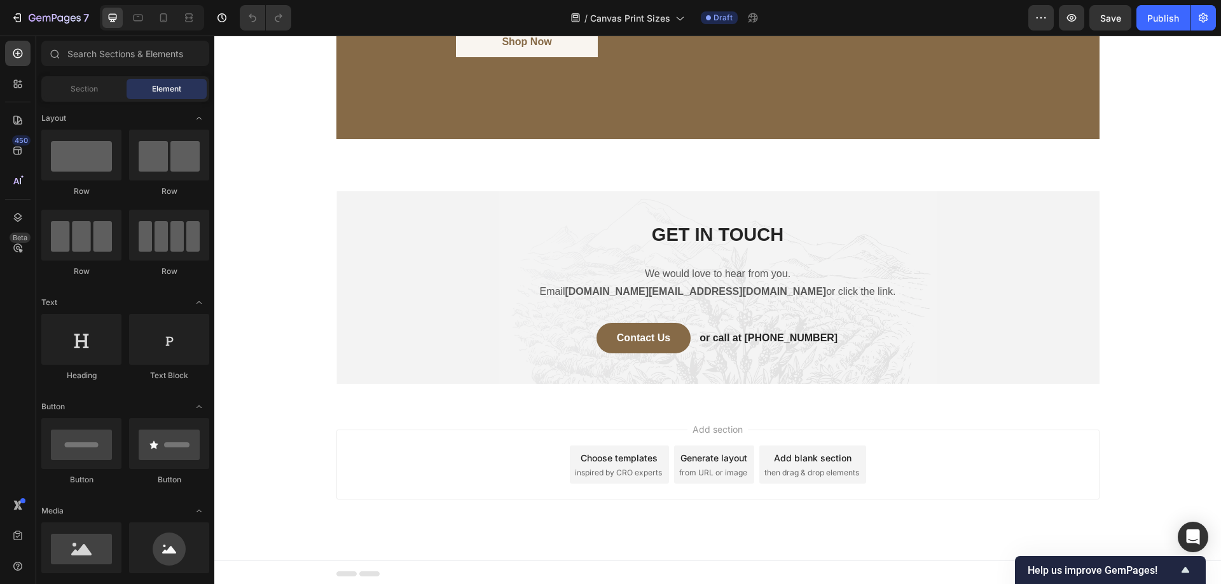
scroll to position [2271, 0]
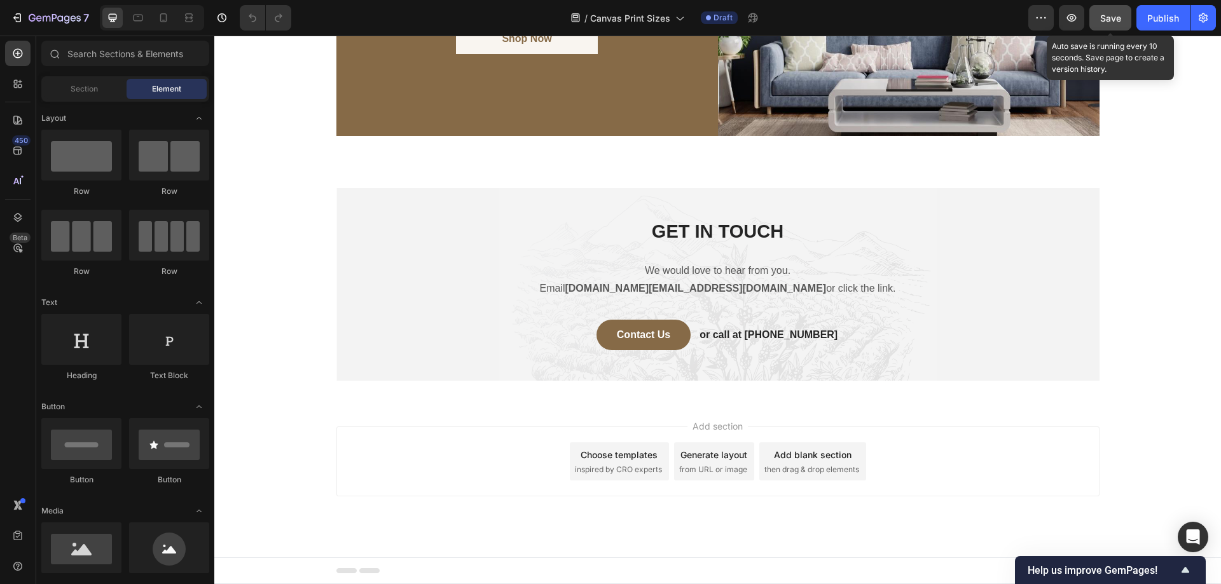
click at [1115, 10] on button "Save" at bounding box center [1110, 17] width 42 height 25
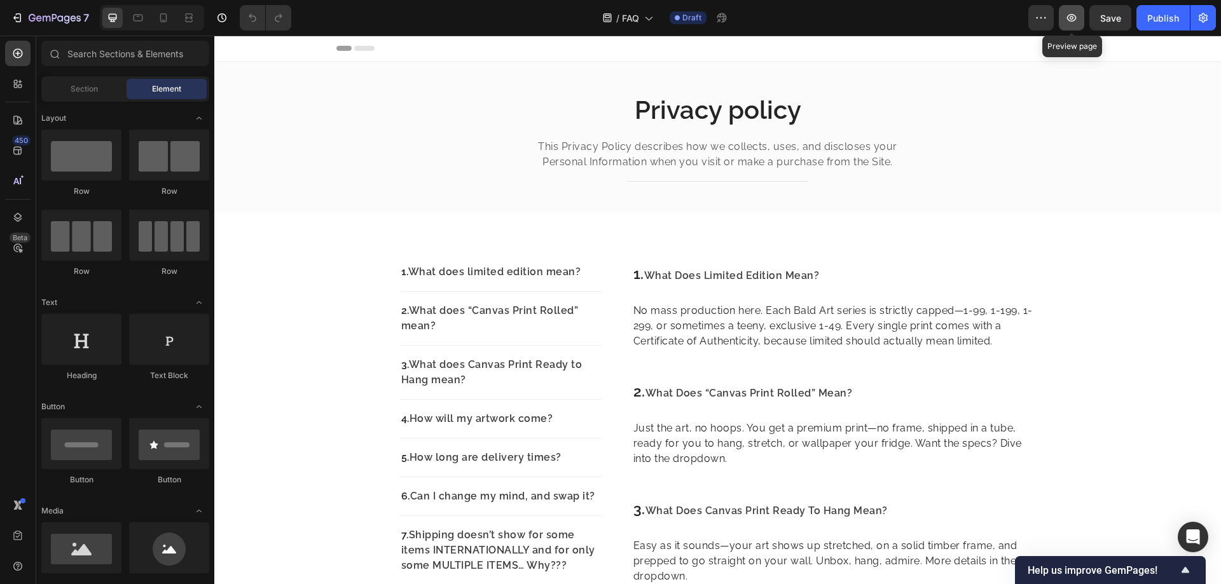
click at [1063, 15] on button "button" at bounding box center [1071, 17] width 25 height 25
